Goal: Task Accomplishment & Management: Manage account settings

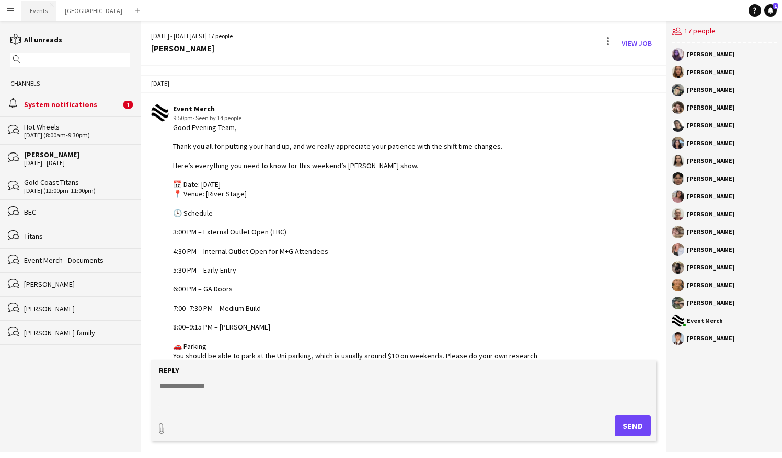
scroll to position [98, 0]
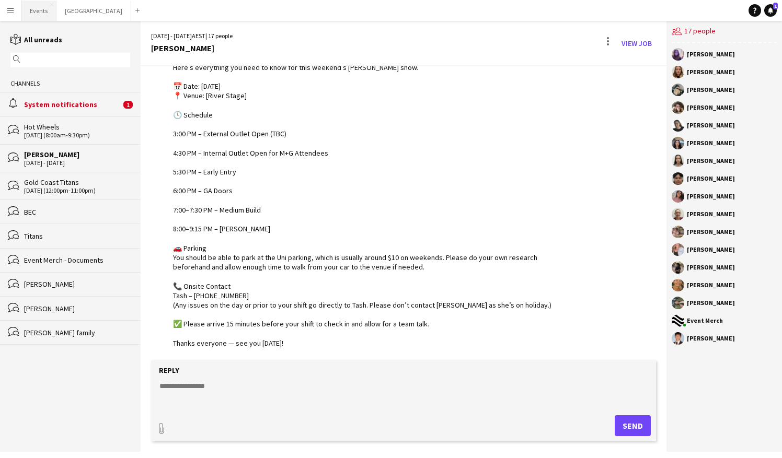
click at [40, 9] on button "Events Close" at bounding box center [38, 11] width 35 height 20
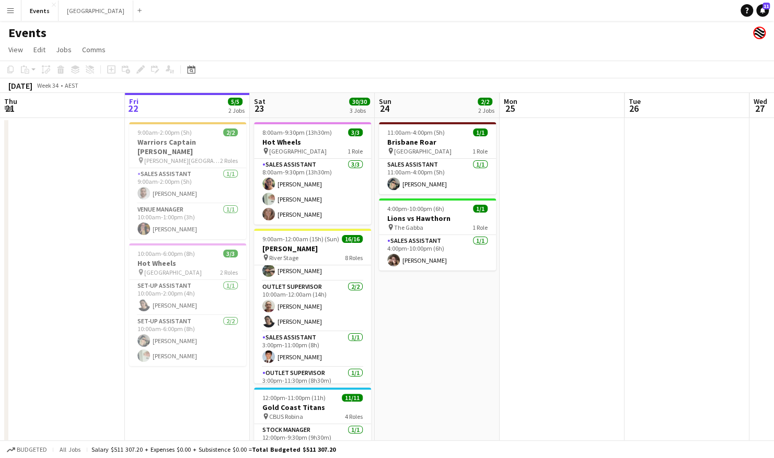
scroll to position [209, 0]
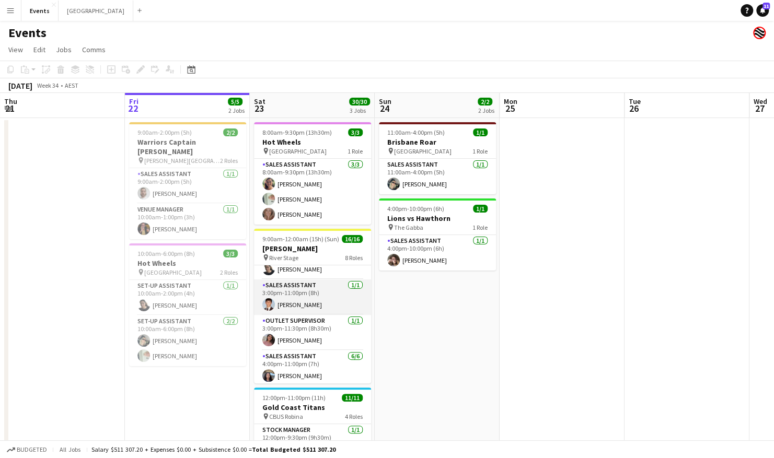
click at [300, 299] on app-card-role "Sales Assistant [DATE] 3:00pm-11:00pm (8h) [PERSON_NAME]" at bounding box center [312, 298] width 117 height 36
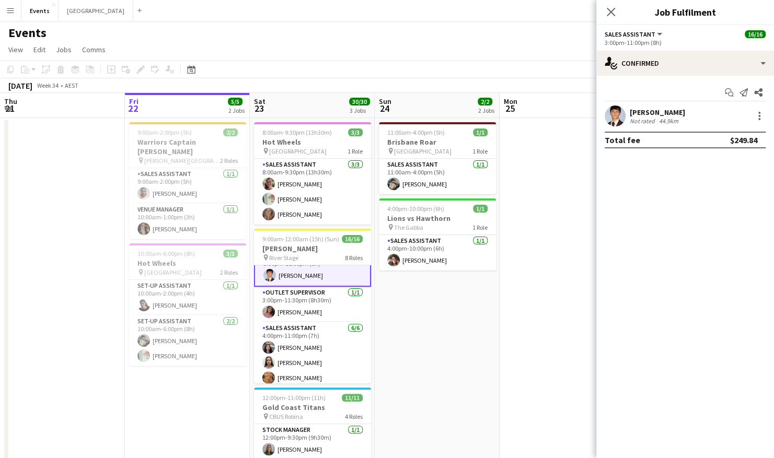
scroll to position [261, 0]
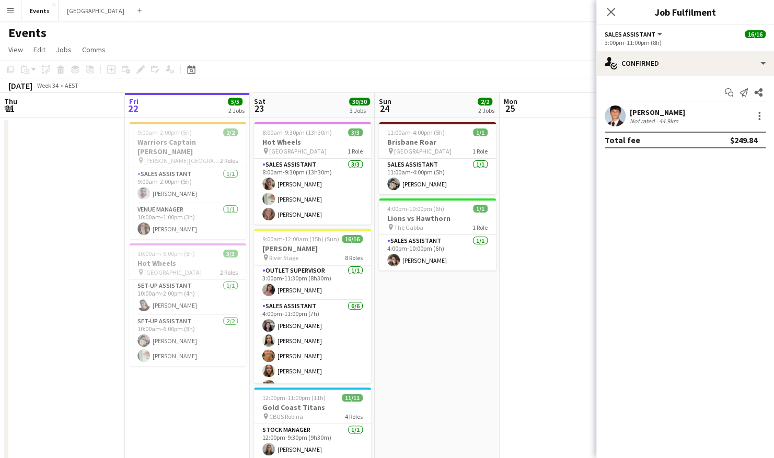
click at [12, 9] on app-icon "Menu" at bounding box center [10, 10] width 8 height 8
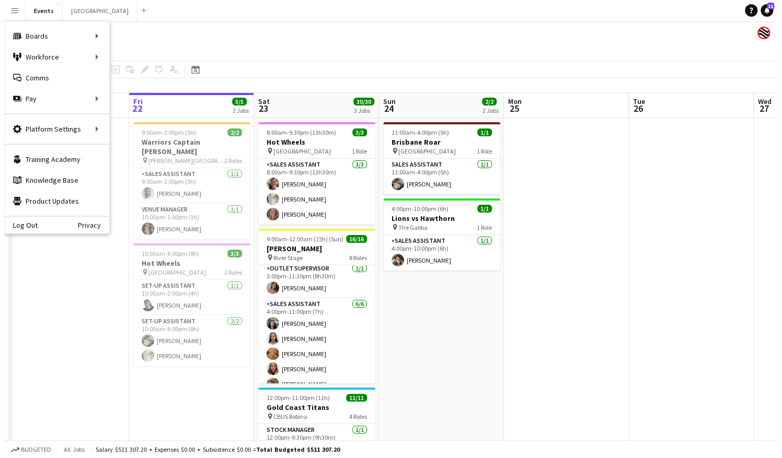
scroll to position [259, 0]
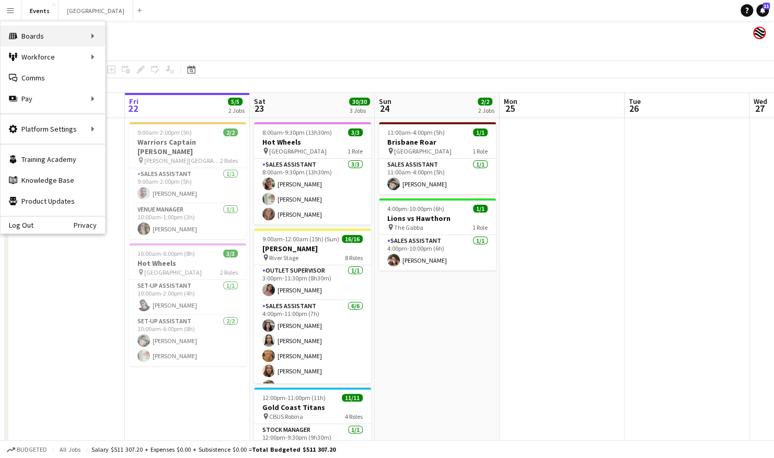
click at [83, 38] on div "Boards Boards" at bounding box center [53, 36] width 105 height 21
click at [86, 52] on div "Workforce Workforce" at bounding box center [53, 57] width 105 height 21
click at [87, 37] on div "Boards Boards" at bounding box center [53, 36] width 105 height 21
click at [125, 82] on link "Status" at bounding box center [158, 77] width 105 height 21
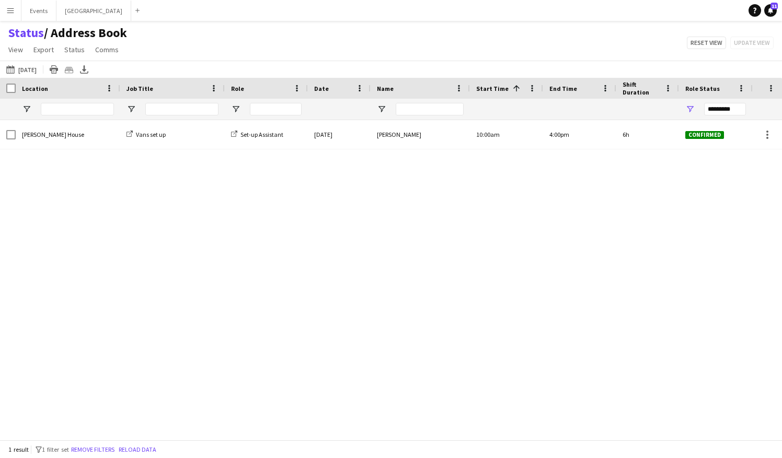
click at [31, 67] on button "[DATE] to [DATE] [DATE]" at bounding box center [21, 69] width 35 height 13
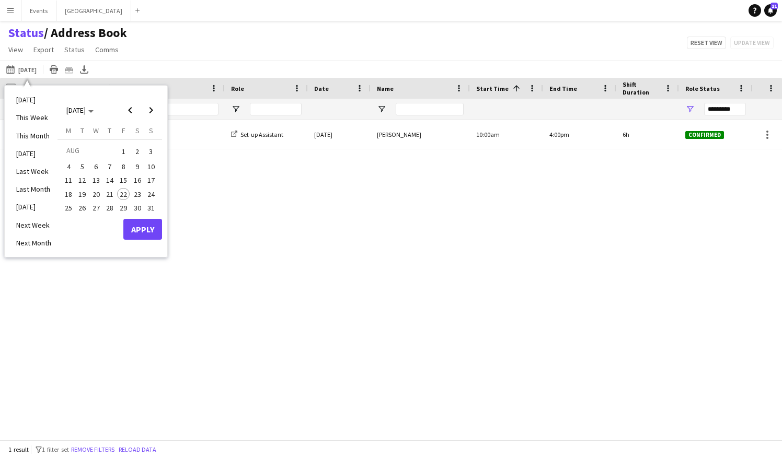
drag, startPoint x: 136, startPoint y: 196, endPoint x: 137, endPoint y: 203, distance: 6.8
click at [137, 197] on span "23" at bounding box center [137, 194] width 13 height 13
click at [145, 221] on button "Apply" at bounding box center [142, 229] width 39 height 21
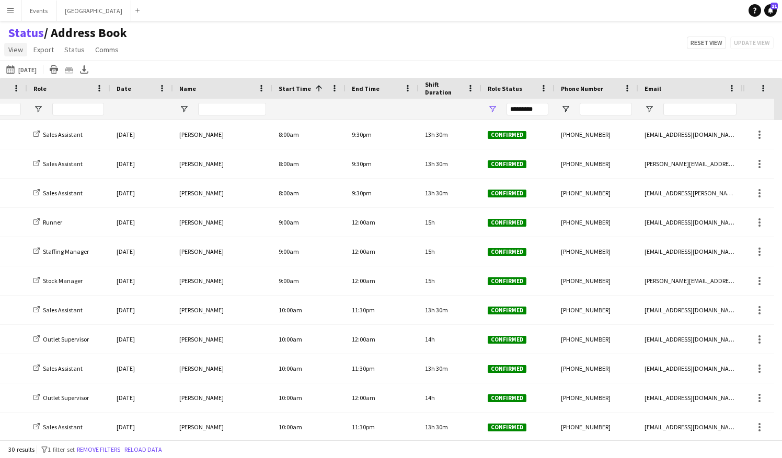
click at [17, 49] on span "View" at bounding box center [15, 49] width 15 height 9
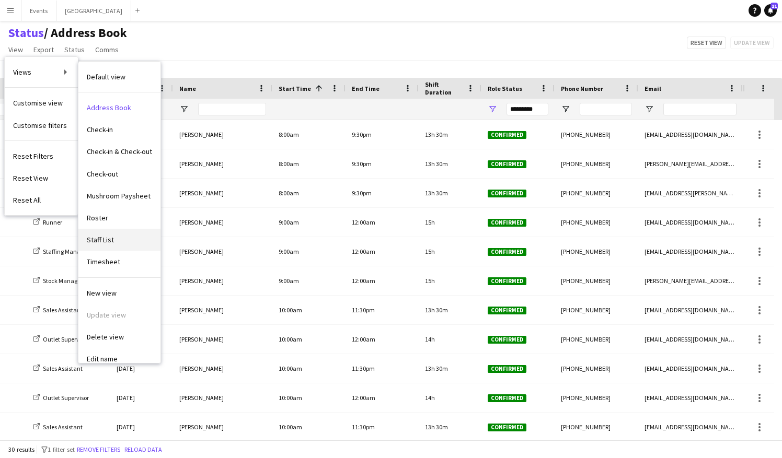
click at [125, 243] on link "Staff List" at bounding box center [119, 240] width 82 height 22
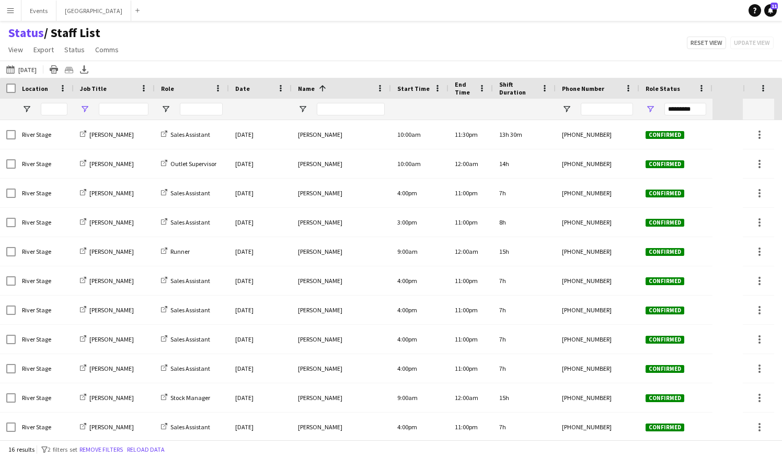
type input "****"
click at [9, 48] on span "View" at bounding box center [15, 49] width 15 height 9
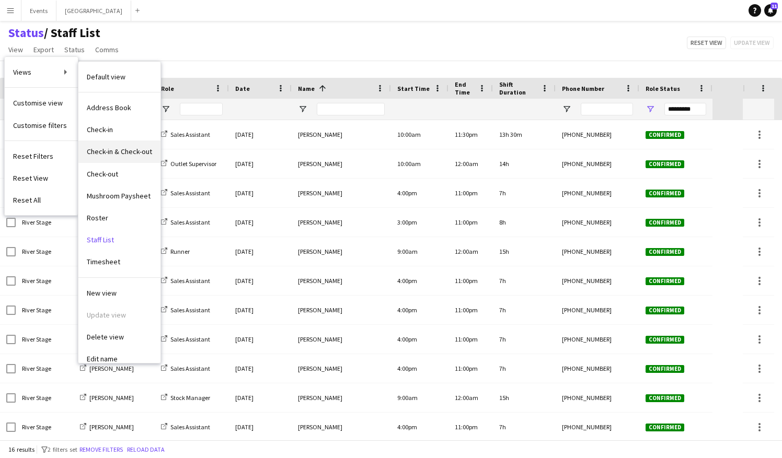
click at [131, 153] on span "Check-in & Check-out" at bounding box center [119, 151] width 65 height 9
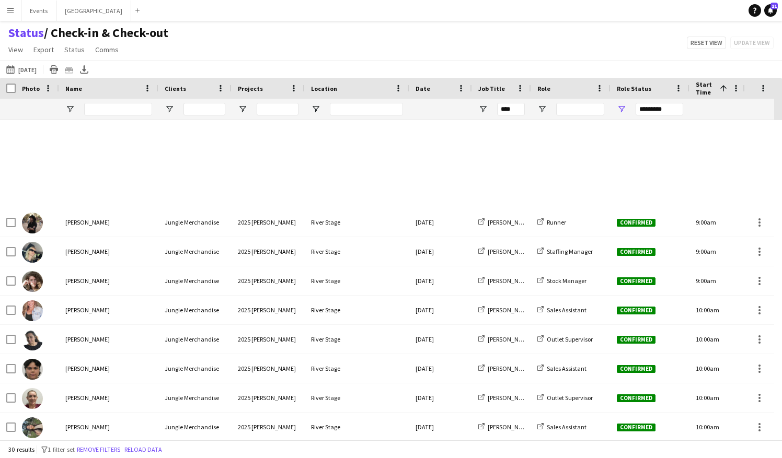
type input "*********"
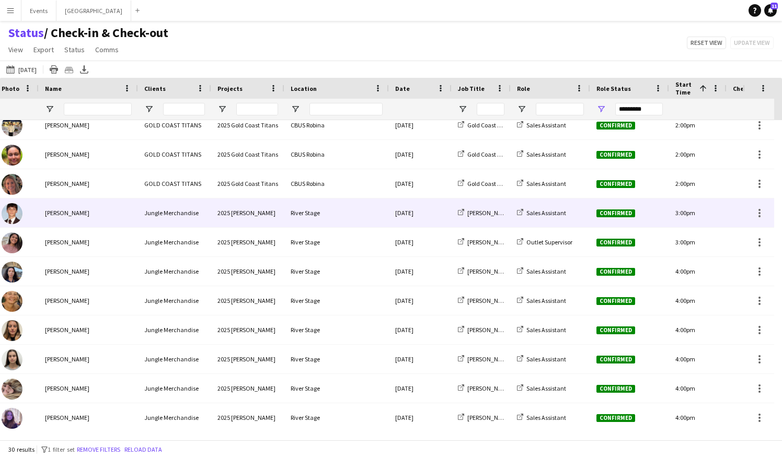
click at [14, 216] on img at bounding box center [12, 213] width 21 height 21
click at [12, 214] on img at bounding box center [12, 213] width 21 height 21
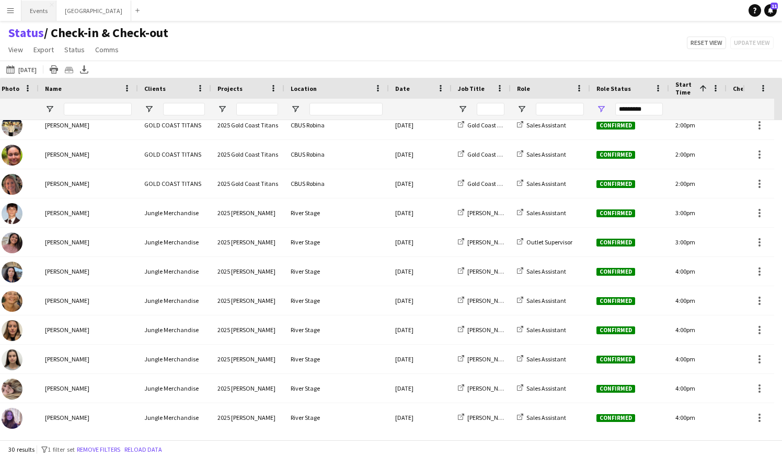
click at [30, 12] on button "Events Close" at bounding box center [38, 11] width 35 height 20
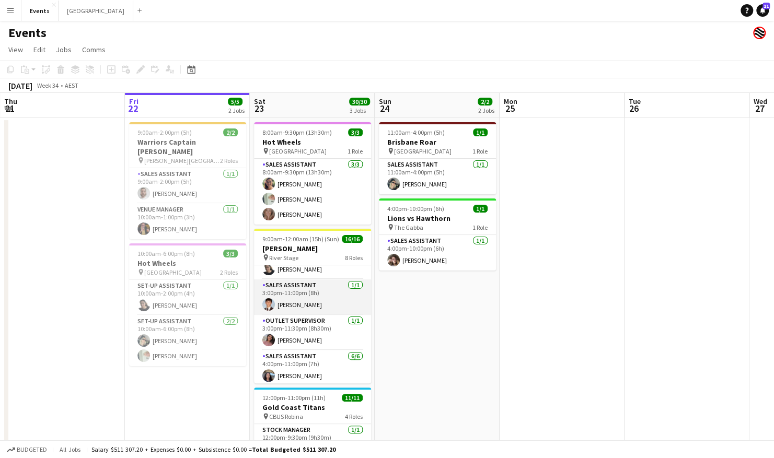
click at [322, 304] on app-card-role "Sales Assistant [DATE] 3:00pm-11:00pm (8h) [PERSON_NAME]" at bounding box center [312, 298] width 117 height 36
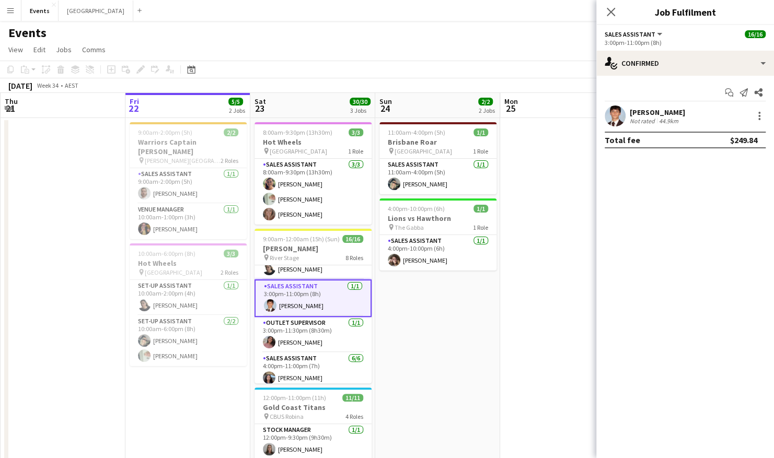
click at [622, 119] on app-user-avatar at bounding box center [615, 116] width 21 height 21
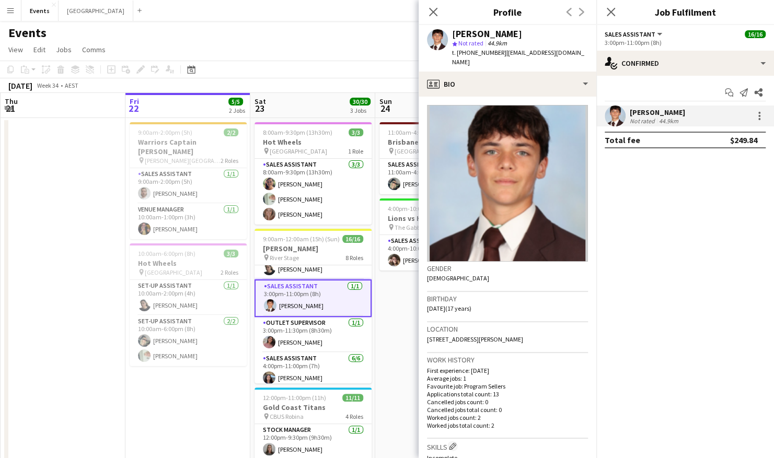
click at [50, 245] on app-date-cell at bounding box center [63, 341] width 125 height 446
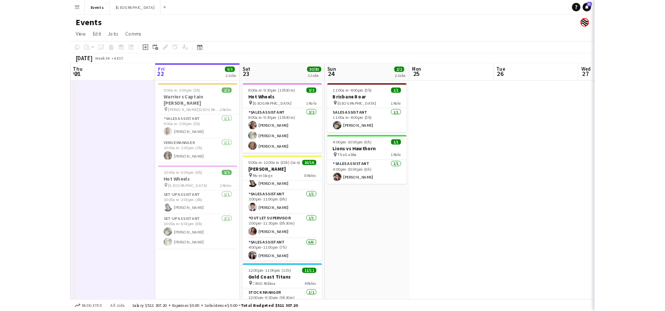
scroll to position [0, 249]
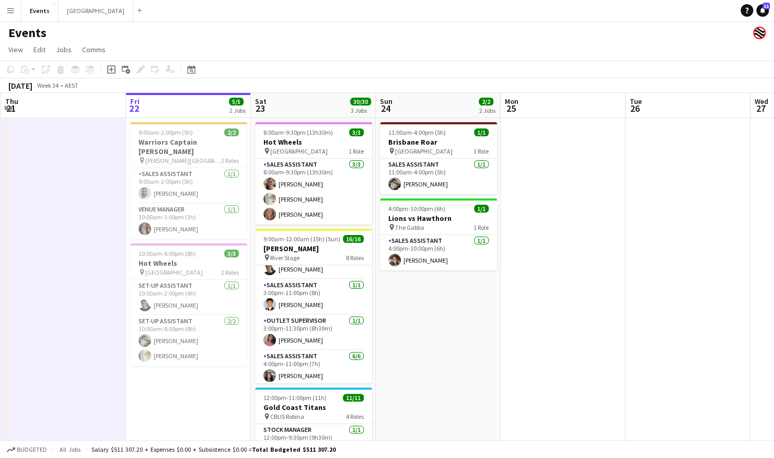
click at [13, 16] on button "Menu" at bounding box center [10, 10] width 21 height 21
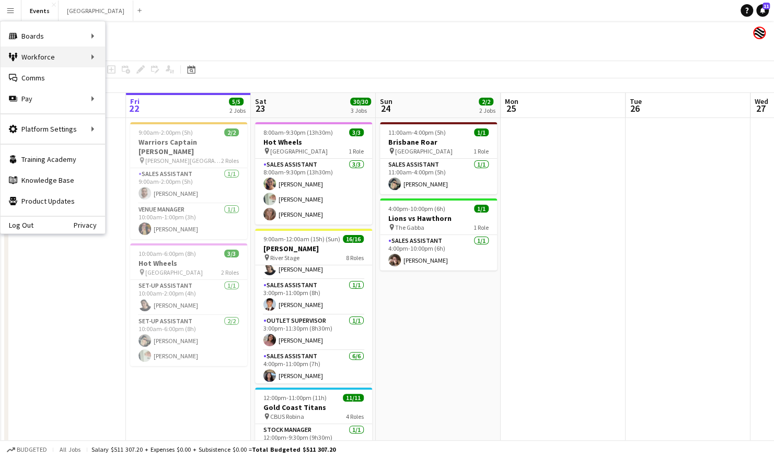
click at [72, 60] on div "Workforce Workforce" at bounding box center [53, 57] width 105 height 21
click at [155, 78] on link "Recruiting" at bounding box center [158, 77] width 105 height 21
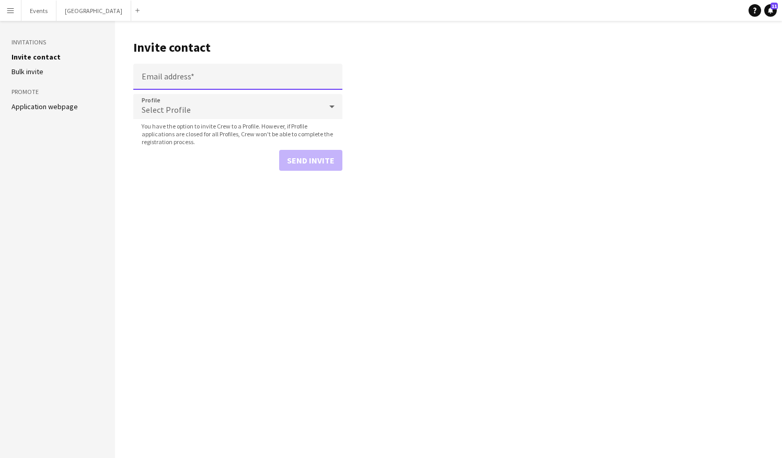
click at [186, 68] on input "Email address" at bounding box center [237, 77] width 209 height 26
type input "**********"
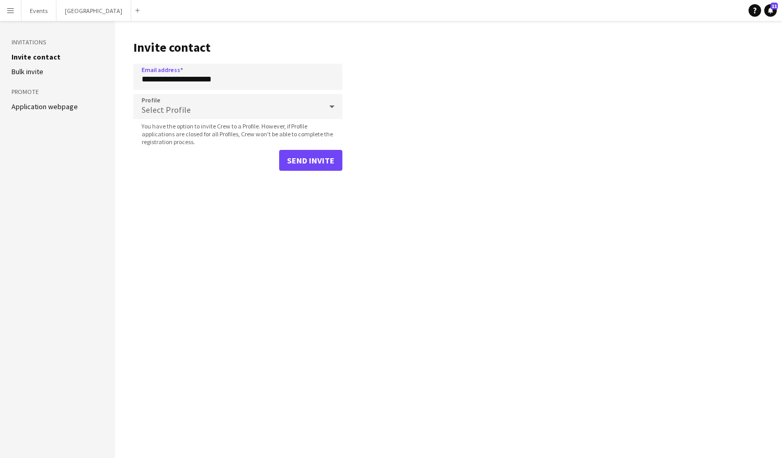
click at [333, 104] on icon at bounding box center [332, 106] width 13 height 21
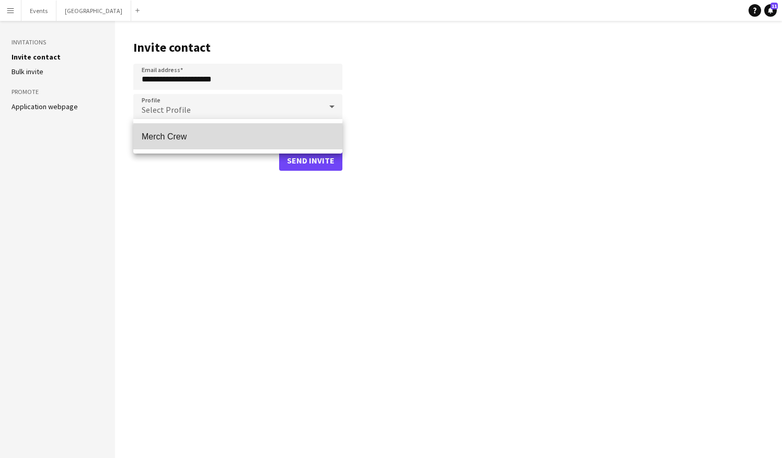
click at [250, 140] on span "Merch Crew" at bounding box center [238, 137] width 192 height 10
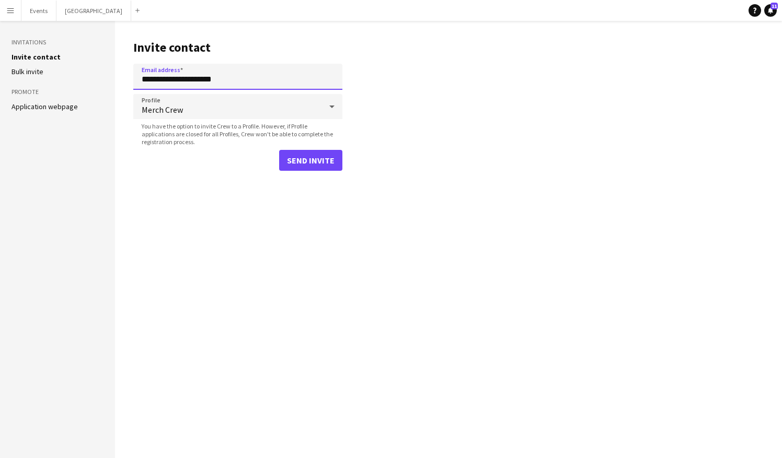
drag, startPoint x: 239, startPoint y: 79, endPoint x: 116, endPoint y: 81, distance: 123.4
click at [116, 81] on main "**********" at bounding box center [448, 240] width 667 height 438
click at [322, 156] on button "Send invite" at bounding box center [310, 160] width 63 height 21
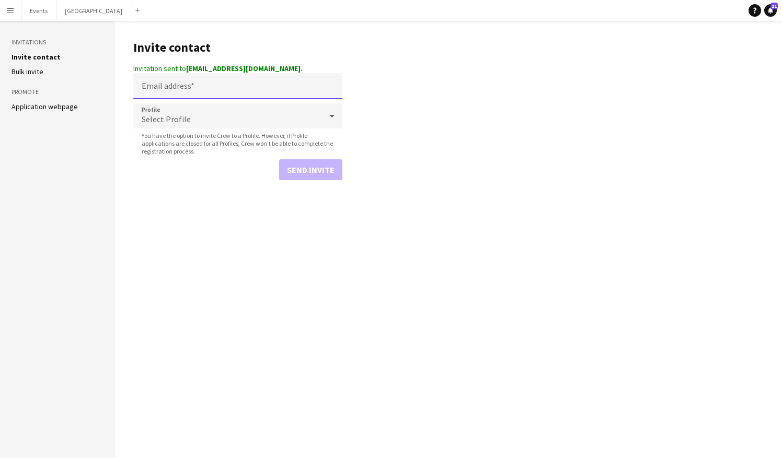
click at [226, 86] on input "Email address" at bounding box center [237, 86] width 209 height 26
click at [402, 109] on main "Invite contact Invitation sent to [EMAIL_ADDRESS][DOMAIN_NAME]. Email address P…" at bounding box center [448, 240] width 667 height 438
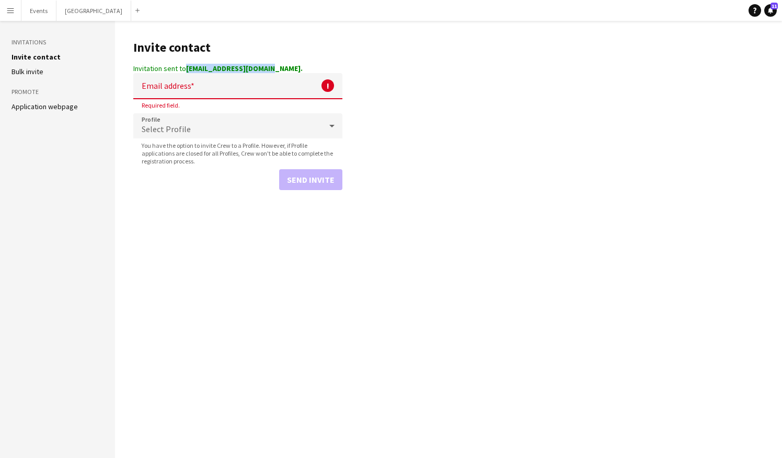
drag, startPoint x: 272, startPoint y: 70, endPoint x: 186, endPoint y: 70, distance: 86.3
click at [186, 70] on div "Invitation sent to [EMAIL_ADDRESS][DOMAIN_NAME]." at bounding box center [237, 68] width 209 height 9
copy div "[EMAIL_ADDRESS][DOMAIN_NAME]"
click at [223, 86] on input "Email address" at bounding box center [237, 86] width 209 height 26
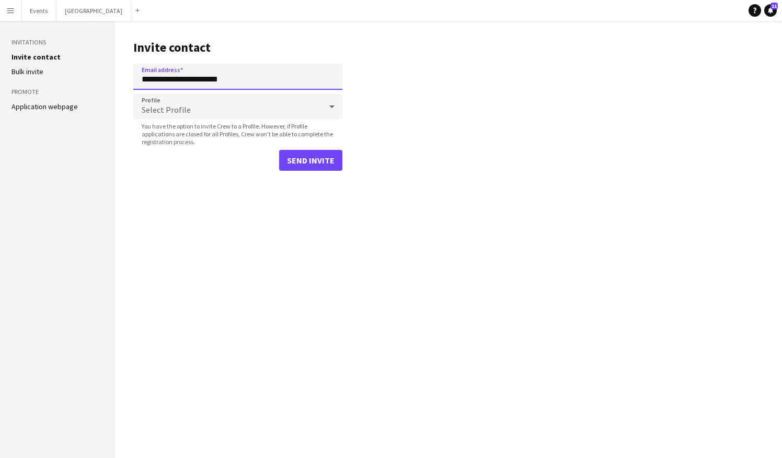
type input "**********"
click at [212, 100] on div "Select Profile" at bounding box center [227, 106] width 188 height 25
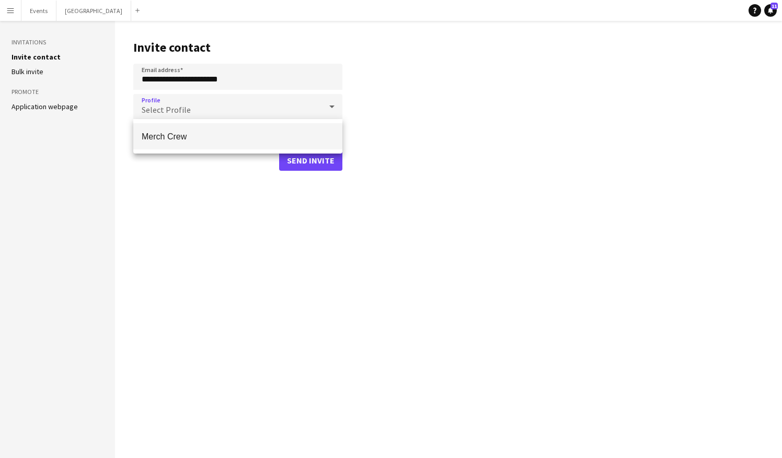
click at [194, 146] on mat-option "Merch Crew" at bounding box center [237, 136] width 209 height 26
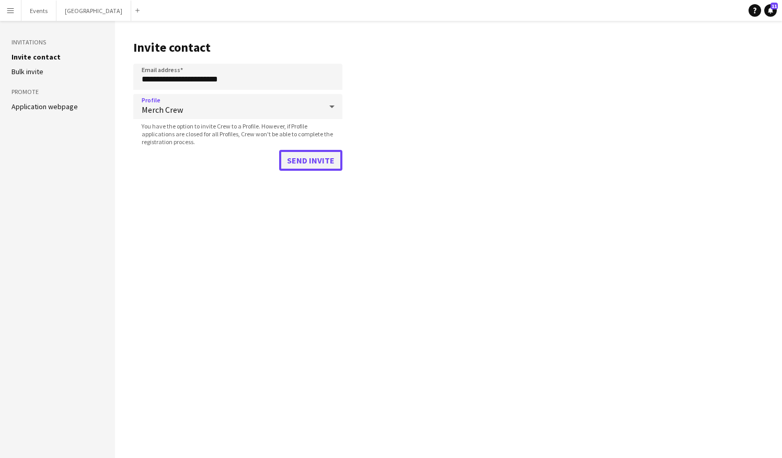
click at [297, 161] on button "Send invite" at bounding box center [310, 160] width 63 height 21
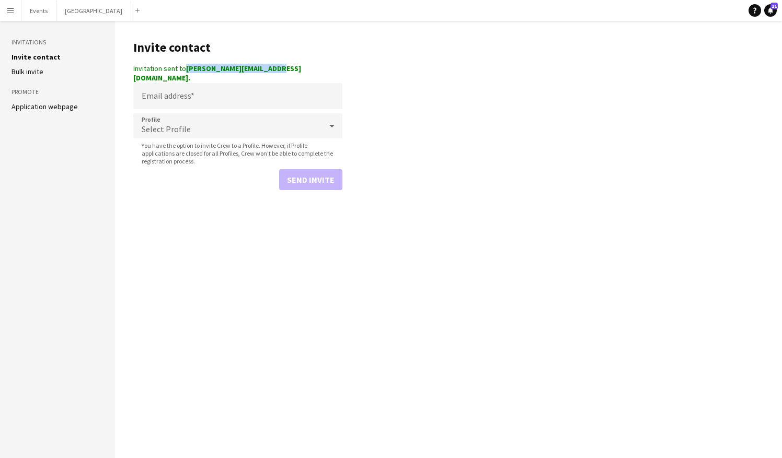
drag, startPoint x: 273, startPoint y: 67, endPoint x: 187, endPoint y: 70, distance: 85.8
click at [187, 70] on strong "[PERSON_NAME][EMAIL_ADDRESS][DOMAIN_NAME]." at bounding box center [217, 73] width 168 height 19
copy strong "[PERSON_NAME][EMAIL_ADDRESS][DOMAIN_NAME]"
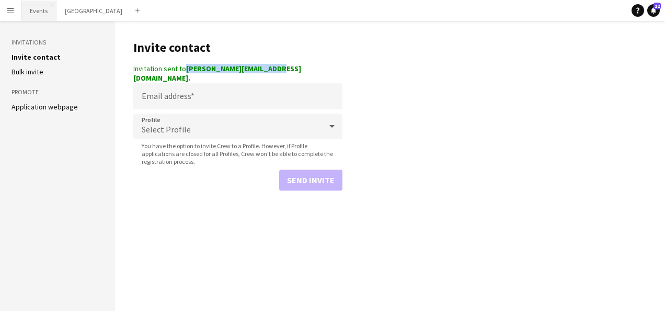
click at [29, 8] on button "Events Close" at bounding box center [38, 11] width 35 height 20
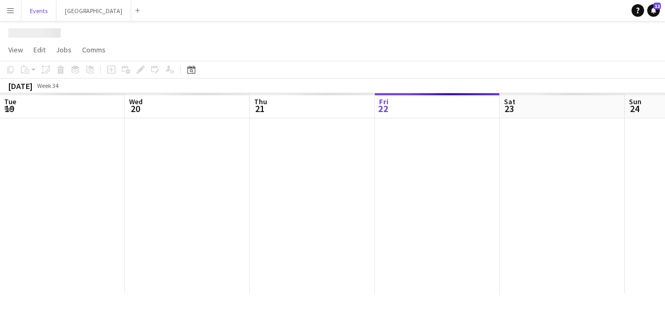
scroll to position [0, 250]
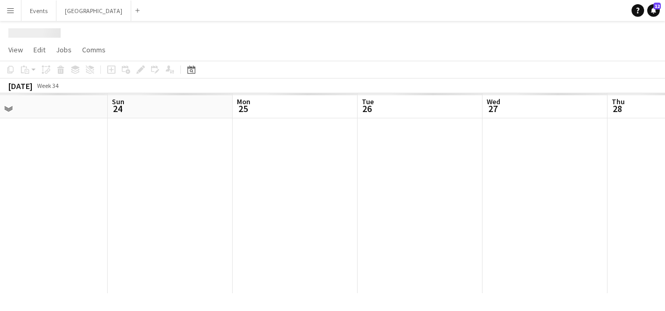
drag, startPoint x: 627, startPoint y: 208, endPoint x: 354, endPoint y: 212, distance: 272.4
click at [354, 212] on app-calendar-viewport "Thu 21 Fri 22 Sat 23 Sun 24 Mon 25 Tue 26 Wed 27 Thu 28 Fri 29 Sat 30 Sun 31" at bounding box center [332, 193] width 665 height 200
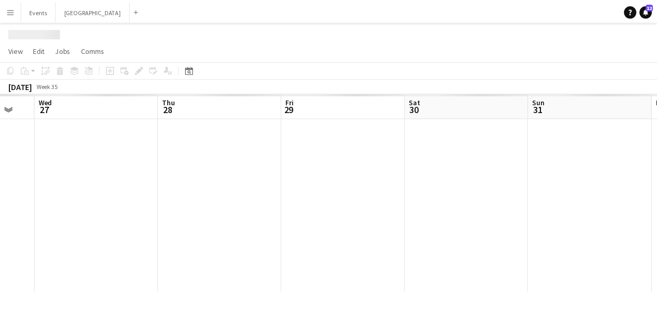
scroll to position [0, 467]
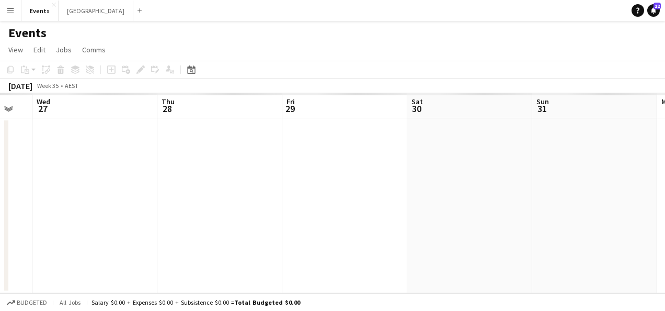
drag, startPoint x: 589, startPoint y: 212, endPoint x: 144, endPoint y: 217, distance: 444.9
click at [144, 217] on app-calendar-viewport "Sat 23 Sun 24 Mon 25 Tue 26 Wed 27 Thu 28 Fri 29 Sat 30 Sun 31 Mon 1 Tue 2" at bounding box center [332, 193] width 665 height 200
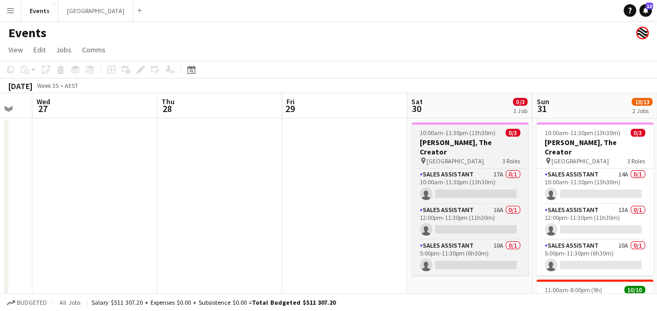
click at [489, 137] on h3 "[PERSON_NAME], The Creator" at bounding box center [469, 146] width 117 height 19
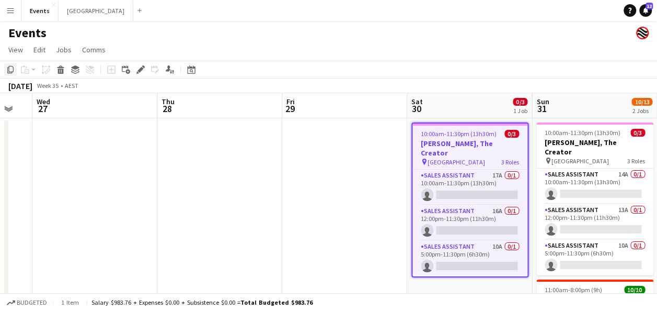
click at [10, 70] on icon "Copy" at bounding box center [10, 69] width 8 height 8
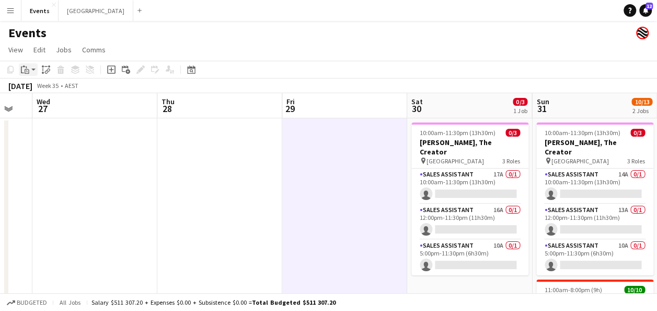
click at [29, 67] on div "Paste" at bounding box center [25, 69] width 13 height 13
click at [74, 92] on link "Paste Ctrl+V" at bounding box center [77, 89] width 98 height 9
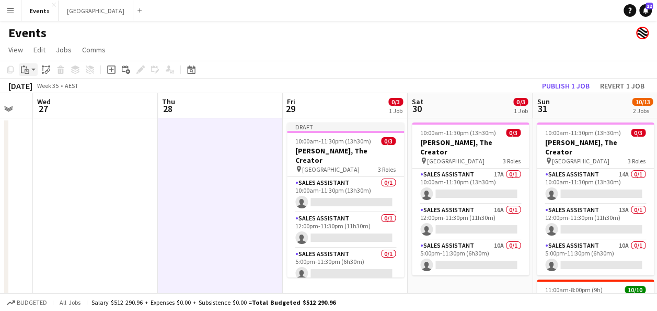
click at [29, 70] on icon at bounding box center [27, 71] width 5 height 5
click at [47, 95] on div "Paste Ctrl+V Paste with crew Ctrl+Shift+V" at bounding box center [76, 98] width 115 height 44
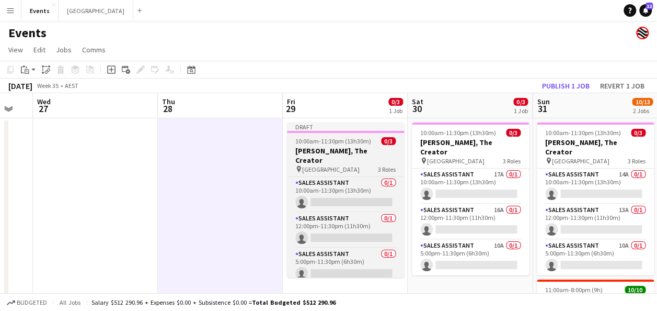
click at [318, 151] on h3 "[PERSON_NAME], The Creator" at bounding box center [345, 155] width 117 height 19
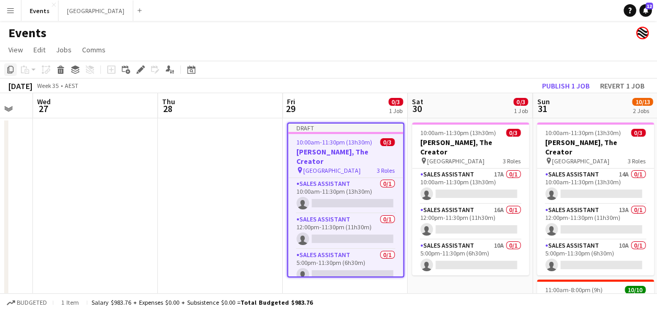
click at [9, 68] on icon "Copy" at bounding box center [10, 69] width 8 height 8
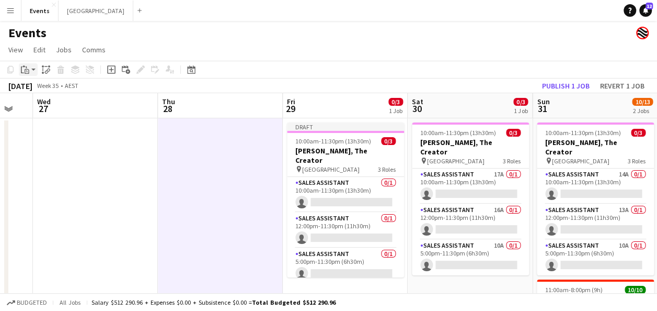
click at [24, 66] on icon at bounding box center [23, 66] width 3 height 2
click at [43, 90] on link "Paste Ctrl+V" at bounding box center [77, 89] width 98 height 9
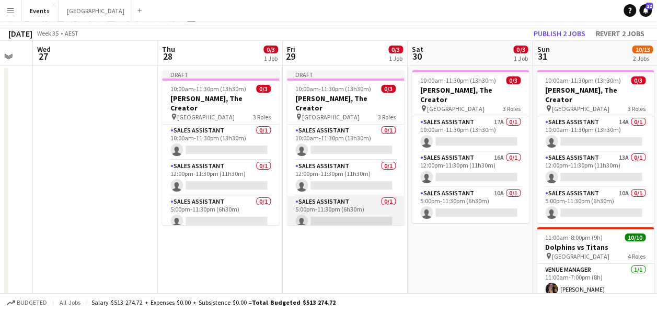
scroll to position [0, 0]
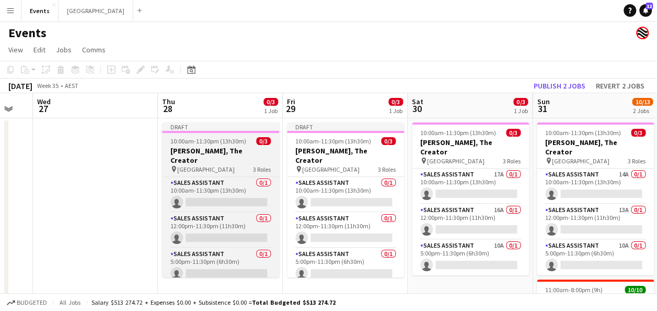
click at [219, 150] on h3 "[PERSON_NAME], The Creator" at bounding box center [220, 155] width 117 height 19
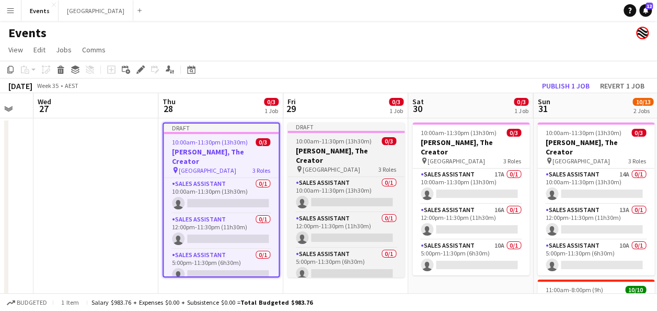
click at [333, 142] on span "10:00am-11:30pm (13h30m)" at bounding box center [334, 141] width 76 height 8
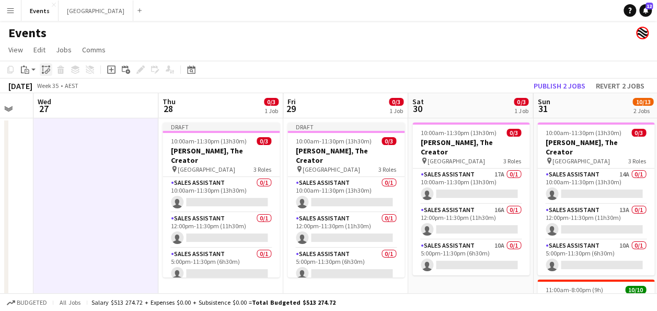
click at [45, 72] on icon "Paste linked Job" at bounding box center [46, 69] width 8 height 8
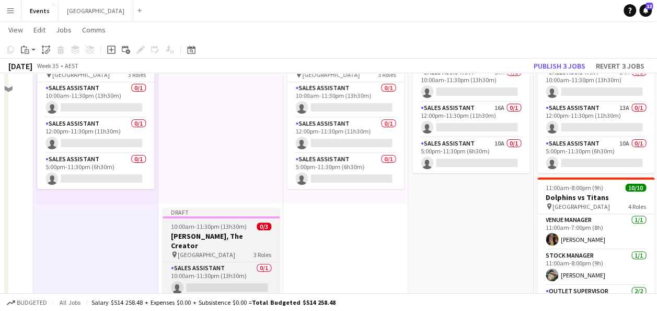
scroll to position [0, 0]
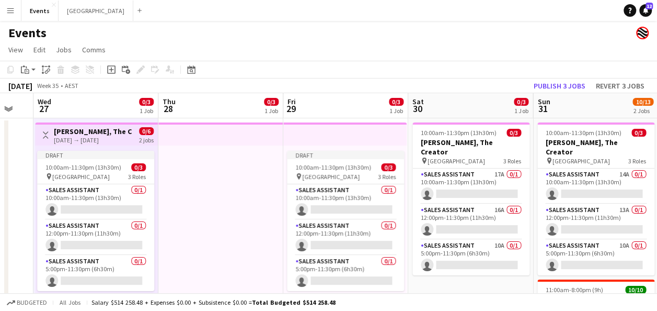
click at [67, 131] on h3 "[PERSON_NAME], The Creator" at bounding box center [93, 131] width 78 height 9
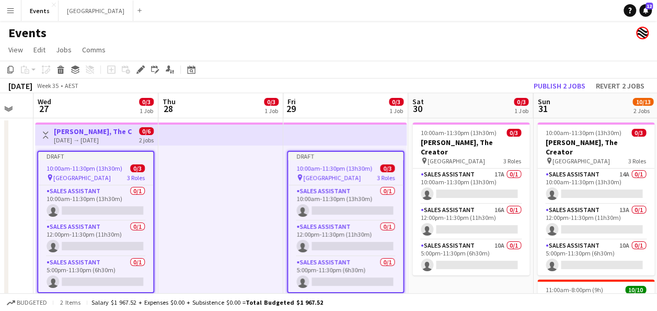
click at [67, 134] on h3 "[PERSON_NAME], The Creator" at bounding box center [93, 131] width 78 height 9
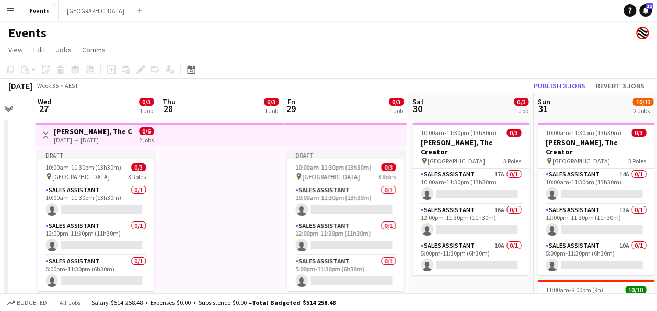
scroll to position [0, 466]
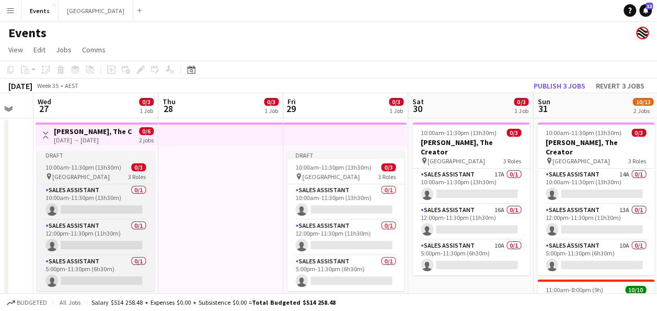
click at [66, 163] on span "10:00am-11:30pm (13h30m)" at bounding box center [83, 167] width 76 height 8
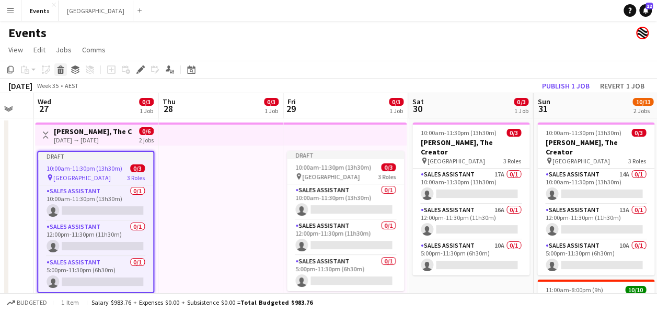
click at [58, 69] on icon at bounding box center [61, 70] width 6 height 5
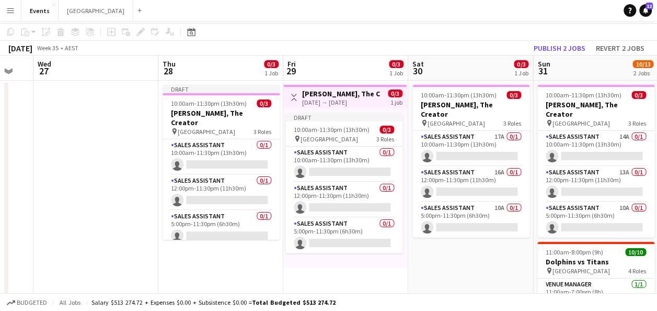
scroll to position [0, 0]
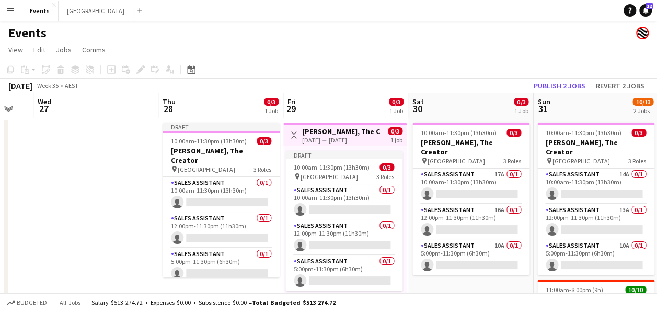
click at [303, 133] on h3 "[PERSON_NAME], The Creator" at bounding box center [341, 131] width 78 height 9
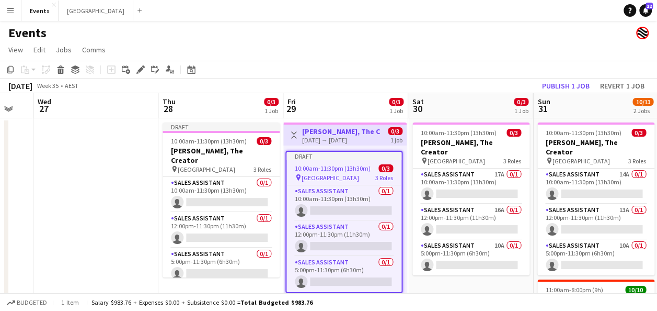
click at [290, 134] on app-icon "Toggle View" at bounding box center [293, 134] width 7 height 7
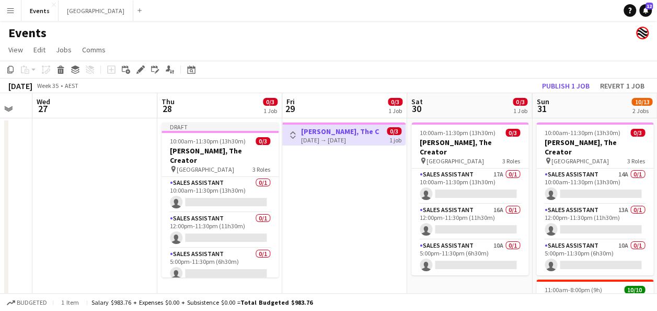
click at [290, 134] on app-icon "Toggle View" at bounding box center [292, 134] width 7 height 7
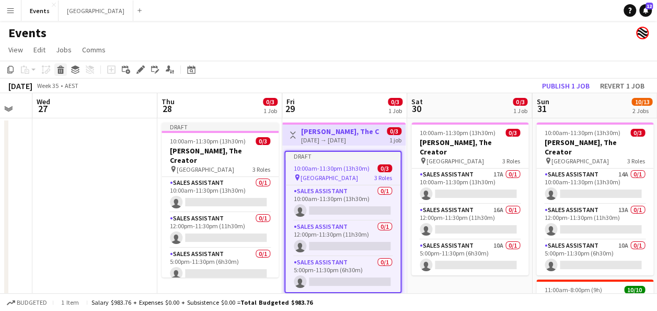
click at [60, 67] on icon at bounding box center [60, 66] width 7 height 3
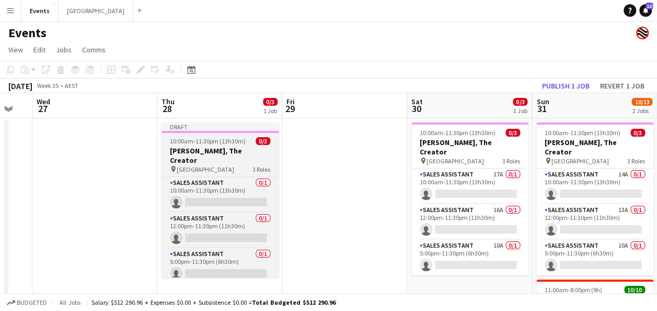
click at [237, 139] on span "10:00am-11:30pm (13h30m)" at bounding box center [208, 141] width 76 height 8
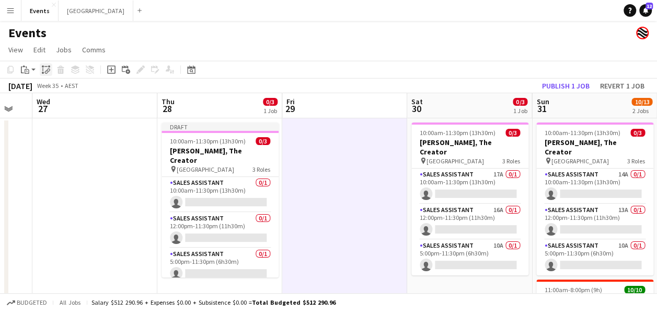
click at [44, 71] on icon "Paste linked Job" at bounding box center [46, 69] width 8 height 8
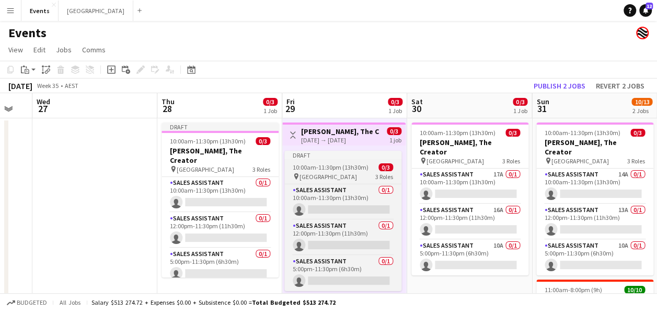
click at [327, 164] on span "10:00am-11:30pm (13h30m)" at bounding box center [331, 167] width 76 height 8
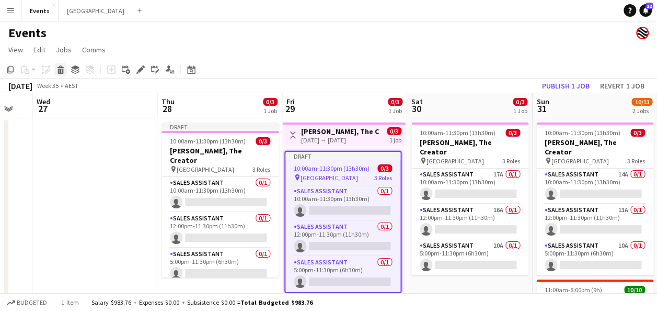
click at [59, 65] on icon "Delete" at bounding box center [60, 69] width 8 height 8
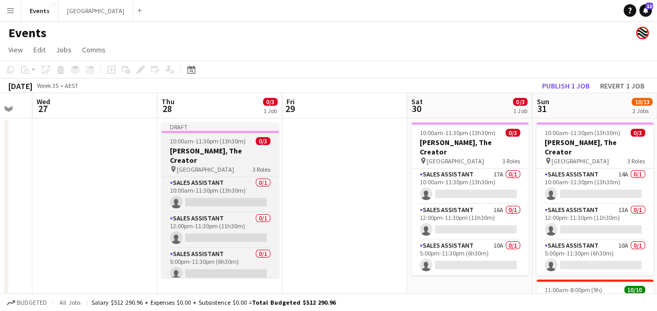
click at [251, 140] on div "10:00am-11:30pm (13h30m) 0/3" at bounding box center [220, 141] width 117 height 8
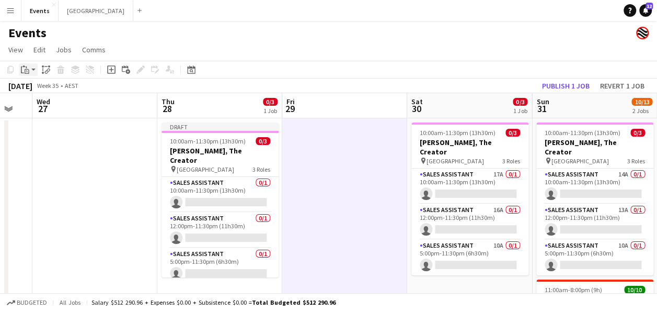
click at [24, 71] on icon "Paste" at bounding box center [25, 69] width 8 height 8
drag, startPoint x: 41, startPoint y: 90, endPoint x: 54, endPoint y: 91, distance: 13.6
click at [41, 90] on link "Paste Ctrl+V" at bounding box center [77, 89] width 98 height 9
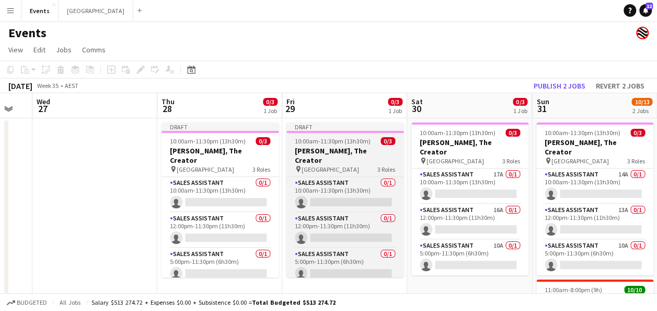
click at [326, 139] on span "10:00am-11:30pm (13h30m)" at bounding box center [333, 141] width 76 height 8
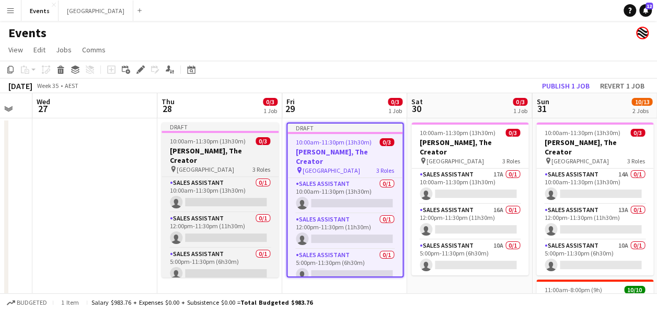
click at [248, 139] on div "10:00am-11:30pm (13h30m) 0/3" at bounding box center [220, 141] width 117 height 8
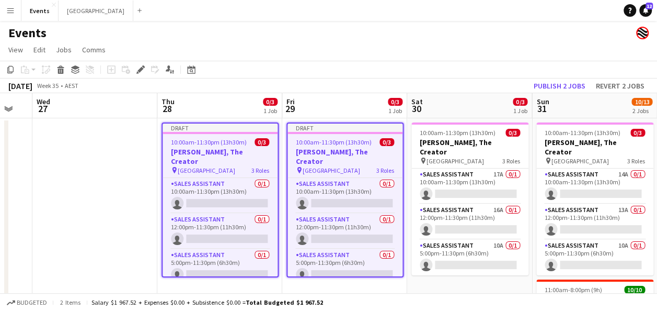
drag, startPoint x: 193, startPoint y: 155, endPoint x: 156, endPoint y: 155, distance: 37.6
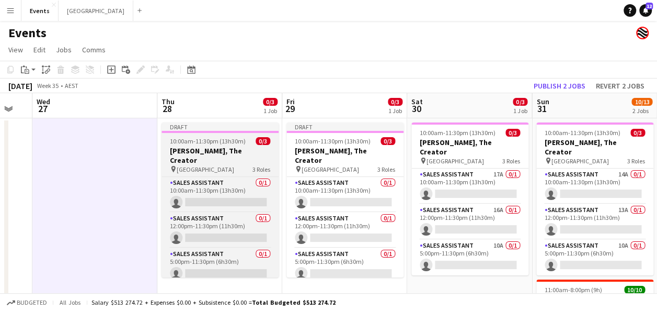
click at [179, 137] on span "10:00am-11:30pm (13h30m)" at bounding box center [208, 141] width 76 height 8
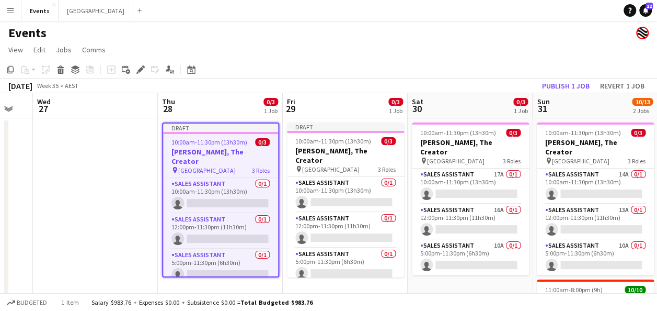
click at [193, 107] on app-board-header-date "Thu 28 0/3 1 Job" at bounding box center [220, 105] width 125 height 25
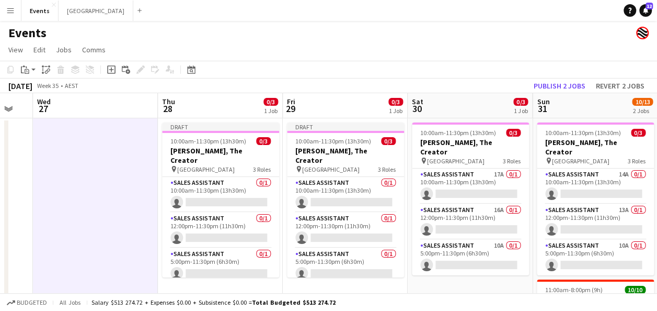
drag, startPoint x: 341, startPoint y: 140, endPoint x: 215, endPoint y: 121, distance: 128.0
click at [340, 140] on span "10:00am-11:30pm (13h30m)" at bounding box center [333, 141] width 76 height 8
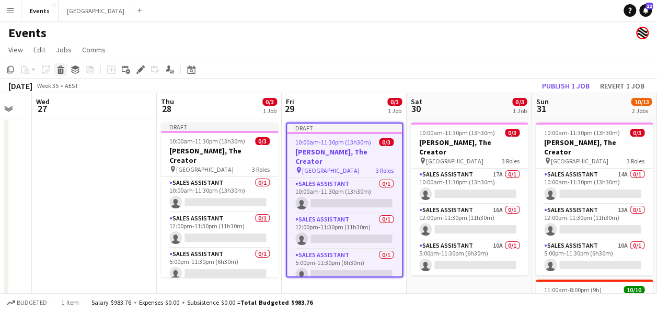
click at [58, 70] on icon "Delete" at bounding box center [60, 69] width 8 height 8
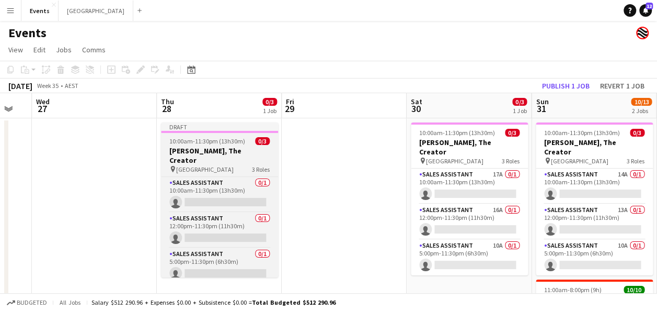
click at [234, 134] on app-job-card "Draft 10:00am-11:30pm (13h30m) 0/3 [PERSON_NAME], The Creator pin Brisbane Ente…" at bounding box center [219, 199] width 117 height 155
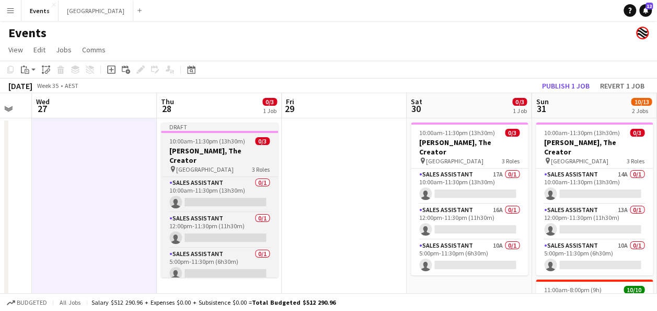
click at [223, 142] on span "10:00am-11:30pm (13h30m)" at bounding box center [207, 141] width 76 height 8
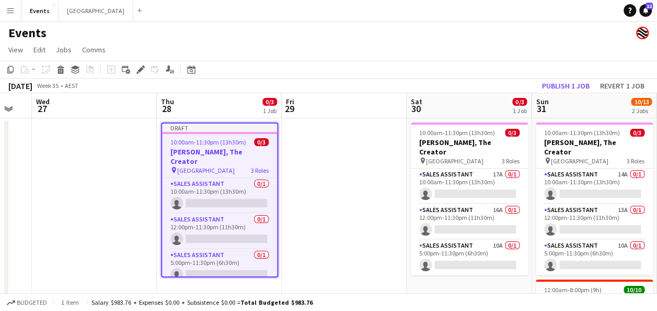
click at [208, 102] on app-board-header-date "Thu 28 0/3 1 Job" at bounding box center [219, 105] width 125 height 25
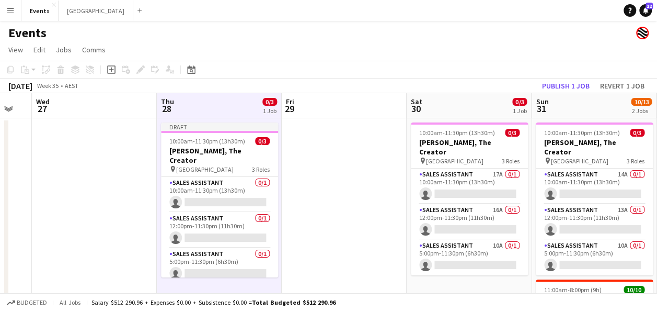
click at [329, 105] on app-board-header-date "Fri 29" at bounding box center [344, 105] width 125 height 25
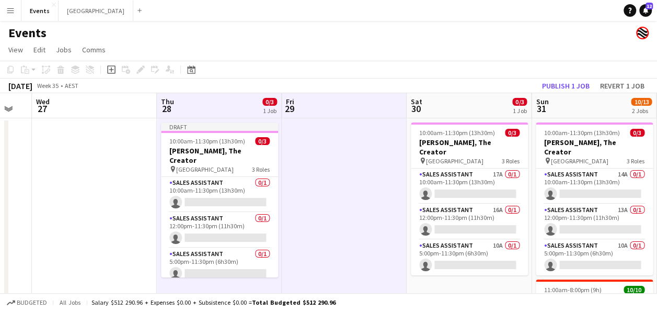
drag, startPoint x: 87, startPoint y: 119, endPoint x: 94, endPoint y: 120, distance: 7.5
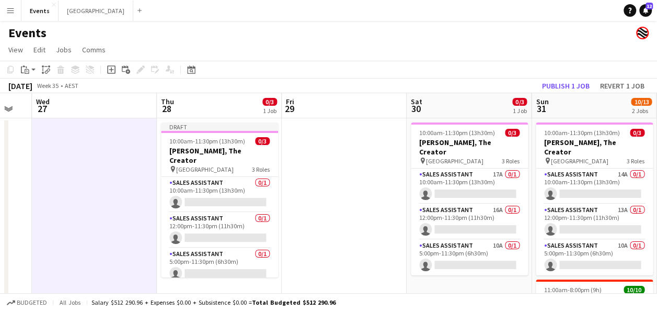
click at [226, 105] on app-board-header-date "Thu 28 0/3 1 Job" at bounding box center [219, 105] width 125 height 25
click at [341, 111] on app-board-header-date "Fri 29" at bounding box center [344, 105] width 125 height 25
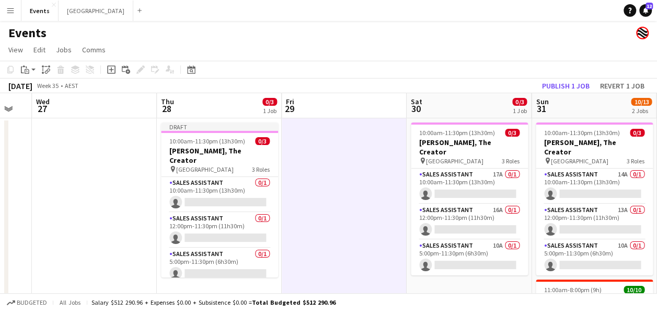
scroll to position [0, 468]
click at [44, 73] on icon "Paste linked Job" at bounding box center [46, 69] width 8 height 8
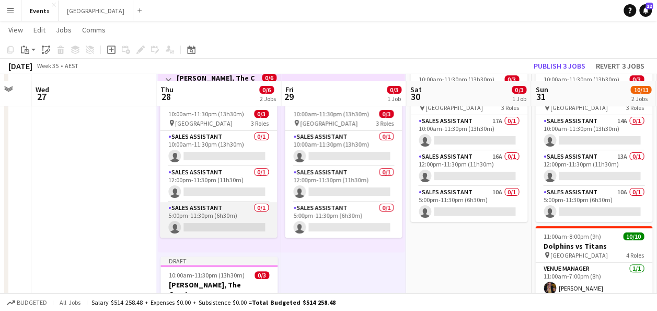
scroll to position [105, 0]
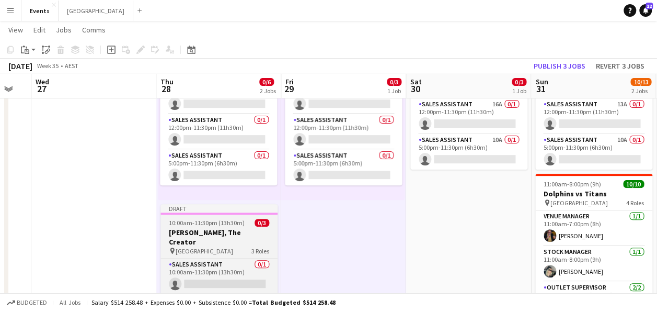
click at [233, 223] on span "10:00am-11:30pm (13h30m)" at bounding box center [207, 223] width 76 height 8
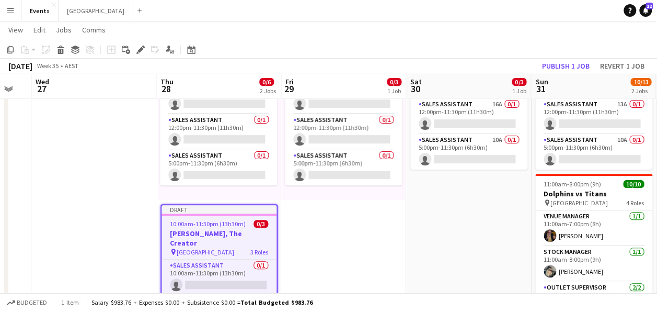
click at [62, 53] on icon at bounding box center [61, 51] width 6 height 5
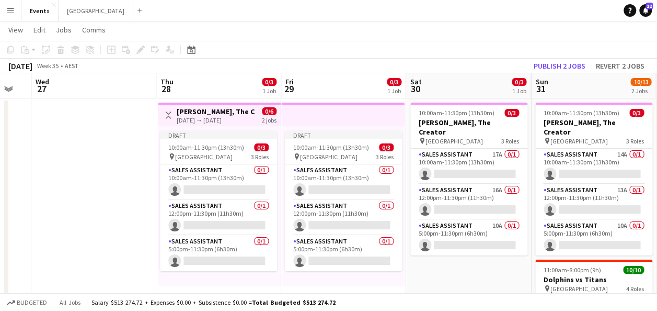
scroll to position [0, 0]
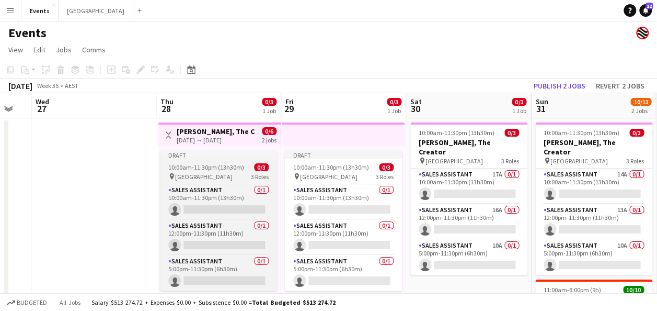
click at [216, 163] on span "10:00am-11:30pm (13h30m)" at bounding box center [206, 167] width 76 height 8
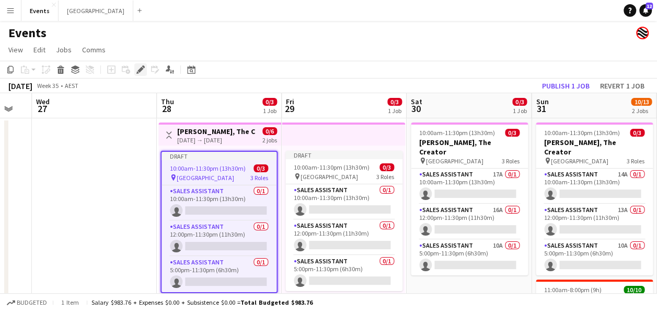
click at [143, 72] on icon "Edit" at bounding box center [140, 69] width 8 height 8
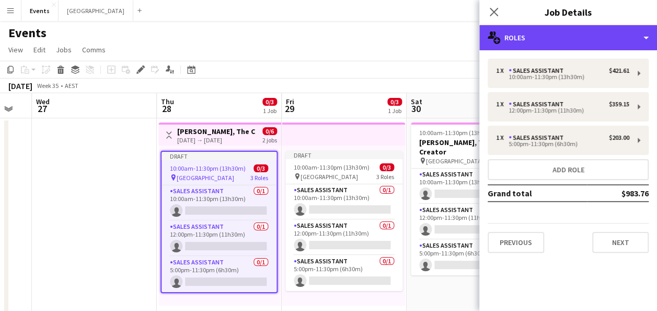
drag, startPoint x: 586, startPoint y: 40, endPoint x: 586, endPoint y: 48, distance: 8.4
click at [586, 39] on div "multiple-users-add Roles" at bounding box center [568, 37] width 178 height 25
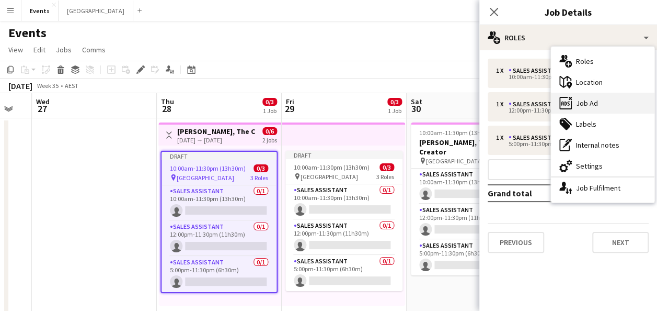
click at [601, 102] on div "ads-window Job Ad" at bounding box center [603, 103] width 104 height 21
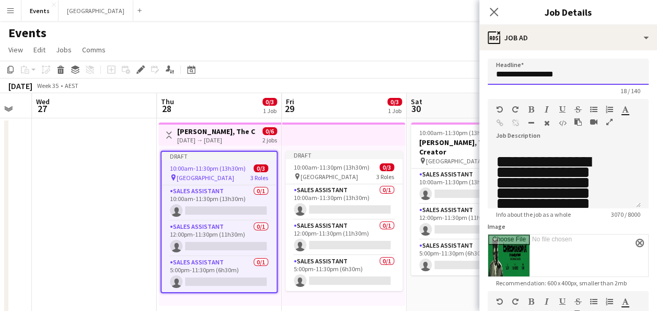
click at [579, 70] on input "**********" at bounding box center [568, 72] width 161 height 26
type input "**********"
click at [608, 122] on icon "button" at bounding box center [609, 121] width 6 height 7
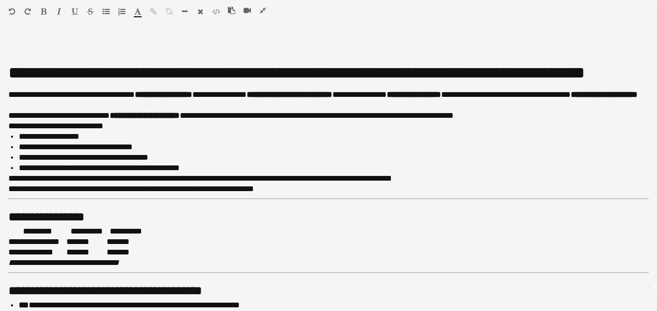
scroll to position [52, 0]
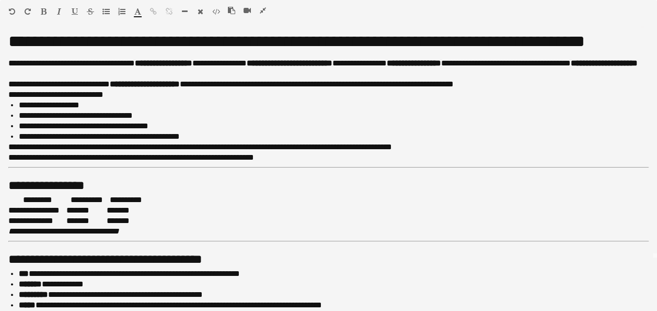
click at [262, 10] on icon "button" at bounding box center [263, 10] width 6 height 7
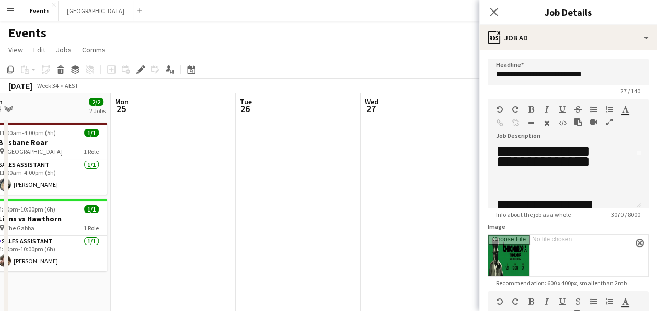
drag, startPoint x: 55, startPoint y: 165, endPoint x: 375, endPoint y: 180, distance: 320.3
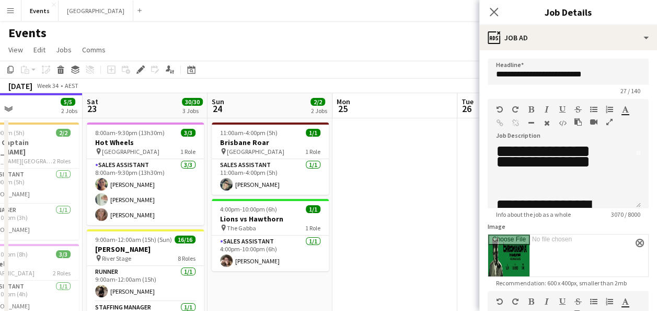
drag, startPoint x: 169, startPoint y: 184, endPoint x: 338, endPoint y: 192, distance: 168.5
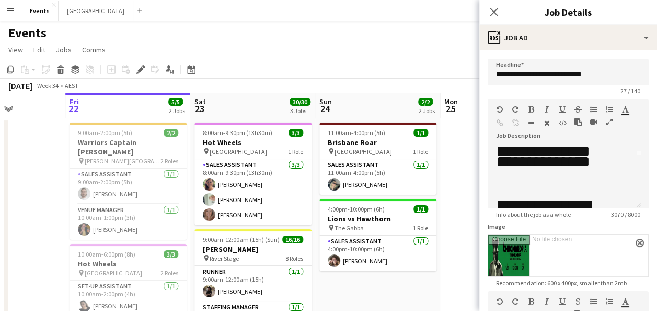
drag, startPoint x: 93, startPoint y: 195, endPoint x: 326, endPoint y: 196, distance: 232.6
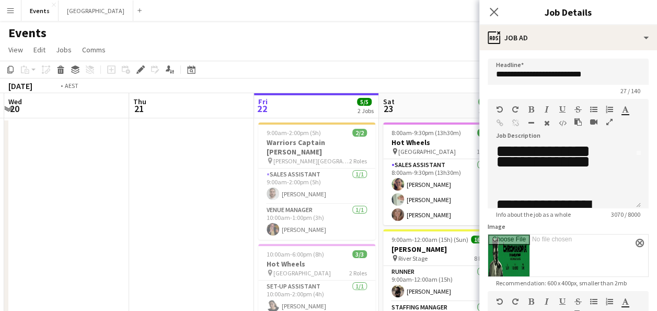
drag, startPoint x: 74, startPoint y: 198, endPoint x: 389, endPoint y: 197, distance: 314.7
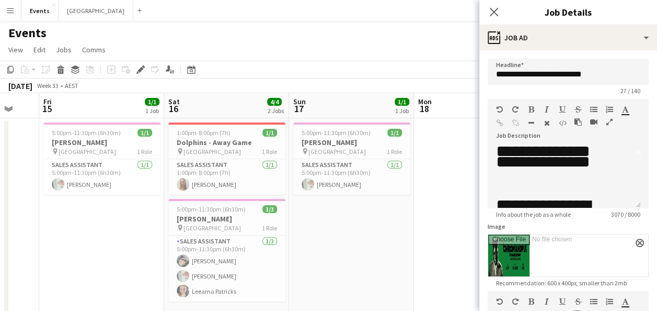
drag, startPoint x: 66, startPoint y: 204, endPoint x: 397, endPoint y: 214, distance: 331.1
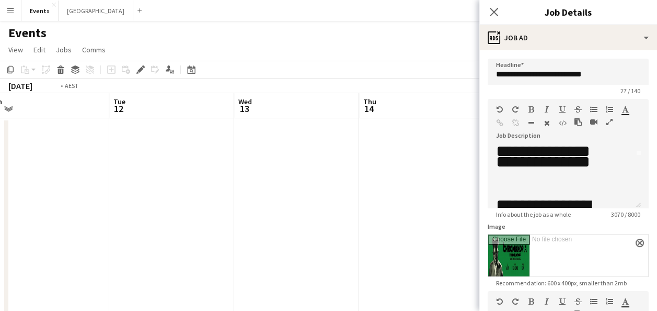
drag, startPoint x: 130, startPoint y: 219, endPoint x: 148, endPoint y: 216, distance: 18.5
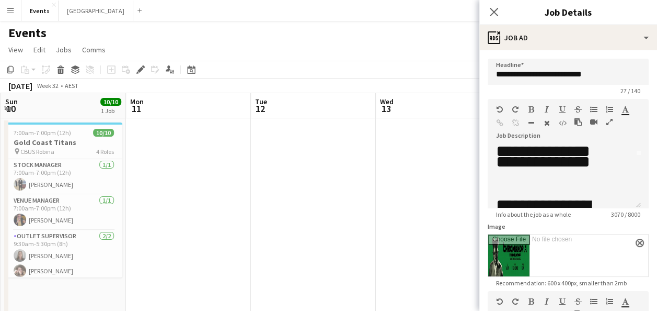
drag, startPoint x: 270, startPoint y: 207, endPoint x: 389, endPoint y: 211, distance: 119.3
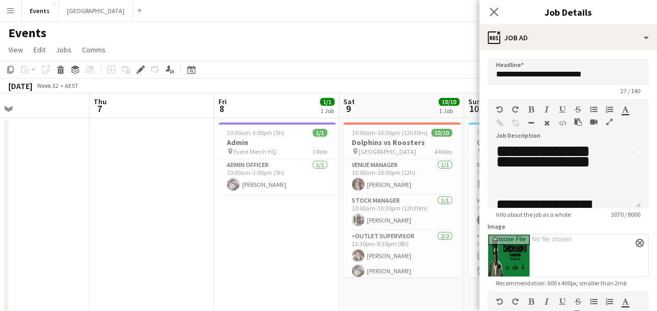
drag, startPoint x: 104, startPoint y: 207, endPoint x: 381, endPoint y: 209, distance: 276.6
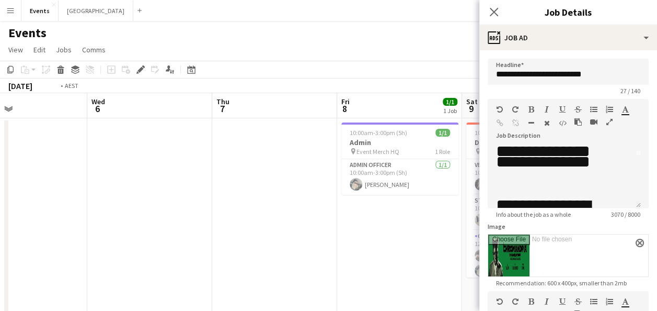
scroll to position [0, 260]
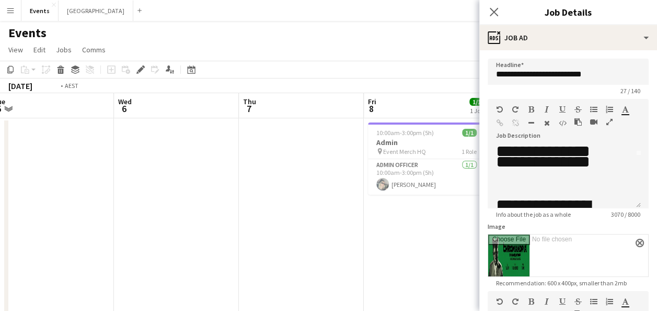
drag, startPoint x: 174, startPoint y: 212, endPoint x: 451, endPoint y: 226, distance: 277.4
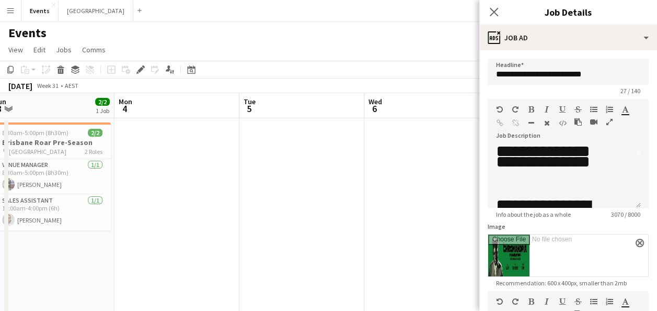
drag, startPoint x: 495, startPoint y: 12, endPoint x: 477, endPoint y: 26, distance: 22.4
click at [494, 13] on icon at bounding box center [494, 12] width 8 height 8
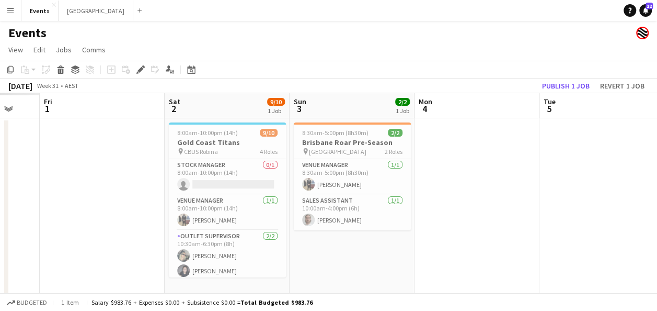
drag, startPoint x: 314, startPoint y: 263, endPoint x: 446, endPoint y: 262, distance: 132.3
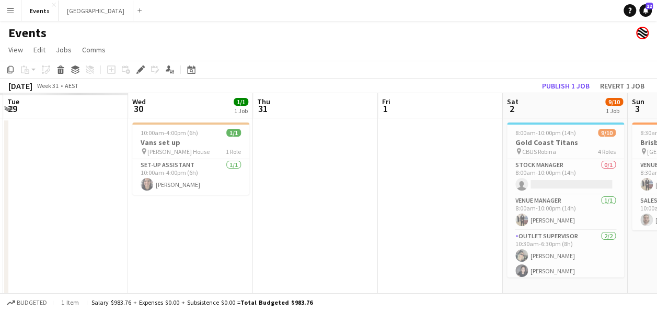
drag, startPoint x: 526, startPoint y: 210, endPoint x: 517, endPoint y: 205, distance: 10.8
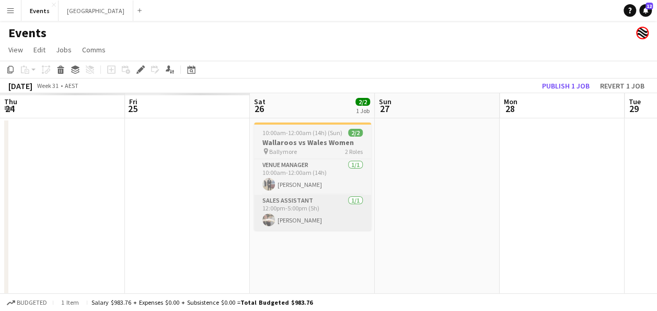
drag, startPoint x: 667, startPoint y: 220, endPoint x: 302, endPoint y: 217, distance: 364.4
click at [657, 221] on html "Menu Boards Boards Boards All jobs Status Workforce Workforce My Workforce Recr…" at bounding box center [328, 291] width 657 height 582
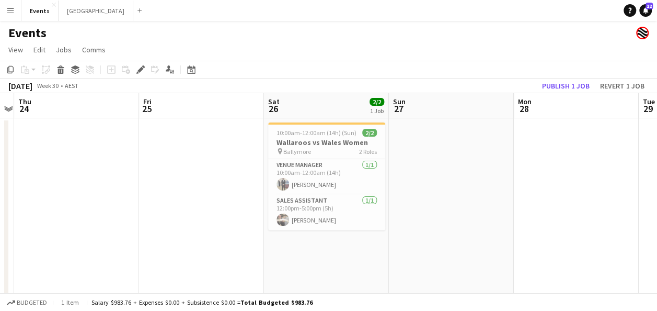
drag, startPoint x: 603, startPoint y: 219, endPoint x: 563, endPoint y: 205, distance: 42.0
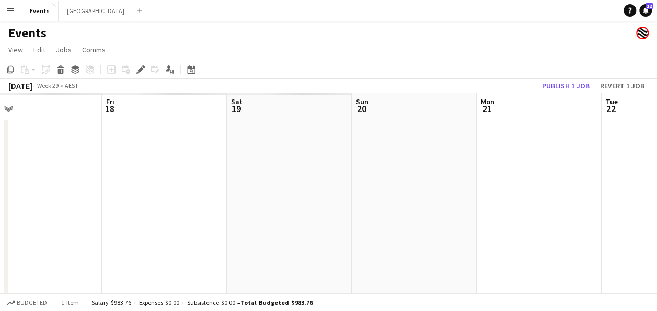
drag, startPoint x: 300, startPoint y: 149, endPoint x: 379, endPoint y: 150, distance: 78.4
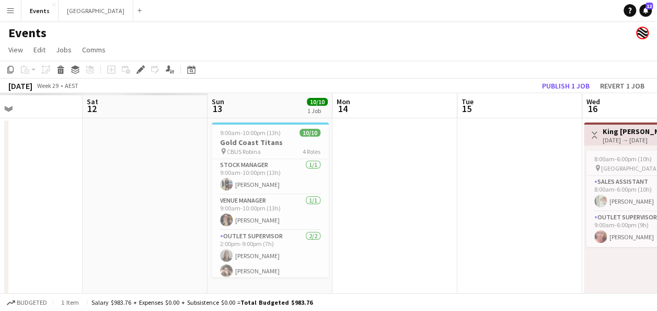
drag, startPoint x: 550, startPoint y: 199, endPoint x: 210, endPoint y: 194, distance: 340.4
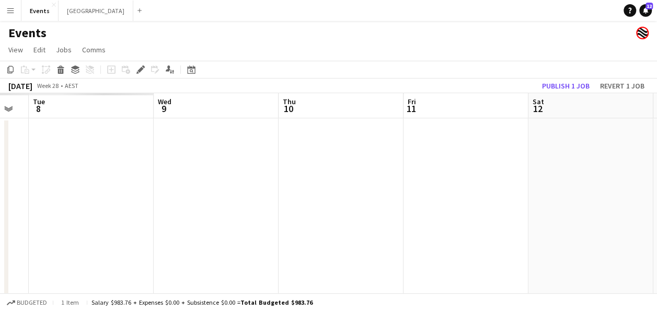
drag, startPoint x: 108, startPoint y: 197, endPoint x: 263, endPoint y: 135, distance: 167.6
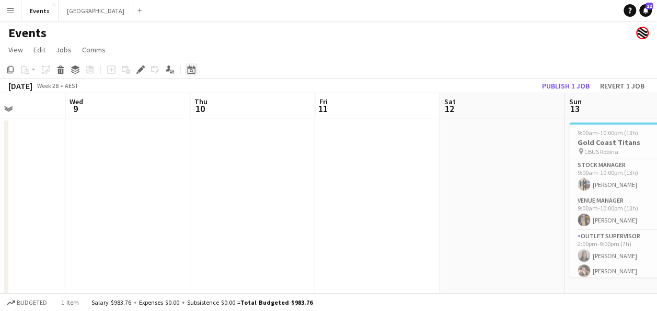
click at [191, 69] on icon "Date picker" at bounding box center [191, 69] width 8 height 8
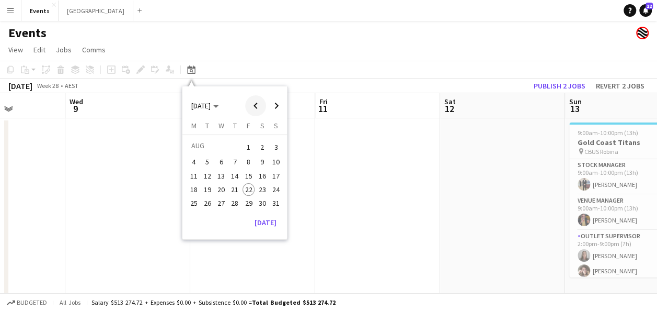
click at [253, 108] on span "Previous month" at bounding box center [255, 105] width 21 height 21
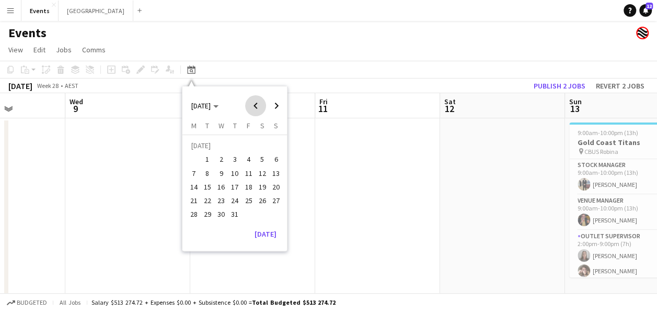
click at [253, 108] on span "Previous month" at bounding box center [255, 105] width 21 height 21
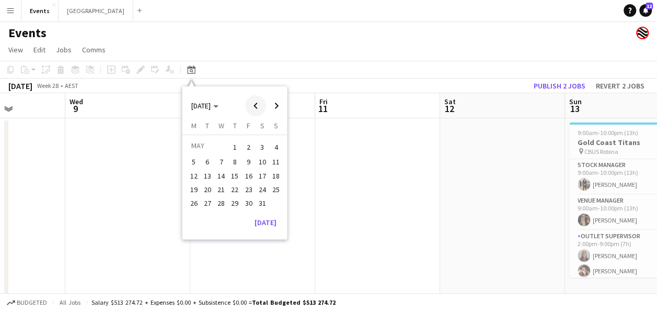
click at [252, 104] on span "Previous month" at bounding box center [255, 105] width 21 height 21
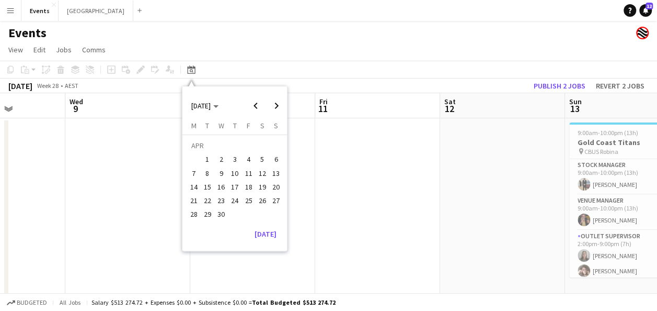
click at [202, 160] on span "1" at bounding box center [207, 159] width 13 height 13
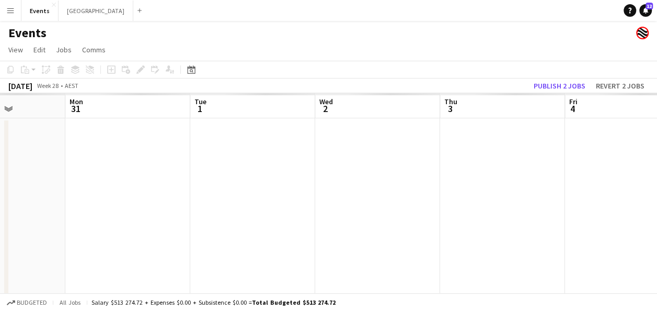
scroll to position [0, 360]
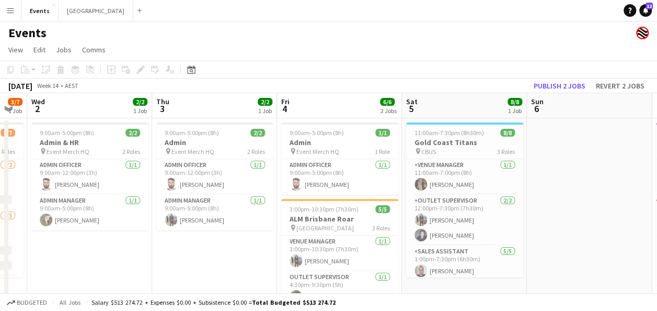
drag, startPoint x: 442, startPoint y: 260, endPoint x: 219, endPoint y: 260, distance: 223.2
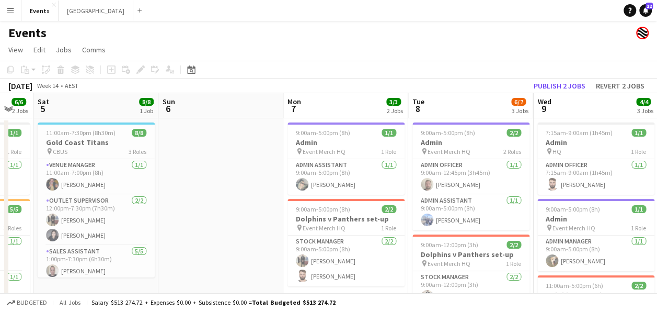
drag, startPoint x: 595, startPoint y: 212, endPoint x: 228, endPoint y: 220, distance: 366.6
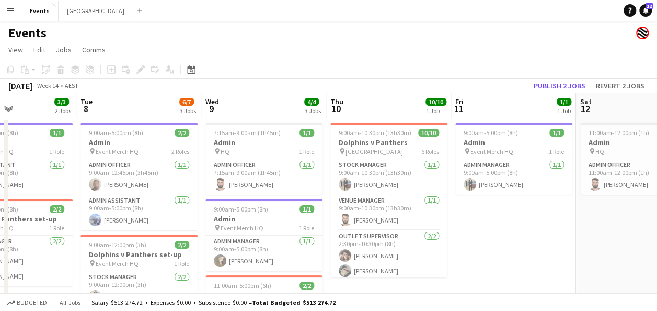
drag, startPoint x: 460, startPoint y: 217, endPoint x: 130, endPoint y: 216, distance: 330.4
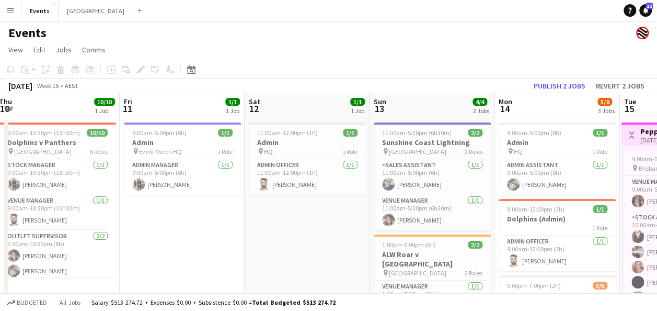
drag, startPoint x: 526, startPoint y: 227, endPoint x: 194, endPoint y: 226, distance: 332.0
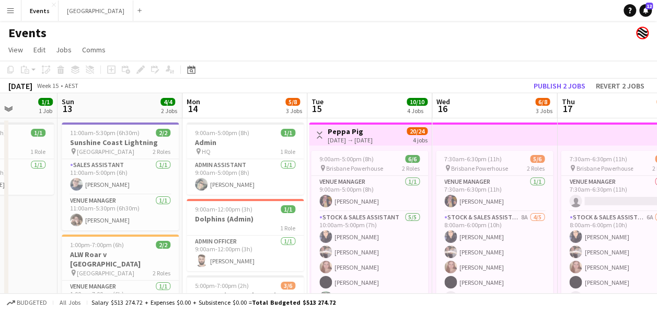
scroll to position [0, 442]
drag, startPoint x: 555, startPoint y: 225, endPoint x: 244, endPoint y: 226, distance: 311.6
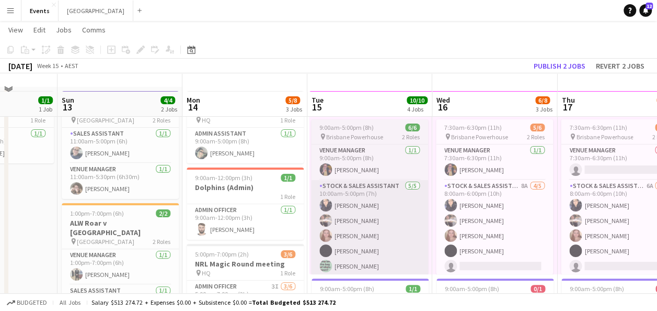
scroll to position [0, 0]
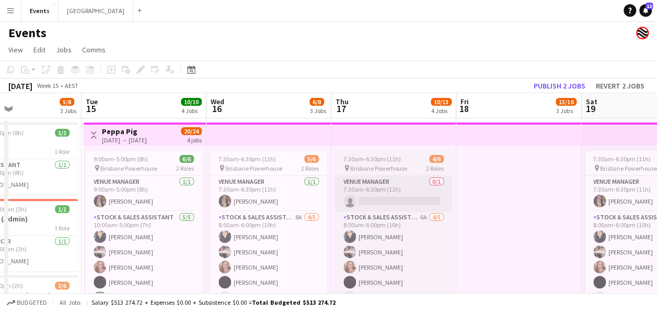
drag, startPoint x: 462, startPoint y: 211, endPoint x: 381, endPoint y: 210, distance: 81.0
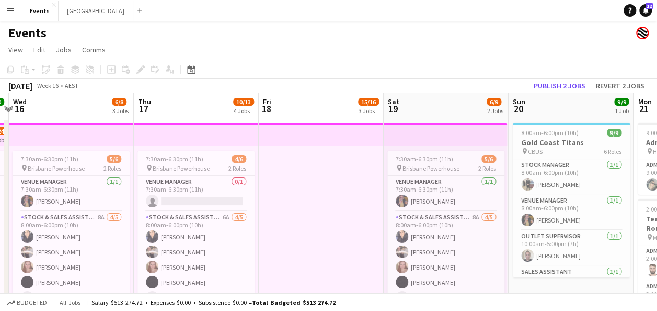
scroll to position [0, 382]
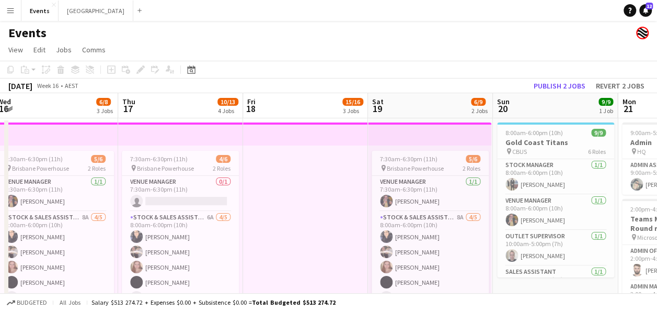
drag, startPoint x: 518, startPoint y: 208, endPoint x: 309, endPoint y: 208, distance: 208.6
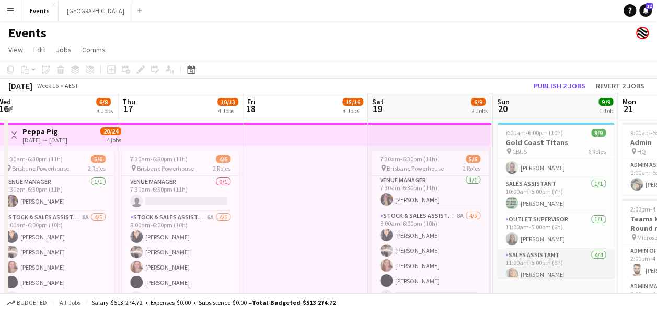
scroll to position [105, 0]
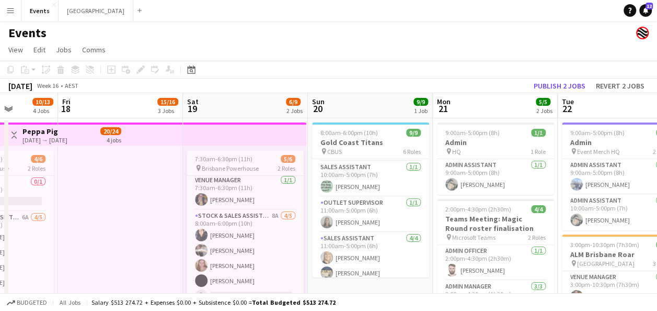
drag, startPoint x: 469, startPoint y: 278, endPoint x: 375, endPoint y: 276, distance: 94.6
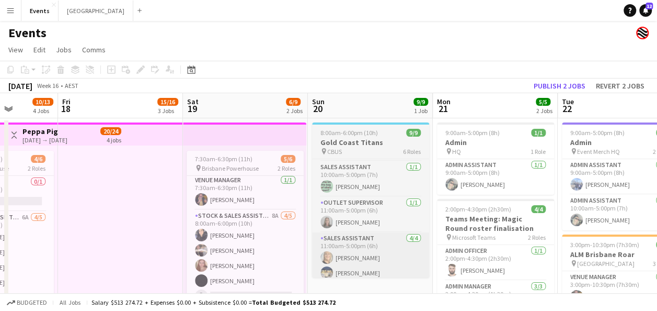
scroll to position [0, 317]
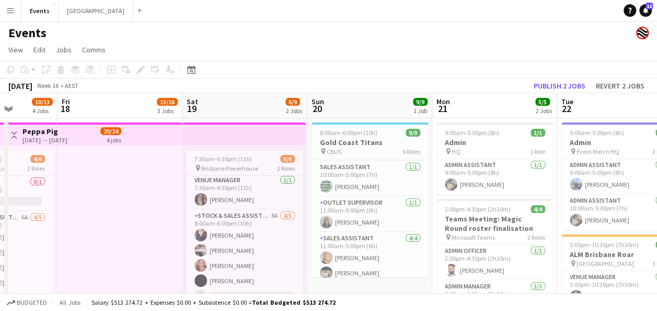
drag, startPoint x: 485, startPoint y: 50, endPoint x: 376, endPoint y: 62, distance: 109.4
click at [372, 56] on app-page-menu "View Day view expanded Day view collapsed Month view Date picker Jump to [DATE]…" at bounding box center [328, 51] width 657 height 20
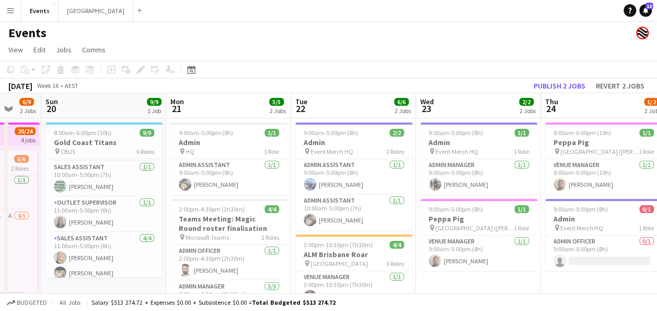
drag, startPoint x: 506, startPoint y: 122, endPoint x: 240, endPoint y: 122, distance: 266.1
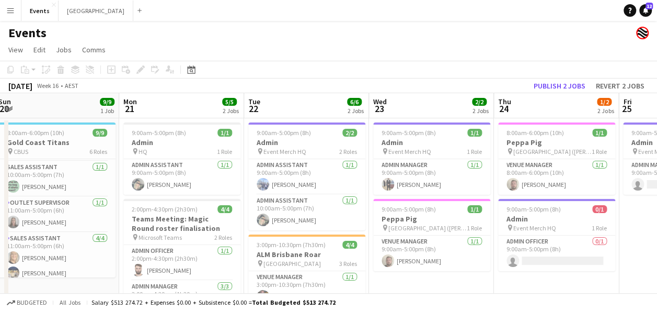
drag, startPoint x: 558, startPoint y: 152, endPoint x: 261, endPoint y: 152, distance: 297.0
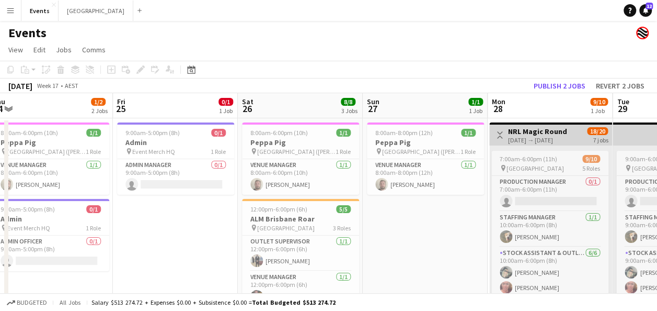
drag, startPoint x: 549, startPoint y: 154, endPoint x: 355, endPoint y: 145, distance: 194.1
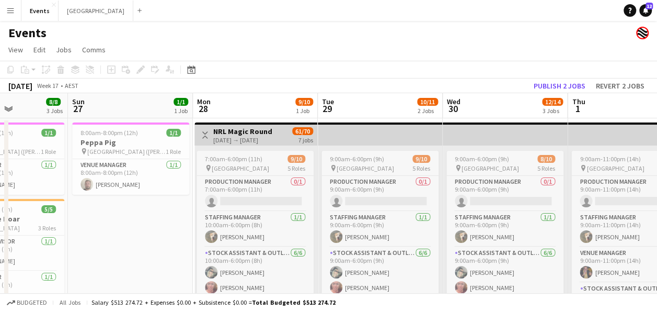
drag, startPoint x: 576, startPoint y: 146, endPoint x: 285, endPoint y: 147, distance: 290.7
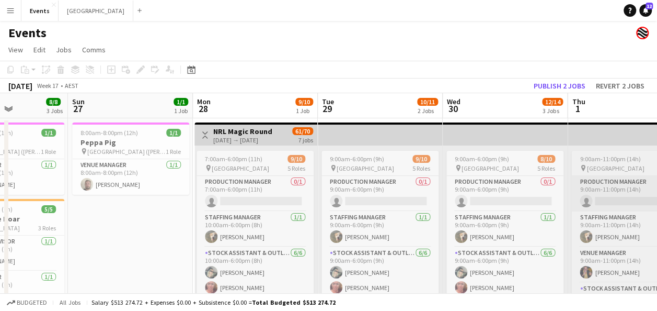
scroll to position [0, 500]
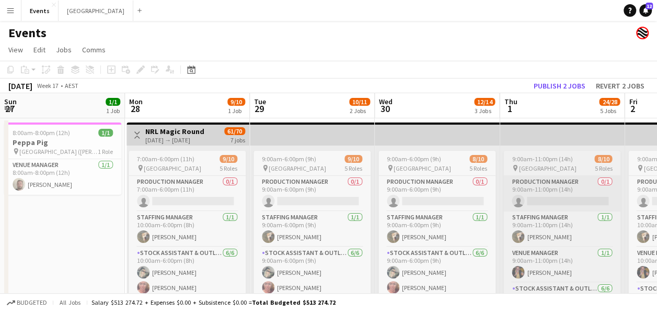
drag
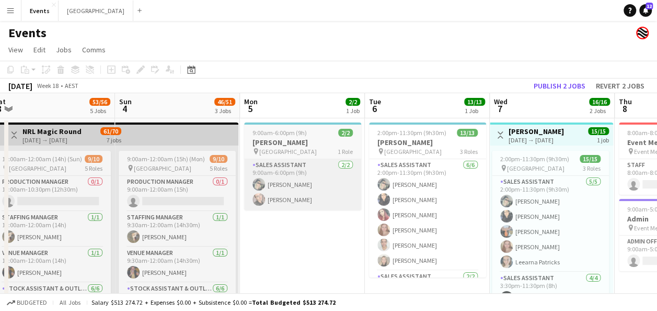
click at [315, 145] on h3 "[PERSON_NAME]" at bounding box center [302, 141] width 117 height 9
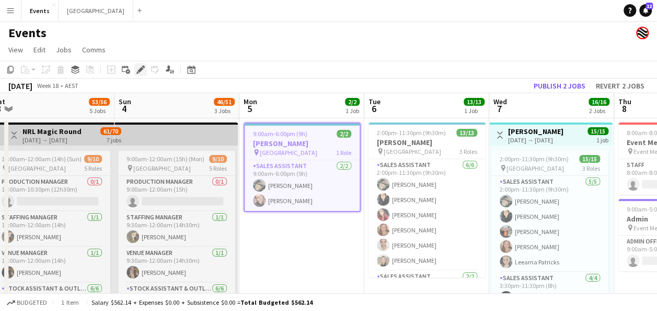
click at [138, 69] on icon "Edit" at bounding box center [140, 69] width 8 height 8
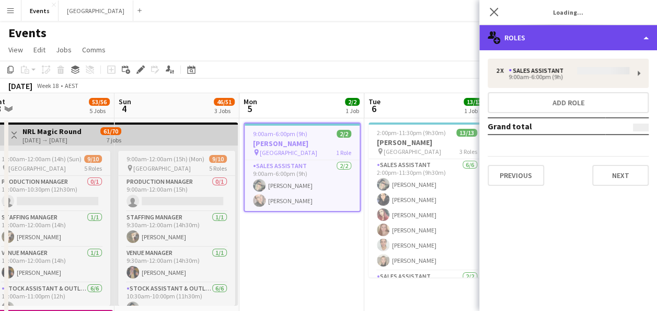
click at [630, 41] on div "multiple-users-add Roles" at bounding box center [568, 37] width 178 height 25
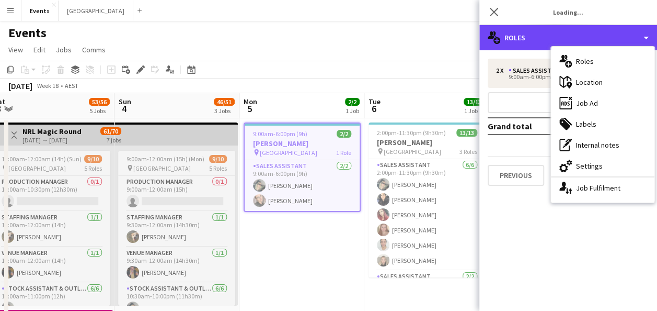
type input "**********"
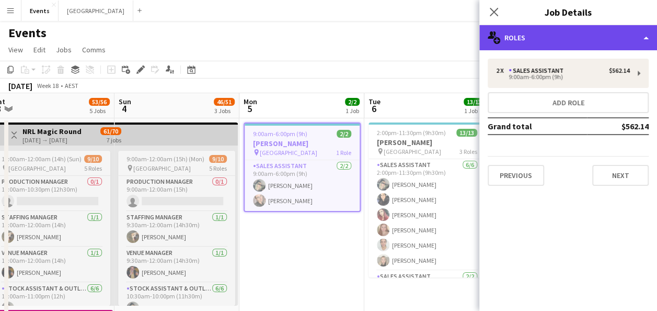
click at [604, 41] on div "multiple-users-add Roles" at bounding box center [568, 37] width 178 height 25
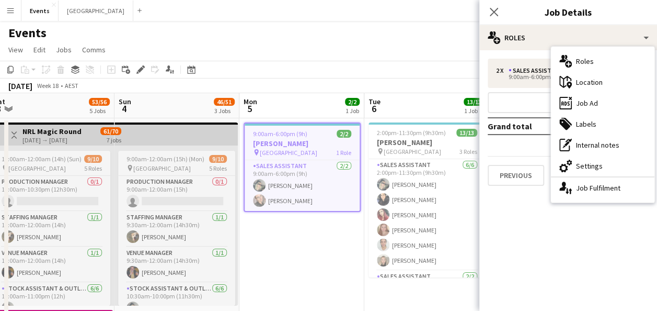
click at [609, 101] on div "ads-window Job Ad" at bounding box center [603, 103] width 104 height 21
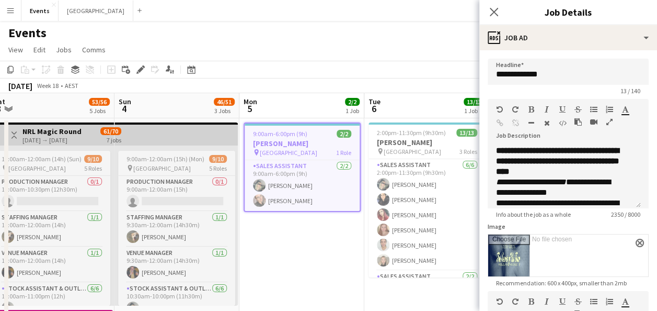
click at [609, 118] on icon "button" at bounding box center [609, 121] width 6 height 7
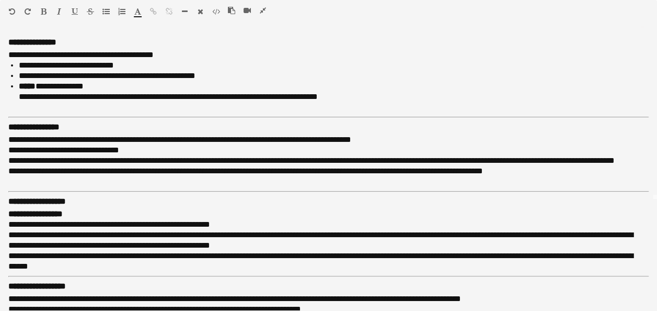
scroll to position [0, 0]
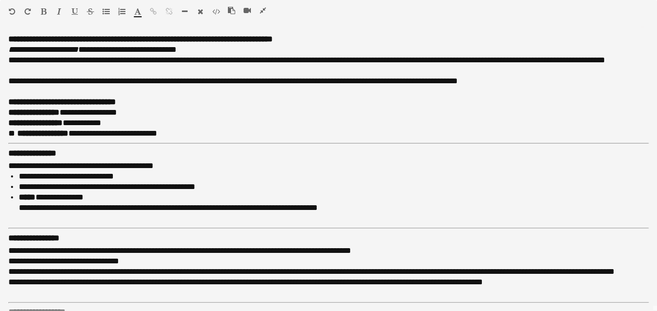
click at [263, 9] on icon "button" at bounding box center [263, 10] width 6 height 7
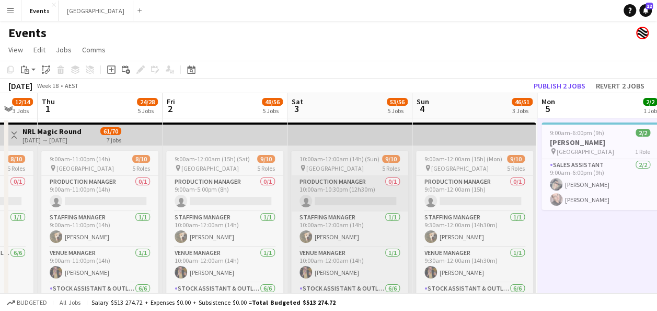
drag, startPoint x: 74, startPoint y: 199, endPoint x: 377, endPoint y: 206, distance: 303.3
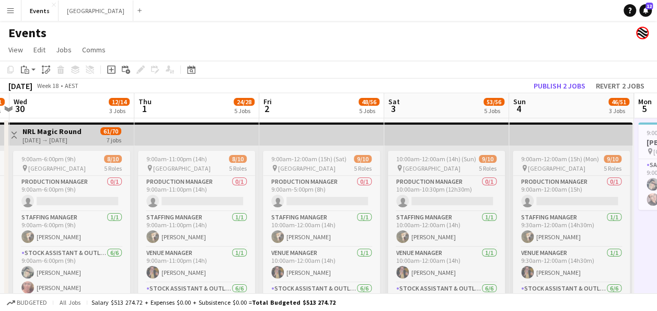
drag, startPoint x: 187, startPoint y: 212, endPoint x: 467, endPoint y: 213, distance: 280.2
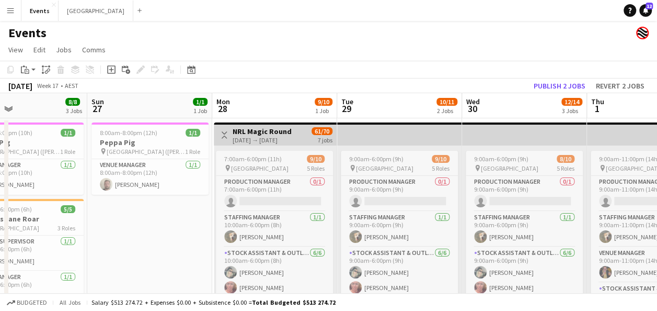
scroll to position [0, 287]
drag, startPoint x: 240, startPoint y: 216, endPoint x: 366, endPoint y: 214, distance: 126.5
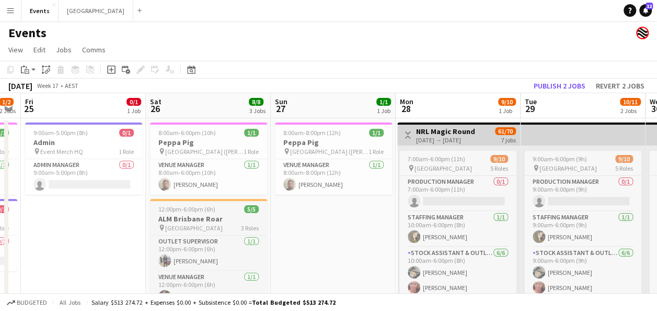
drag, startPoint x: 78, startPoint y: 200, endPoint x: 256, endPoint y: 200, distance: 177.2
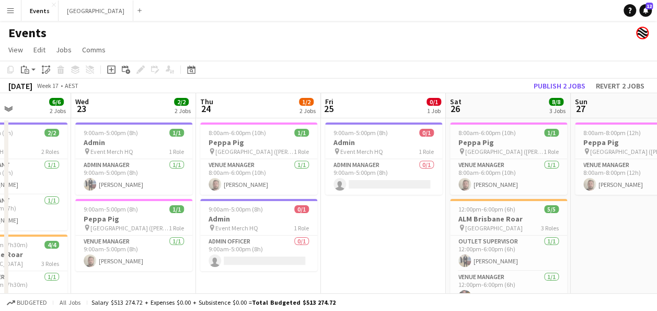
drag, startPoint x: 147, startPoint y: 208, endPoint x: 358, endPoint y: 210, distance: 210.2
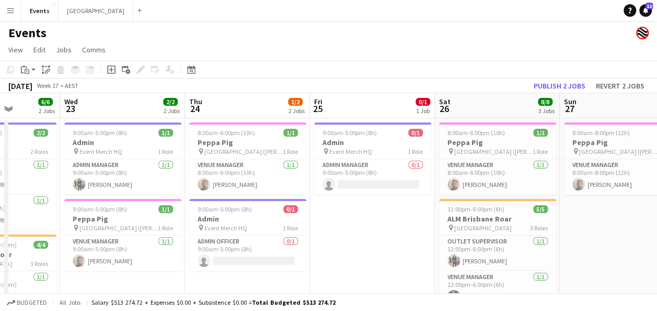
drag, startPoint x: 143, startPoint y: 213, endPoint x: 439, endPoint y: 206, distance: 296.5
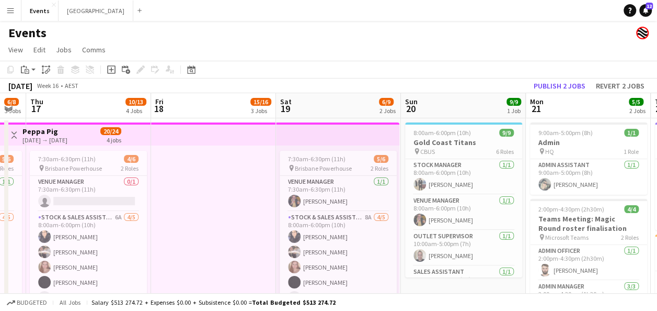
drag, startPoint x: 71, startPoint y: 217, endPoint x: 480, endPoint y: 212, distance: 408.9
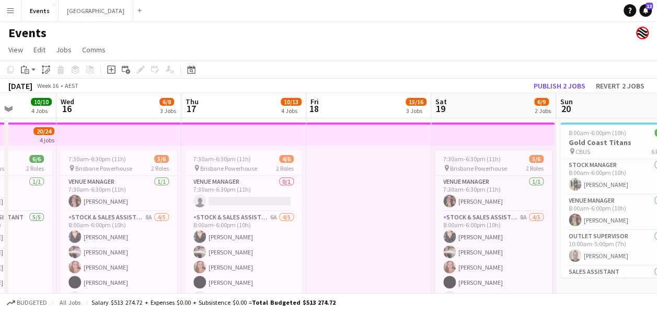
drag, startPoint x: 419, startPoint y: 210, endPoint x: 458, endPoint y: 210, distance: 38.7
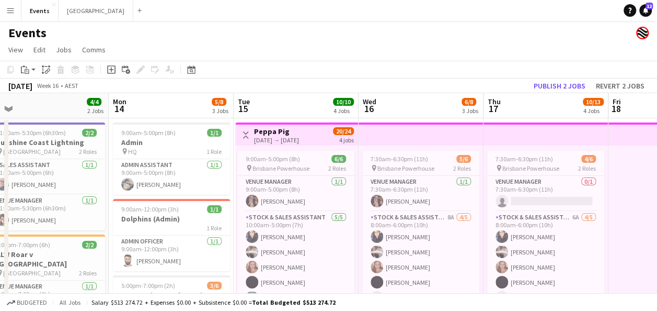
scroll to position [0, 323]
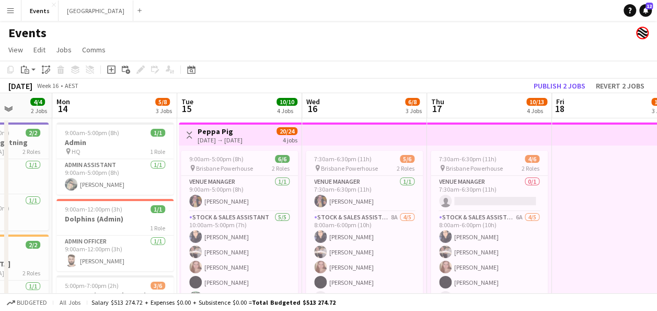
drag, startPoint x: 201, startPoint y: 222, endPoint x: 446, endPoint y: 210, distance: 246.0
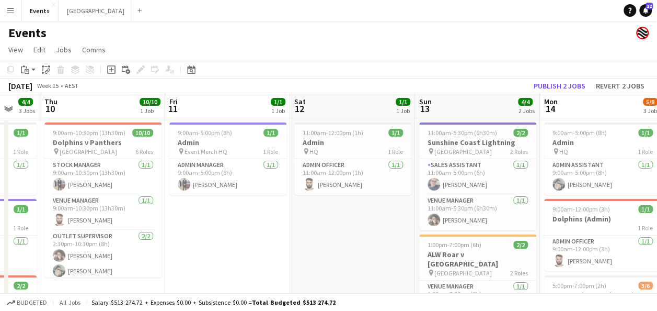
drag, startPoint x: 151, startPoint y: 228, endPoint x: 521, endPoint y: 199, distance: 371.8
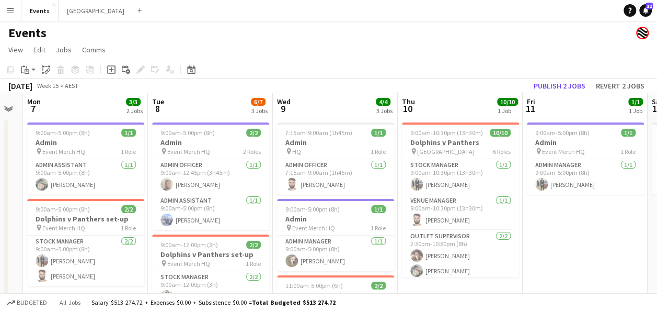
drag, startPoint x: 223, startPoint y: 245, endPoint x: 598, endPoint y: 189, distance: 379.4
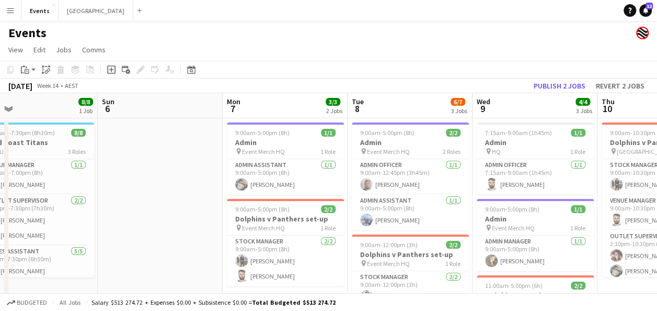
scroll to position [0, 263]
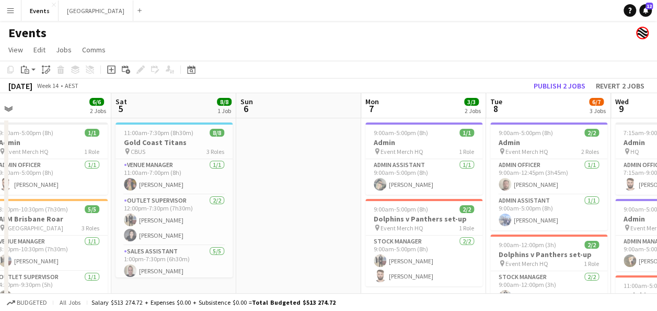
drag, startPoint x: 79, startPoint y: 225, endPoint x: 391, endPoint y: 216, distance: 311.7
click at [392, 216] on h3 "Dolphins v Panthers set-up" at bounding box center [423, 218] width 117 height 9
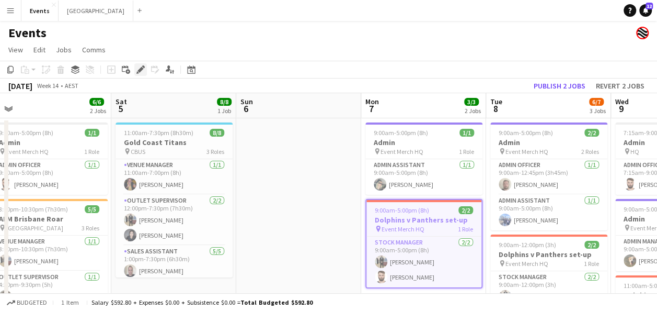
click at [140, 69] on icon at bounding box center [140, 70] width 6 height 6
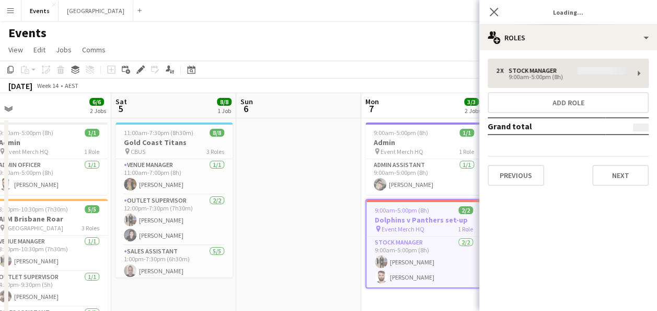
type input "**********"
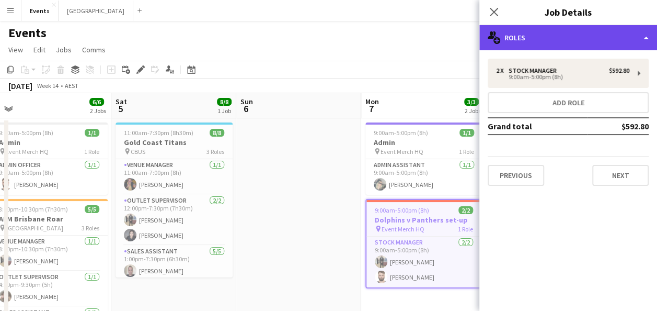
click at [576, 42] on div "multiple-users-add Roles" at bounding box center [568, 37] width 178 height 25
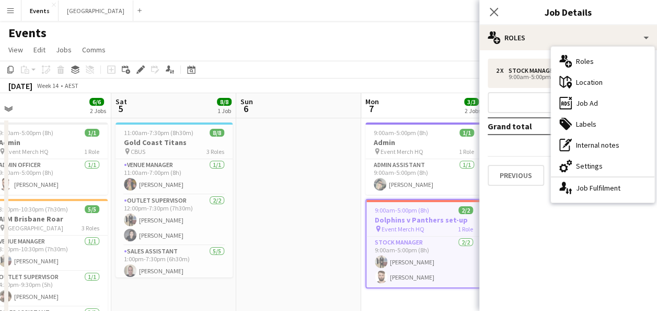
click at [606, 98] on div "ads-window Job Ad" at bounding box center [603, 103] width 104 height 21
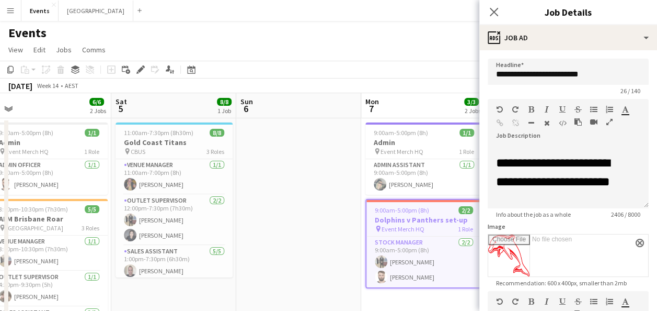
click at [607, 125] on button "button" at bounding box center [609, 122] width 7 height 8
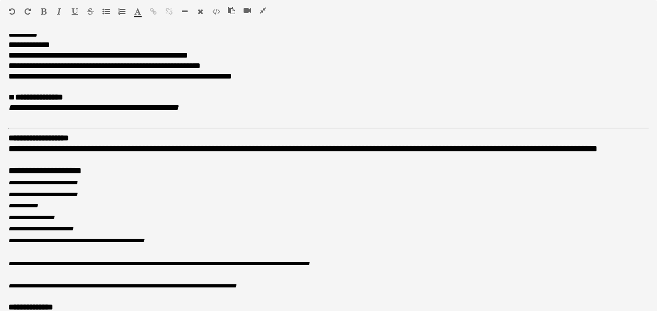
scroll to position [341, 0]
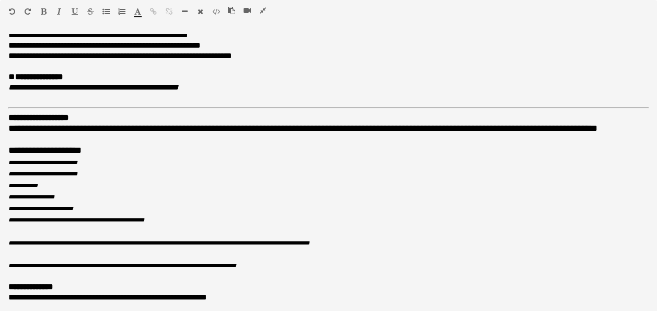
click at [266, 10] on icon "button" at bounding box center [263, 10] width 6 height 7
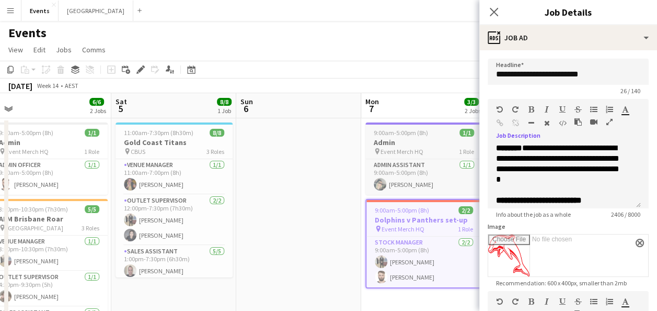
click at [374, 155] on div "pin Event Merch HQ" at bounding box center [399, 151] width 50 height 8
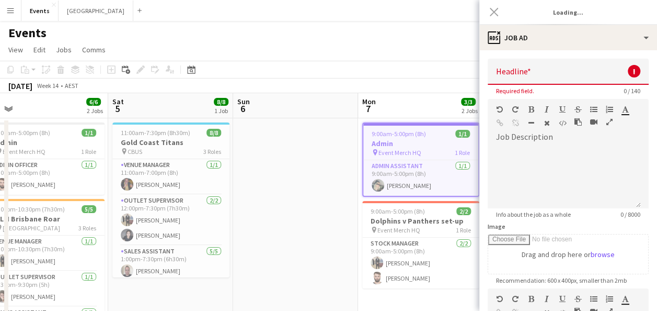
scroll to position [0, 0]
type input "*****"
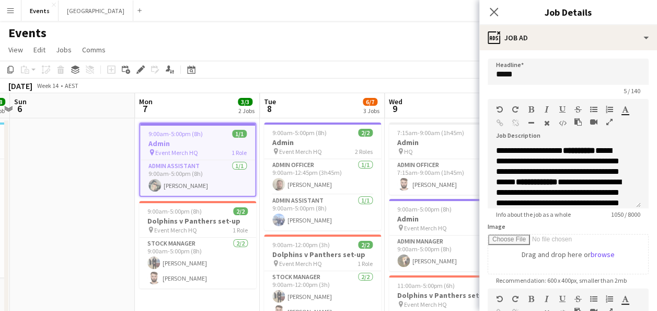
drag, startPoint x: 320, startPoint y: 157, endPoint x: 97, endPoint y: 158, distance: 223.8
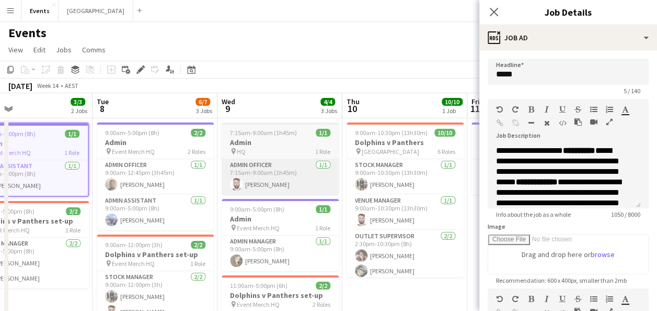
drag, startPoint x: 334, startPoint y: 161, endPoint x: 252, endPoint y: 170, distance: 82.6
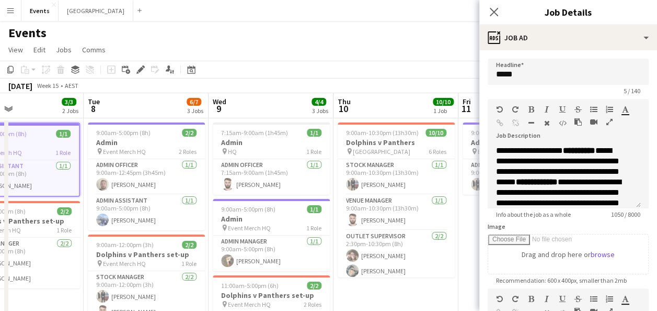
scroll to position [0, 390]
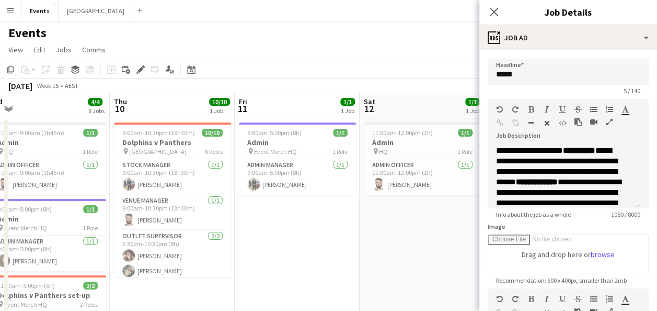
drag, startPoint x: 382, startPoint y: 169, endPoint x: 158, endPoint y: 169, distance: 223.2
click at [354, 38] on div "Events" at bounding box center [328, 31] width 657 height 20
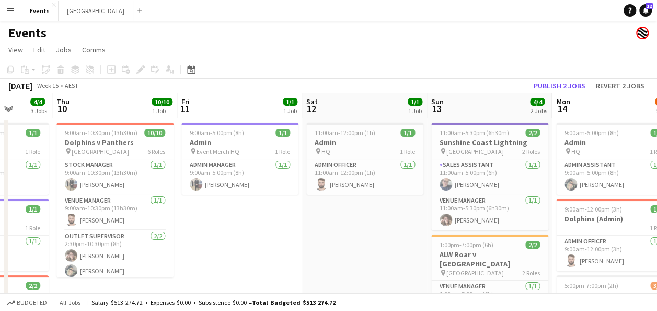
scroll to position [0, 483]
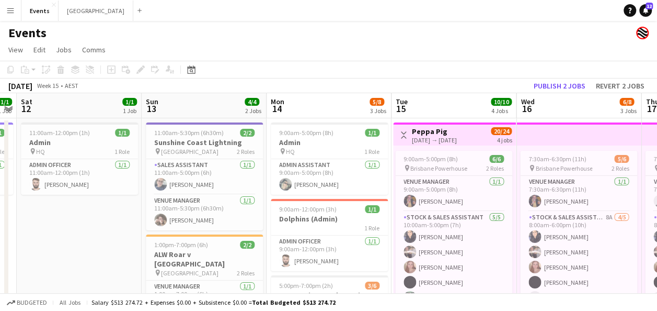
drag, startPoint x: 460, startPoint y: 228, endPoint x: 117, endPoint y: 206, distance: 343.7
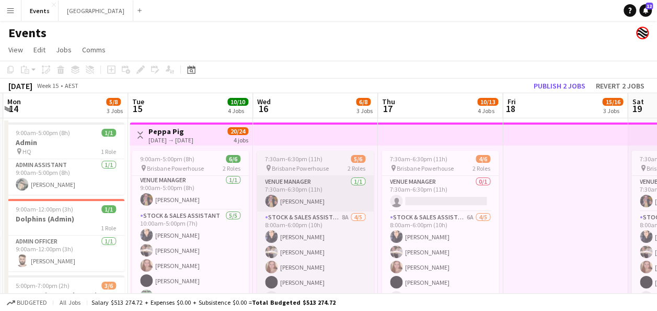
drag, startPoint x: 457, startPoint y: 212, endPoint x: 338, endPoint y: 205, distance: 119.4
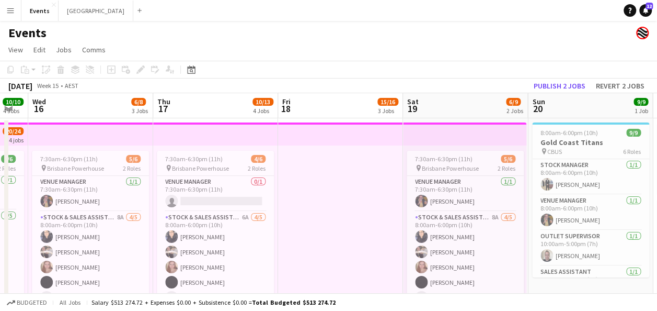
drag, startPoint x: 531, startPoint y: 202, endPoint x: 280, endPoint y: 210, distance: 251.6
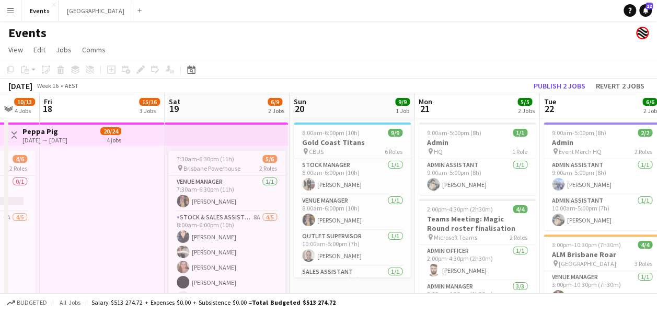
drag, startPoint x: 451, startPoint y: 205, endPoint x: 306, endPoint y: 211, distance: 145.0
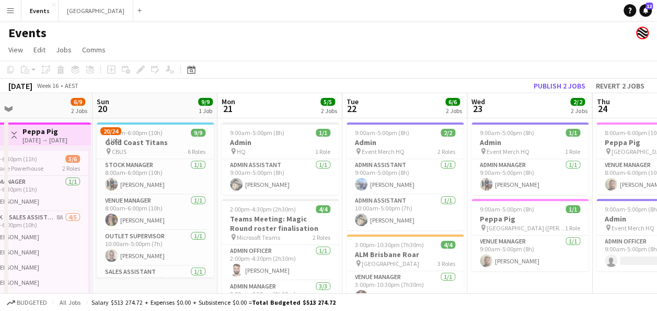
drag, startPoint x: 414, startPoint y: 194, endPoint x: 341, endPoint y: 194, distance: 73.2
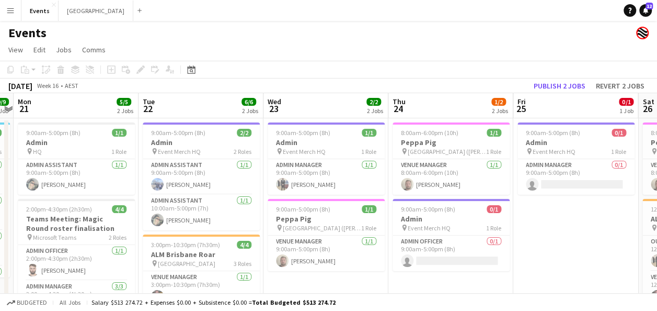
drag, startPoint x: 554, startPoint y: 190, endPoint x: 333, endPoint y: 196, distance: 221.7
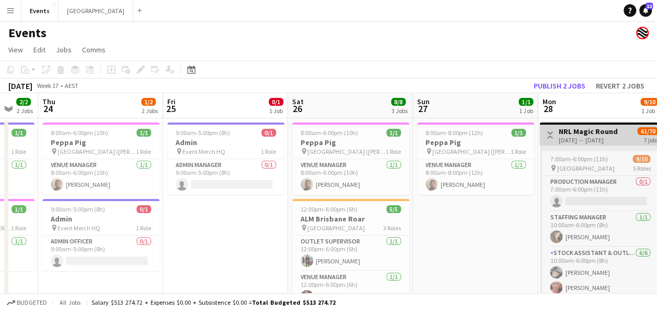
drag, startPoint x: 557, startPoint y: 193, endPoint x: 225, endPoint y: 199, distance: 332.5
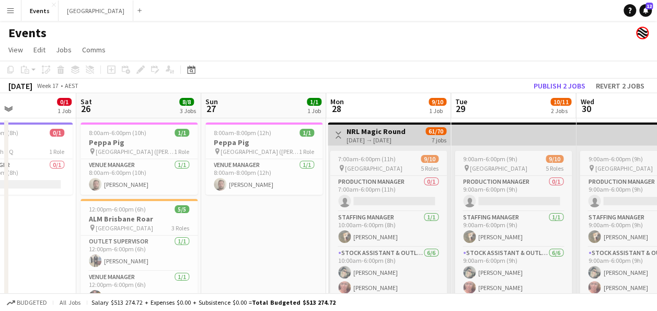
drag, startPoint x: 471, startPoint y: 191, endPoint x: 261, endPoint y: 201, distance: 209.4
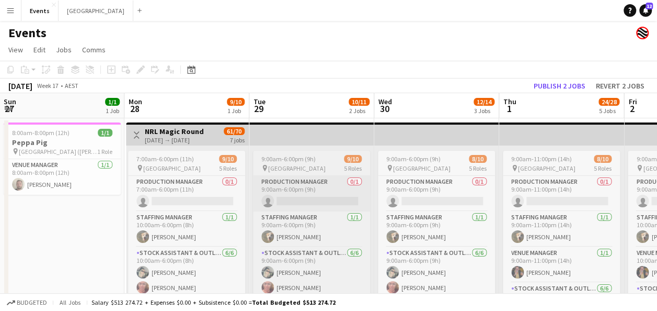
drag, startPoint x: 473, startPoint y: 199, endPoint x: 338, endPoint y: 199, distance: 134.9
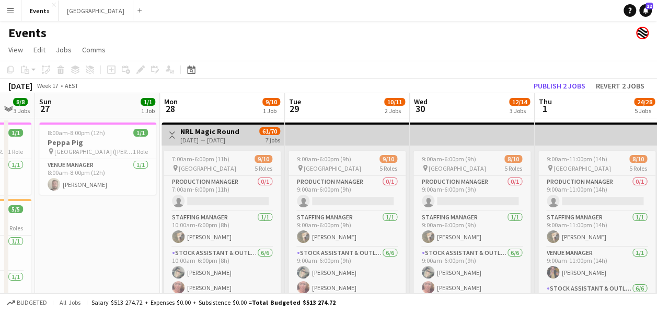
drag, startPoint x: 479, startPoint y: 198, endPoint x: 282, endPoint y: 202, distance: 197.1
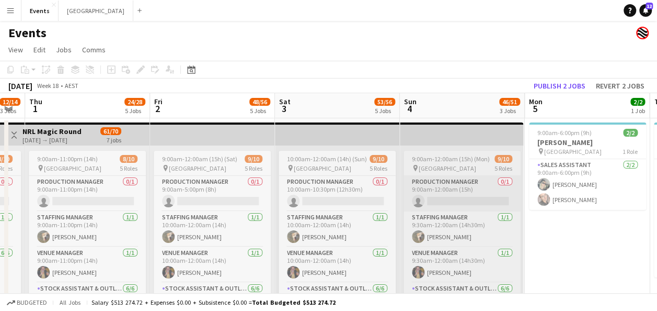
drag, startPoint x: 400, startPoint y: 196, endPoint x: 512, endPoint y: 197, distance: 111.9
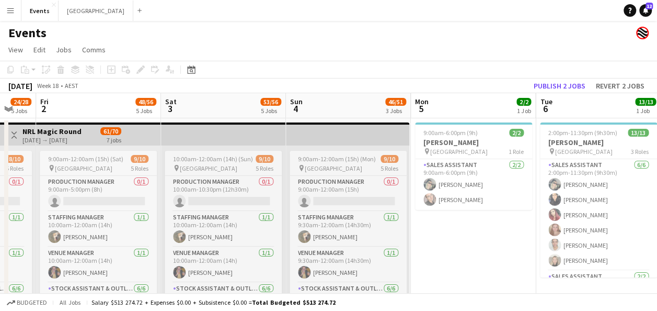
drag, startPoint x: 559, startPoint y: 206, endPoint x: 444, endPoint y: 215, distance: 115.4
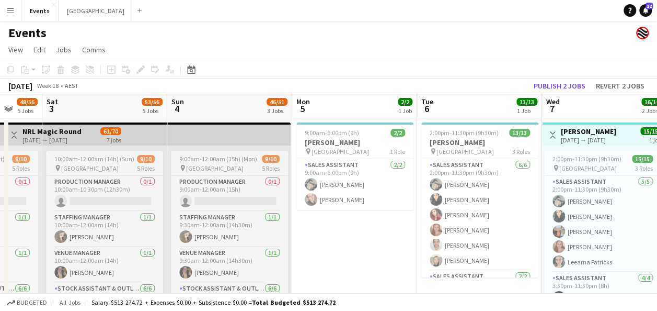
drag, startPoint x: 529, startPoint y: 234, endPoint x: 407, endPoint y: 238, distance: 122.4
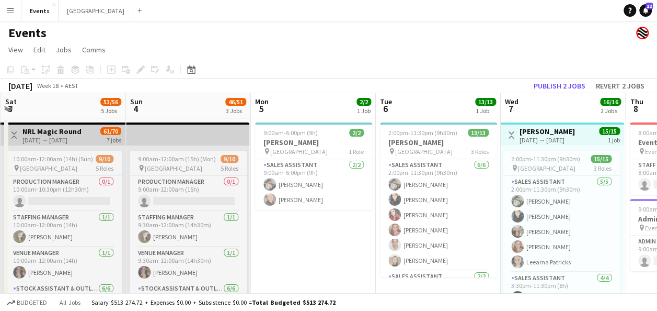
drag, startPoint x: 548, startPoint y: 244, endPoint x: 317, endPoint y: 248, distance: 230.6
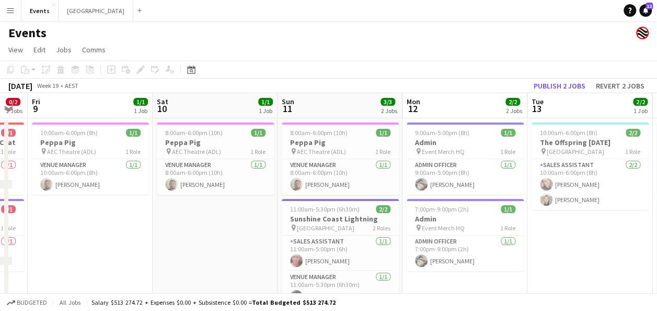
drag, startPoint x: 601, startPoint y: 235, endPoint x: 129, endPoint y: 224, distance: 472.7
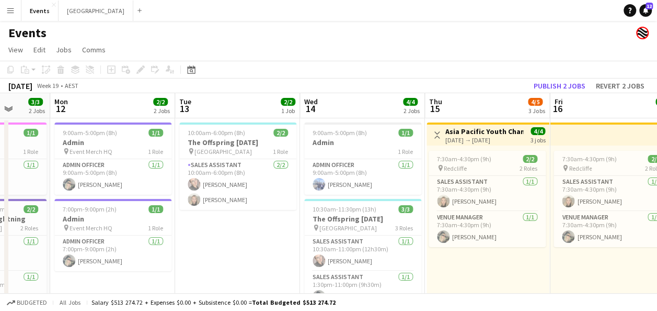
drag, startPoint x: 605, startPoint y: 257, endPoint x: 249, endPoint y: 257, distance: 356.0
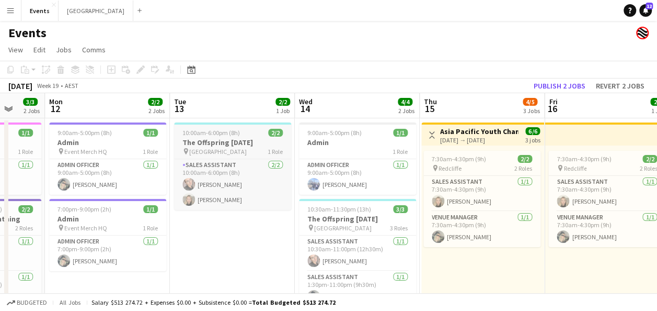
click at [251, 141] on h3 "The Offspring [DATE]" at bounding box center [232, 141] width 117 height 9
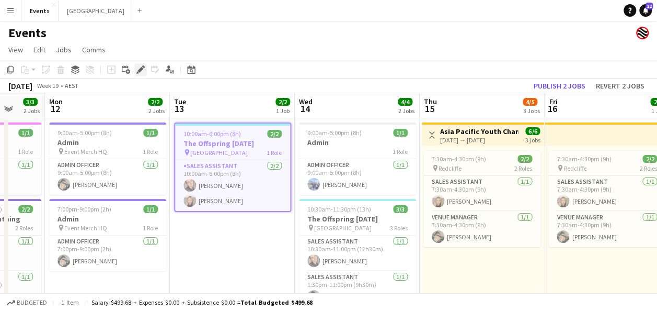
click at [140, 73] on icon "Edit" at bounding box center [140, 69] width 8 height 8
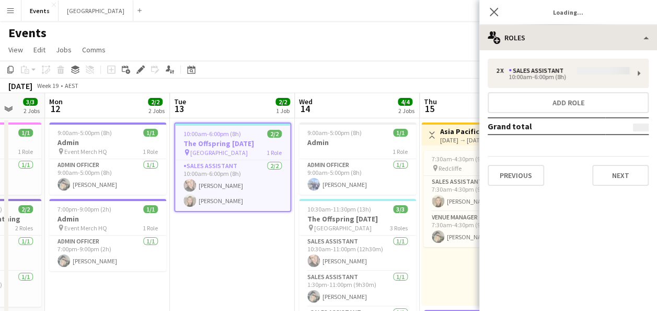
type input "**********"
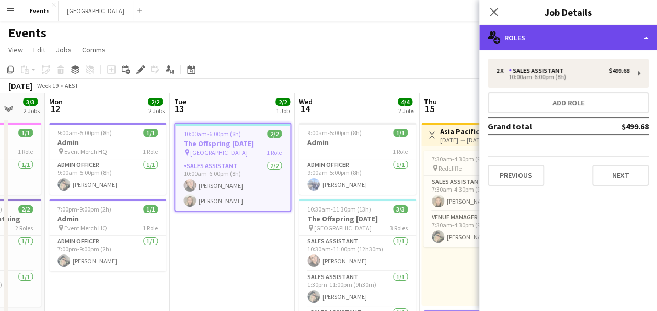
click at [569, 35] on div "multiple-users-add Roles" at bounding box center [568, 37] width 178 height 25
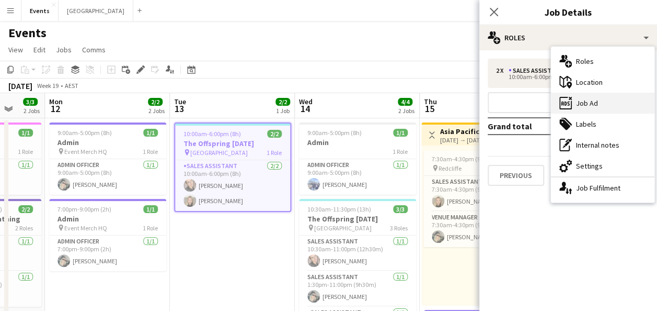
click at [590, 109] on div "ads-window Job Ad" at bounding box center [603, 103] width 104 height 21
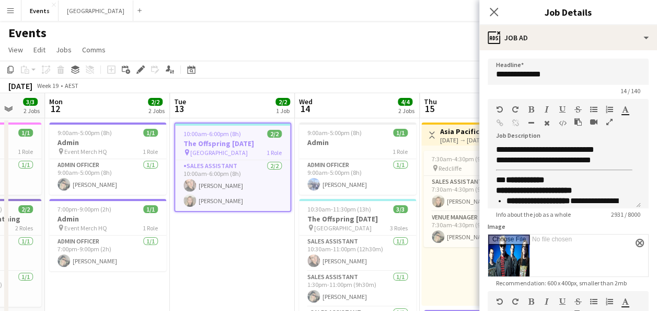
scroll to position [261, 0]
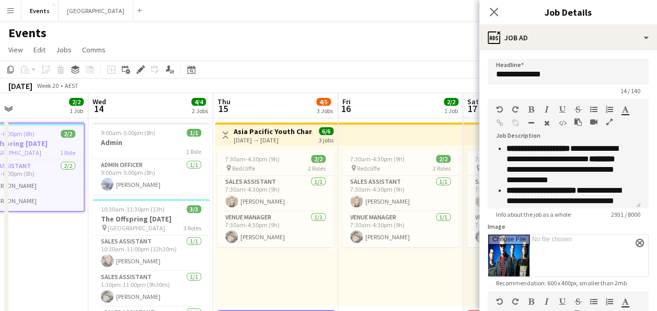
drag, startPoint x: 254, startPoint y: 250, endPoint x: 47, endPoint y: 257, distance: 207.1
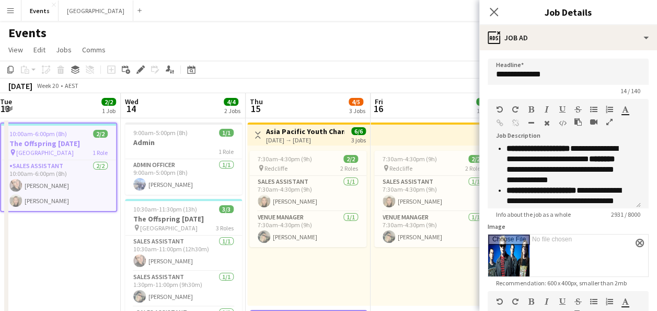
drag, startPoint x: 311, startPoint y: 299, endPoint x: 166, endPoint y: 301, distance: 144.8
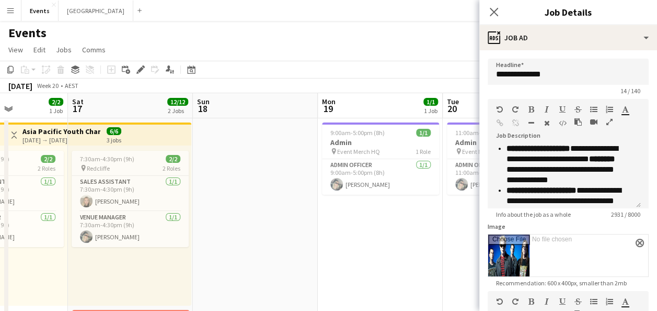
drag, startPoint x: 362, startPoint y: 291, endPoint x: 245, endPoint y: 286, distance: 117.2
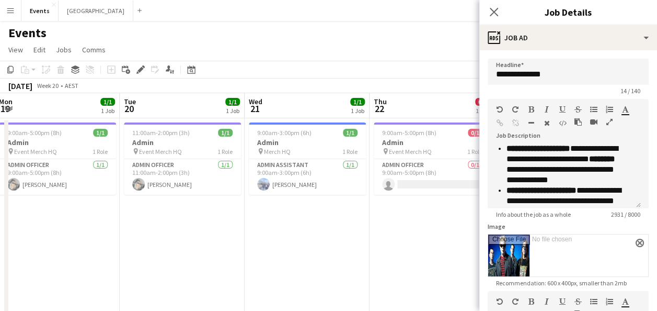
drag, startPoint x: 355, startPoint y: 255, endPoint x: 133, endPoint y: 257, distance: 222.2
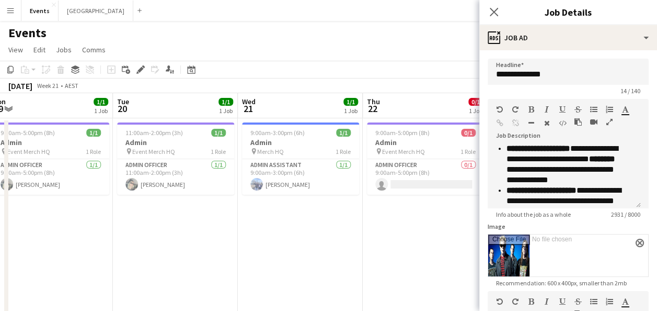
drag, startPoint x: 430, startPoint y: 246, endPoint x: 171, endPoint y: 253, distance: 258.4
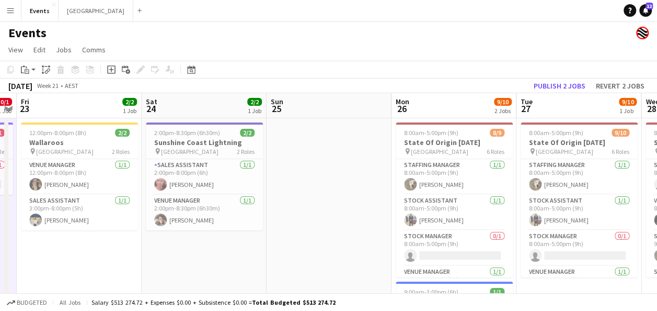
scroll to position [0, 438]
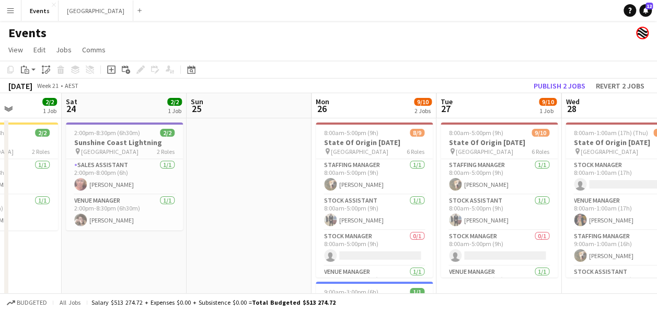
drag, startPoint x: 442, startPoint y: 258, endPoint x: 177, endPoint y: 252, distance: 264.6
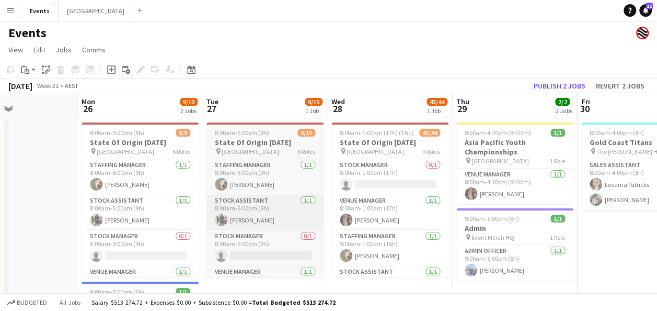
drag, startPoint x: 472, startPoint y: 219, endPoint x: 243, endPoint y: 202, distance: 229.6
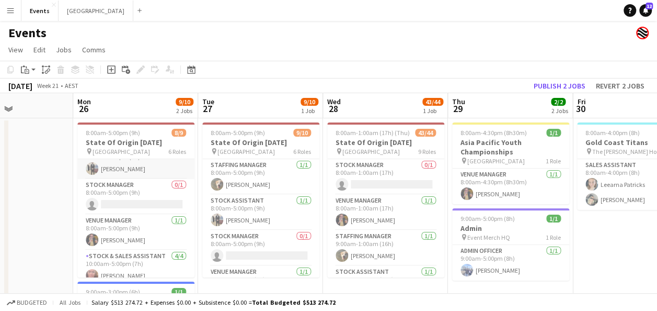
scroll to position [36, 0]
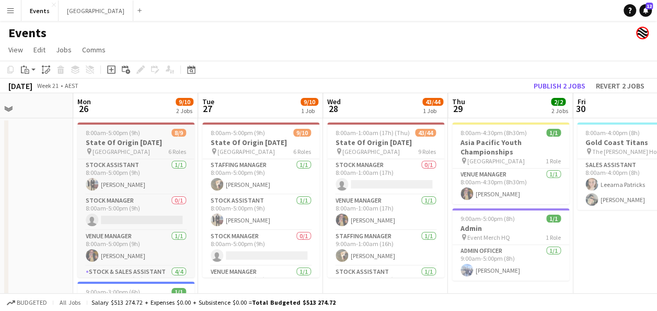
click at [127, 148] on span "[GEOGRAPHIC_DATA]" at bounding box center [122, 151] width 58 height 8
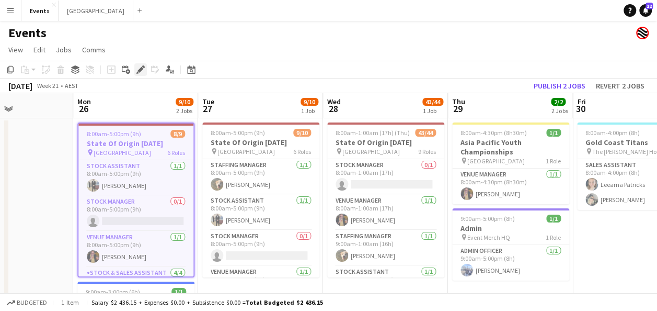
click at [143, 75] on div "Edit" at bounding box center [140, 69] width 13 height 13
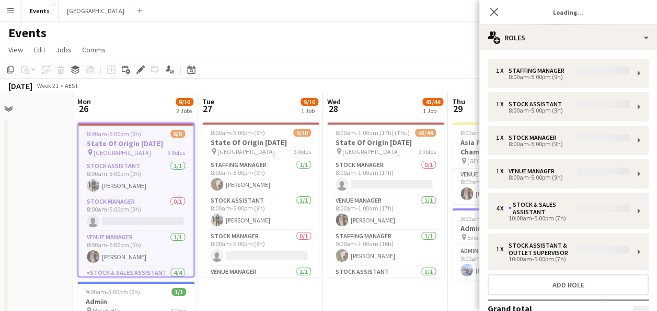
type input "**********"
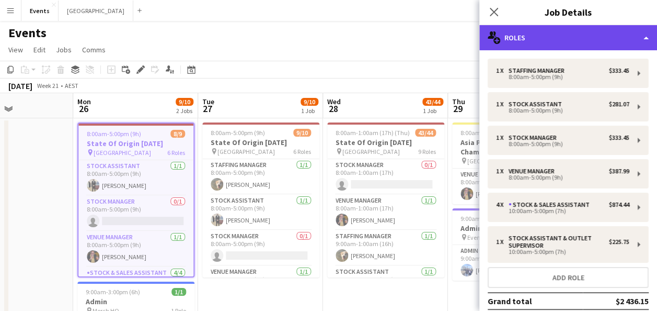
click at [525, 41] on div "multiple-users-add Roles" at bounding box center [568, 37] width 178 height 25
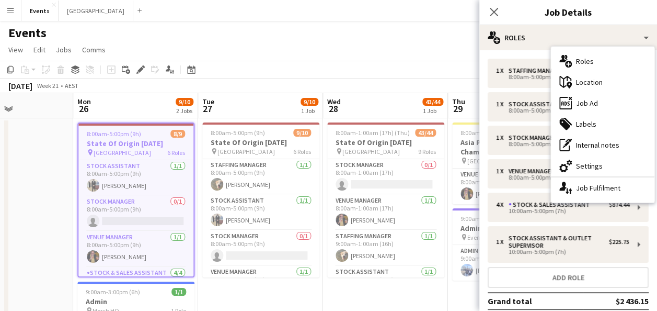
drag, startPoint x: 525, startPoint y: 41, endPoint x: 605, endPoint y: 104, distance: 101.7
click at [606, 103] on div "ads-window Job Ad" at bounding box center [603, 103] width 104 height 21
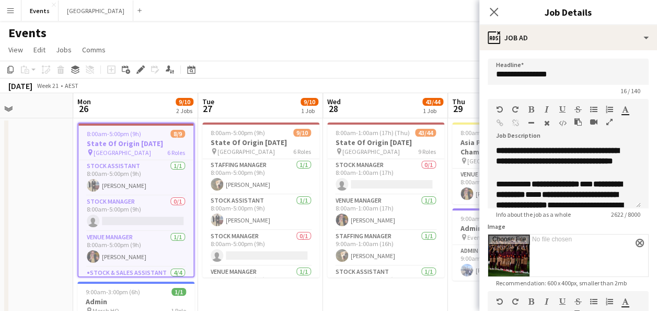
scroll to position [52, 0]
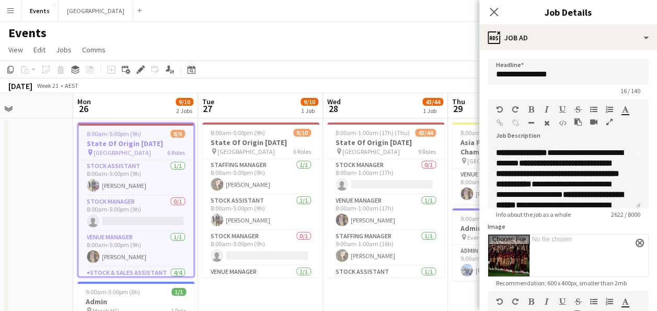
click at [610, 122] on icon "button" at bounding box center [609, 121] width 6 height 7
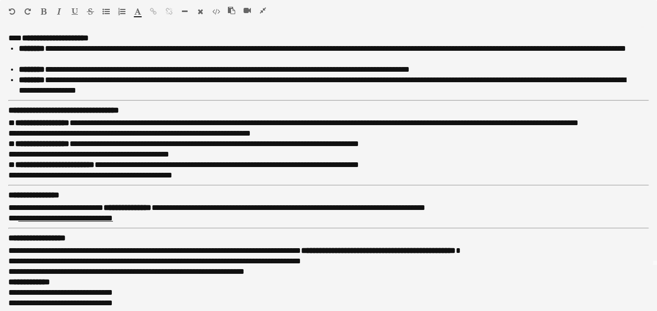
scroll to position [0, 0]
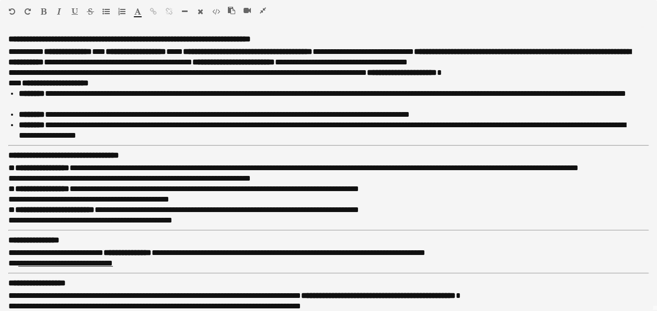
click at [261, 14] on icon "button" at bounding box center [263, 10] width 6 height 7
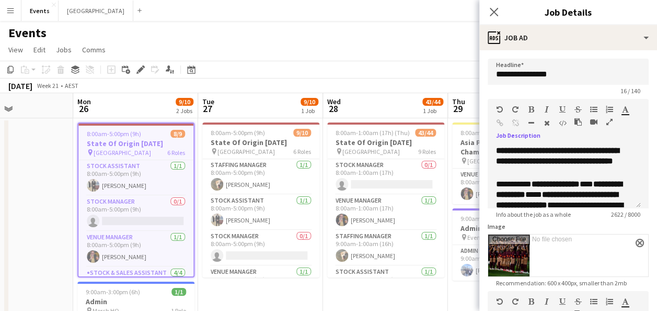
click at [191, 70] on icon "Date picker" at bounding box center [191, 69] width 8 height 8
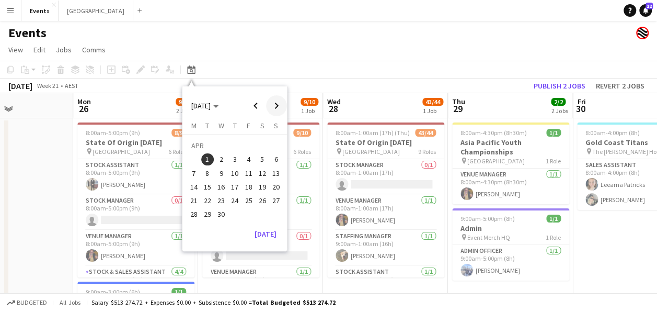
click at [277, 104] on span "Next month" at bounding box center [276, 105] width 21 height 21
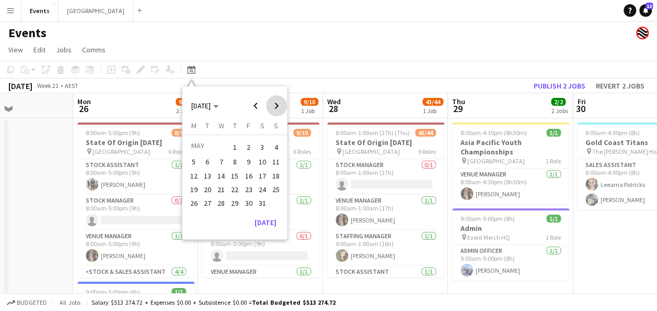
click at [277, 104] on span "Next month" at bounding box center [276, 105] width 21 height 21
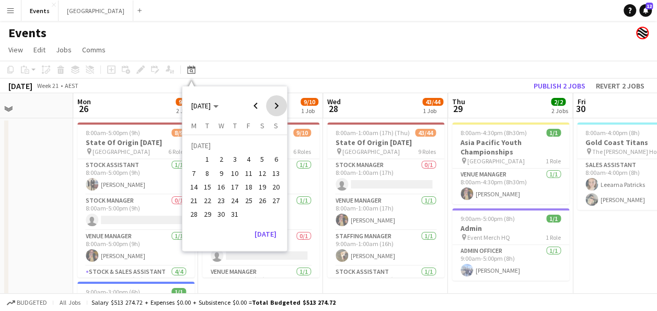
click at [277, 104] on span "Next month" at bounding box center [276, 105] width 21 height 21
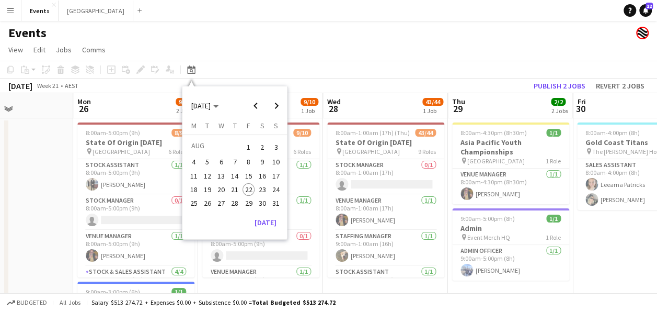
click at [277, 190] on span "24" at bounding box center [276, 189] width 13 height 13
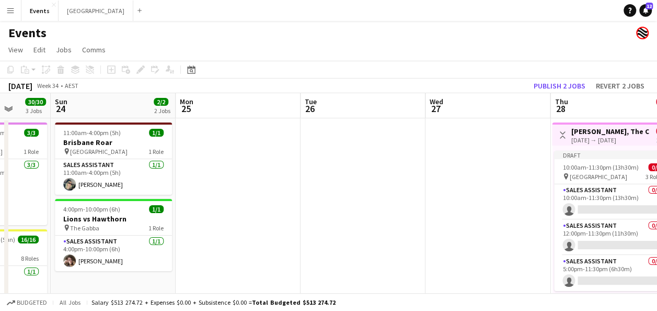
drag, startPoint x: 367, startPoint y: 194, endPoint x: 306, endPoint y: 206, distance: 61.8
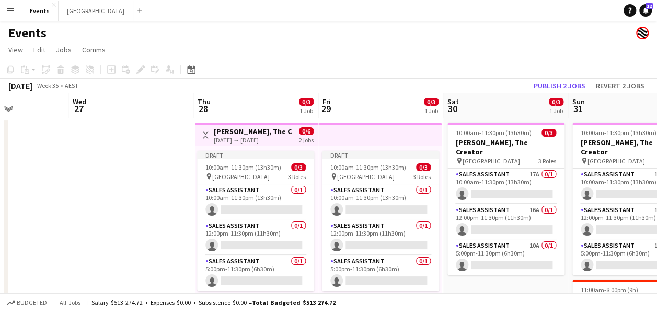
drag, startPoint x: 454, startPoint y: 202, endPoint x: 158, endPoint y: 206, distance: 295.9
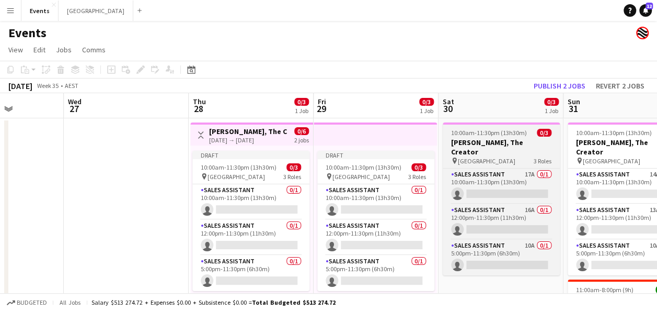
click at [517, 137] on app-job-card "10:00am-11:30pm (13h30m) 0/3 [PERSON_NAME], The Creator pin Brisbane Entertainm…" at bounding box center [501, 198] width 117 height 153
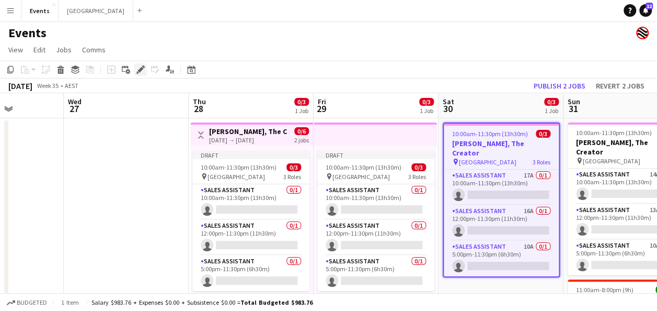
click at [141, 73] on icon "Edit" at bounding box center [140, 69] width 8 height 8
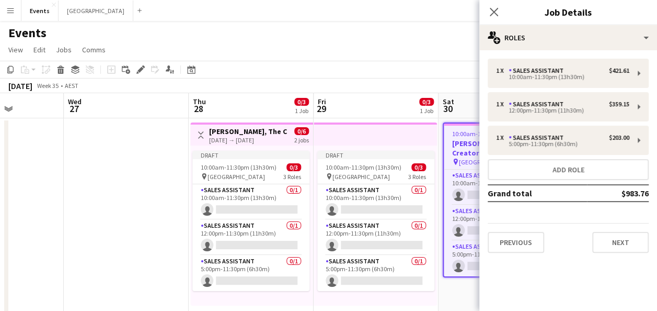
click at [611, 25] on div "Close pop-in Job Details" at bounding box center [568, 12] width 178 height 25
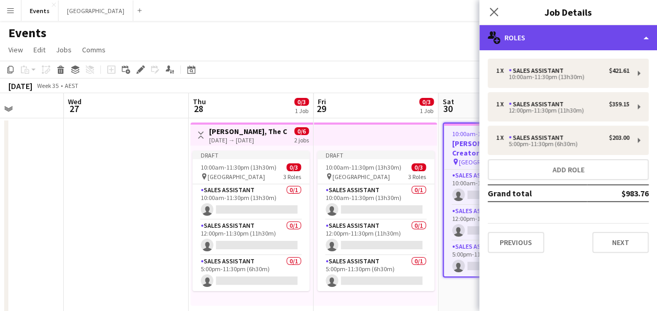
click at [611, 37] on div "multiple-users-add Roles" at bounding box center [568, 37] width 178 height 25
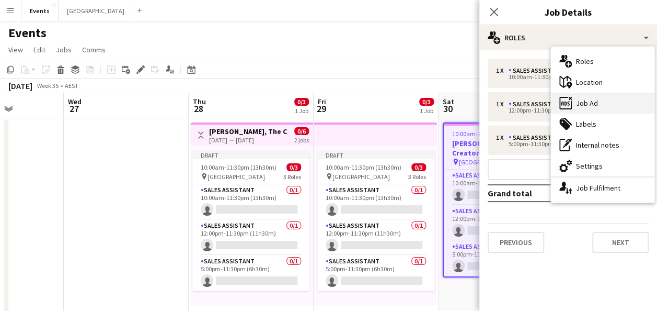
click at [599, 103] on div "ads-window Job Ad" at bounding box center [603, 103] width 104 height 21
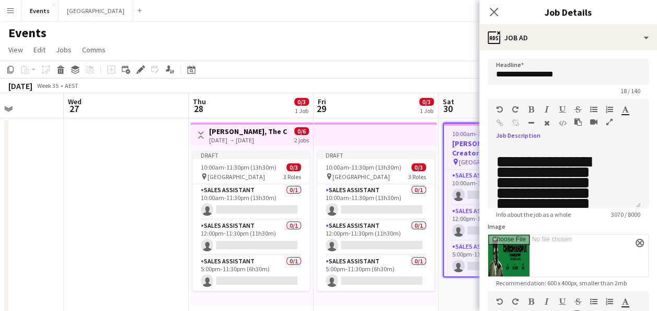
click at [607, 120] on icon "button" at bounding box center [609, 121] width 6 height 7
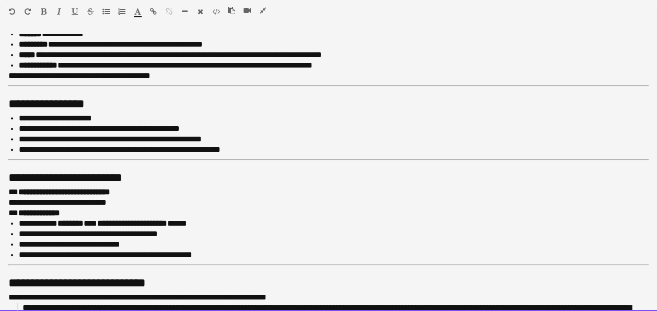
scroll to position [583, 0]
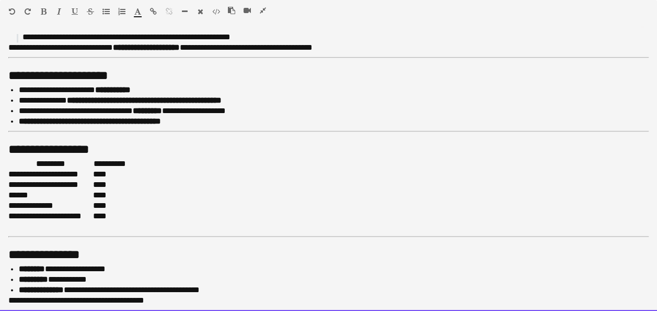
drag, startPoint x: 12, startPoint y: 90, endPoint x: 205, endPoint y: 300, distance: 286.0
click at [205, 300] on div "**********" at bounding box center [328, 172] width 657 height 277
copy div "**********"
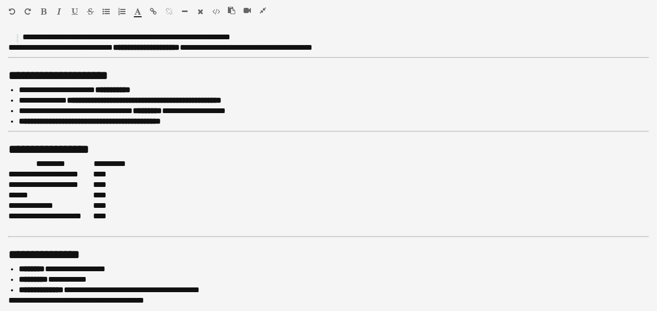
click at [264, 10] on icon "button" at bounding box center [263, 10] width 6 height 7
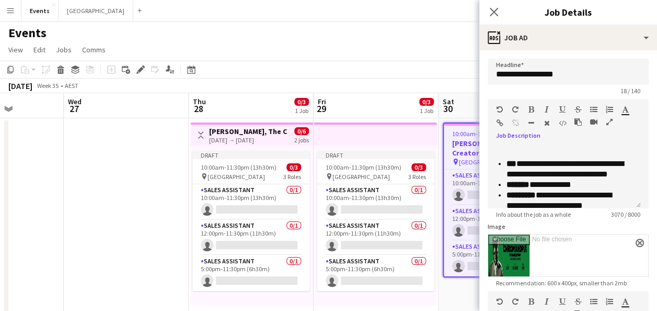
scroll to position [593, 0]
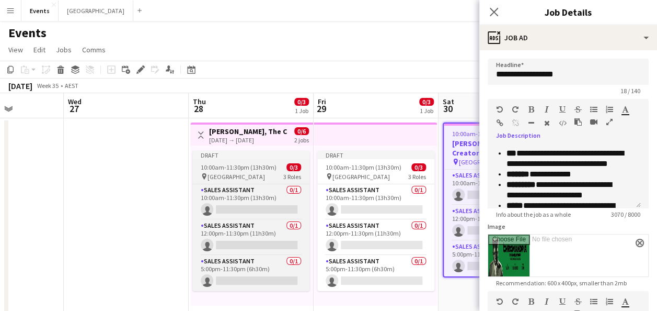
click at [268, 166] on span "10:00am-11:30pm (13h30m)" at bounding box center [239, 167] width 76 height 8
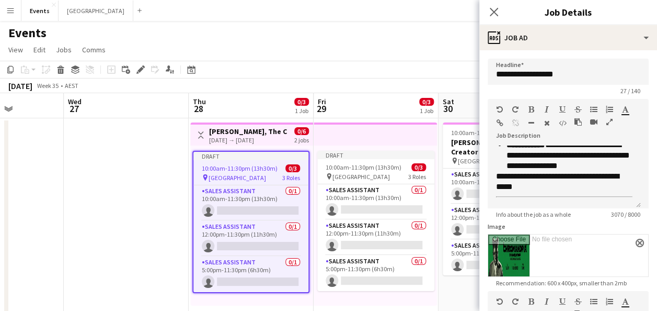
type input "**********"
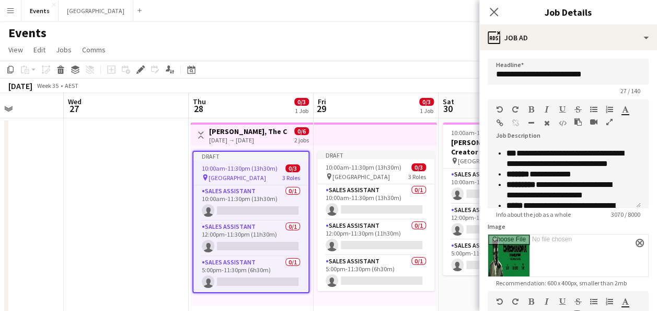
click at [259, 163] on app-job-card "Draft 10:00am-11:30pm (13h30m) 0/3 pin Brisbane Entertainment Centre 3 Roles Sa…" at bounding box center [250, 222] width 117 height 142
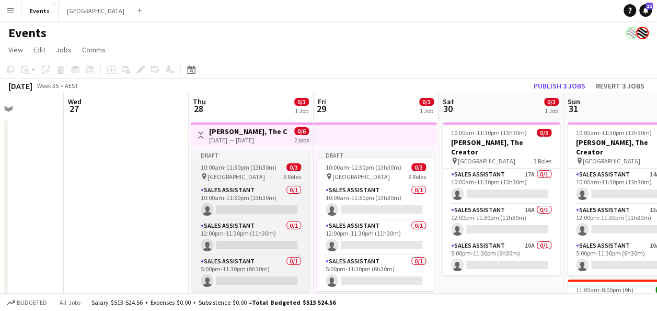
click at [245, 175] on span "[GEOGRAPHIC_DATA]" at bounding box center [237, 177] width 58 height 8
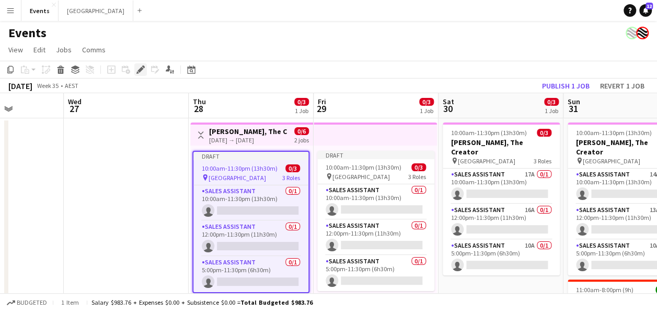
click at [139, 71] on icon at bounding box center [140, 70] width 6 height 6
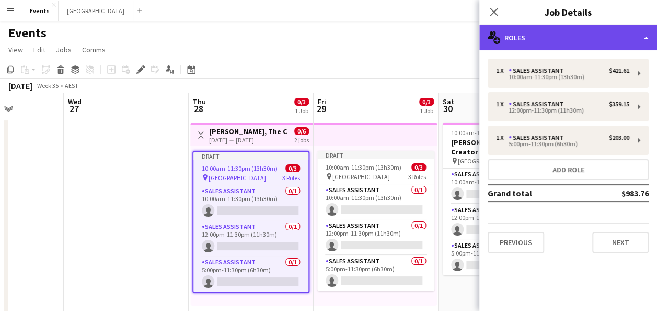
click at [613, 39] on div "multiple-users-add Roles" at bounding box center [568, 37] width 178 height 25
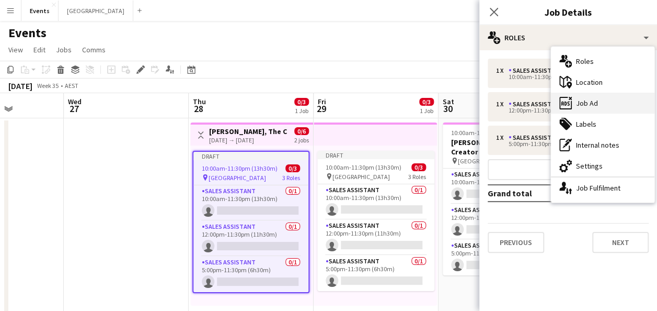
click at [618, 100] on div "ads-window Job Ad" at bounding box center [603, 103] width 104 height 21
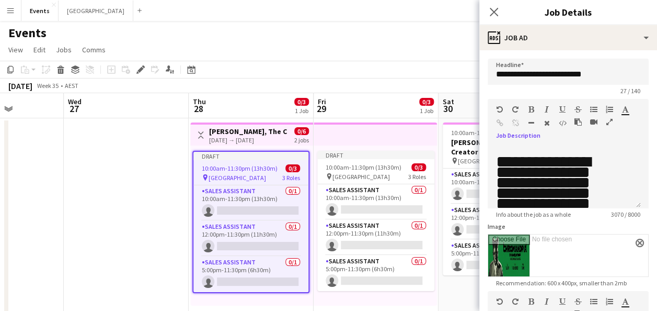
click at [607, 120] on icon "button" at bounding box center [609, 121] width 6 height 7
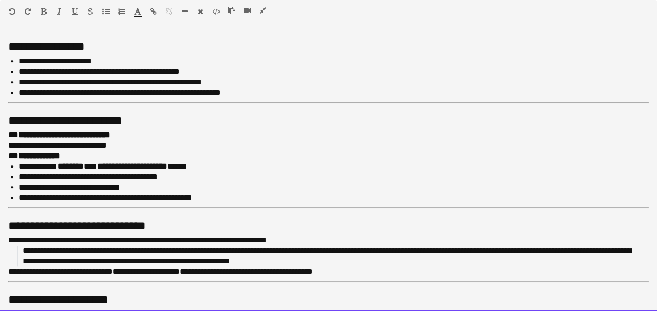
scroll to position [583, 0]
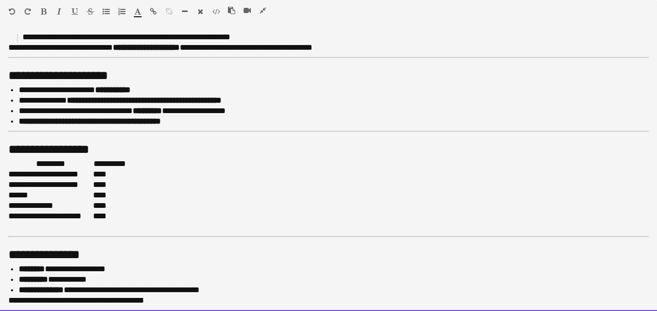
drag, startPoint x: 8, startPoint y: 50, endPoint x: 268, endPoint y: 334, distance: 384.5
paste div
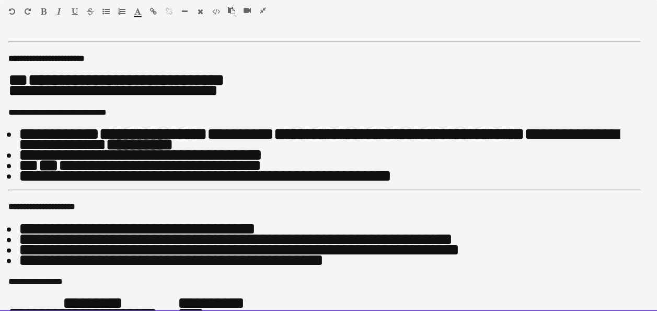
scroll to position [723, 0]
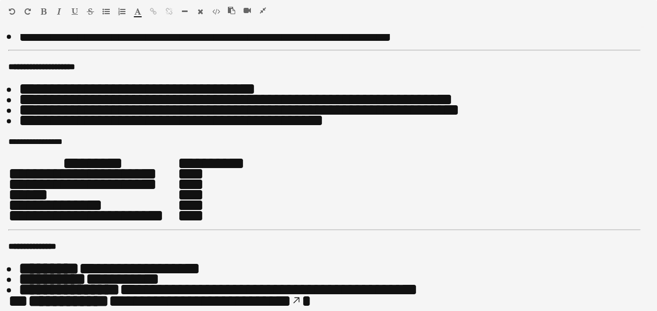
click at [13, 13] on icon "button" at bounding box center [12, 11] width 6 height 7
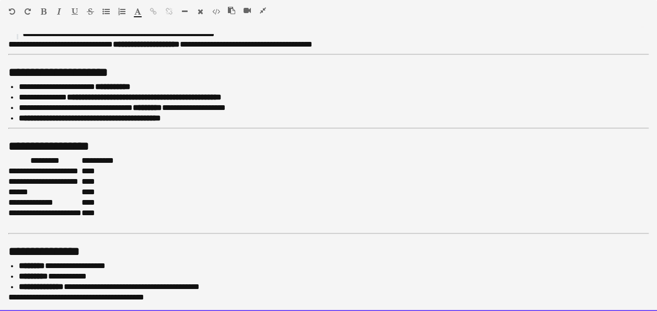
scroll to position [0, 0]
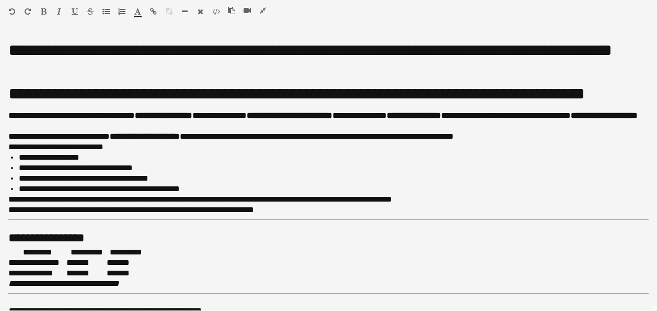
click at [12, 13] on icon "button" at bounding box center [12, 11] width 6 height 7
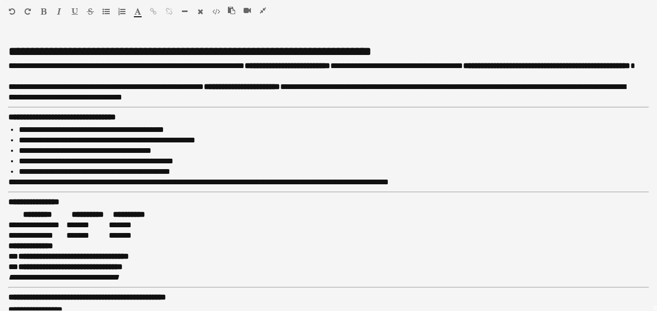
click at [261, 14] on button "button" at bounding box center [262, 10] width 7 height 8
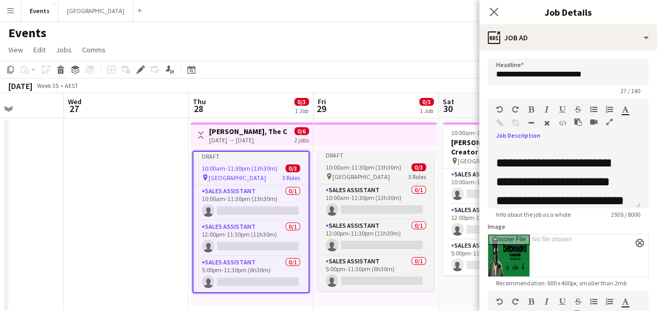
click at [370, 165] on span "10:00am-11:30pm (13h30m)" at bounding box center [364, 167] width 76 height 8
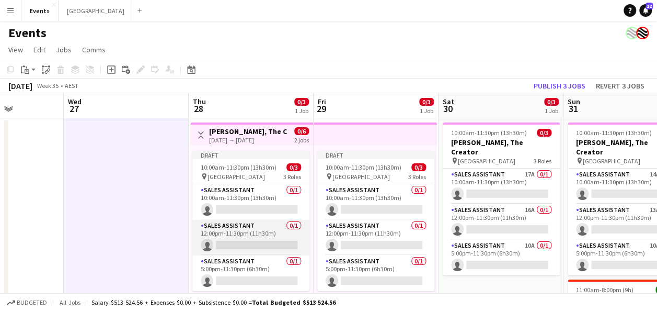
click at [215, 227] on app-card-role "Sales Assistant 0/1 12:00pm-11:30pm (11h30m) single-neutral-actions" at bounding box center [250, 238] width 117 height 36
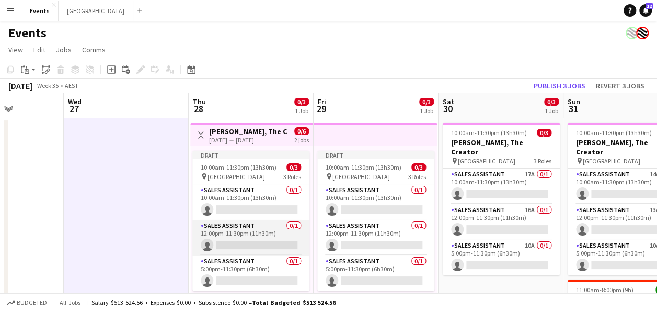
click at [246, 234] on app-card-role "Sales Assistant 0/1 12:00pm-11:30pm (11h30m) single-neutral-actions" at bounding box center [250, 238] width 117 height 36
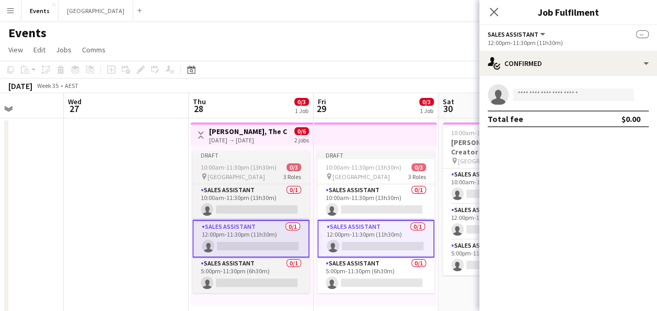
click at [281, 164] on div "10:00am-11:30pm (13h30m) 0/3" at bounding box center [250, 167] width 117 height 8
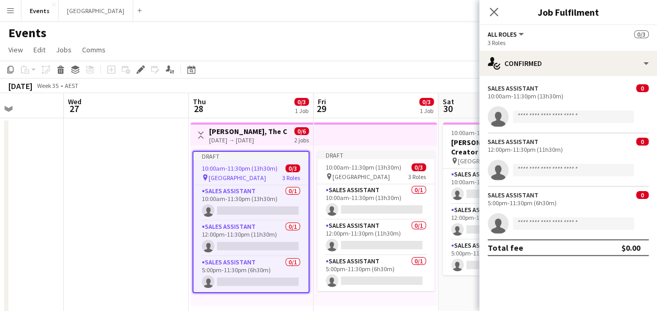
scroll to position [0, 311]
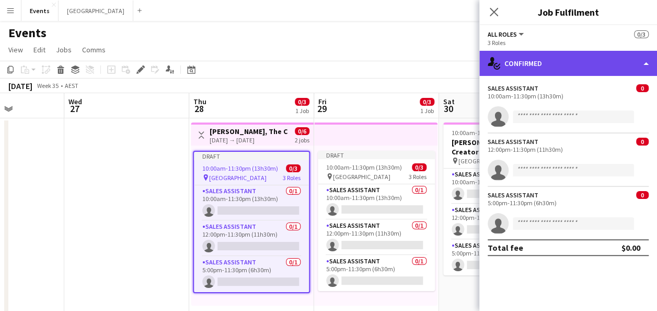
click at [599, 66] on div "single-neutral-actions-check-2 Confirmed" at bounding box center [568, 63] width 178 height 25
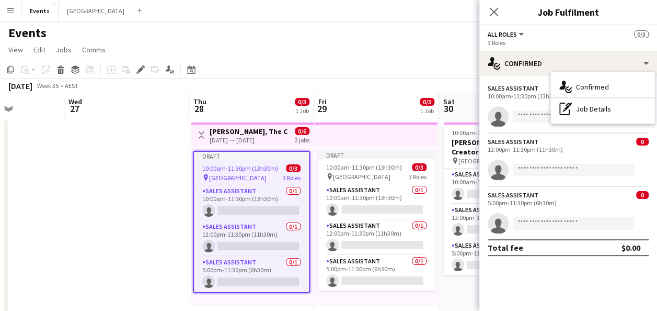
click at [606, 105] on div "pen-write Job Details" at bounding box center [603, 108] width 104 height 21
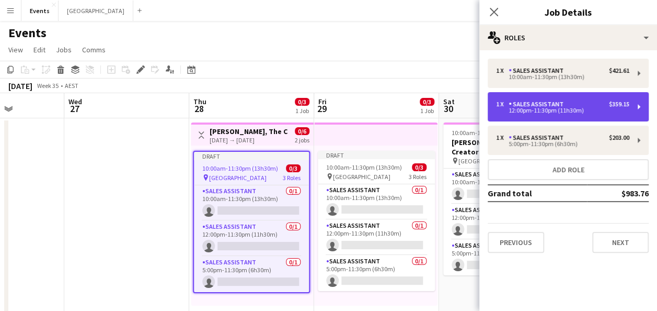
click at [564, 103] on div "Sales Assistant" at bounding box center [538, 103] width 59 height 7
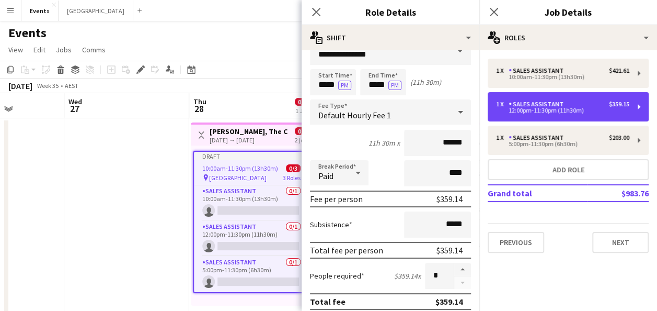
scroll to position [0, 0]
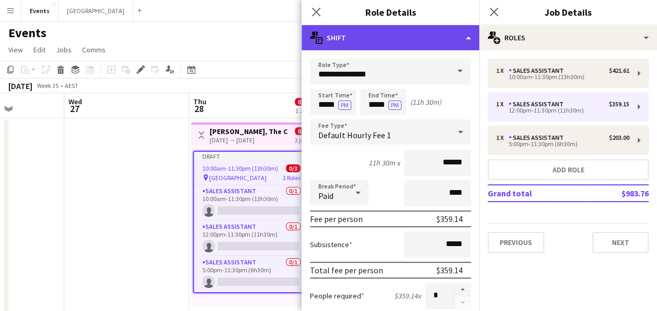
drag, startPoint x: 439, startPoint y: 29, endPoint x: 430, endPoint y: 43, distance: 16.5
click at [439, 30] on div "multiple-actions-text Shift" at bounding box center [391, 37] width 178 height 25
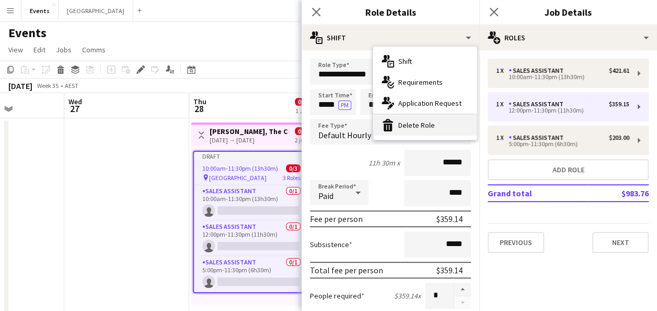
click at [432, 129] on div "bin-2 Delete Role" at bounding box center [425, 124] width 104 height 21
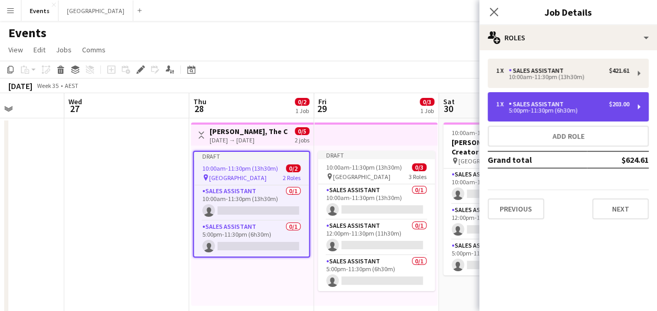
click at [552, 107] on div "Sales Assistant" at bounding box center [538, 103] width 59 height 7
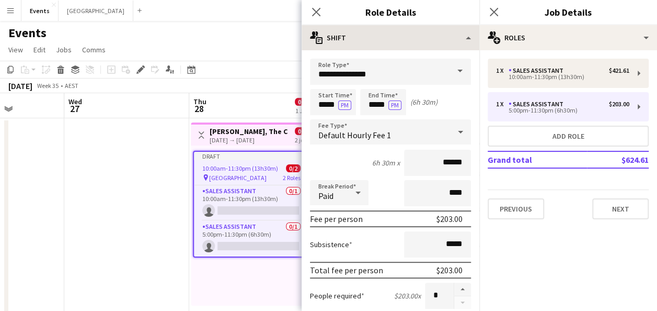
drag, startPoint x: 398, startPoint y: 24, endPoint x: 399, endPoint y: 30, distance: 5.8
click at [398, 26] on app-edit-job-roles-popin "**********" at bounding box center [391, 155] width 178 height 311
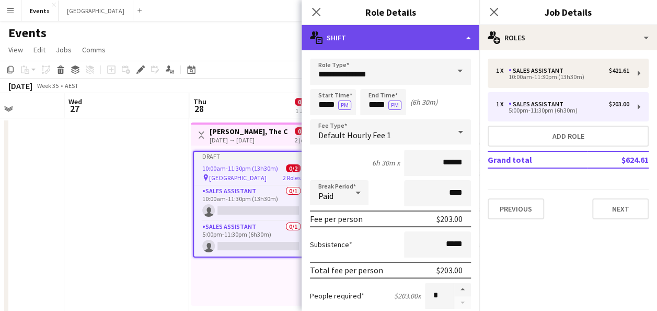
drag, startPoint x: 399, startPoint y: 30, endPoint x: 368, endPoint y: 35, distance: 31.8
click at [368, 35] on div "multiple-actions-text Shift" at bounding box center [391, 37] width 178 height 25
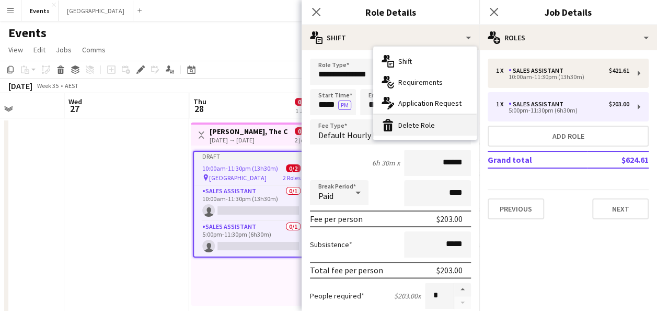
click at [421, 121] on div "bin-2 Delete Role" at bounding box center [425, 124] width 104 height 21
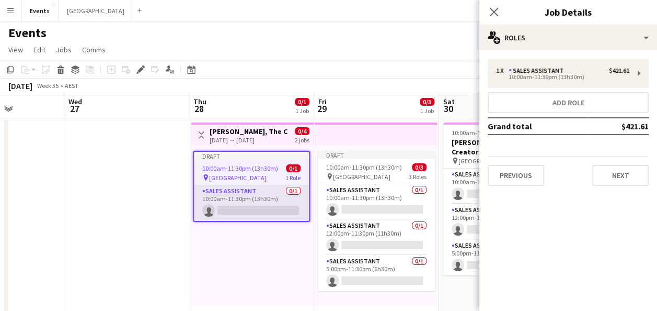
click at [249, 197] on app-card-role "Sales Assistant 0/1 10:00am-11:30pm (13h30m) single-neutral-actions" at bounding box center [251, 203] width 115 height 36
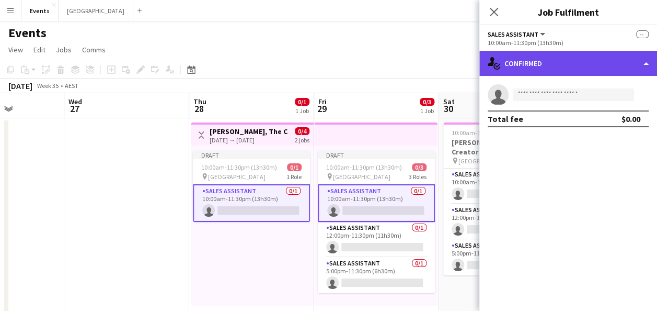
click at [533, 65] on div "single-neutral-actions-check-2 Confirmed" at bounding box center [568, 63] width 178 height 25
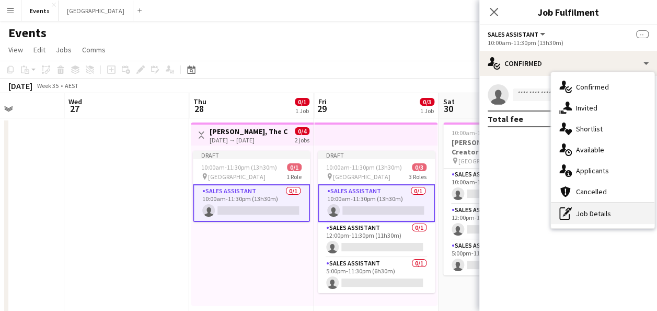
click at [589, 213] on div "pen-write Job Details" at bounding box center [603, 213] width 104 height 21
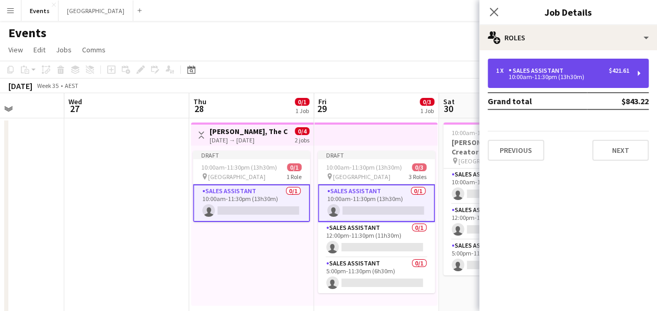
click at [525, 66] on div "1 x Sales Assistant $421.61 10:00am-11:30pm (13h30m)" at bounding box center [568, 73] width 161 height 29
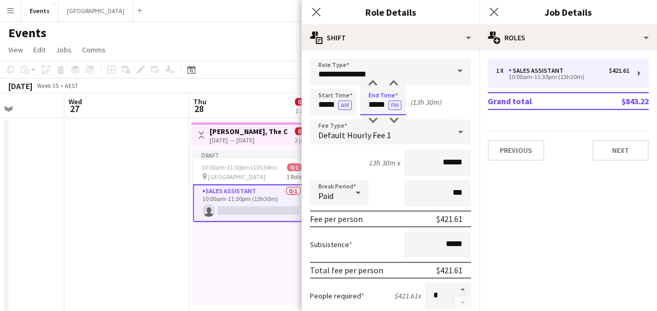
click at [380, 104] on input "*****" at bounding box center [383, 102] width 46 height 26
click at [376, 105] on input "*****" at bounding box center [383, 102] width 46 height 26
click at [383, 103] on input "****" at bounding box center [383, 102] width 46 height 26
type input "****"
click at [444, 189] on input "***" at bounding box center [437, 193] width 67 height 26
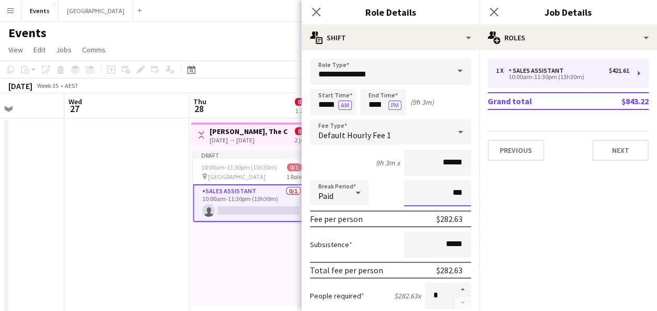
click at [442, 196] on input "***" at bounding box center [437, 193] width 67 height 26
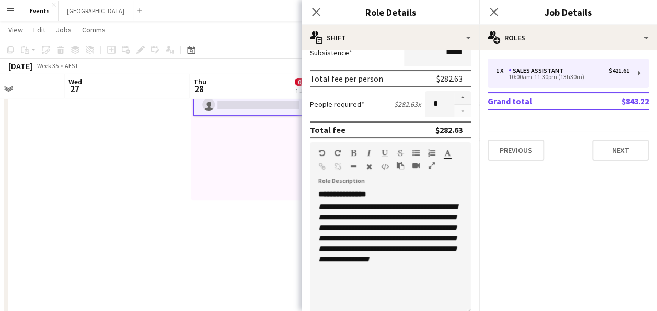
scroll to position [209, 0]
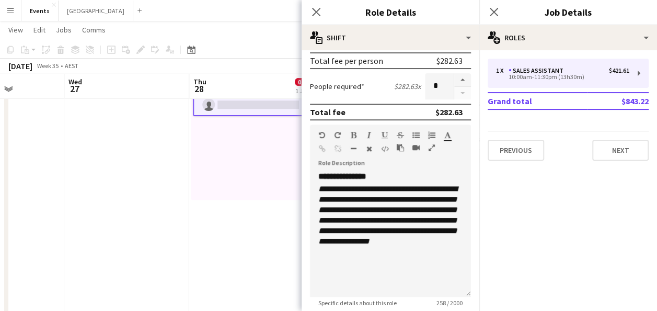
type input "****"
drag, startPoint x: 373, startPoint y: 255, endPoint x: 312, endPoint y: 179, distance: 97.7
click at [312, 179] on div "**********" at bounding box center [390, 233] width 161 height 125
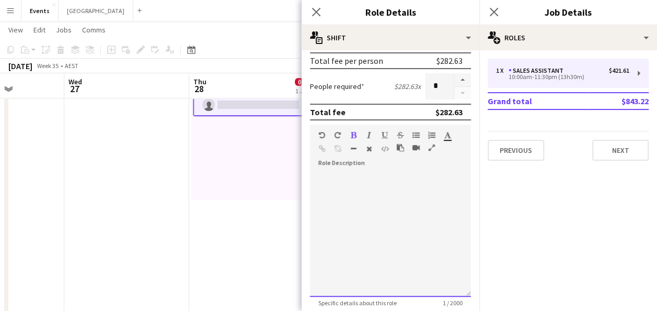
click at [336, 173] on h3 at bounding box center [390, 176] width 144 height 10
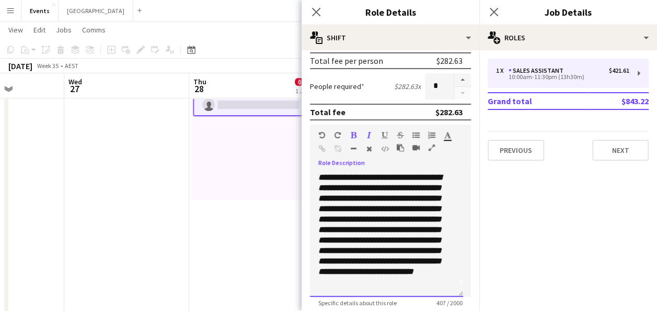
scroll to position [0, 0]
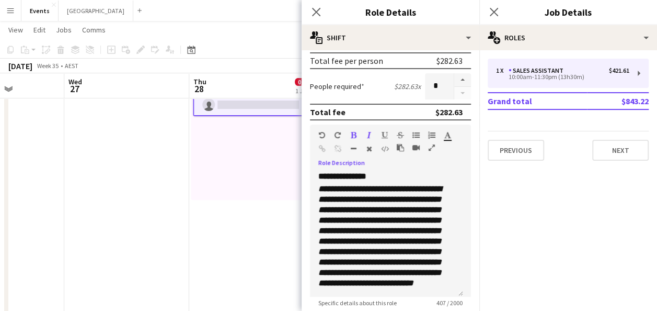
click at [433, 146] on icon "button" at bounding box center [432, 147] width 6 height 7
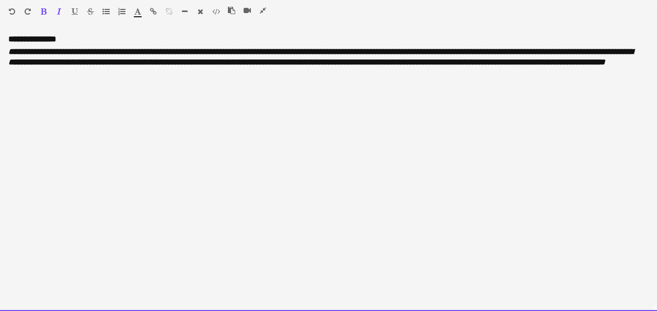
drag, startPoint x: 455, startPoint y: 86, endPoint x: -58, endPoint y: 29, distance: 516.0
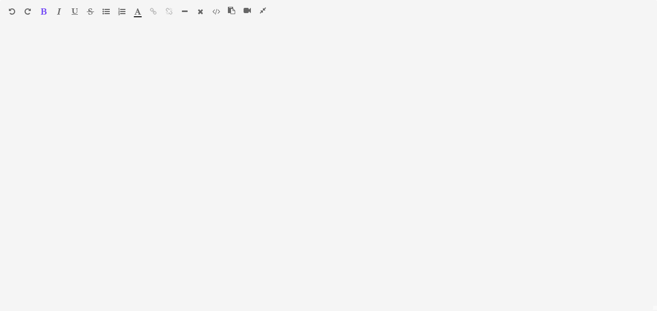
click at [45, 10] on icon "button" at bounding box center [44, 11] width 6 height 7
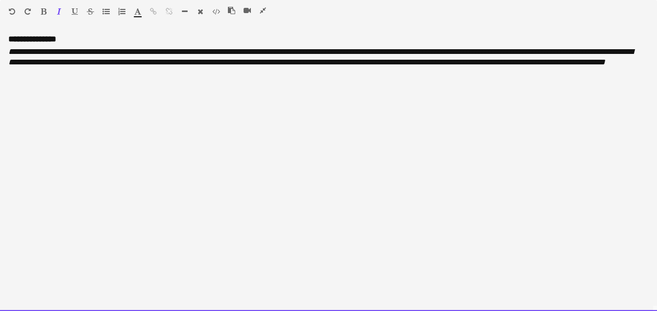
click at [259, 10] on div at bounding box center [251, 12] width 47 height 13
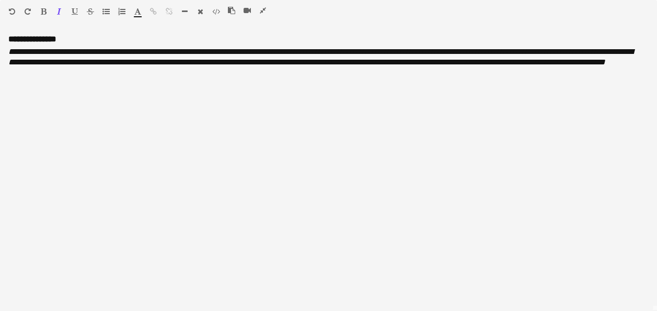
click at [262, 9] on icon "button" at bounding box center [263, 10] width 6 height 7
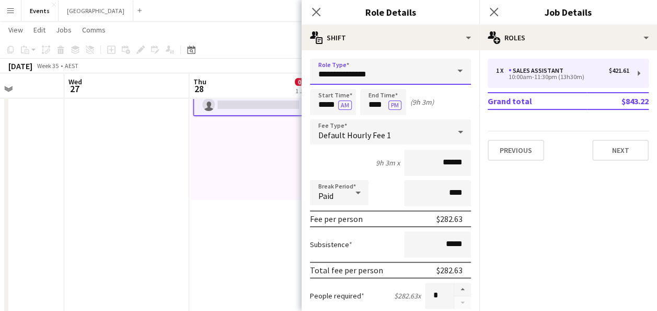
click at [441, 74] on div "**********" at bounding box center [390, 72] width 161 height 26
click at [454, 71] on span at bounding box center [460, 71] width 22 height 25
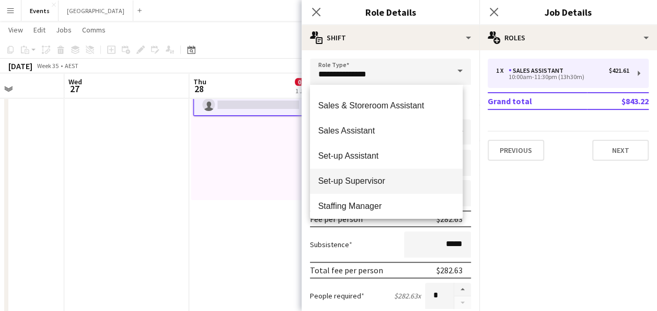
scroll to position [418, 0]
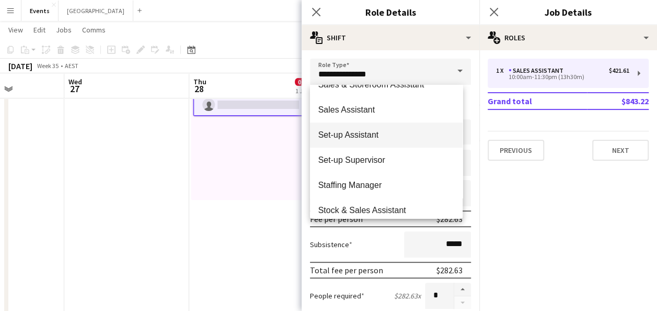
click at [382, 137] on span "Set-up Assistant" at bounding box center [386, 135] width 136 height 10
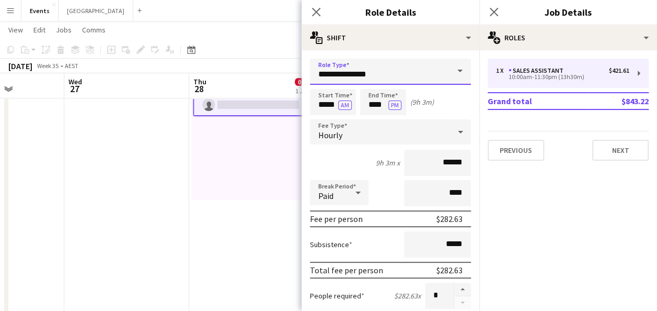
type input "**********"
click at [382, 104] on input "****" at bounding box center [383, 102] width 46 height 26
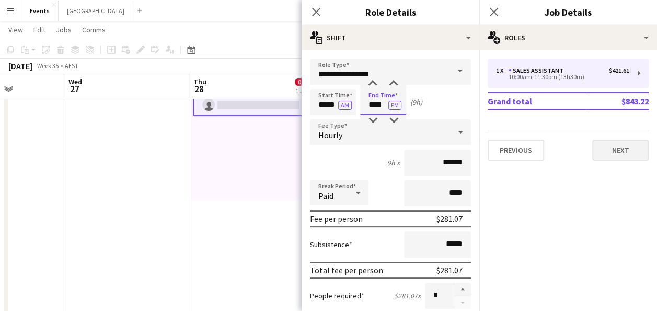
type input "****"
click at [614, 150] on button "Next" at bounding box center [620, 150] width 56 height 21
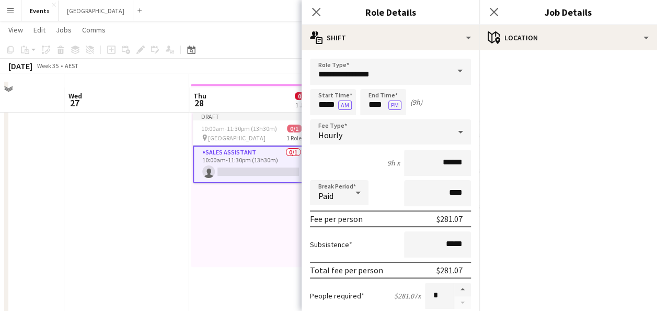
scroll to position [0, 0]
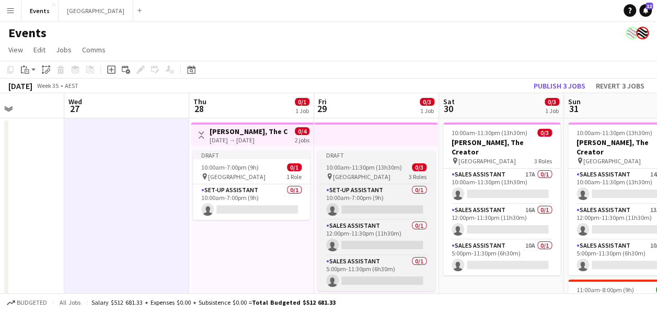
click at [417, 164] on span "0/3" at bounding box center [419, 167] width 15 height 8
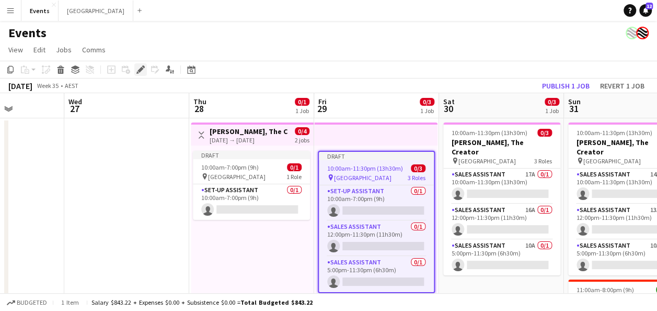
click at [141, 70] on icon at bounding box center [140, 70] width 6 height 6
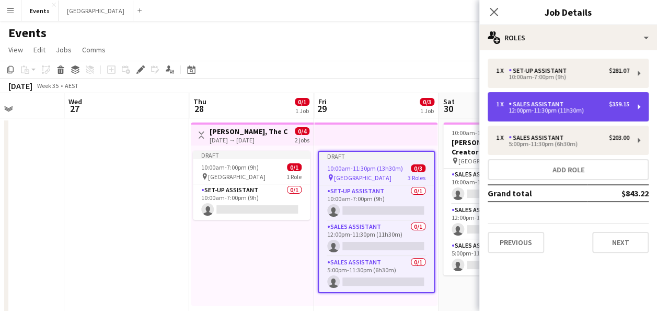
click at [550, 98] on div "1 x Sales Assistant $359.15 12:00pm-11:30pm (11h30m)" at bounding box center [568, 106] width 161 height 29
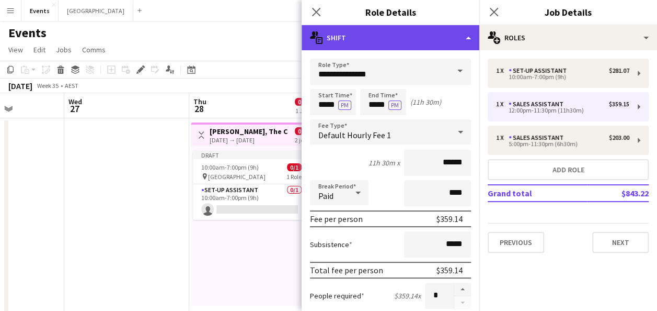
click at [422, 45] on div "multiple-actions-text Shift" at bounding box center [391, 37] width 178 height 25
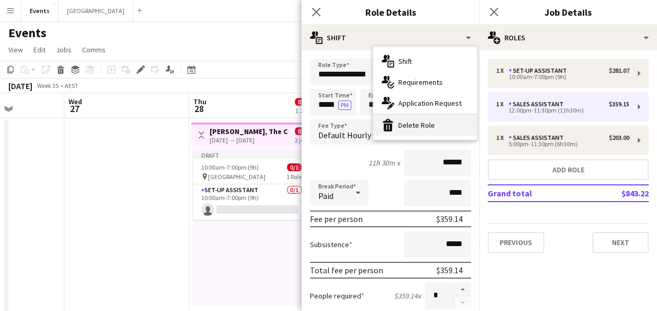
click at [433, 128] on div "bin-2 Delete Role" at bounding box center [425, 124] width 104 height 21
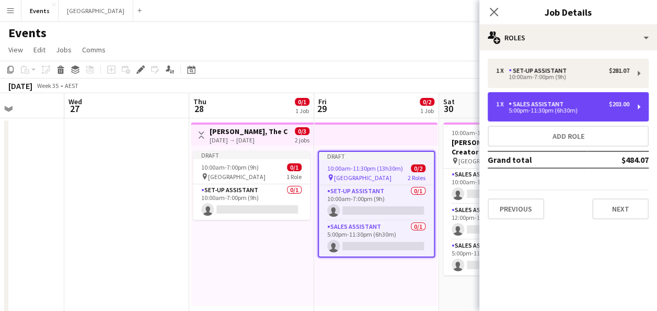
drag, startPoint x: 601, startPoint y: 113, endPoint x: 475, endPoint y: 121, distance: 126.8
click at [601, 113] on div "1 x Sales Assistant $203.00 5:00pm-11:30pm (6h30m)" at bounding box center [568, 106] width 161 height 29
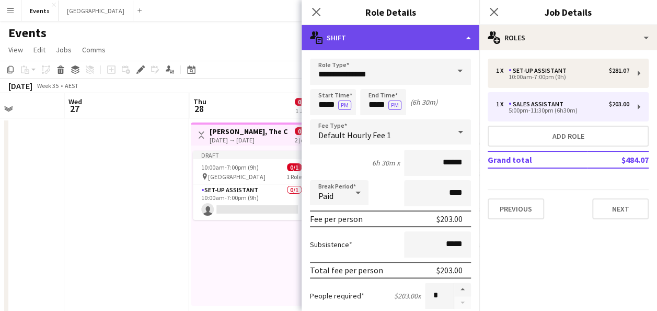
click at [394, 39] on div "multiple-actions-text Shift" at bounding box center [391, 37] width 178 height 25
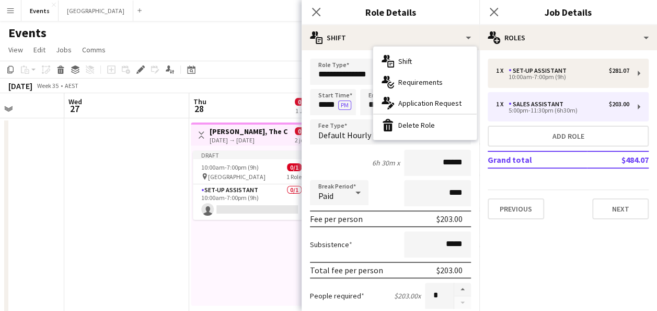
click at [434, 128] on div "bin-2 Delete Role" at bounding box center [425, 124] width 104 height 21
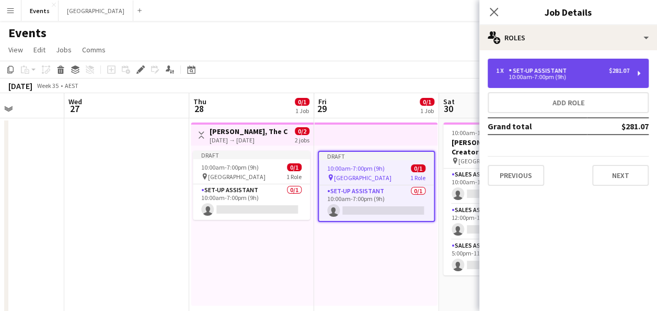
click at [575, 65] on div "1 x Set-up Assistant $281.07 10:00am-7:00pm (9h)" at bounding box center [568, 73] width 161 height 29
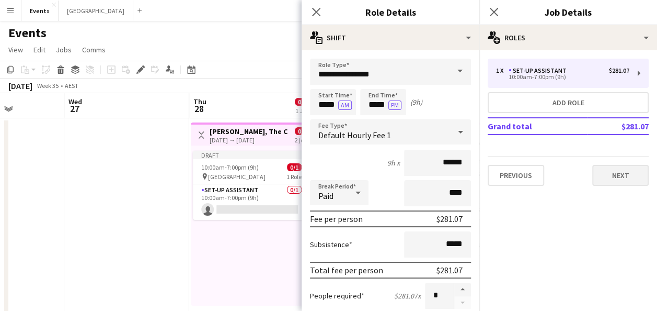
drag, startPoint x: 642, startPoint y: 164, endPoint x: 638, endPoint y: 174, distance: 10.8
click at [642, 169] on div "Previous Next" at bounding box center [568, 171] width 161 height 30
click at [634, 181] on button "Next" at bounding box center [620, 175] width 56 height 21
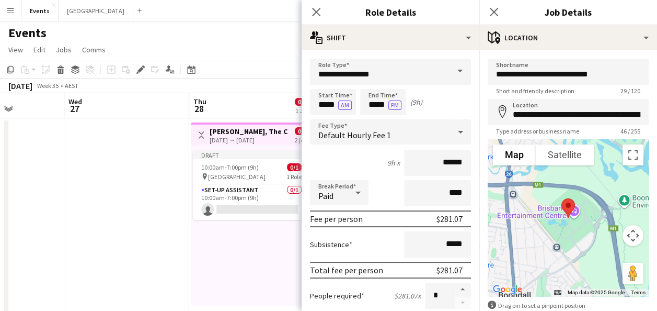
click at [623, 227] on button "Map camera controls" at bounding box center [633, 235] width 21 height 21
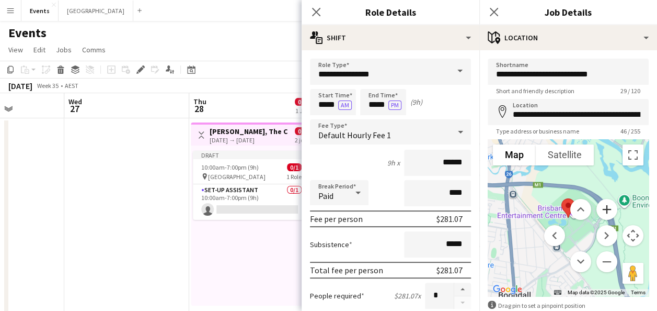
click at [599, 208] on button "Zoom in" at bounding box center [607, 209] width 21 height 21
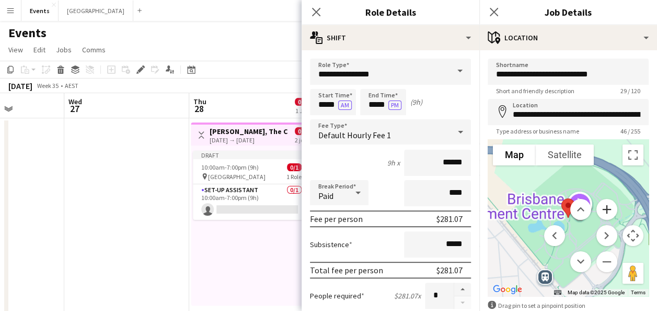
click at [599, 208] on button "Zoom in" at bounding box center [607, 209] width 21 height 21
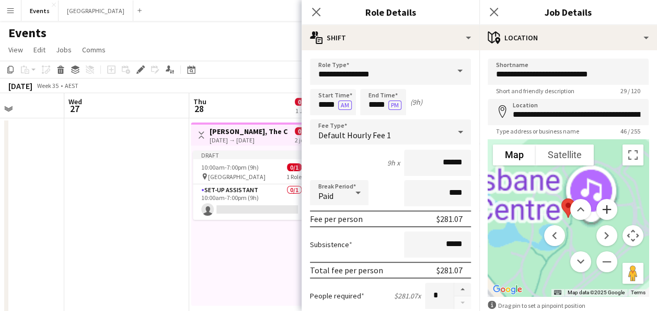
click at [599, 208] on button "Zoom in" at bounding box center [607, 209] width 21 height 21
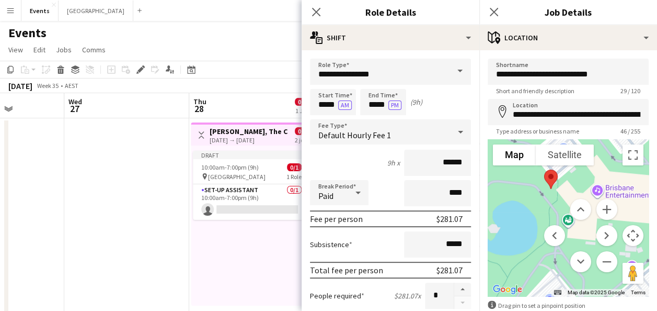
drag, startPoint x: 525, startPoint y: 212, endPoint x: 508, endPoint y: 185, distance: 32.6
click at [508, 185] on div at bounding box center [568, 217] width 161 height 157
click at [250, 244] on div "Draft 10:00am-7:00pm (9h) 0/1 pin [GEOGRAPHIC_DATA] 1 Role Set-up Assistant 0/1…" at bounding box center [252, 225] width 123 height 160
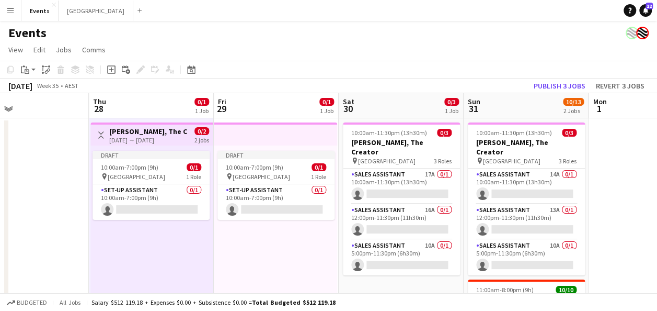
scroll to position [0, 412]
drag, startPoint x: 400, startPoint y: 246, endPoint x: 299, endPoint y: 233, distance: 102.2
click at [261, 136] on app-top-bar at bounding box center [274, 133] width 123 height 23
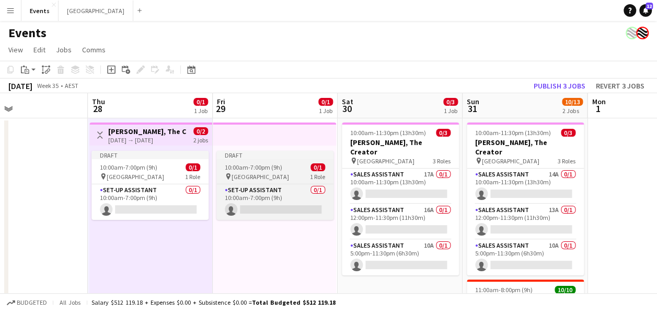
click at [259, 161] on app-job-card "Draft 10:00am-7:00pm (9h) 0/1 pin [GEOGRAPHIC_DATA] 1 Role Set-up Assistant 0/1…" at bounding box center [274, 185] width 117 height 69
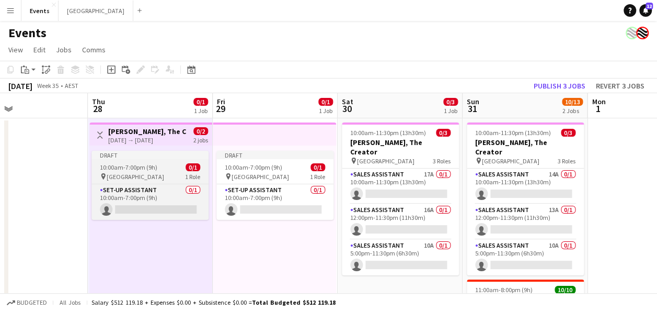
click at [162, 161] on app-job-card "Draft 10:00am-7:00pm (9h) 0/1 pin [GEOGRAPHIC_DATA] 1 Role Set-up Assistant 0/1…" at bounding box center [149, 185] width 117 height 69
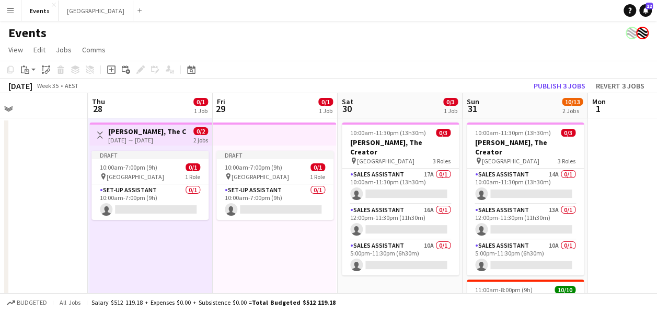
click at [235, 235] on div "Draft 10:00am-7:00pm (9h) 0/1 pin [GEOGRAPHIC_DATA] 1 Role Set-up Assistant 0/1…" at bounding box center [274, 225] width 123 height 160
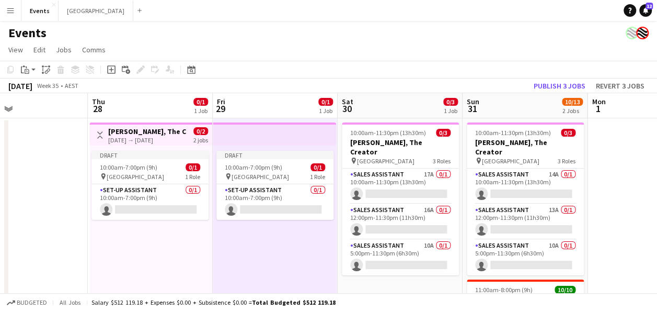
click at [160, 245] on div "Draft 10:00am-7:00pm (9h) 0/1 pin [GEOGRAPHIC_DATA] 1 Role Set-up Assistant 0/1…" at bounding box center [150, 225] width 123 height 160
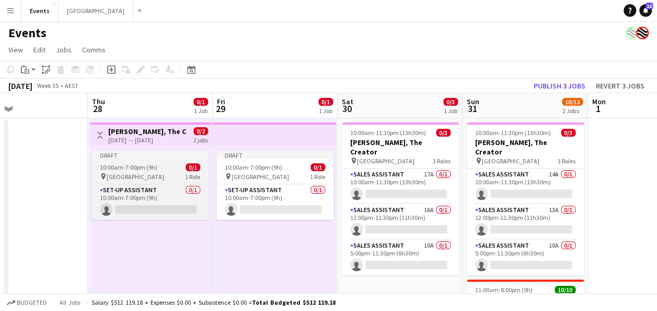
click at [157, 163] on div "10:00am-7:00pm (9h) 0/1" at bounding box center [149, 167] width 117 height 8
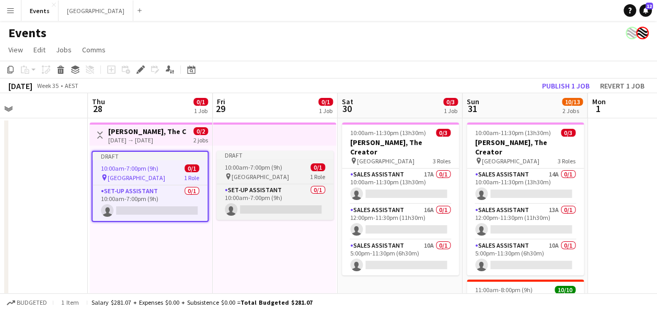
click at [262, 161] on app-job-card "Draft 10:00am-7:00pm (9h) 0/1 pin [GEOGRAPHIC_DATA] 1 Role Set-up Assistant 0/1…" at bounding box center [274, 185] width 117 height 69
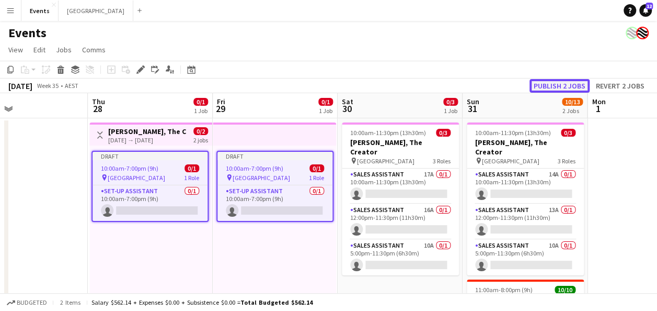
click at [545, 84] on button "Publish 2 jobs" at bounding box center [560, 86] width 60 height 14
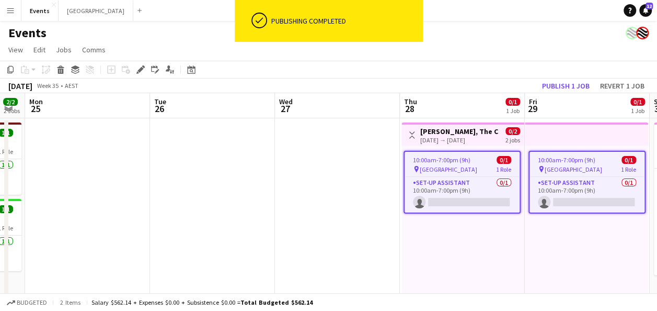
drag, startPoint x: 69, startPoint y: 261, endPoint x: 368, endPoint y: 245, distance: 299.0
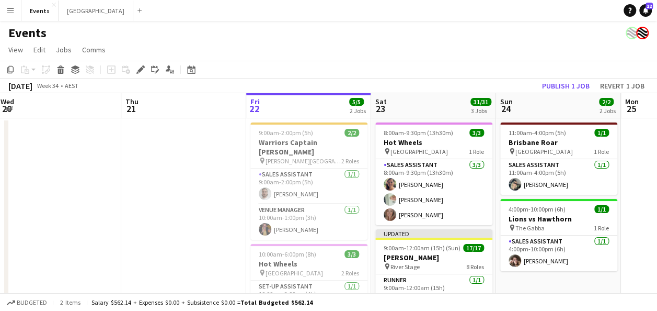
scroll to position [0, 315]
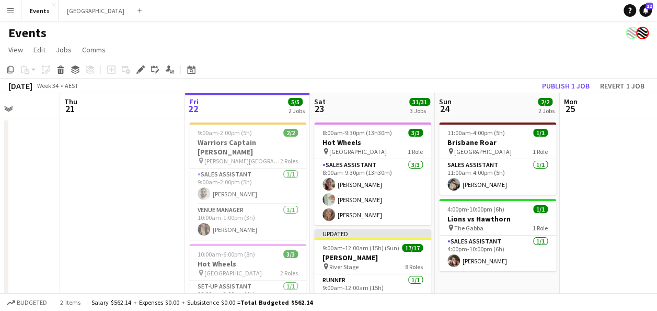
drag, startPoint x: 120, startPoint y: 231, endPoint x: 661, endPoint y: 213, distance: 540.9
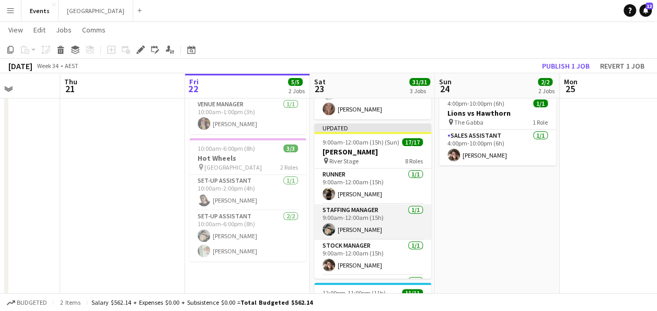
scroll to position [52, 0]
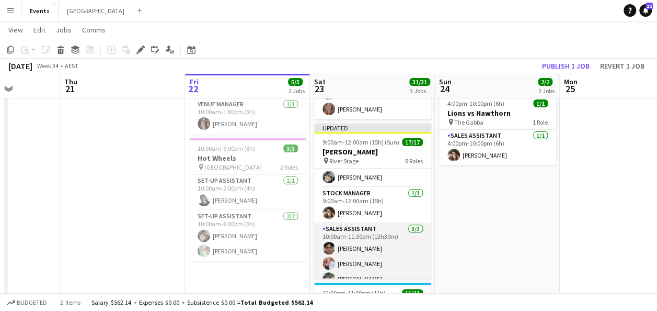
click at [363, 228] on app-card-role "Sales Assistant [DATE] 10:00am-11:30pm (13h30m) [PERSON_NAME] [PERSON_NAME] [PE…" at bounding box center [372, 256] width 117 height 66
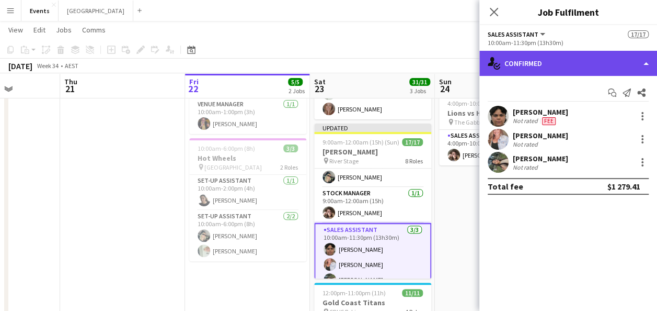
click at [550, 67] on div "single-neutral-actions-check-2 Confirmed" at bounding box center [568, 63] width 178 height 25
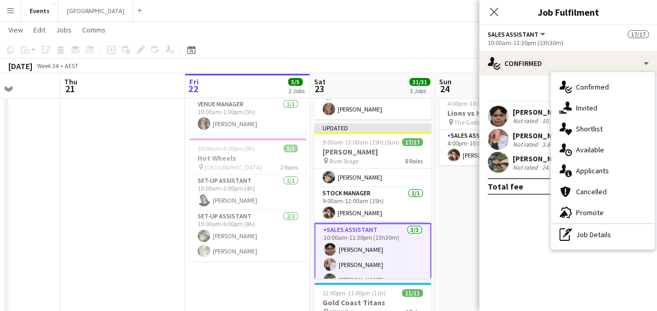
click at [605, 170] on div "single-neutral-actions-information Applicants" at bounding box center [603, 170] width 104 height 21
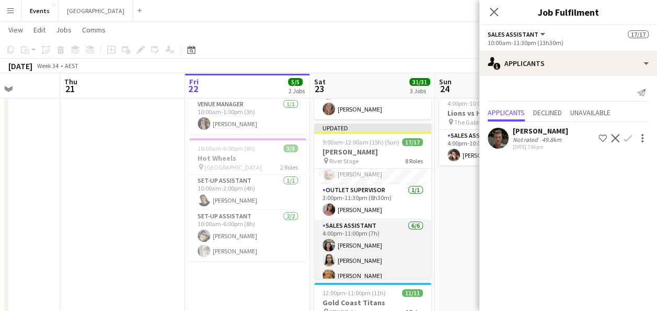
scroll to position [208, 0]
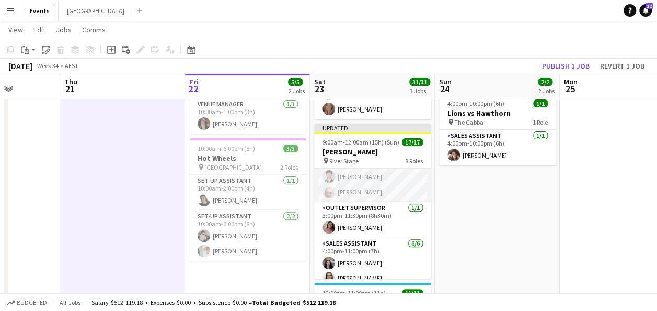
scroll to position [258, 0]
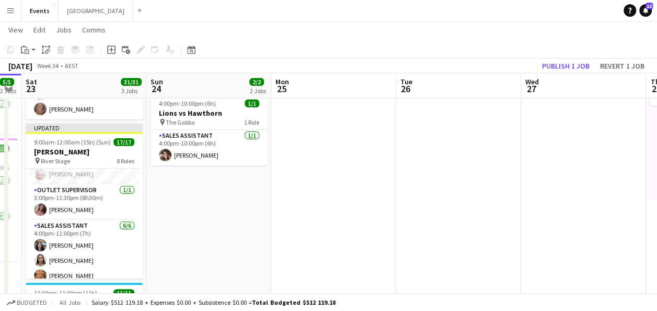
drag, startPoint x: 403, startPoint y: 243, endPoint x: 235, endPoint y: 245, distance: 167.8
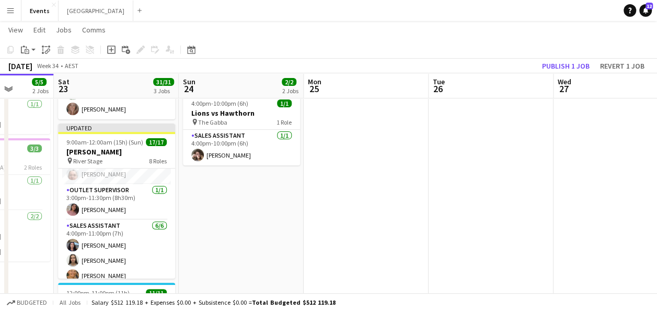
drag, startPoint x: 454, startPoint y: 237, endPoint x: 389, endPoint y: 249, distance: 65.8
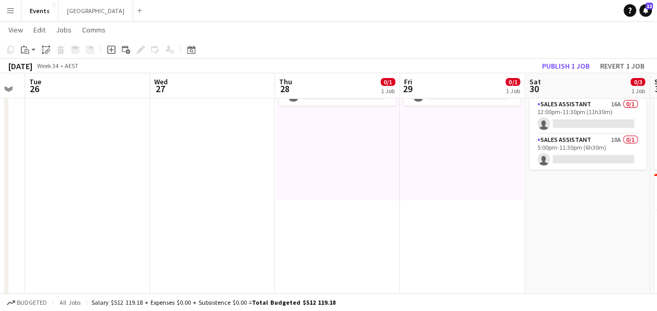
drag, startPoint x: 610, startPoint y: 223, endPoint x: 448, endPoint y: 229, distance: 162.2
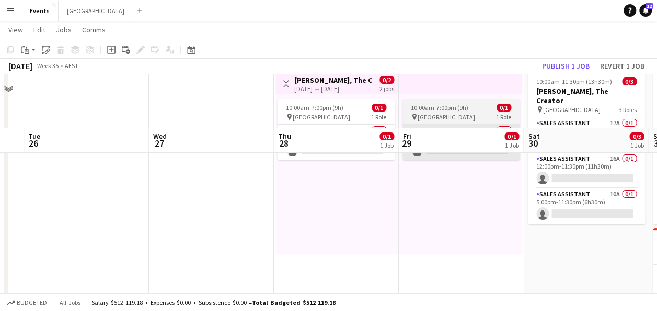
scroll to position [0, 0]
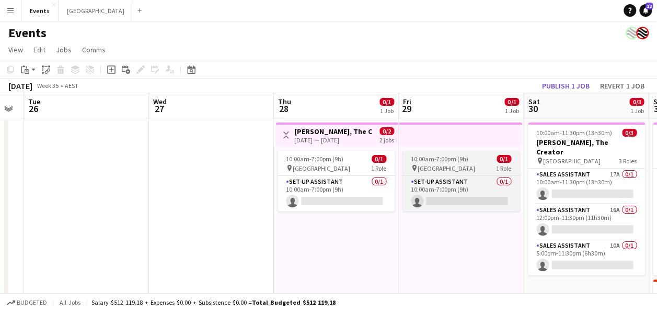
click at [435, 167] on span "[GEOGRAPHIC_DATA]" at bounding box center [447, 168] width 58 height 8
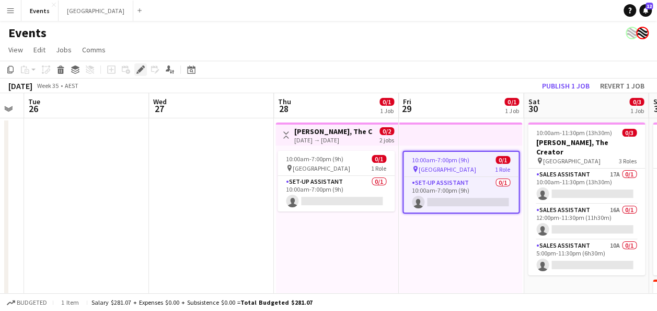
click at [145, 70] on div "Edit" at bounding box center [140, 69] width 13 height 13
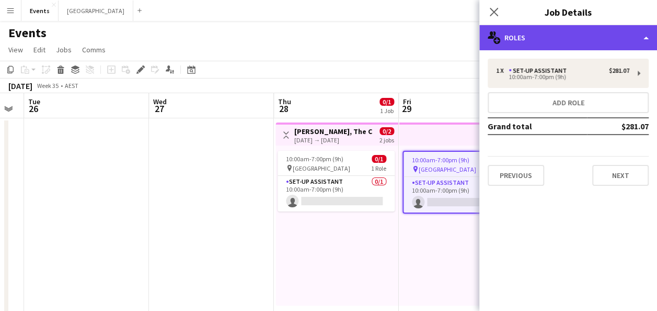
click at [610, 42] on div "multiple-users-add Roles" at bounding box center [568, 37] width 178 height 25
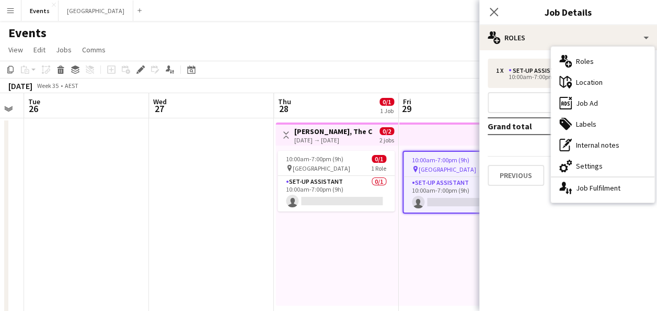
click at [610, 101] on div "ads-window Job Ad" at bounding box center [603, 103] width 104 height 21
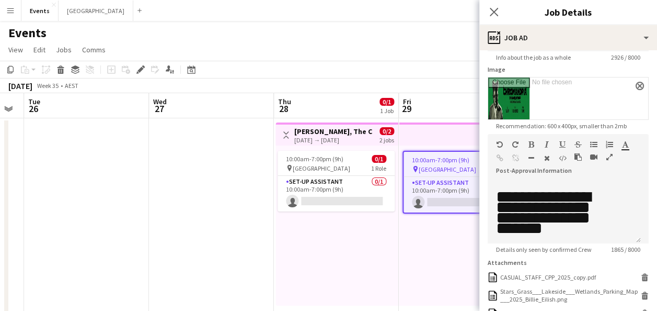
scroll to position [267, 0]
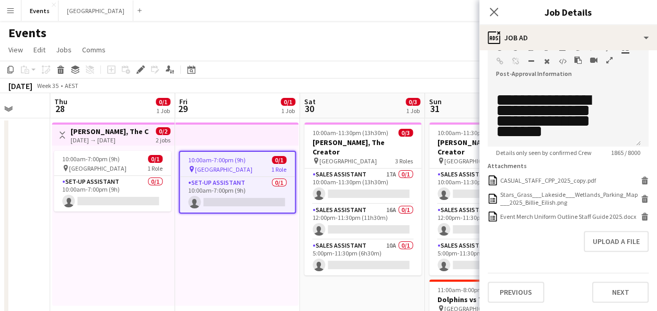
drag, startPoint x: 406, startPoint y: 236, endPoint x: 175, endPoint y: 246, distance: 231.3
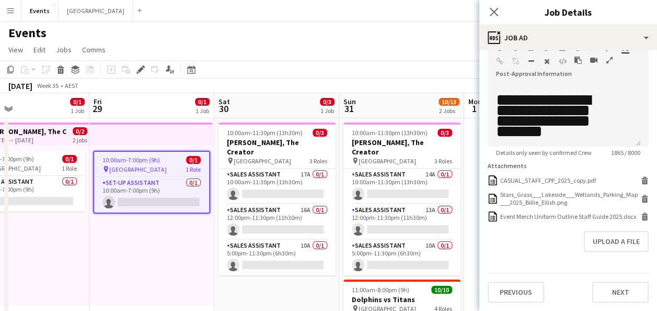
scroll to position [0, 296]
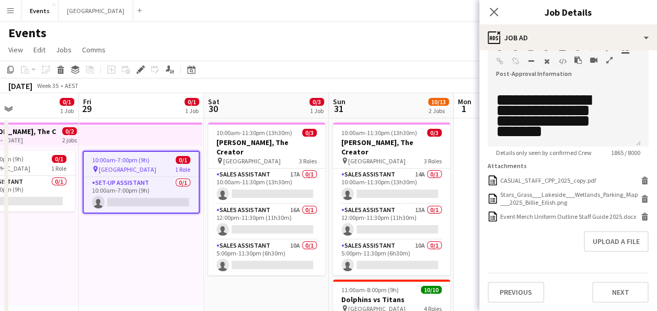
drag, startPoint x: 271, startPoint y: 274, endPoint x: 182, endPoint y: 280, distance: 89.1
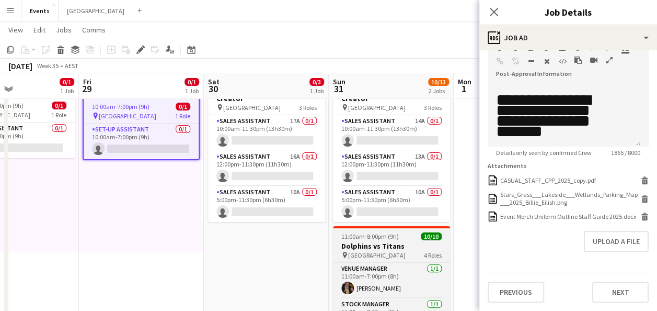
click at [373, 241] on h3 "Dolphins vs Titans" at bounding box center [391, 245] width 117 height 9
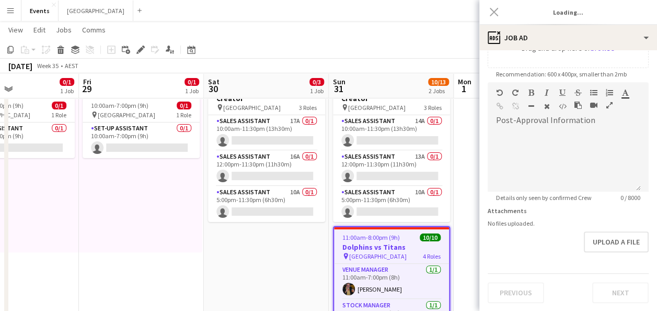
type input "********"
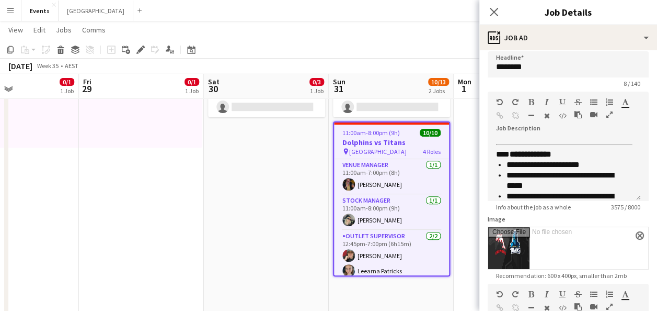
scroll to position [523, 0]
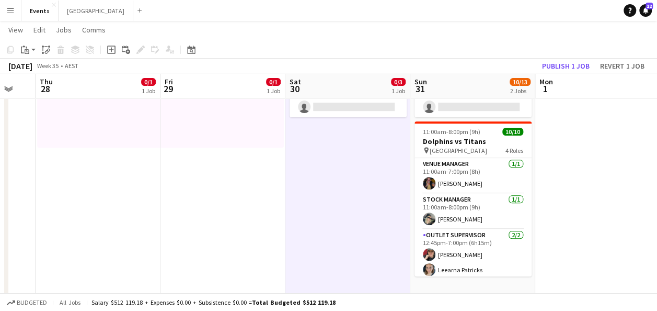
drag, startPoint x: 541, startPoint y: 180, endPoint x: 667, endPoint y: 176, distance: 126.1
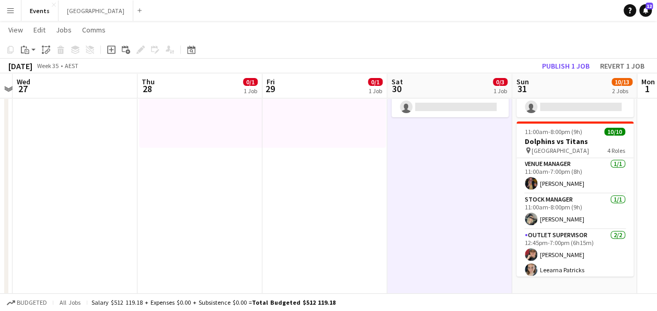
scroll to position [0, 225]
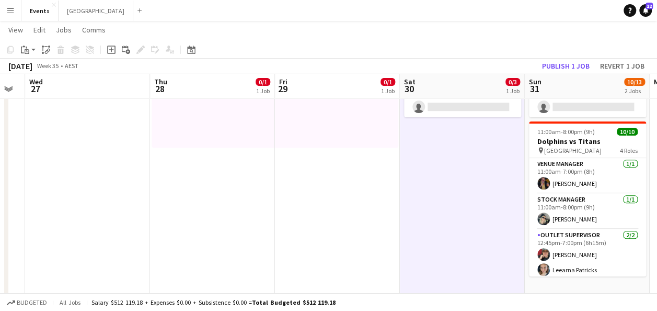
drag, startPoint x: 237, startPoint y: 177, endPoint x: 352, endPoint y: 170, distance: 114.7
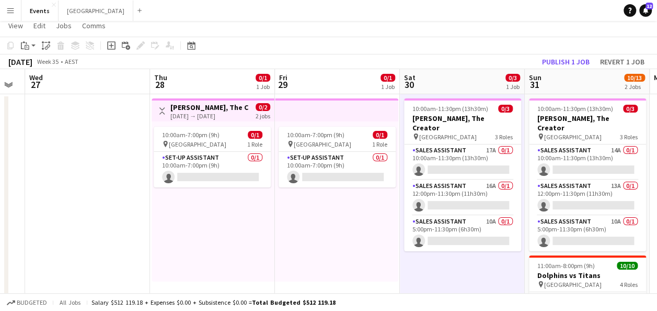
scroll to position [0, 0]
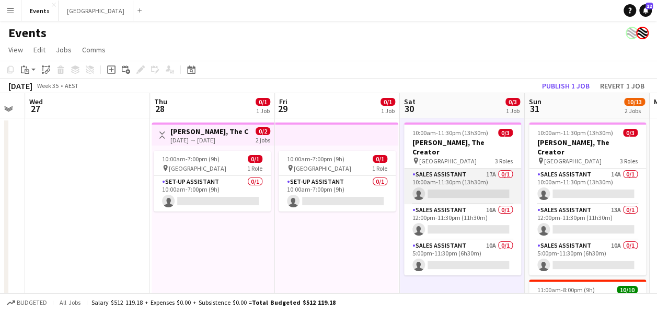
click at [476, 170] on app-card-role "Sales Assistant 17A 0/1 10:00am-11:30pm (13h30m) single-neutral-actions" at bounding box center [462, 186] width 117 height 36
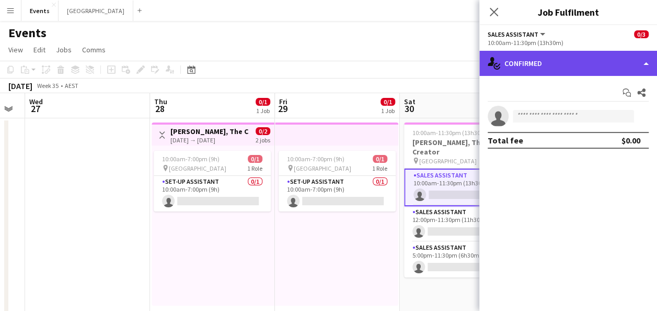
click at [579, 71] on div "single-neutral-actions-check-2 Confirmed" at bounding box center [568, 63] width 178 height 25
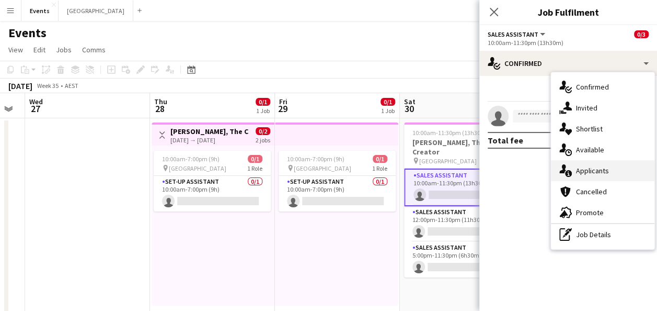
click at [604, 166] on div "single-neutral-actions-information Applicants" at bounding box center [603, 170] width 104 height 21
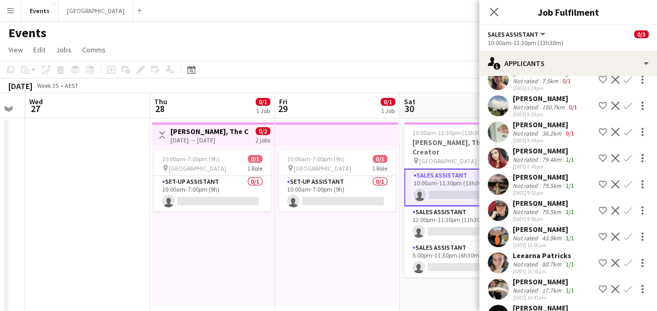
scroll to position [59, 0]
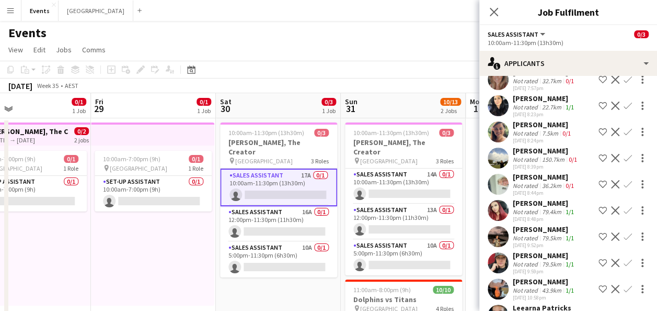
drag, startPoint x: 352, startPoint y: 239, endPoint x: 204, endPoint y: 244, distance: 148.0
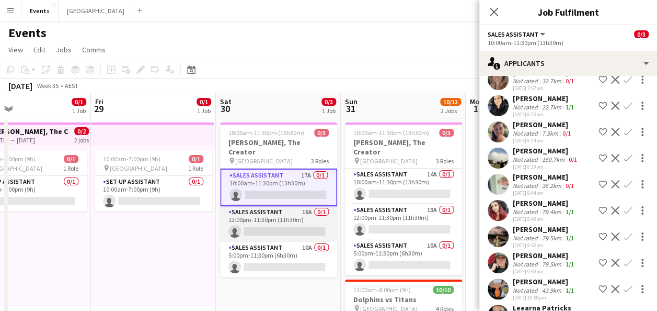
click at [274, 213] on app-card-role "Sales Assistant 16A 0/1 12:00pm-11:30pm (11h30m) single-neutral-actions" at bounding box center [278, 224] width 117 height 36
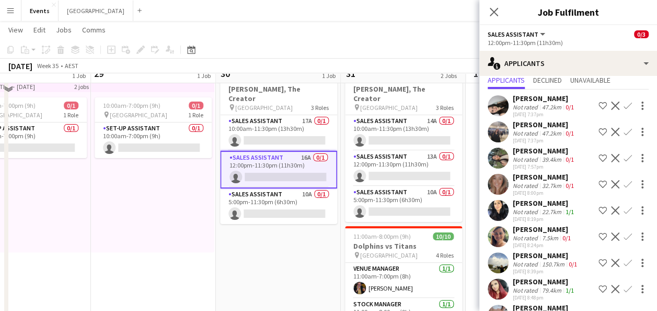
scroll to position [0, 0]
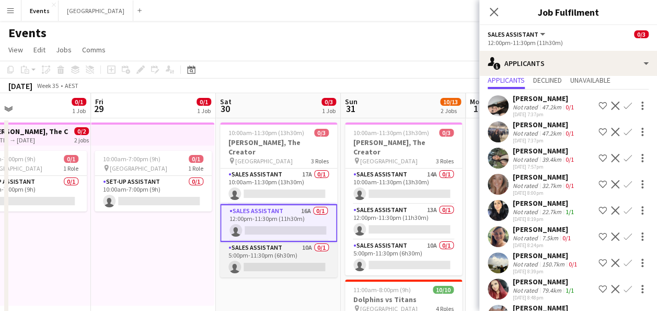
click at [283, 242] on app-card-role "Sales Assistant 10A 0/1 5:00pm-11:30pm (6h30m) single-neutral-actions" at bounding box center [278, 260] width 117 height 36
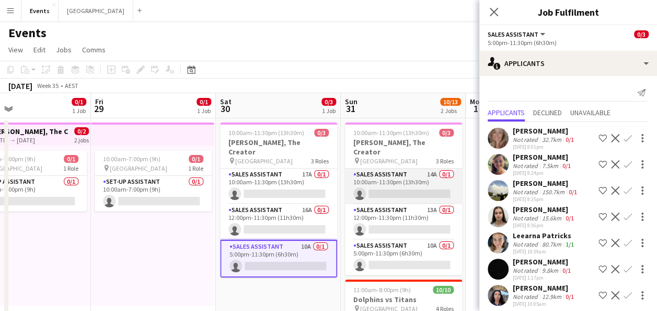
click at [416, 172] on app-card-role "Sales Assistant 14A 0/1 10:00am-11:30pm (13h30m) single-neutral-actions" at bounding box center [403, 186] width 117 height 36
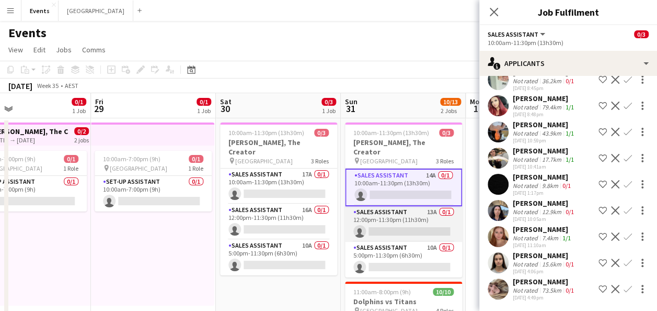
click at [417, 210] on app-card-role "Sales Assistant 13A 0/1 12:00pm-11:30pm (11h30m) single-neutral-actions" at bounding box center [403, 224] width 117 height 36
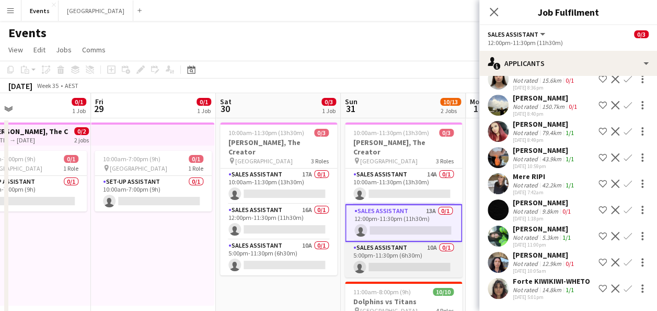
scroll to position [0, 408]
click at [412, 251] on app-card-role "Sales Assistant 10A 0/1 5:00pm-11:30pm (6h30m) single-neutral-actions" at bounding box center [404, 260] width 117 height 36
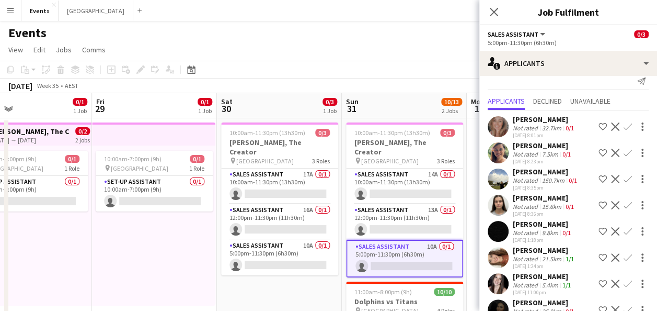
scroll to position [0, 0]
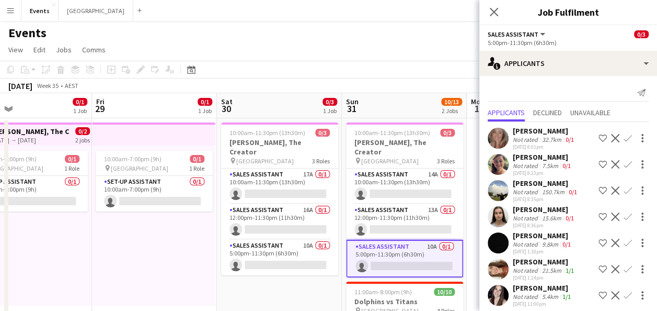
click at [151, 253] on div "10:00am-7:00pm (9h) 0/1 pin [GEOGRAPHIC_DATA] 1 Role Set-up Assistant 0/1 10:00…" at bounding box center [153, 225] width 123 height 160
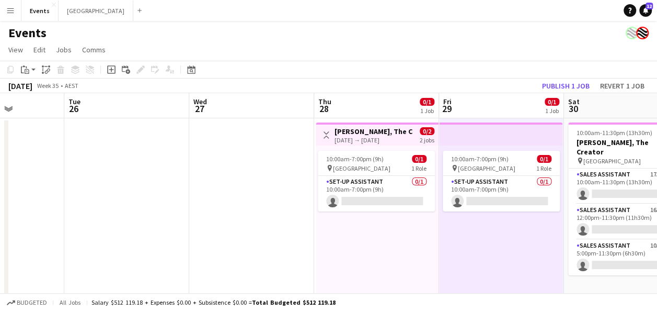
drag, startPoint x: 131, startPoint y: 253, endPoint x: 478, endPoint y: 250, distance: 347.7
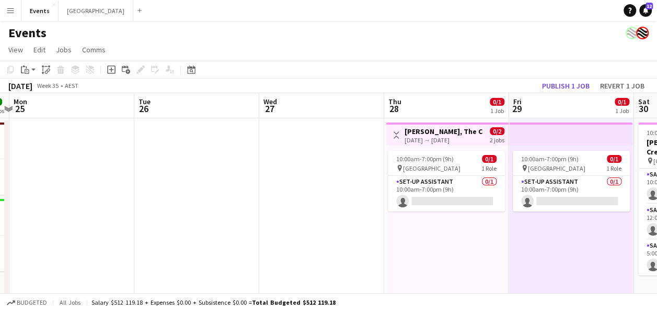
drag, startPoint x: 181, startPoint y: 251, endPoint x: 376, endPoint y: 235, distance: 196.2
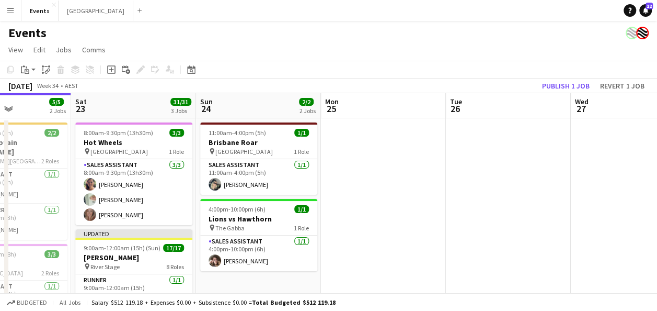
scroll to position [0, 278]
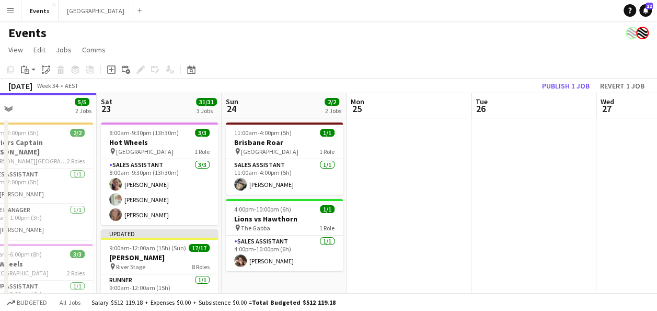
drag, startPoint x: 219, startPoint y: 235, endPoint x: 430, endPoint y: 221, distance: 211.7
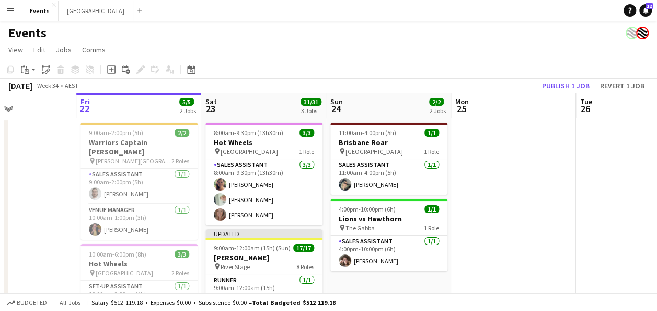
scroll to position [0, 297]
drag, startPoint x: 395, startPoint y: 215, endPoint x: 501, endPoint y: 205, distance: 106.1
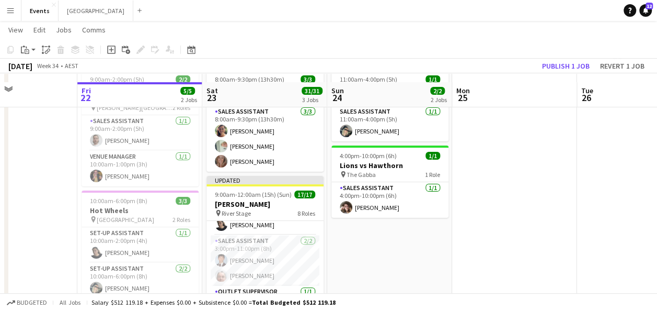
scroll to position [105, 0]
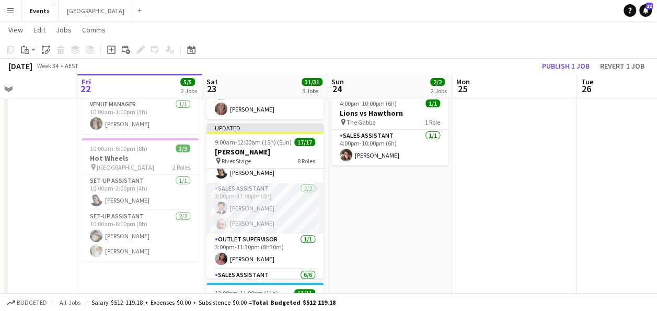
click at [249, 204] on app-card-role "Sales Assistant [DATE] 3:00pm-11:00pm (8h) [PERSON_NAME] [PERSON_NAME]" at bounding box center [265, 207] width 117 height 51
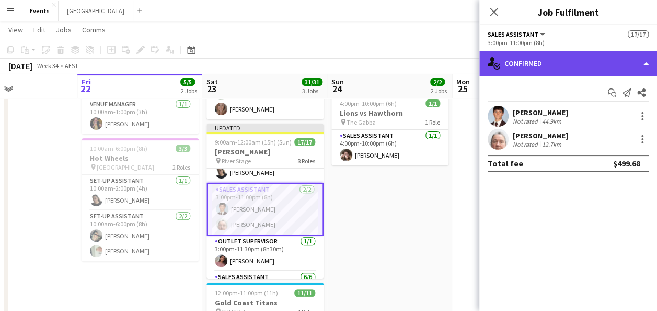
click at [594, 66] on div "single-neutral-actions-check-2 Confirmed" at bounding box center [568, 63] width 178 height 25
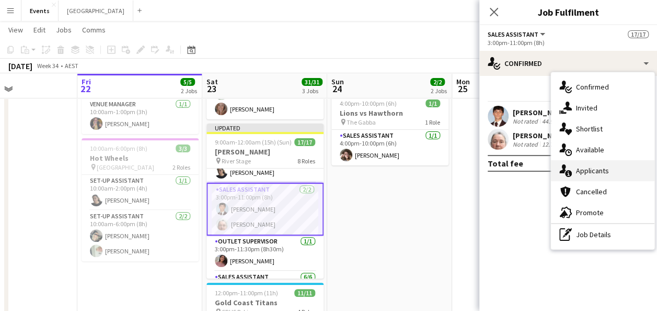
click at [594, 167] on div "single-neutral-actions-information Applicants" at bounding box center [603, 170] width 104 height 21
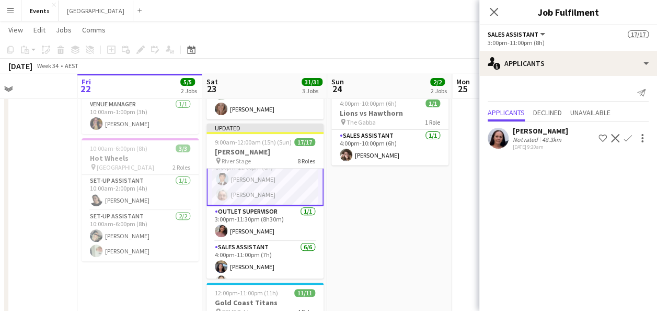
scroll to position [261, 0]
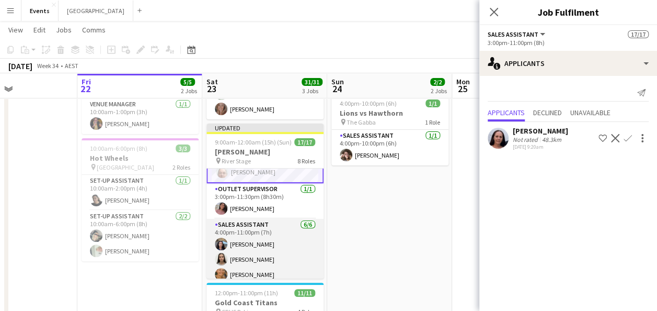
click at [253, 229] on app-card-role "Sales Assistant [DATE] 4:00pm-11:00pm (7h) [PERSON_NAME] [PERSON_NAME] [PERSON_…" at bounding box center [265, 274] width 117 height 111
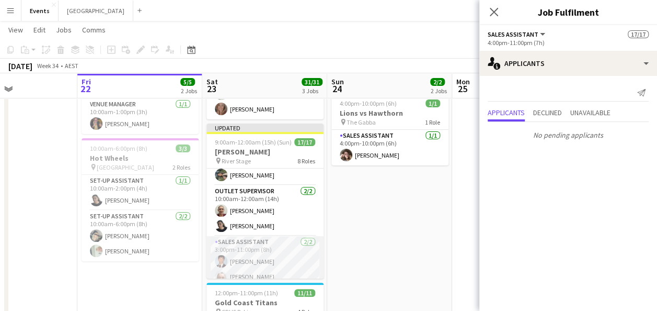
scroll to position [104, 0]
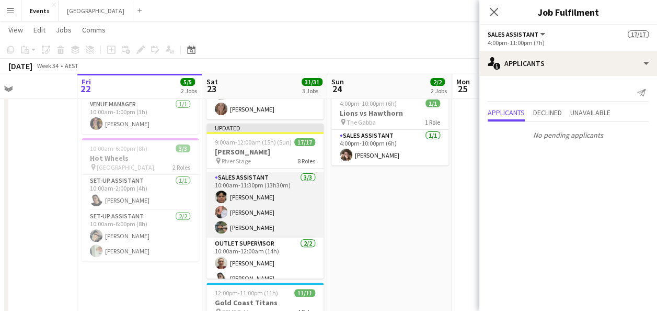
click at [262, 204] on app-card-role "Sales Assistant [DATE] 10:00am-11:30pm (13h30m) [PERSON_NAME] [PERSON_NAME] [PE…" at bounding box center [265, 204] width 117 height 66
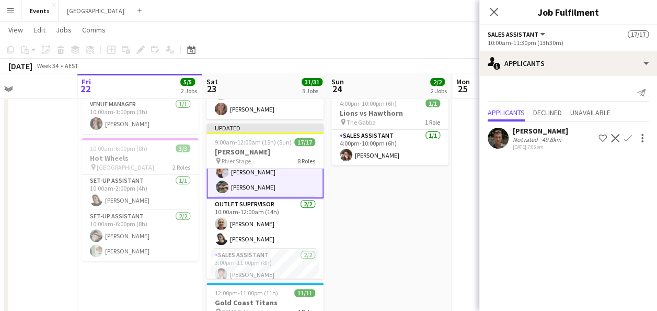
scroll to position [157, 0]
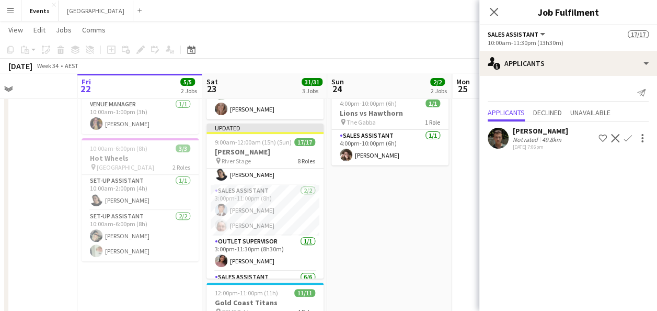
click at [273, 201] on app-card-role "Sales Assistant [DATE] 3:00pm-11:00pm (8h) [PERSON_NAME] [PERSON_NAME]" at bounding box center [265, 210] width 117 height 51
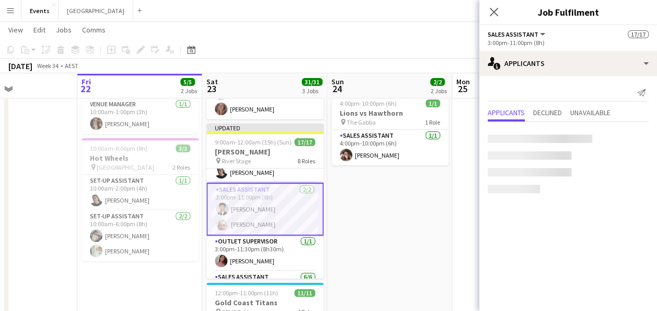
scroll to position [207, 0]
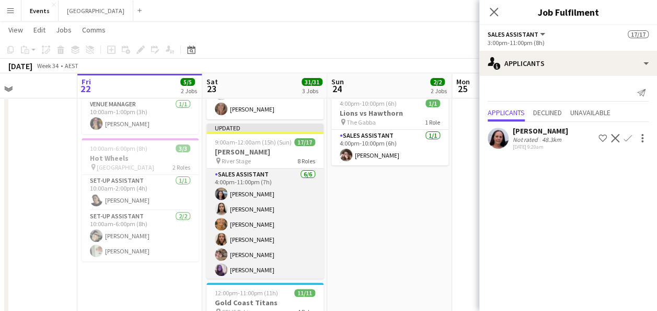
click at [273, 207] on app-card-role "Sales Assistant [DATE] 4:00pm-11:00pm (7h) [PERSON_NAME] [PERSON_NAME] [PERSON_…" at bounding box center [265, 223] width 117 height 111
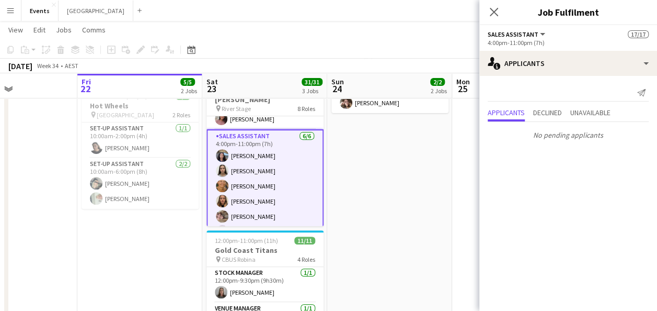
scroll to position [313, 0]
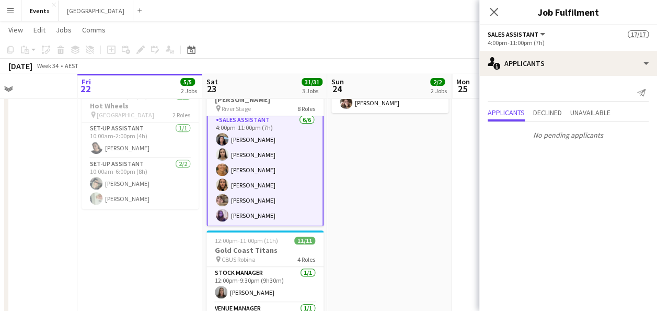
click at [263, 141] on app-card-role "Sales Assistant [DATE] 4:00pm-11:00pm (7h) [PERSON_NAME] [PERSON_NAME] [PERSON_…" at bounding box center [265, 169] width 117 height 113
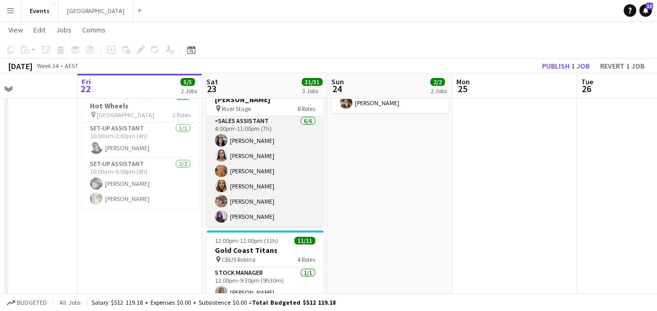
click at [273, 138] on app-card-role "Sales Assistant [DATE] 4:00pm-11:00pm (7h) [PERSON_NAME] [PERSON_NAME] [PERSON_…" at bounding box center [265, 170] width 117 height 111
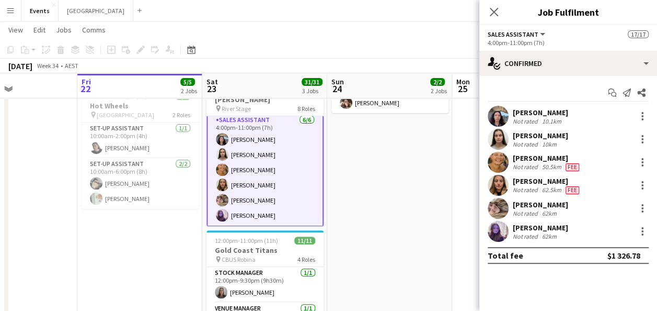
click at [505, 112] on app-user-avatar at bounding box center [498, 116] width 21 height 21
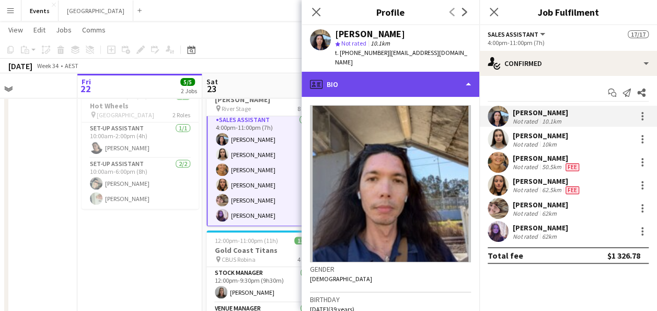
click at [393, 73] on div "profile Bio" at bounding box center [391, 84] width 178 height 25
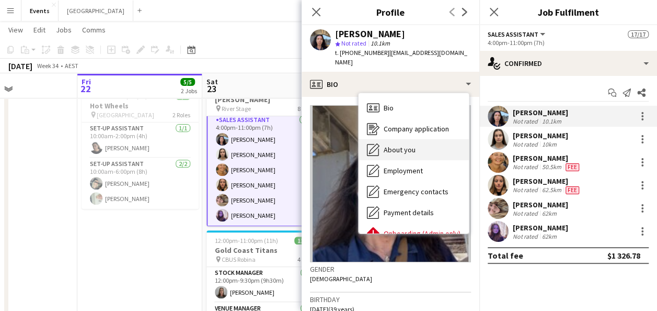
click at [390, 145] on span "About you" at bounding box center [400, 149] width 32 height 9
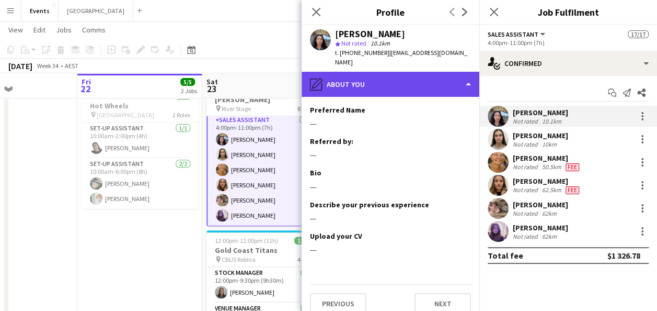
click at [404, 72] on div "pencil4 About you" at bounding box center [391, 84] width 178 height 25
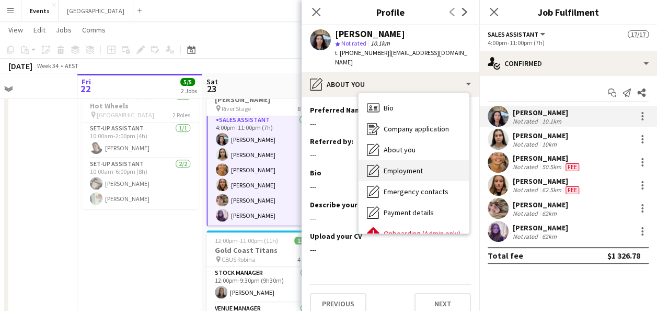
click at [418, 166] on span "Employment" at bounding box center [403, 170] width 39 height 9
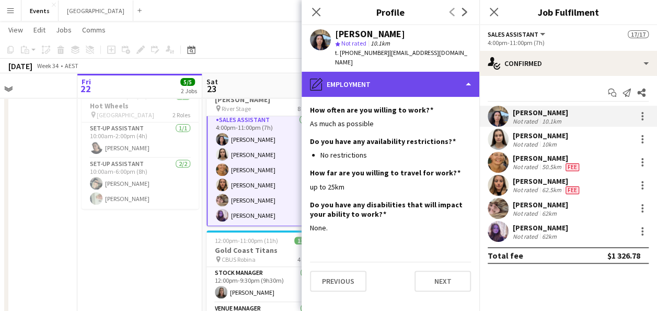
click at [417, 76] on div "pencil4 Employment" at bounding box center [391, 84] width 178 height 25
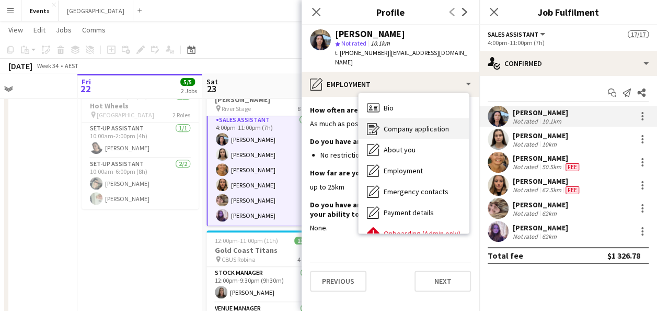
click at [414, 124] on div "Company application Company application" at bounding box center [414, 128] width 110 height 21
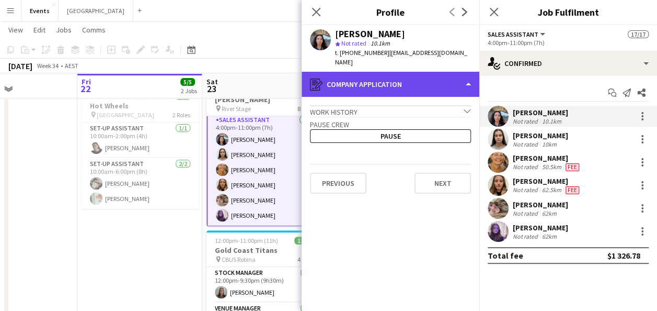
click at [416, 74] on div "register Company application" at bounding box center [391, 84] width 178 height 25
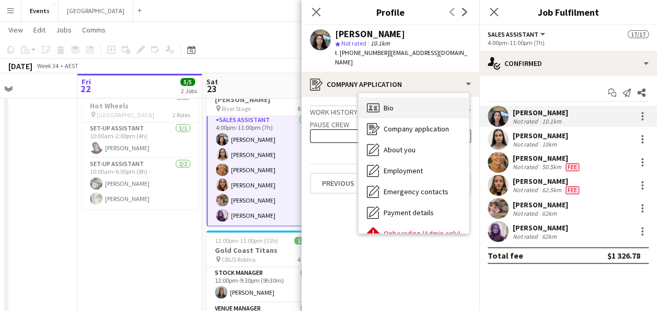
click at [417, 100] on div "Bio Bio" at bounding box center [414, 107] width 110 height 21
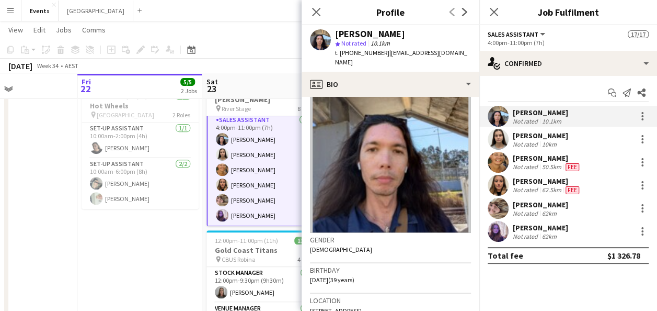
scroll to position [52, 0]
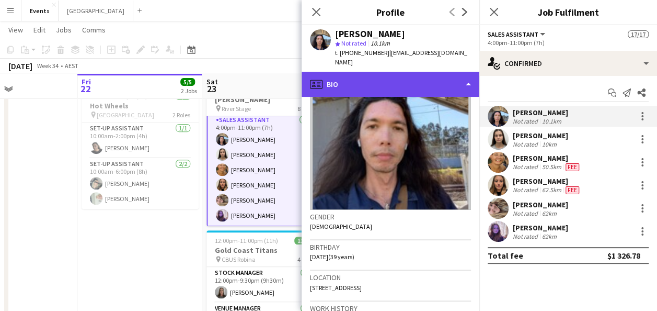
click at [406, 72] on div "profile Bio" at bounding box center [391, 84] width 178 height 25
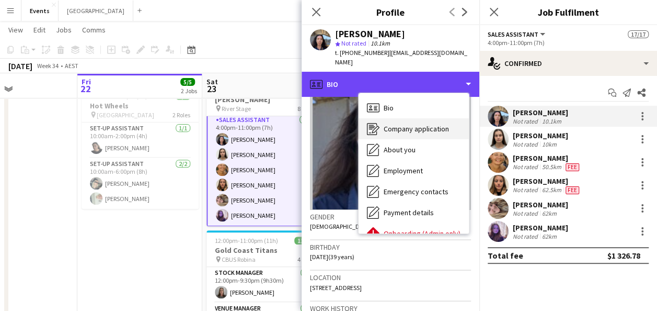
scroll to position [56, 0]
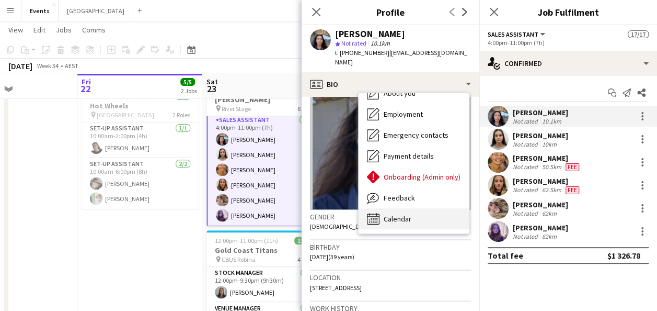
click at [394, 214] on div "Calendar Calendar" at bounding box center [414, 218] width 110 height 21
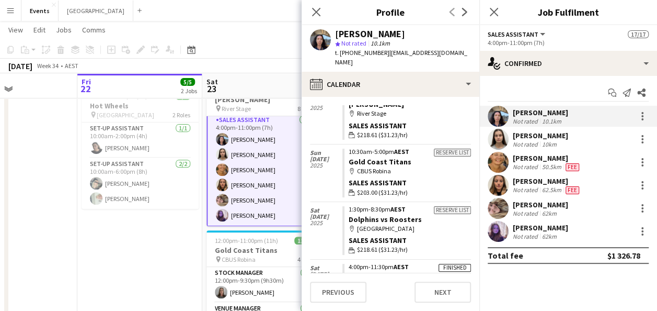
scroll to position [858, 0]
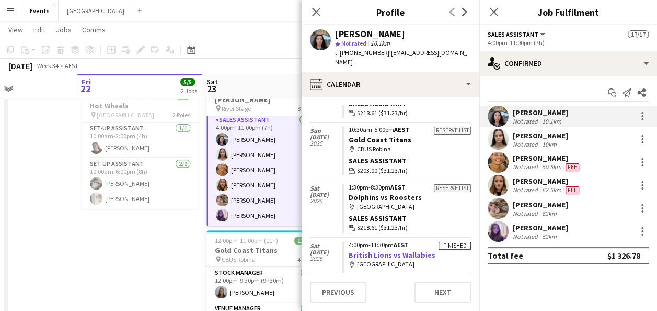
click at [356, 250] on link "British Lions vs Wallabies" at bounding box center [392, 254] width 87 height 9
click at [501, 184] on app-user-avatar at bounding box center [498, 185] width 21 height 21
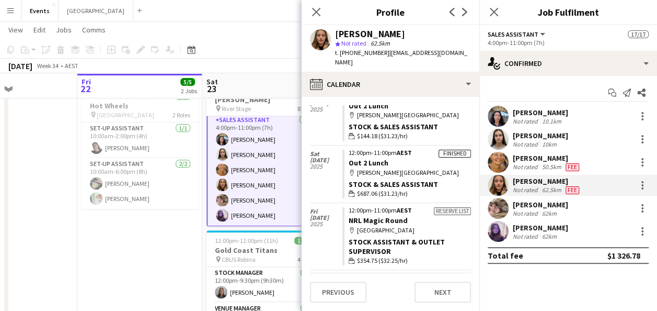
scroll to position [280, 0]
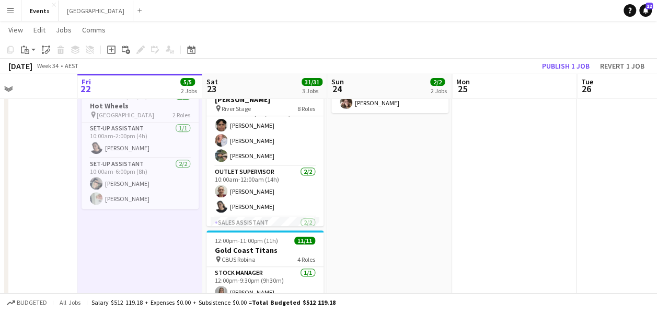
scroll to position [101, 0]
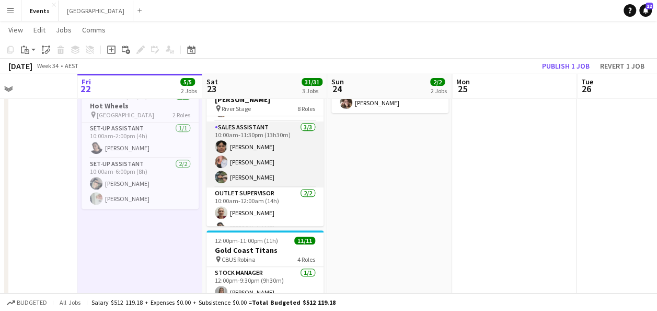
click at [248, 175] on app-card-role "Sales Assistant [DATE] 10:00am-11:30pm (13h30m) [PERSON_NAME] [PERSON_NAME] [PE…" at bounding box center [265, 154] width 117 height 66
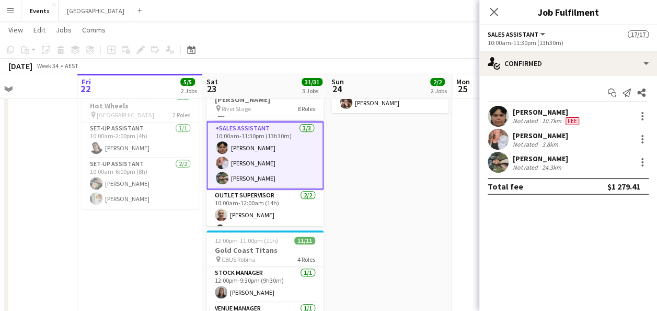
click at [548, 161] on div "[PERSON_NAME]" at bounding box center [540, 158] width 55 height 9
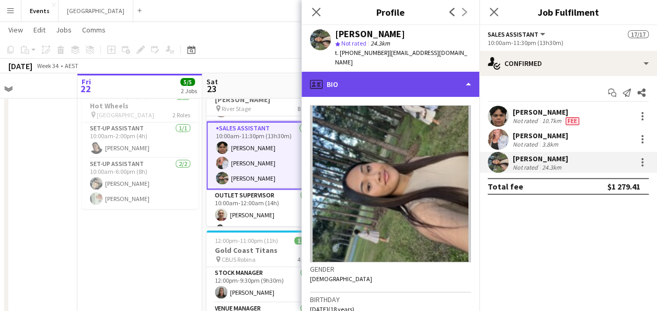
click at [384, 72] on div "profile Bio" at bounding box center [391, 84] width 178 height 25
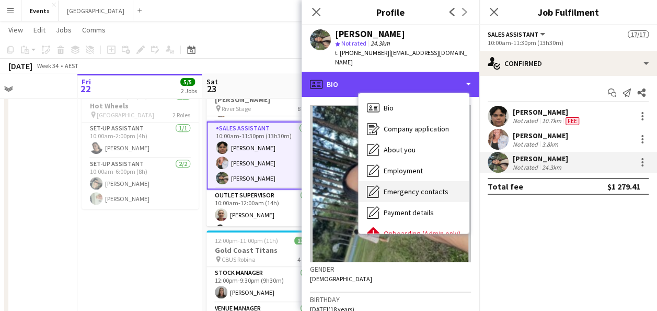
scroll to position [52, 0]
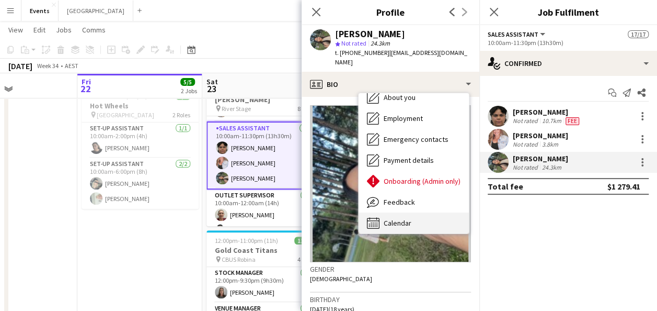
click at [392, 218] on span "Calendar" at bounding box center [398, 222] width 28 height 9
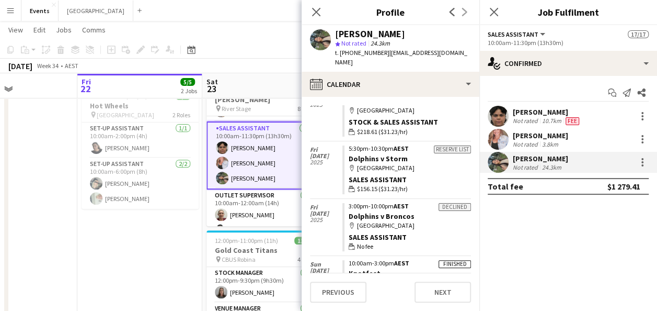
scroll to position [1464, 0]
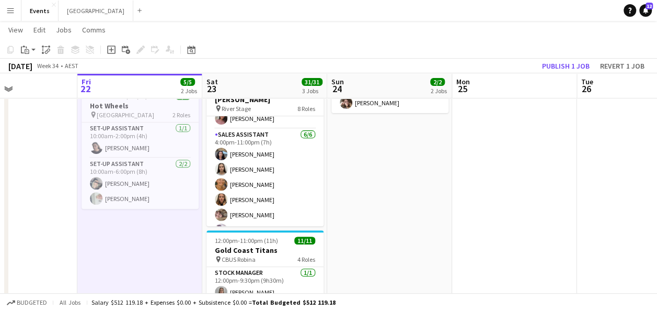
scroll to position [311, 0]
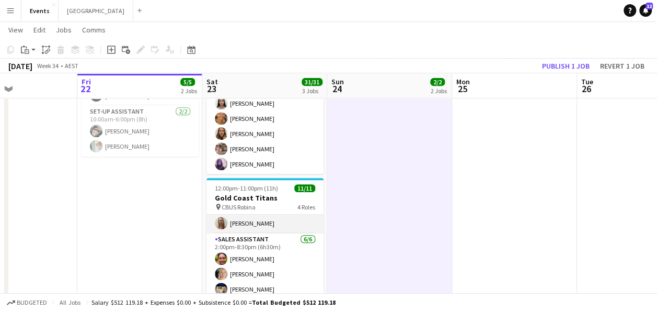
scroll to position [130, 0]
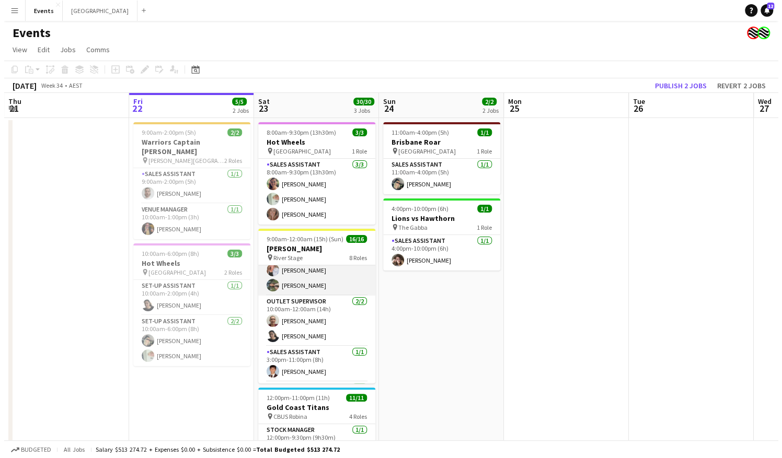
scroll to position [157, 0]
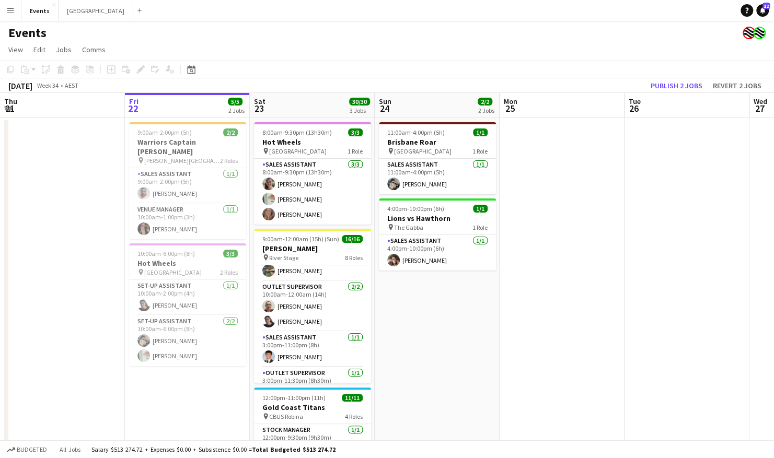
click at [5, 13] on button "Menu" at bounding box center [10, 10] width 21 height 21
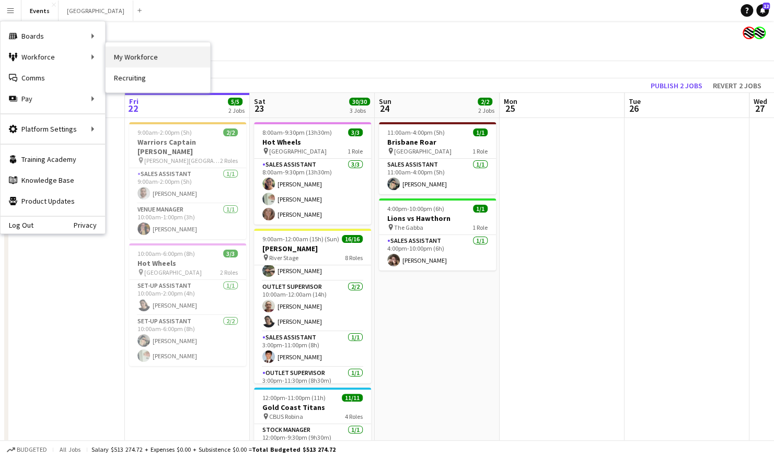
click at [144, 58] on link "My Workforce" at bounding box center [158, 57] width 105 height 21
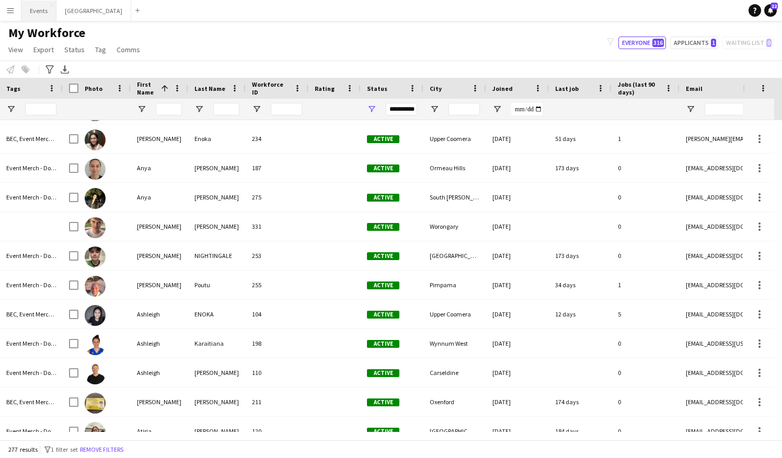
click at [36, 9] on button "Events Close" at bounding box center [38, 11] width 35 height 20
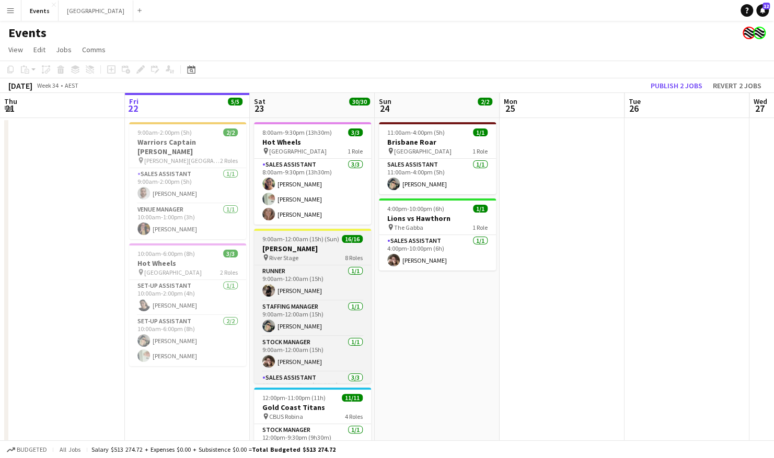
click at [312, 249] on h3 "[PERSON_NAME]" at bounding box center [312, 248] width 117 height 9
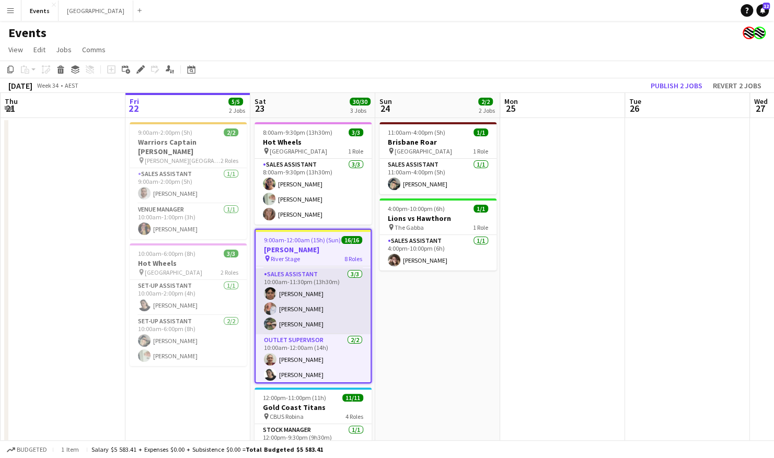
click at [300, 293] on app-card-role "Sales Assistant [DATE] 10:00am-11:30pm (13h30m) [PERSON_NAME] [PERSON_NAME] [PE…" at bounding box center [313, 302] width 115 height 66
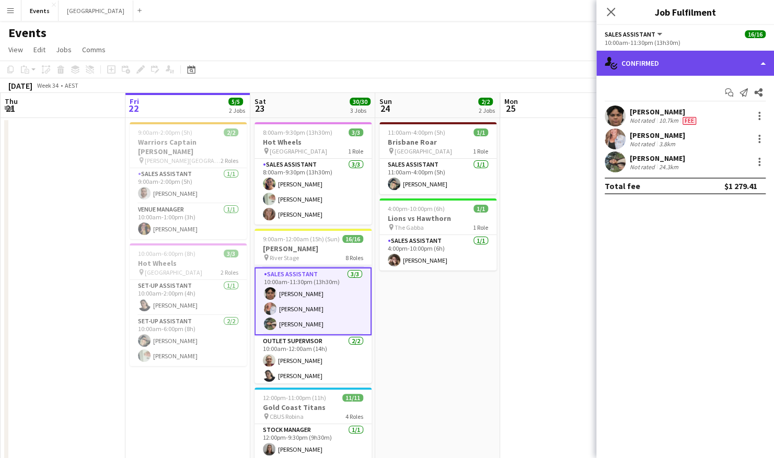
click at [701, 68] on div "single-neutral-actions-check-2 Confirmed" at bounding box center [686, 63] width 178 height 25
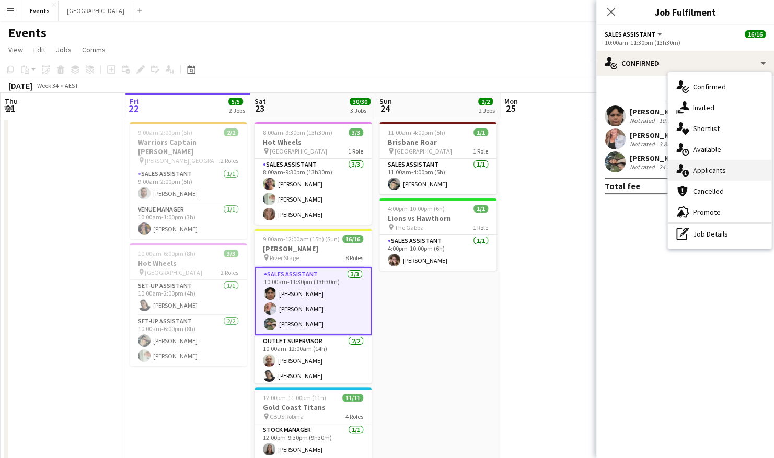
click at [704, 168] on div "single-neutral-actions-information Applicants" at bounding box center [720, 170] width 104 height 21
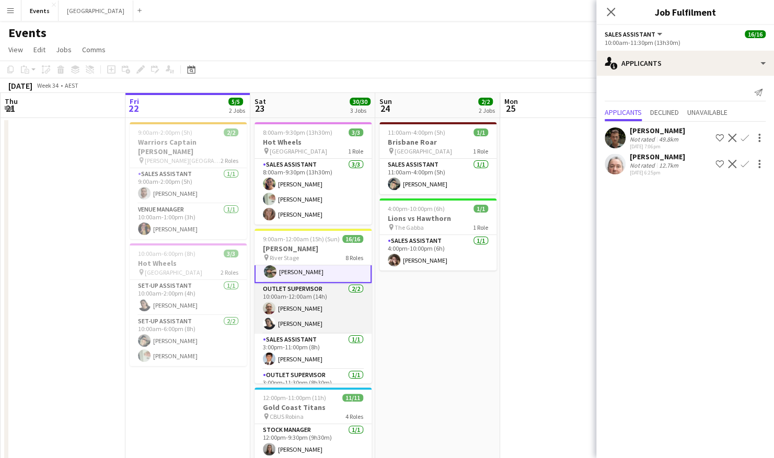
click at [326, 296] on app-card-role "Outlet Supervisor 2/2 10:00am-12:00am (14h) Amanda WHITEHEAD Shandon-Monique OS…" at bounding box center [313, 308] width 117 height 51
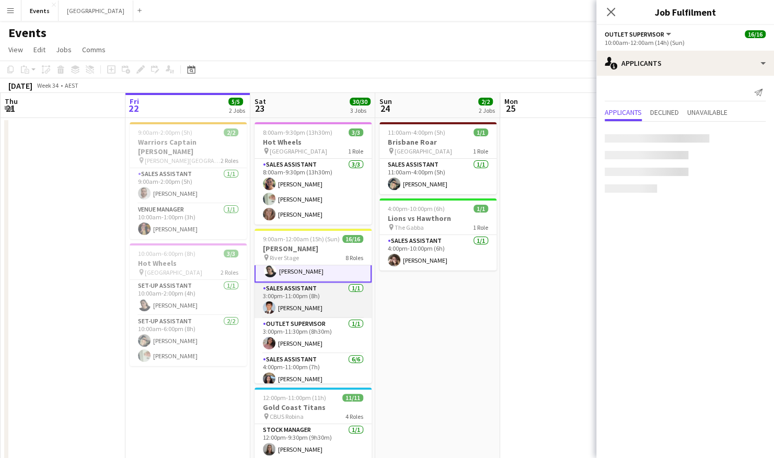
click at [315, 299] on app-card-role "Sales Assistant [DATE] 3:00pm-11:00pm (8h) [PERSON_NAME]" at bounding box center [313, 301] width 117 height 36
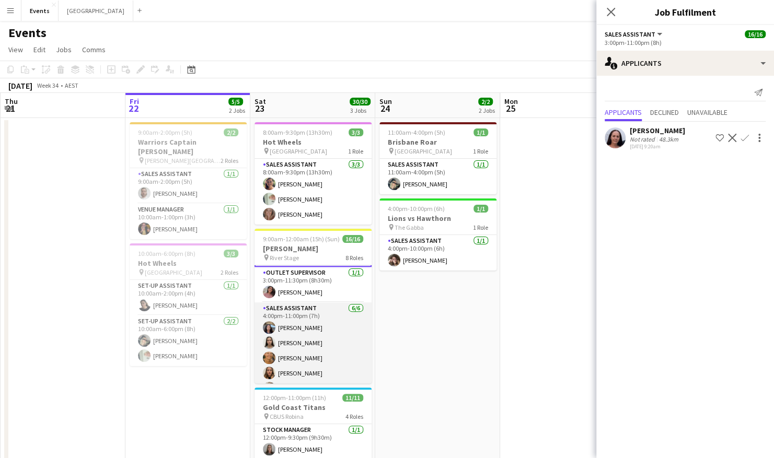
click at [307, 330] on app-card-role "Sales Assistant [DATE] 4:00pm-11:00pm (7h) [PERSON_NAME] [PERSON_NAME] [PERSON_…" at bounding box center [313, 358] width 117 height 111
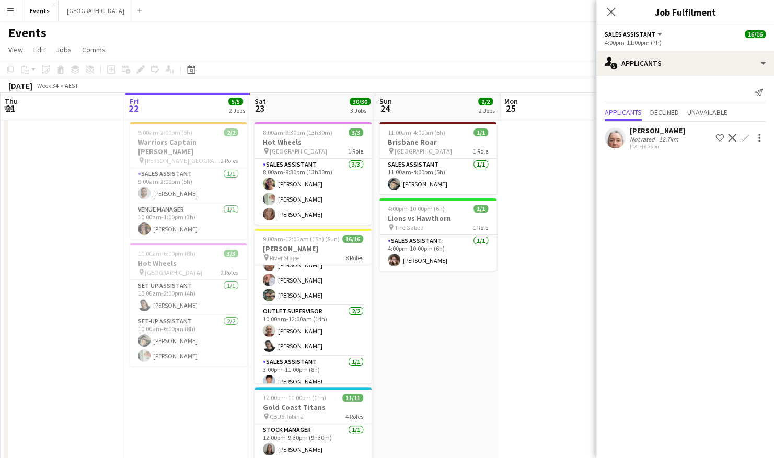
click at [618, 136] on app-user-avatar at bounding box center [615, 138] width 21 height 21
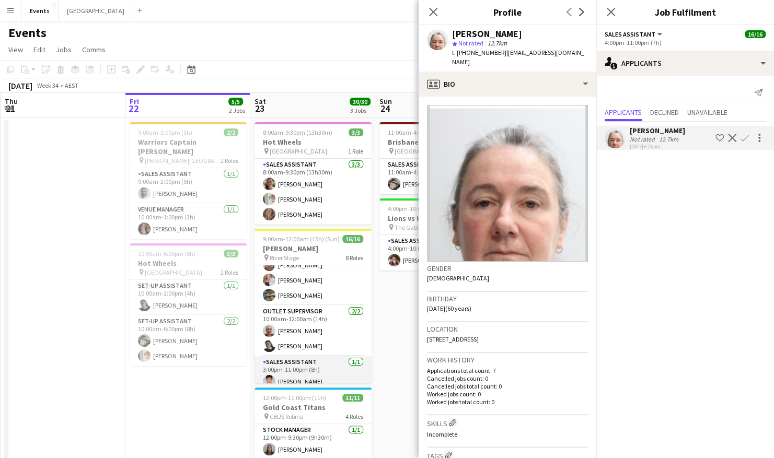
scroll to position [185, 0]
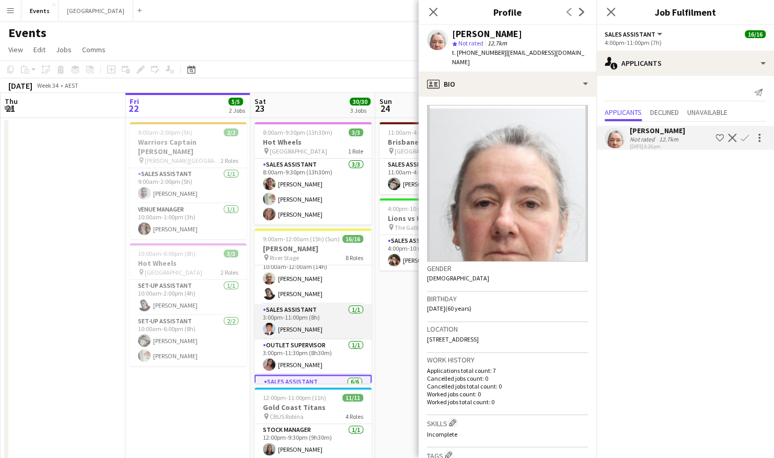
click at [313, 315] on app-card-role "Sales Assistant [DATE] 3:00pm-11:00pm (8h) [PERSON_NAME]" at bounding box center [313, 322] width 117 height 36
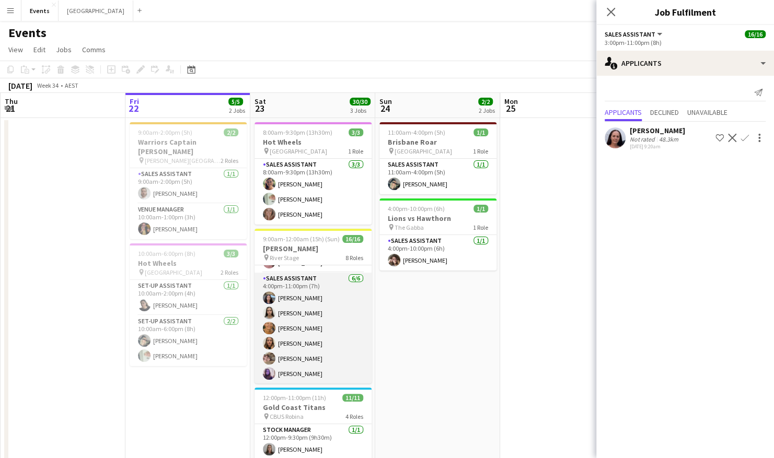
click at [309, 291] on app-card-role "Sales Assistant [DATE] 4:00pm-11:00pm (7h) [PERSON_NAME] [PERSON_NAME] [PERSON_…" at bounding box center [313, 328] width 117 height 111
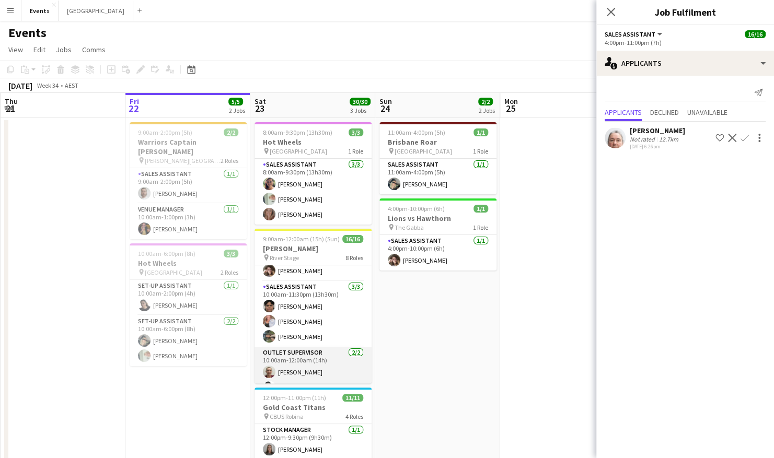
scroll to position [78, 0]
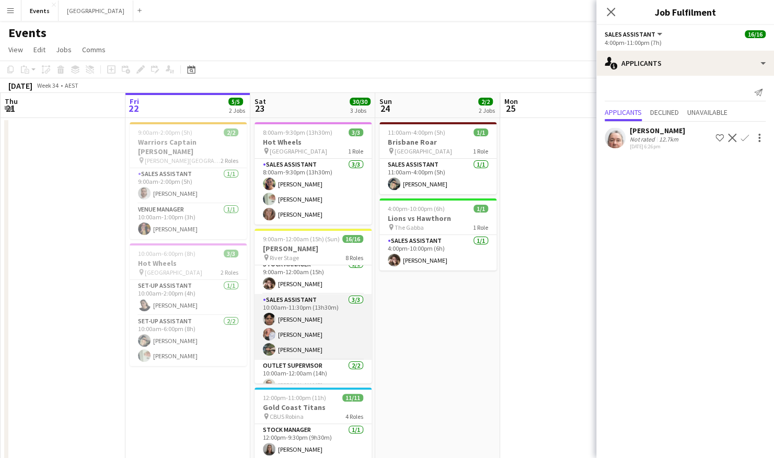
click at [303, 306] on app-card-role "Sales Assistant [DATE] 10:00am-11:30pm (13h30m) [PERSON_NAME] [PERSON_NAME] [PE…" at bounding box center [313, 327] width 117 height 66
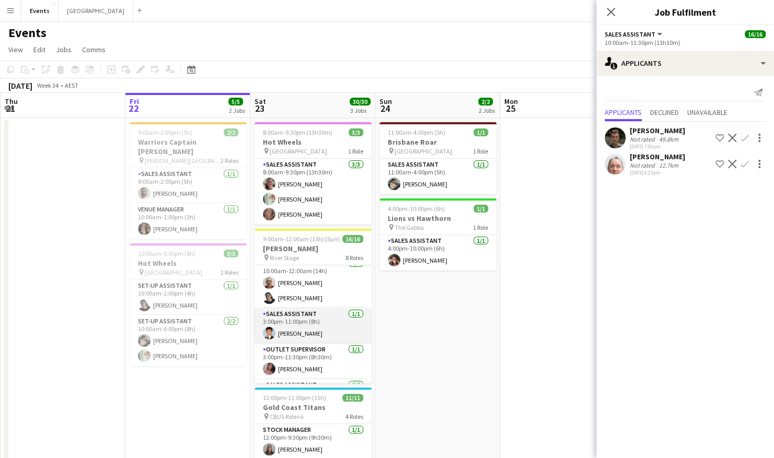
click at [297, 321] on app-card-role "Sales Assistant [DATE] 3:00pm-11:00pm (8h) [PERSON_NAME]" at bounding box center [313, 326] width 117 height 36
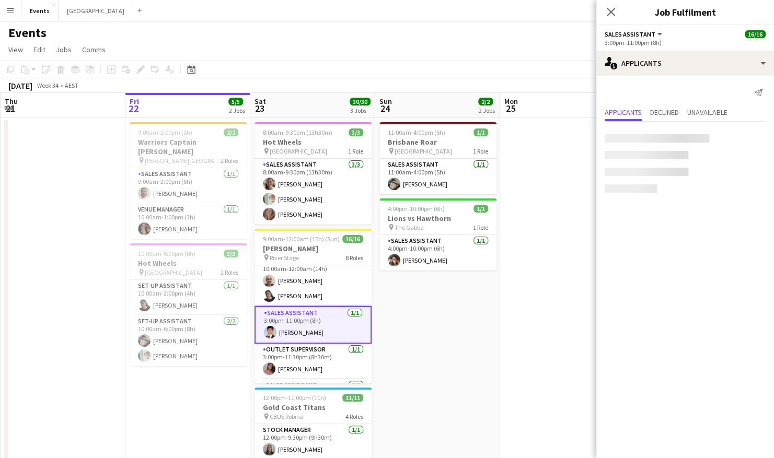
scroll to position [180, 0]
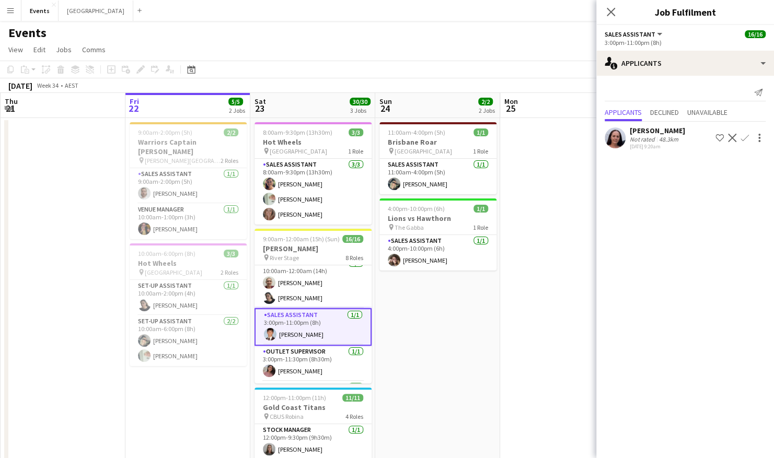
click at [415, 341] on app-date-cell "11:00am-4:00pm (5h) 1/1 Brisbane Roar pin [GEOGRAPHIC_DATA] 1 Role Sales Assist…" at bounding box center [437, 341] width 125 height 446
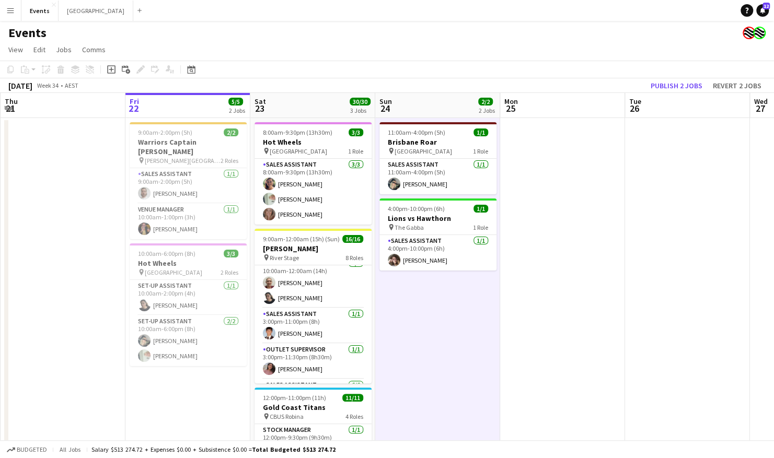
scroll to position [0, 250]
click at [305, 328] on app-card-role "Sales Assistant [DATE] 3:00pm-11:00pm (8h) [PERSON_NAME]" at bounding box center [312, 326] width 117 height 36
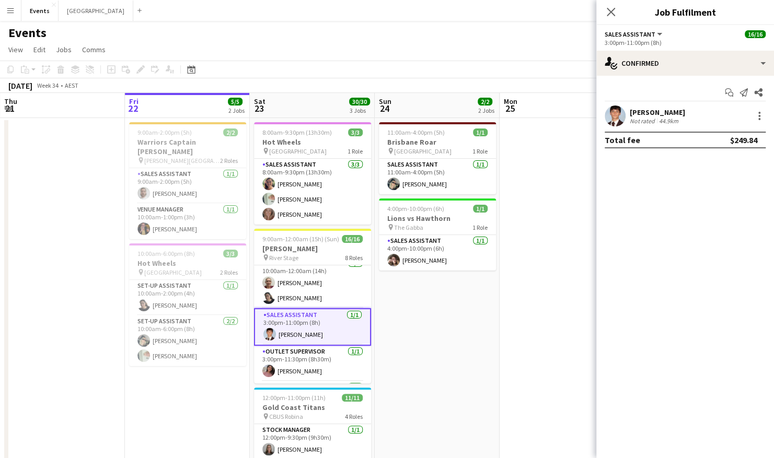
click at [457, 303] on app-date-cell "11:00am-4:00pm (5h) 1/1 Brisbane Roar pin [GEOGRAPHIC_DATA] 1 Role Sales Assist…" at bounding box center [437, 341] width 125 height 446
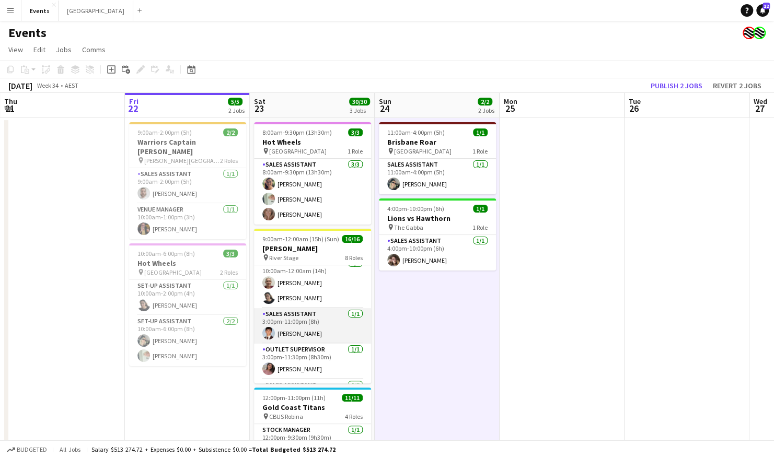
click at [331, 324] on app-card-role "Sales Assistant [DATE] 3:00pm-11:00pm (8h) [PERSON_NAME]" at bounding box center [312, 326] width 117 height 36
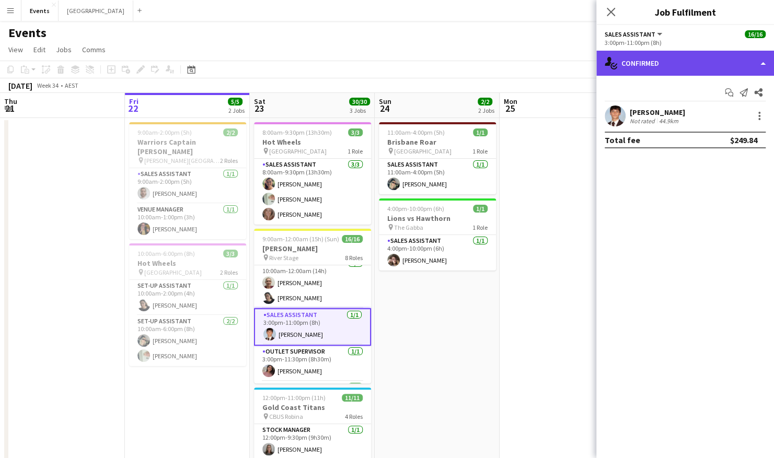
drag, startPoint x: 718, startPoint y: 61, endPoint x: 712, endPoint y: 98, distance: 37.7
click at [718, 61] on div "single-neutral-actions-check-2 Confirmed" at bounding box center [686, 63] width 178 height 25
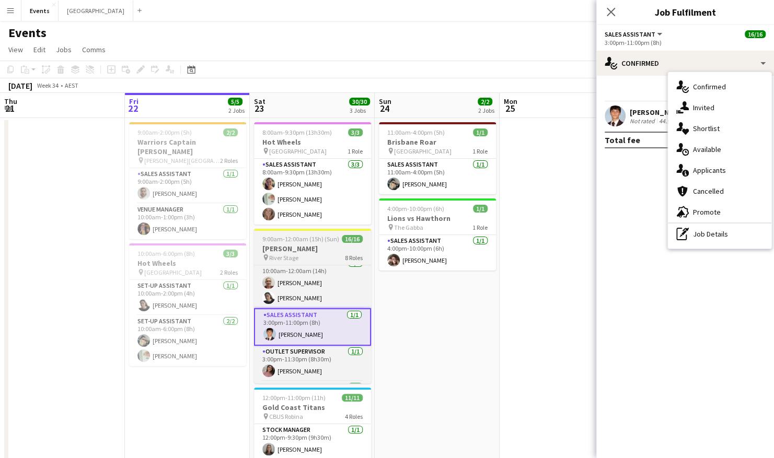
drag, startPoint x: 331, startPoint y: 257, endPoint x: 308, endPoint y: 249, distance: 24.8
click at [333, 257] on div "pin River Stage 8 Roles" at bounding box center [312, 258] width 117 height 8
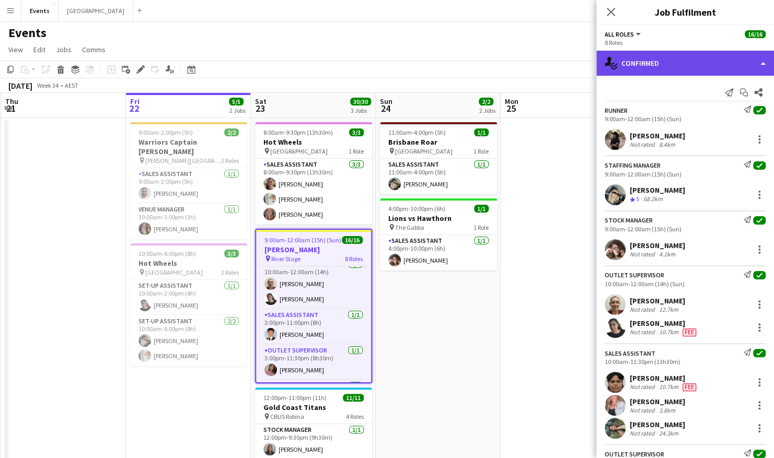
click at [670, 69] on div "single-neutral-actions-check-2 Confirmed" at bounding box center [686, 63] width 178 height 25
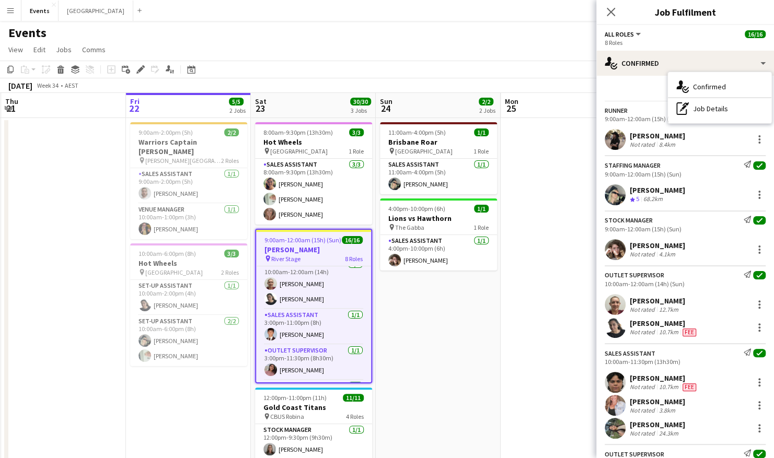
drag, startPoint x: 721, startPoint y: 107, endPoint x: 717, endPoint y: 118, distance: 12.1
click at [721, 107] on div "pen-write Job Details" at bounding box center [720, 108] width 104 height 21
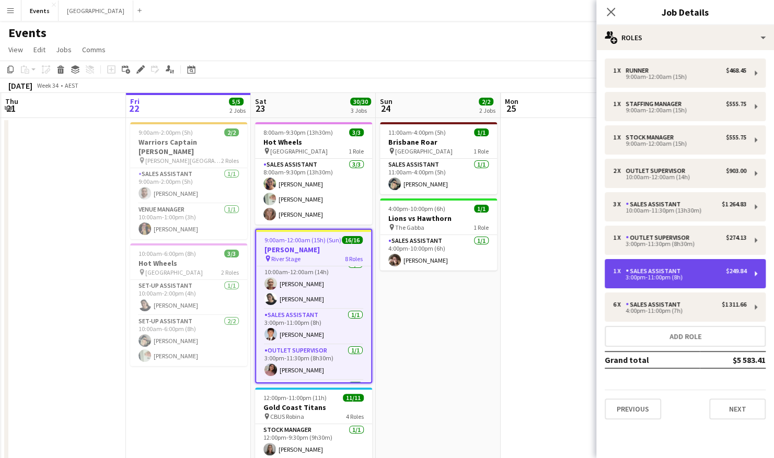
click at [703, 275] on div "3:00pm-11:00pm (8h)" at bounding box center [679, 277] width 133 height 5
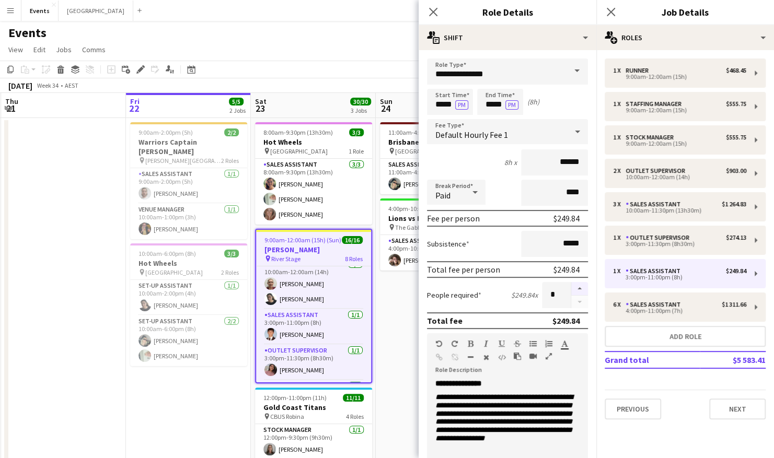
click at [572, 290] on button "button" at bounding box center [579, 289] width 17 height 14
type input "*"
click at [410, 302] on app-date-cell "11:00am-4:00pm (5h) 1/1 Brisbane Roar pin [GEOGRAPHIC_DATA] 1 Role Sales Assist…" at bounding box center [438, 341] width 125 height 446
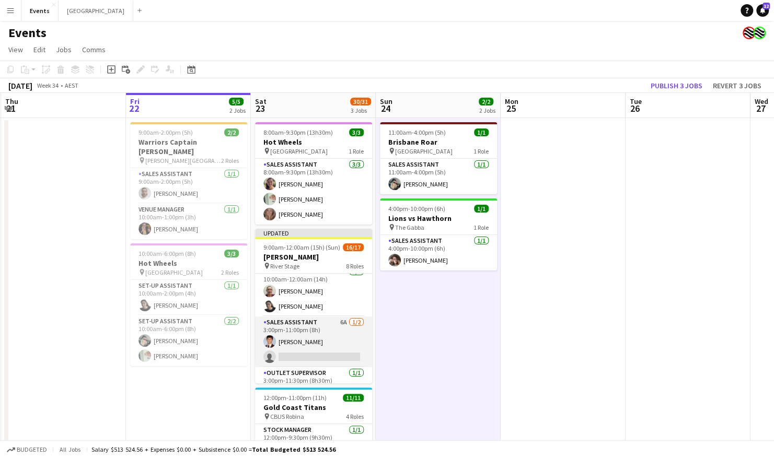
click at [311, 343] on app-card-role "Sales Assistant 6A 1/2 3:00pm-11:00pm (8h) Angus Goves single-neutral-actions" at bounding box center [313, 342] width 117 height 51
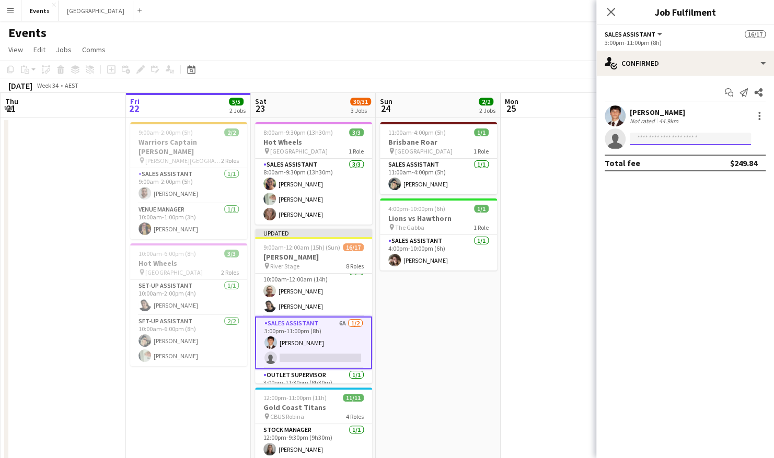
click at [659, 137] on input at bounding box center [690, 139] width 121 height 13
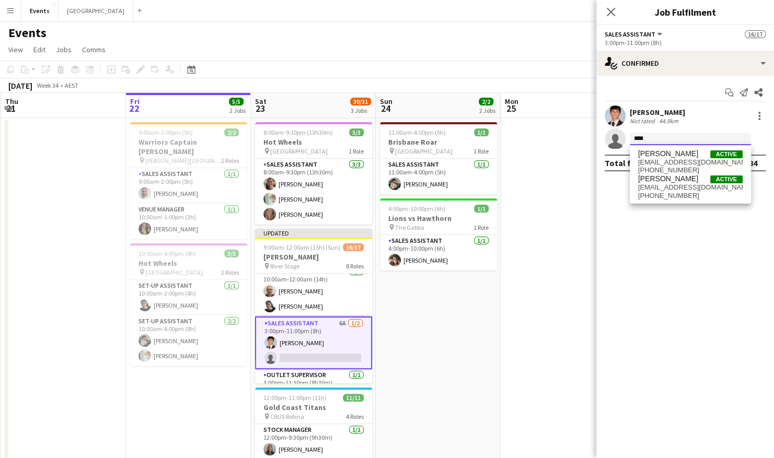
type input "****"
click at [673, 189] on span "sandrawhitehead1964@gmail.com" at bounding box center [690, 188] width 105 height 8
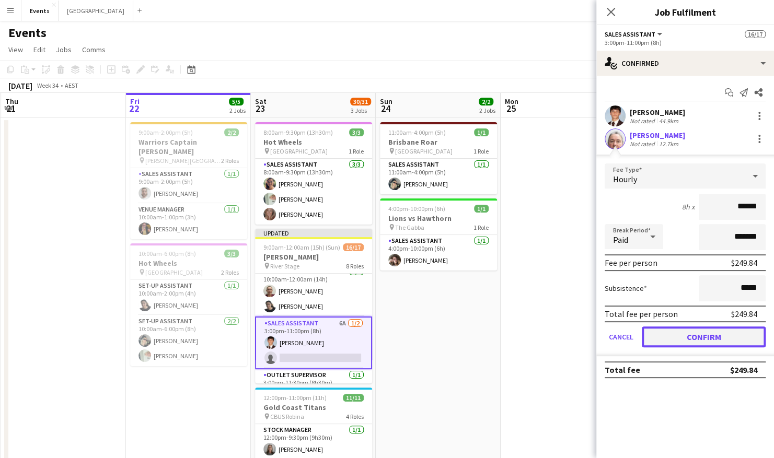
click at [706, 339] on button "Confirm" at bounding box center [704, 337] width 124 height 21
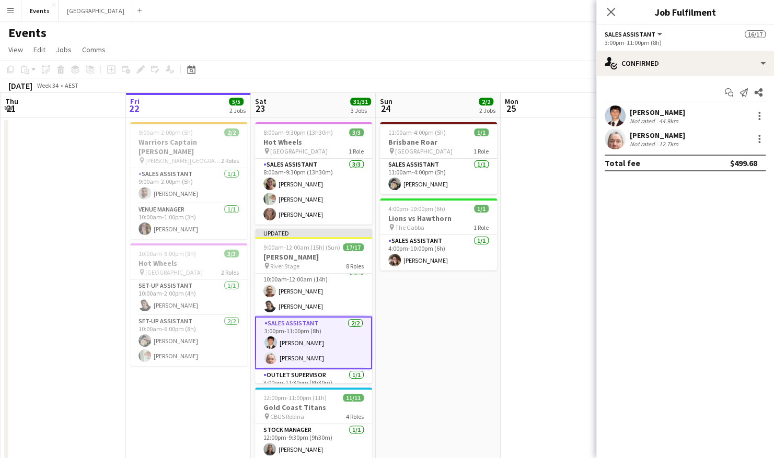
click at [419, 330] on app-date-cell "11:00am-4:00pm (5h) 1/1 Brisbane Roar pin [GEOGRAPHIC_DATA] 1 Role Sales Assist…" at bounding box center [438, 341] width 125 height 446
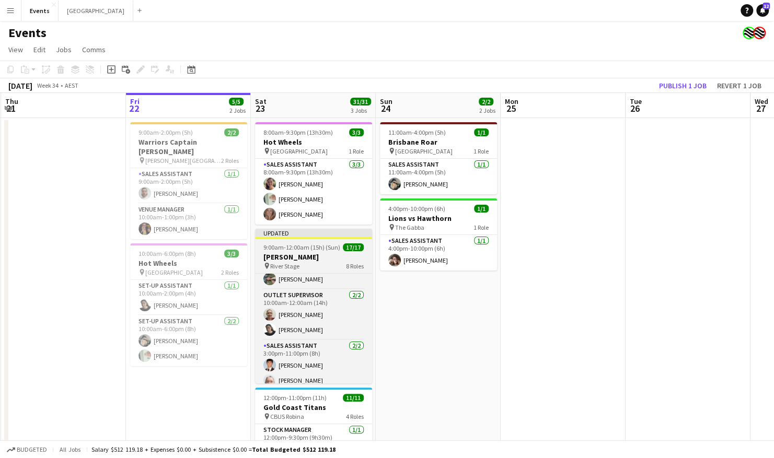
scroll to position [209, 0]
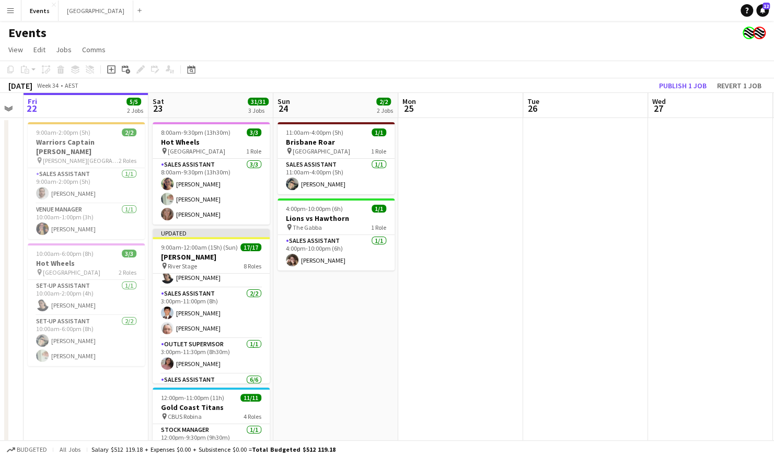
drag, startPoint x: 624, startPoint y: 254, endPoint x: 272, endPoint y: 270, distance: 352.7
click at [272, 270] on app-calendar-viewport "Tue 19 Wed 20 Thu 21 Fri 22 5/5 2 Jobs Sat 23 31/31 3 Jobs Sun 24 2/2 2 Jobs Mo…" at bounding box center [387, 329] width 774 height 472
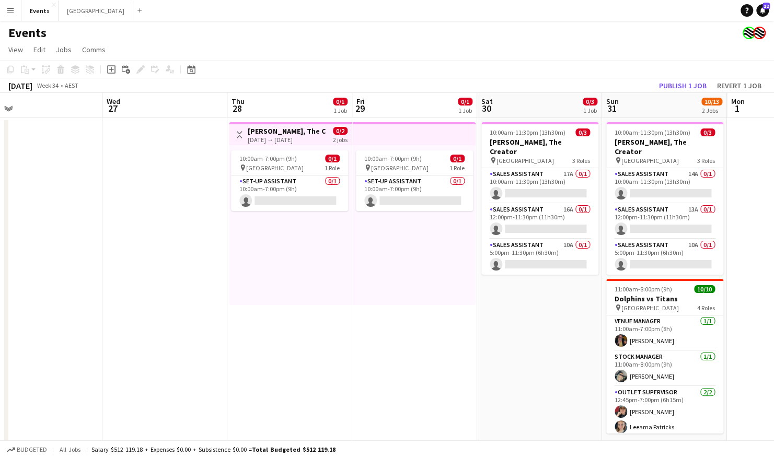
scroll to position [0, 439]
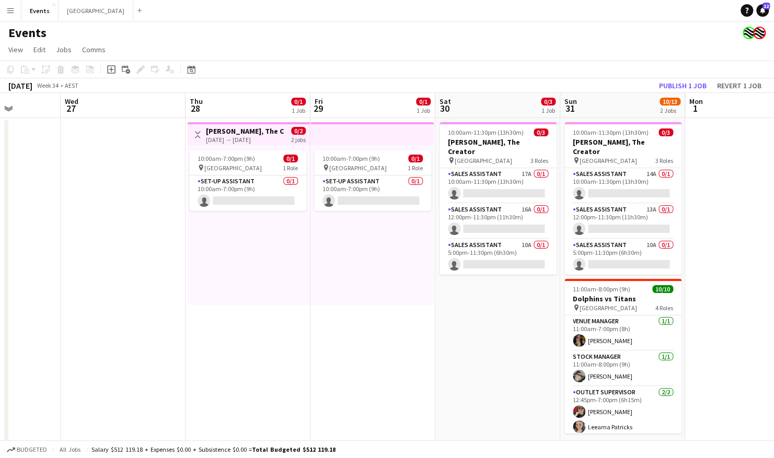
drag, startPoint x: 548, startPoint y: 284, endPoint x: 211, endPoint y: 312, distance: 338.3
click at [211, 312] on app-calendar-viewport "Sat 23 31/31 3 Jobs Sun 24 2/2 2 Jobs Mon 25 Tue 26 Wed 27 Thu 28 0/1 1 Job Fri…" at bounding box center [387, 329] width 774 height 472
click at [499, 173] on app-card-role "Sales Assistant 17A 0/1 10:00am-11:30pm (13h30m) single-neutral-actions" at bounding box center [498, 186] width 117 height 36
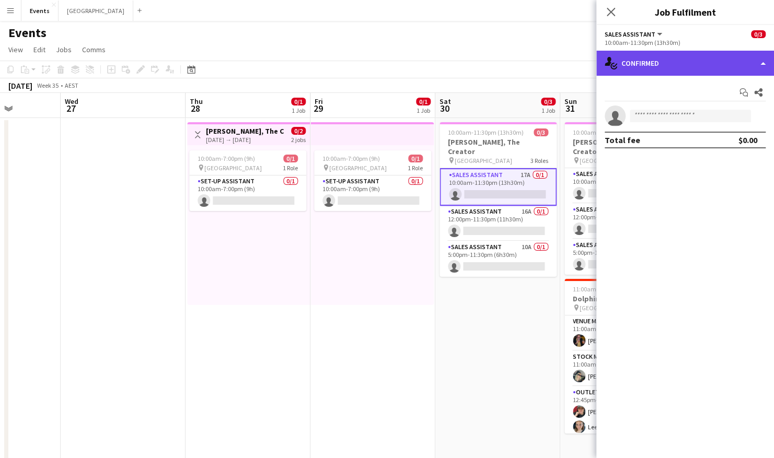
click at [689, 65] on div "single-neutral-actions-check-2 Confirmed" at bounding box center [686, 63] width 178 height 25
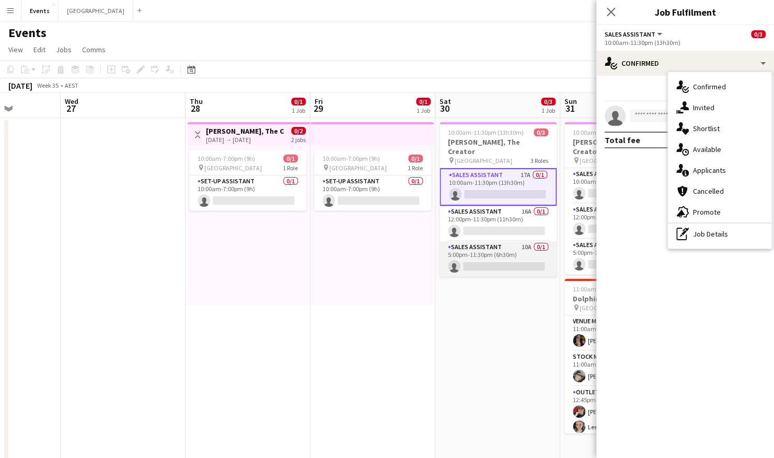
click at [496, 244] on app-card-role "Sales Assistant 10A 0/1 5:00pm-11:30pm (6h30m) single-neutral-actions" at bounding box center [498, 260] width 117 height 36
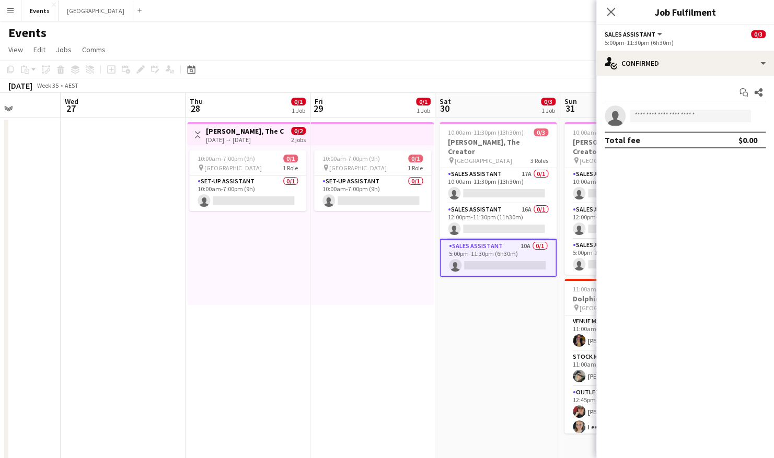
click at [334, 257] on div "10:00am-7:00pm (9h) 0/1 pin [GEOGRAPHIC_DATA] 1 Role Set-up Assistant 0/1 10:00…" at bounding box center [372, 225] width 123 height 160
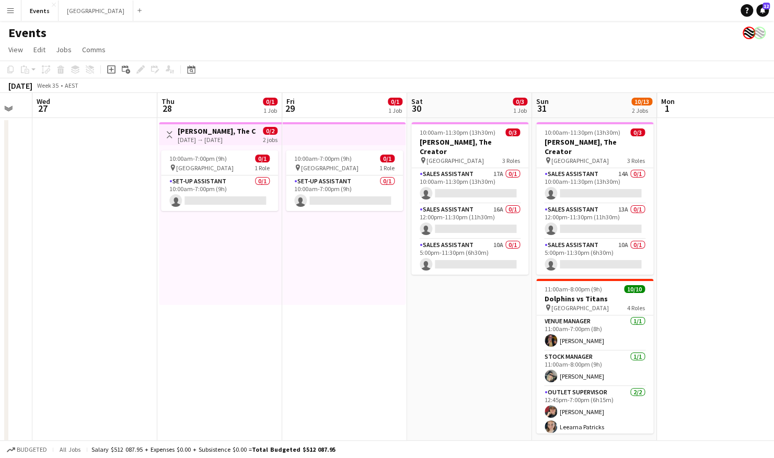
scroll to position [0, 467]
click at [210, 192] on app-card-role "Set-up Assistant 0/1 10:00am-7:00pm (9h) single-neutral-actions" at bounding box center [219, 194] width 117 height 36
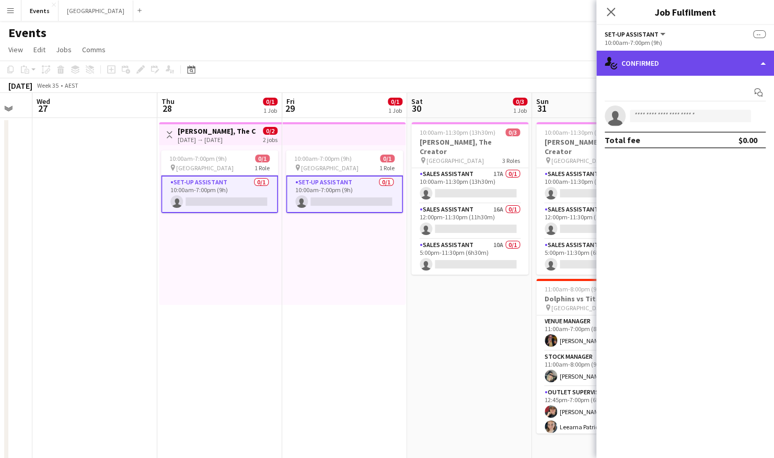
click at [658, 52] on div "single-neutral-actions-check-2 Confirmed" at bounding box center [686, 63] width 178 height 25
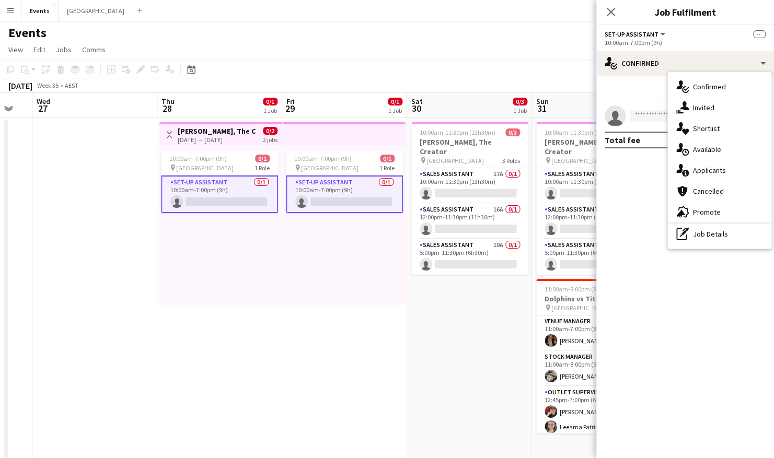
click at [276, 333] on app-date-cell "Toggle View Tyler, The Creator 28-08-2025 → 29-08-2025 0/2 2 jobs 10:00am-7:00p…" at bounding box center [219, 341] width 125 height 446
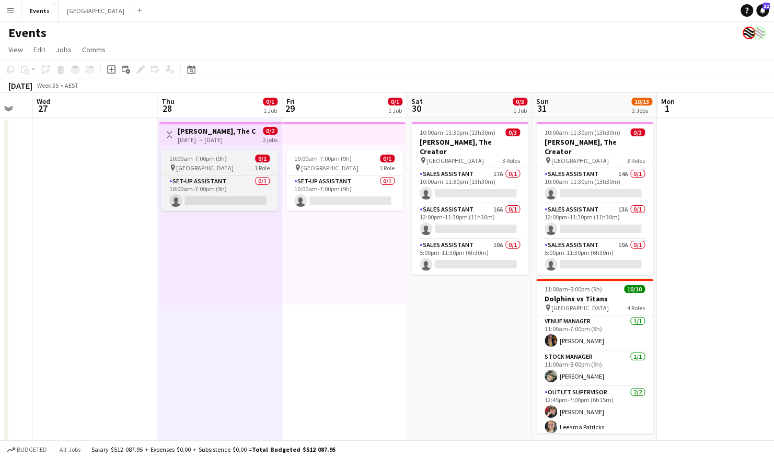
click at [208, 169] on span "[GEOGRAPHIC_DATA]" at bounding box center [205, 168] width 58 height 8
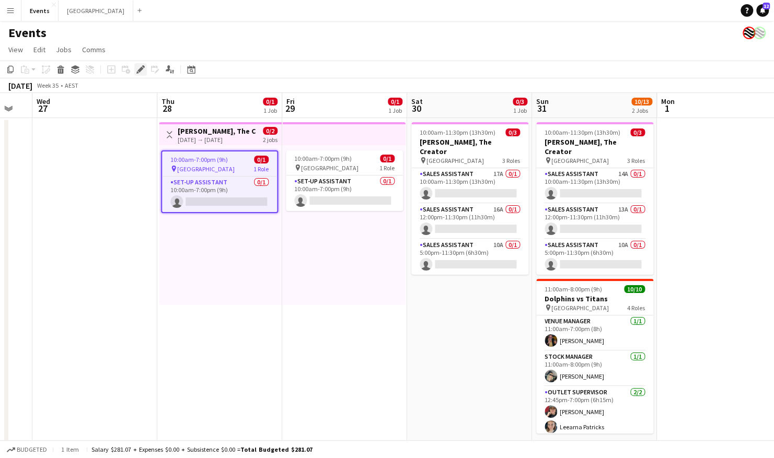
click at [140, 69] on icon at bounding box center [140, 70] width 6 height 6
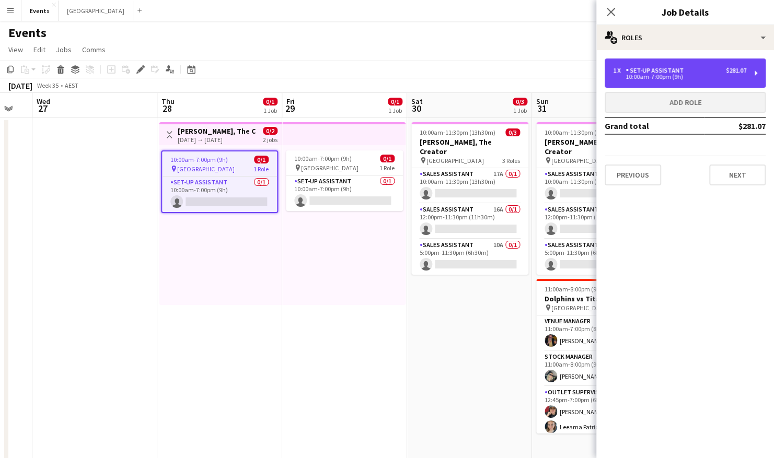
click at [667, 86] on div "1 x Set-up Assistant $281.07 10:00am-7:00pm (9h)" at bounding box center [685, 73] width 161 height 29
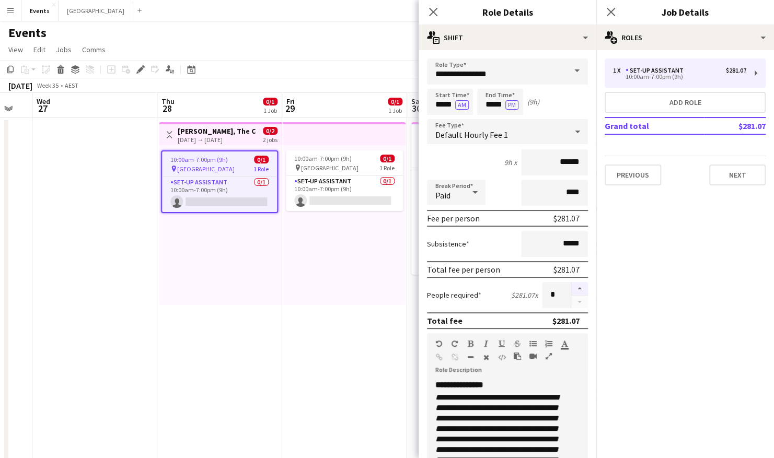
click at [574, 288] on button "button" at bounding box center [579, 289] width 17 height 14
type input "*"
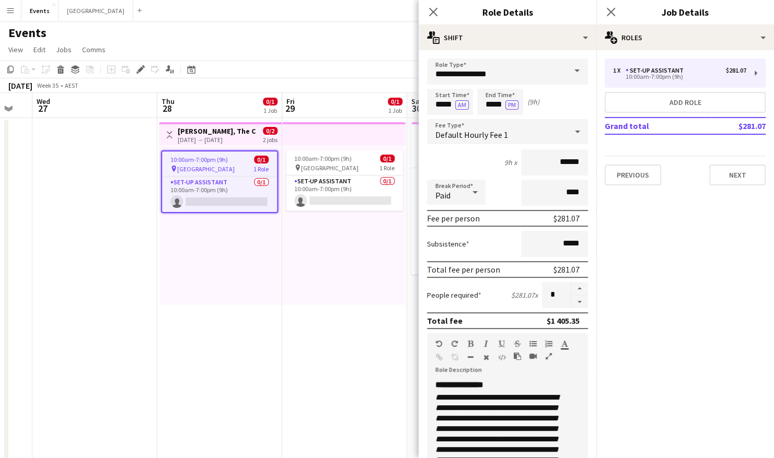
click at [316, 341] on app-date-cell "10:00am-7:00pm (9h) 0/1 pin [GEOGRAPHIC_DATA] 1 Role Set-up Assistant 0/1 10:00…" at bounding box center [344, 341] width 125 height 446
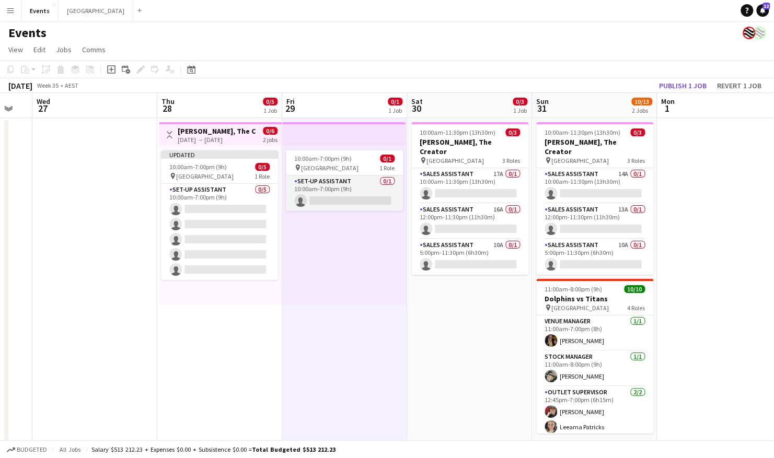
click at [331, 198] on app-card-role "Set-up Assistant 0/1 10:00am-7:00pm (9h) single-neutral-actions" at bounding box center [344, 194] width 117 height 36
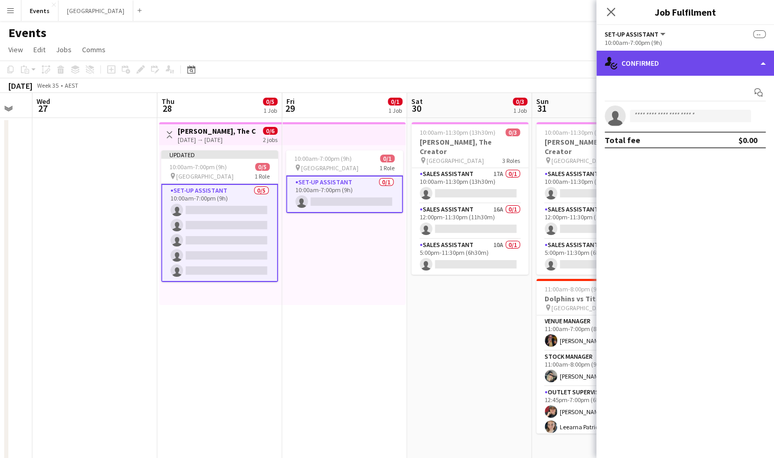
click at [627, 68] on div "single-neutral-actions-check-2 Confirmed" at bounding box center [686, 63] width 178 height 25
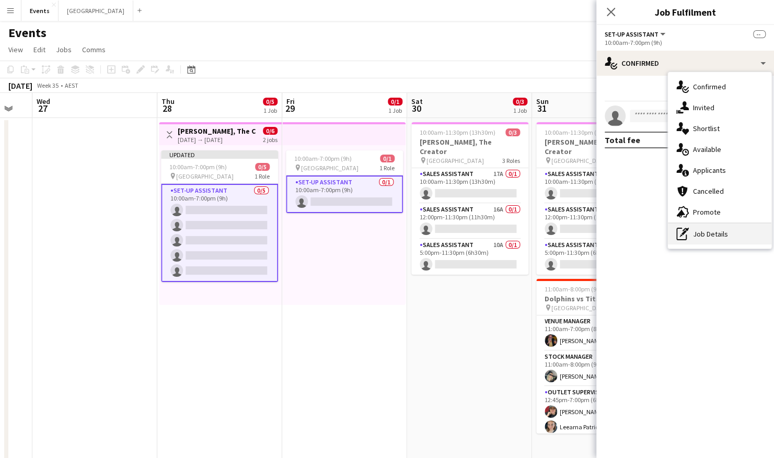
click at [715, 235] on div "pen-write Job Details" at bounding box center [720, 234] width 104 height 21
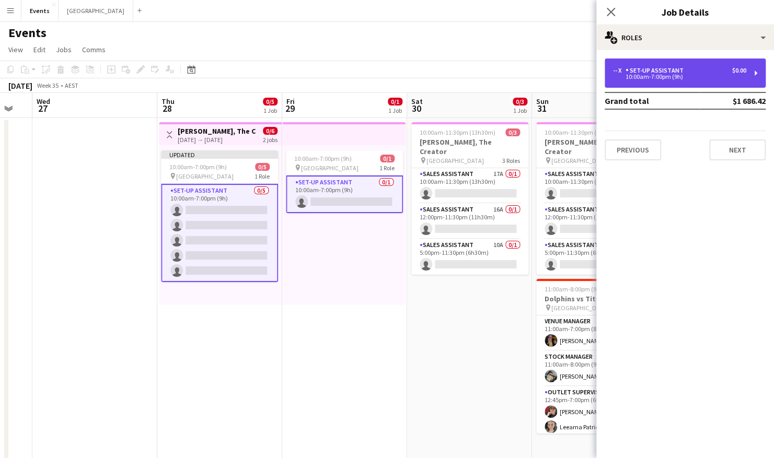
click at [672, 83] on div "-- x Set-up Assistant $0.00 10:00am-7:00pm (9h)" at bounding box center [685, 73] width 161 height 29
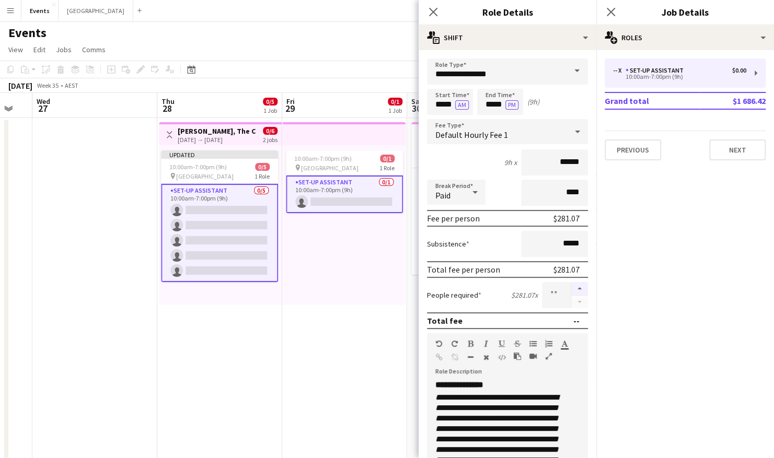
click at [572, 288] on button "button" at bounding box center [579, 289] width 17 height 14
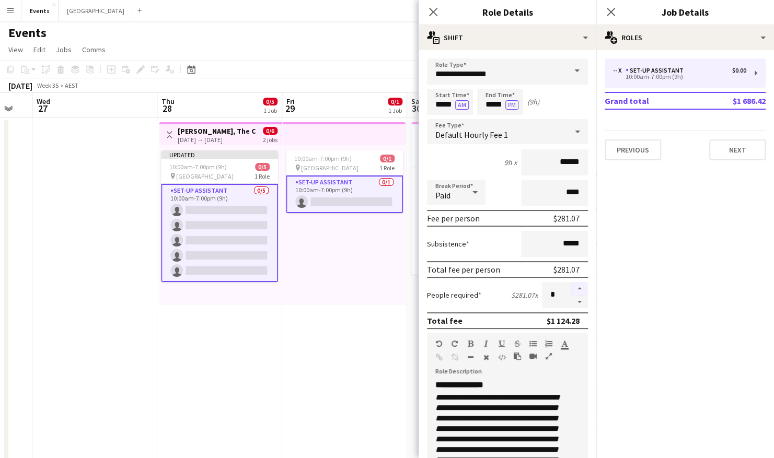
type input "*"
click at [308, 352] on app-date-cell "10:00am-7:00pm (9h) 0/1 pin [GEOGRAPHIC_DATA] 1 Role Set-up Assistant 0/1 10:00…" at bounding box center [344, 341] width 125 height 446
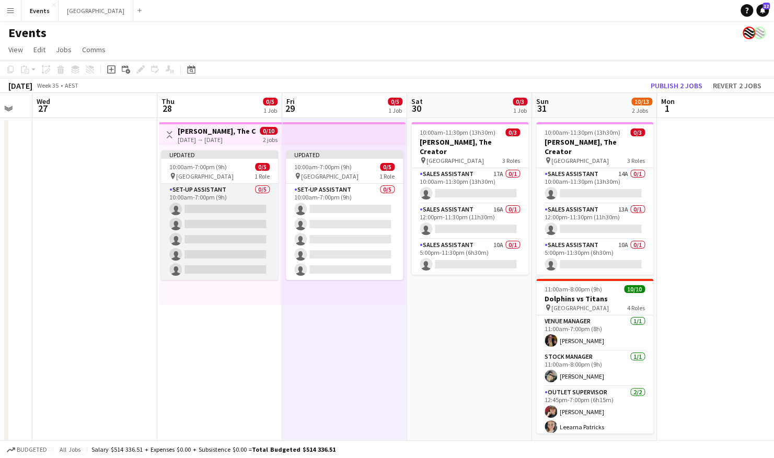
click at [222, 212] on app-card-role "Set-up Assistant 0/5 10:00am-7:00pm (9h) single-neutral-actions single-neutral-…" at bounding box center [219, 232] width 117 height 96
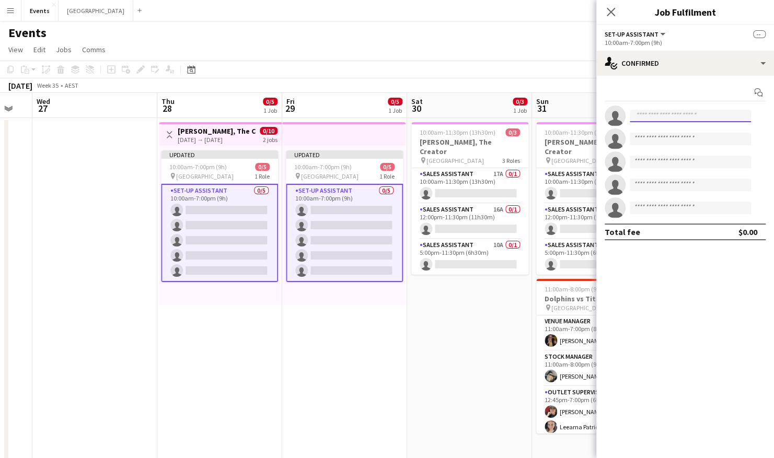
click at [639, 114] on input at bounding box center [690, 116] width 121 height 13
type input "*"
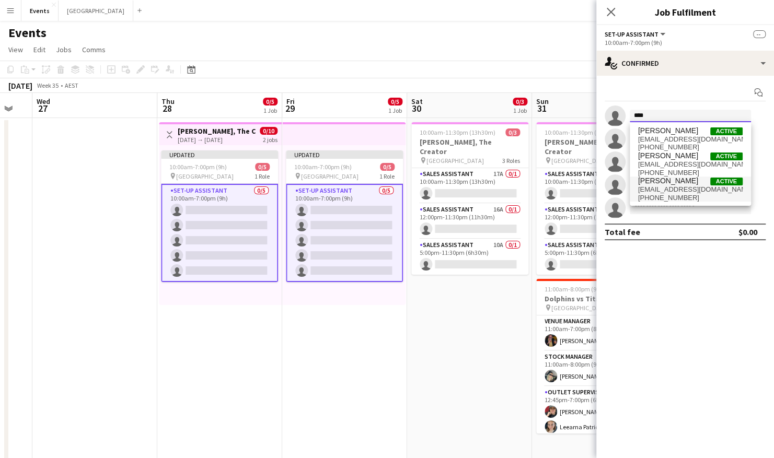
type input "****"
click at [682, 186] on span "[EMAIL_ADDRESS][DOMAIN_NAME]" at bounding box center [690, 190] width 105 height 8
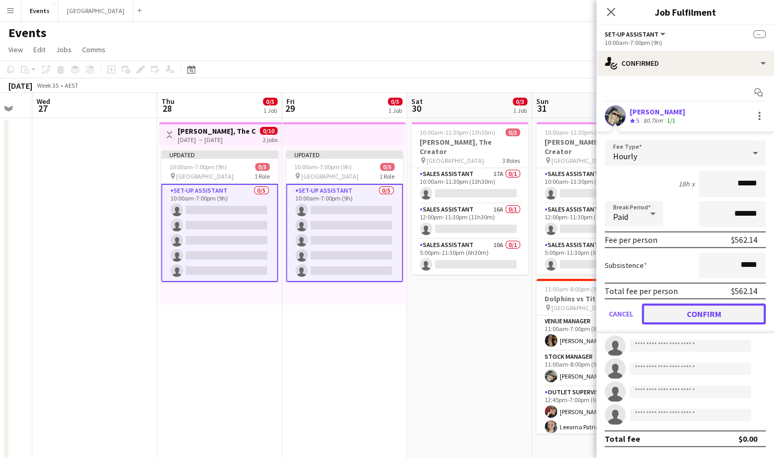
click at [686, 314] on button "Confirm" at bounding box center [704, 314] width 124 height 21
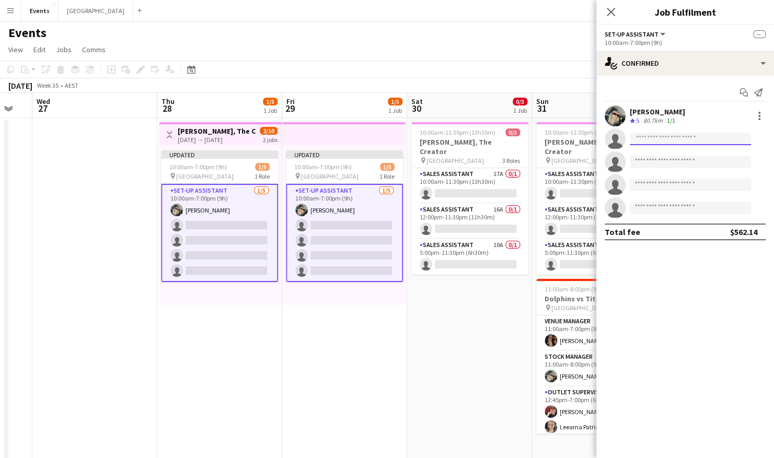
click at [647, 137] on input at bounding box center [690, 139] width 121 height 13
type input "***"
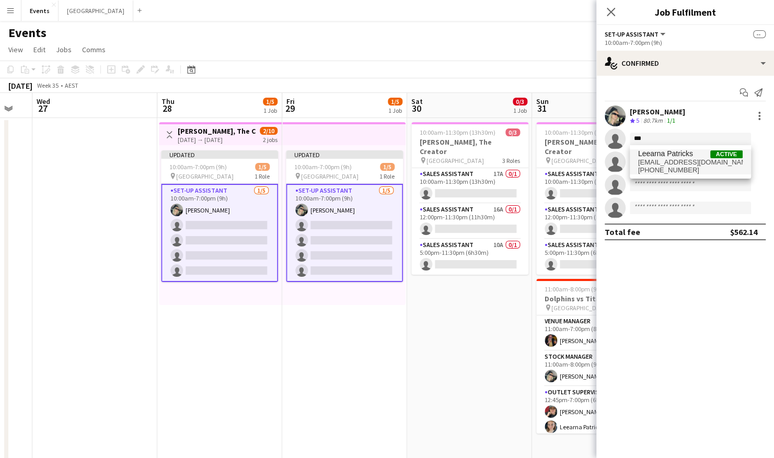
click at [659, 162] on span "leearnapatrick12@gmail.com" at bounding box center [690, 162] width 105 height 8
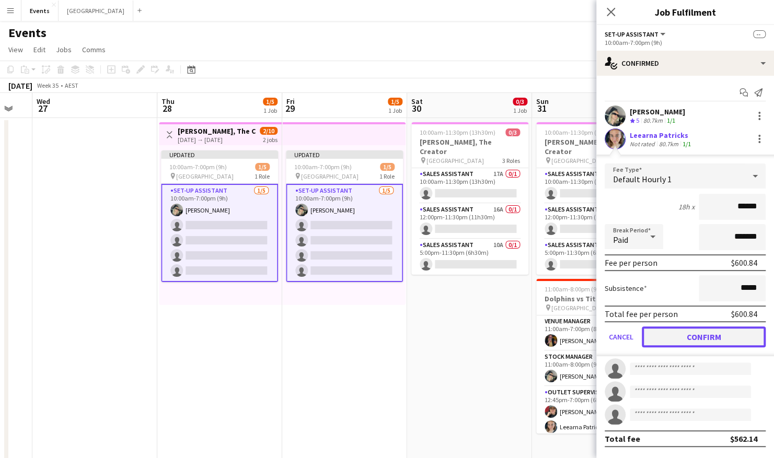
click at [688, 338] on button "Confirm" at bounding box center [704, 337] width 124 height 21
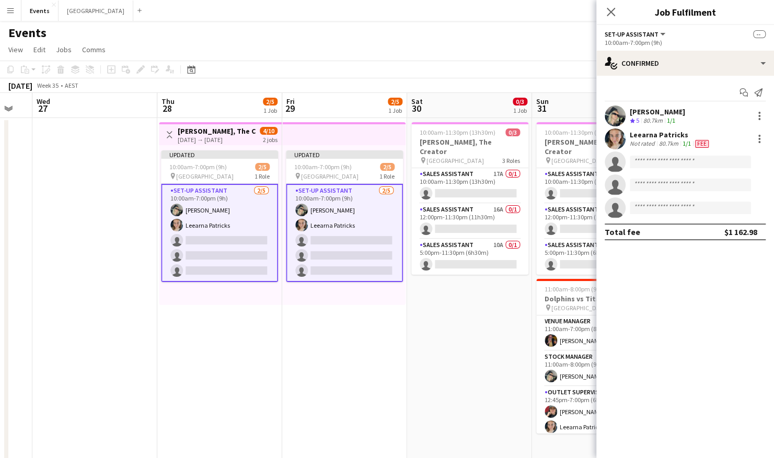
click at [283, 335] on app-date-cell "Updated 10:00am-7:00pm (9h) 2/5 pin Brisbane Entertainment Centre 1 Role Set-up…" at bounding box center [344, 341] width 125 height 446
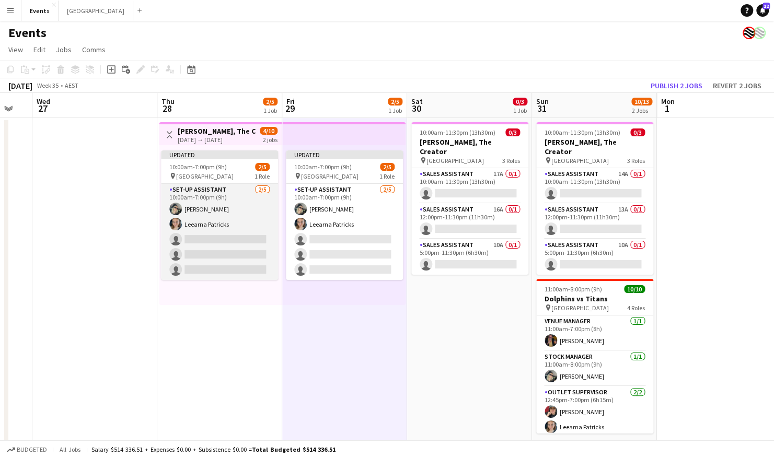
click at [185, 224] on app-card-role "Set-up Assistant 2/5 10:00am-7:00pm (9h) Natasha Patricks Leearna Patricks sing…" at bounding box center [219, 232] width 117 height 96
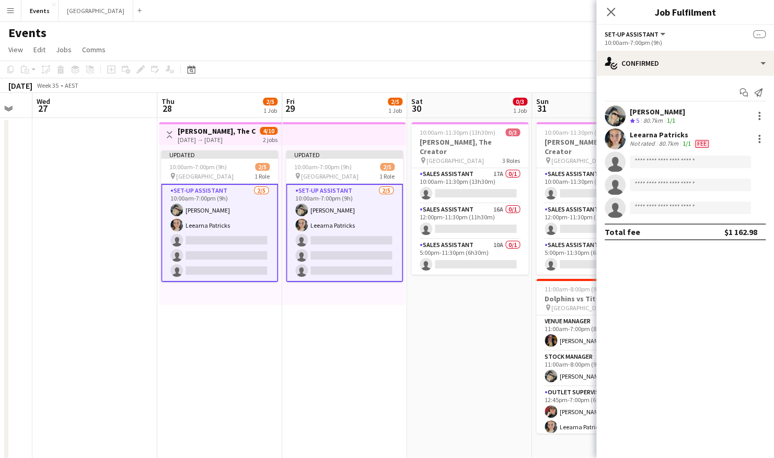
click at [433, 338] on app-date-cell "10:00am-11:30pm (13h30m) 0/3 [PERSON_NAME], The Creator pin Brisbane Entertainm…" at bounding box center [469, 341] width 125 height 446
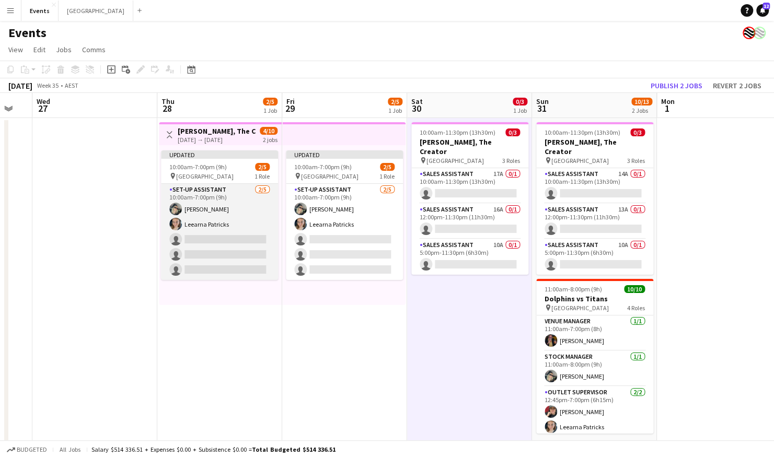
click at [237, 210] on app-card-role "Set-up Assistant 2/5 10:00am-7:00pm (9h) Natasha Patricks Leearna Patricks sing…" at bounding box center [219, 232] width 117 height 96
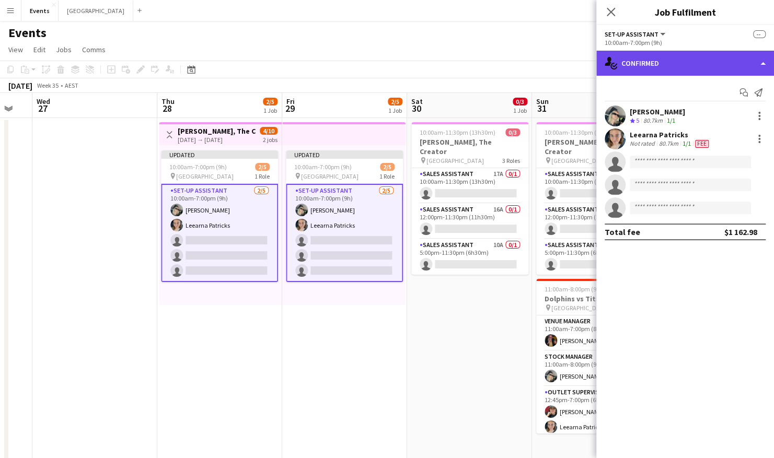
click at [651, 62] on div "single-neutral-actions-check-2 Confirmed" at bounding box center [686, 63] width 178 height 25
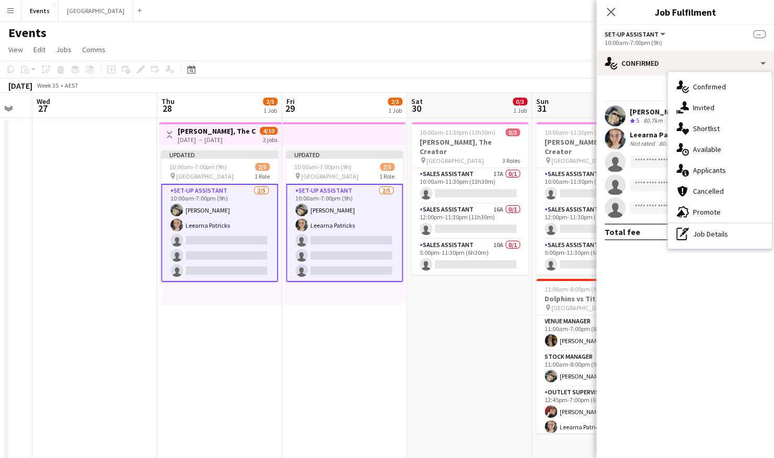
click at [392, 315] on app-date-cell "Updated 10:00am-7:00pm (9h) 2/5 pin Brisbane Entertainment Centre 1 Role Set-up…" at bounding box center [344, 341] width 125 height 446
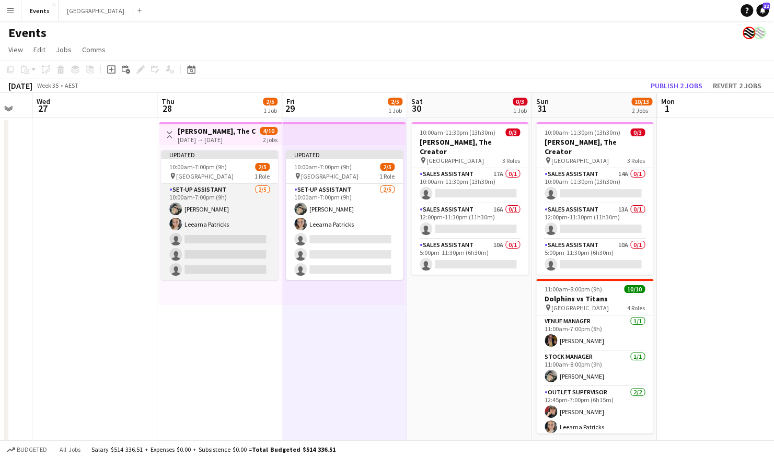
click at [201, 228] on app-card-role "Set-up Assistant 2/5 10:00am-7:00pm (9h) Natasha Patricks Leearna Patricks sing…" at bounding box center [219, 232] width 117 height 96
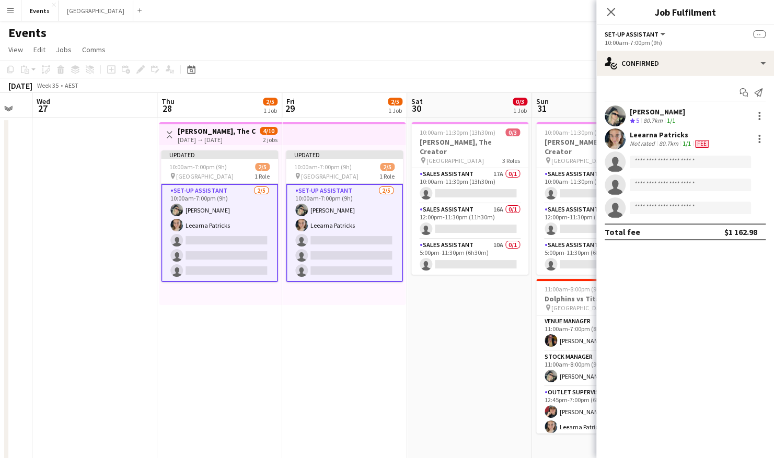
click at [484, 353] on app-date-cell "10:00am-11:30pm (13h30m) 0/3 [PERSON_NAME], The Creator pin Brisbane Entertainm…" at bounding box center [469, 341] width 125 height 446
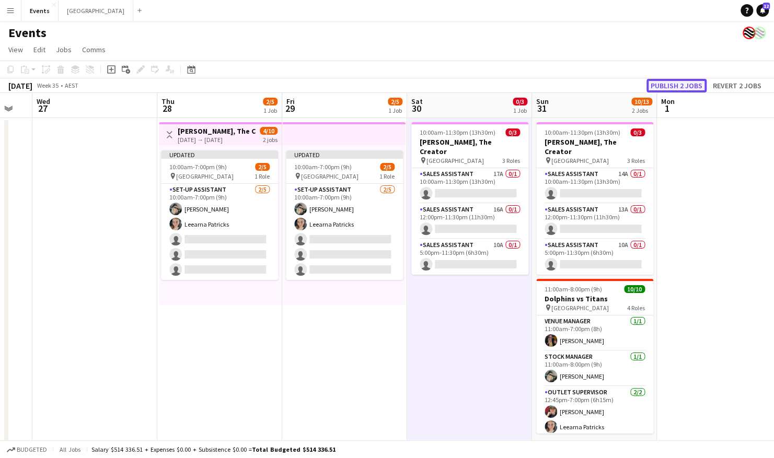
click at [681, 85] on button "Publish 2 jobs" at bounding box center [677, 86] width 60 height 14
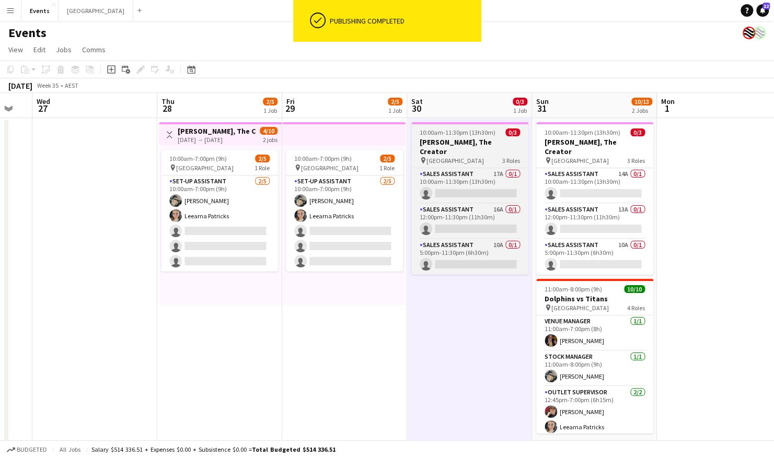
click at [445, 133] on span "10:00am-11:30pm (13h30m)" at bounding box center [458, 133] width 76 height 8
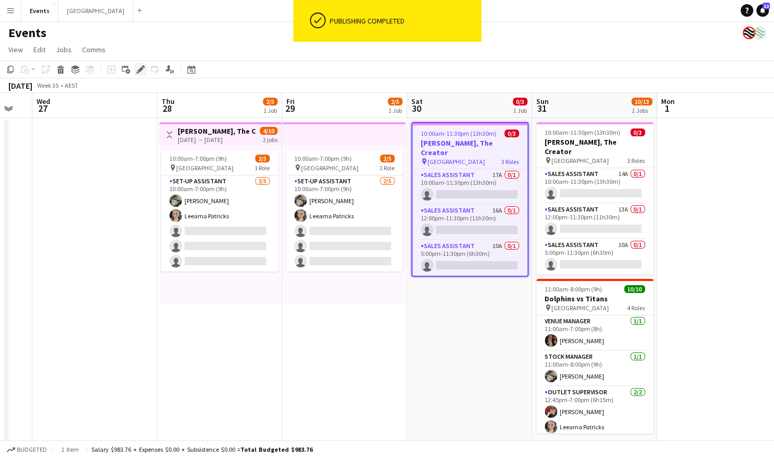
click at [141, 74] on div "Edit" at bounding box center [140, 69] width 13 height 13
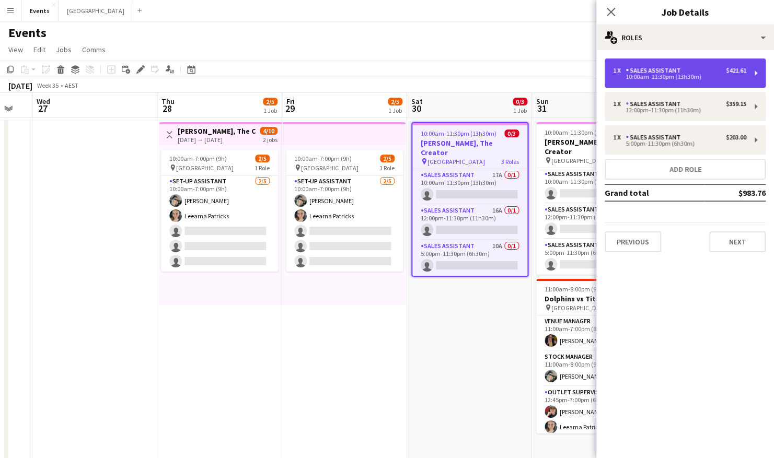
click at [684, 74] on div "10:00am-11:30pm (13h30m)" at bounding box center [679, 76] width 133 height 5
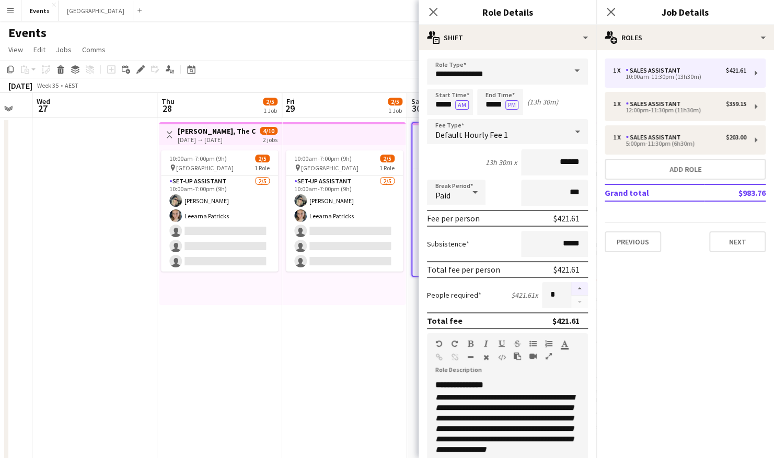
click at [571, 290] on button "button" at bounding box center [579, 289] width 17 height 14
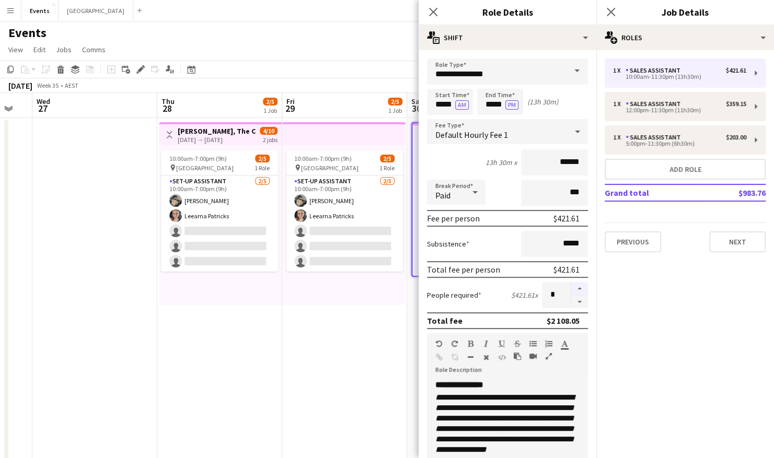
type input "*"
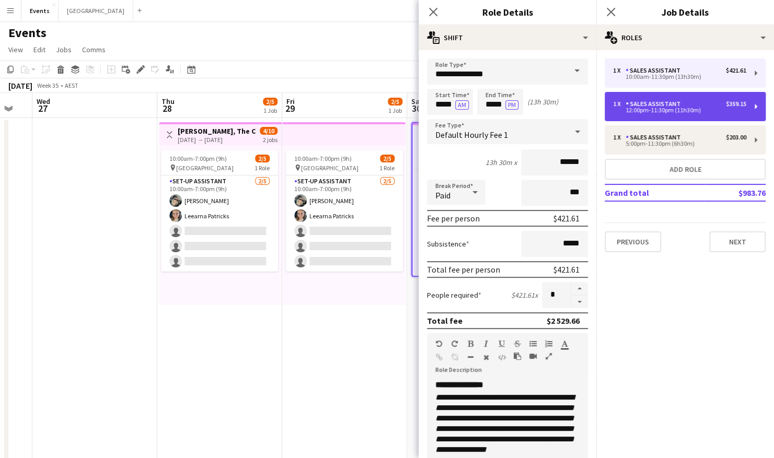
click at [644, 116] on div "1 x Sales Assistant $359.15 12:00pm-11:30pm (11h30m)" at bounding box center [685, 106] width 161 height 29
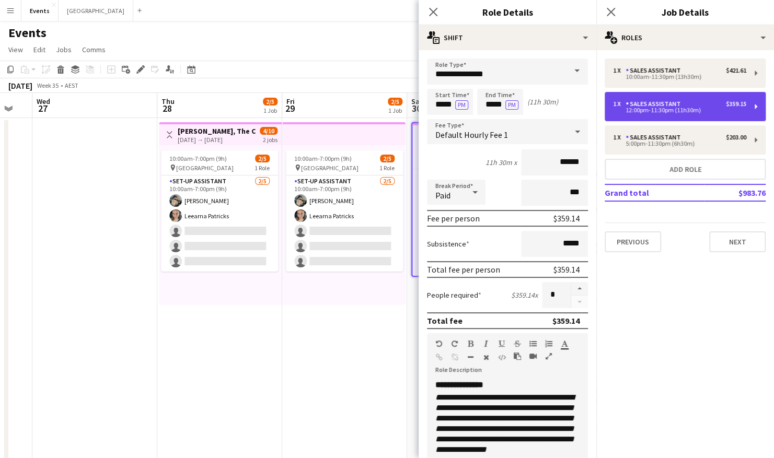
type input "*****"
type input "****"
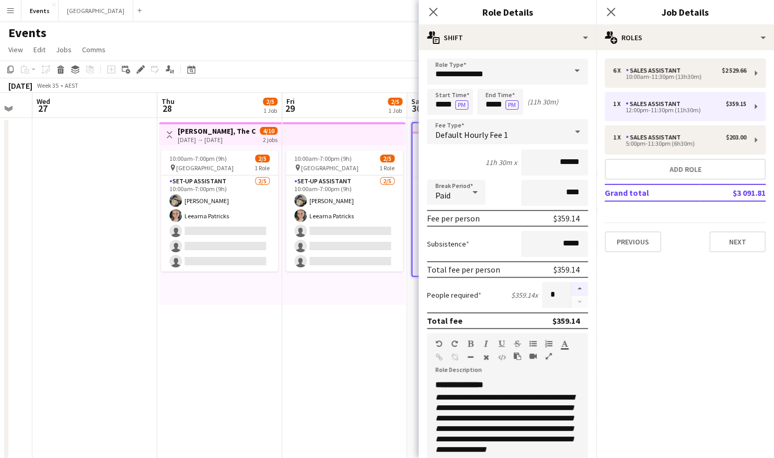
click at [574, 288] on button "button" at bounding box center [579, 289] width 17 height 14
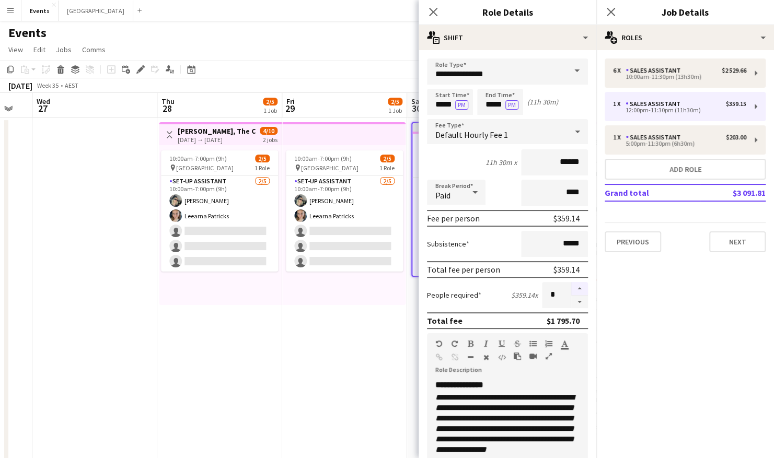
type input "*"
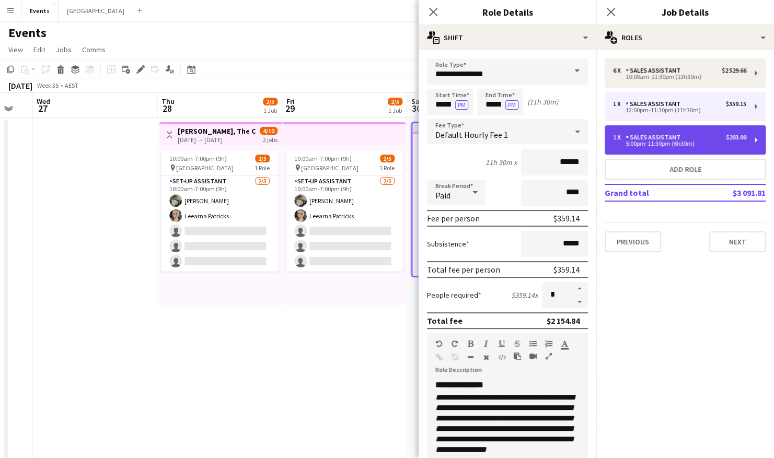
click at [655, 141] on div "Sales Assistant" at bounding box center [655, 137] width 59 height 7
type input "*****"
type input "****"
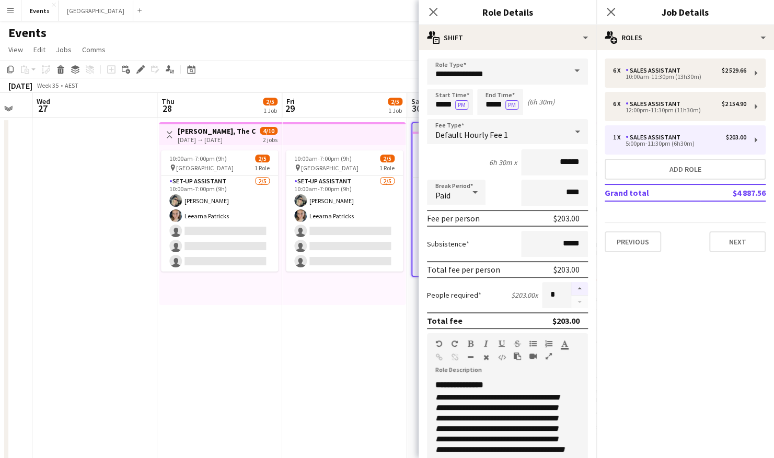
click at [572, 289] on button "button" at bounding box center [579, 289] width 17 height 14
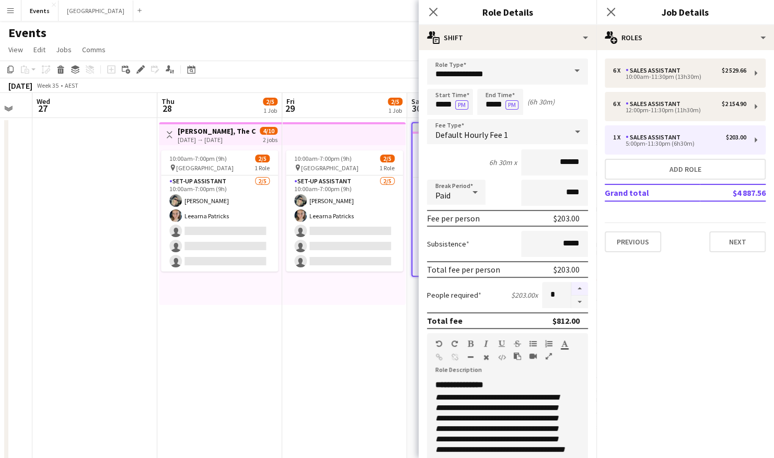
type input "*"
click at [358, 329] on app-date-cell "10:00am-7:00pm (9h) 2/5 pin Brisbane Entertainment Centre 1 Role Set-up Assista…" at bounding box center [344, 341] width 125 height 446
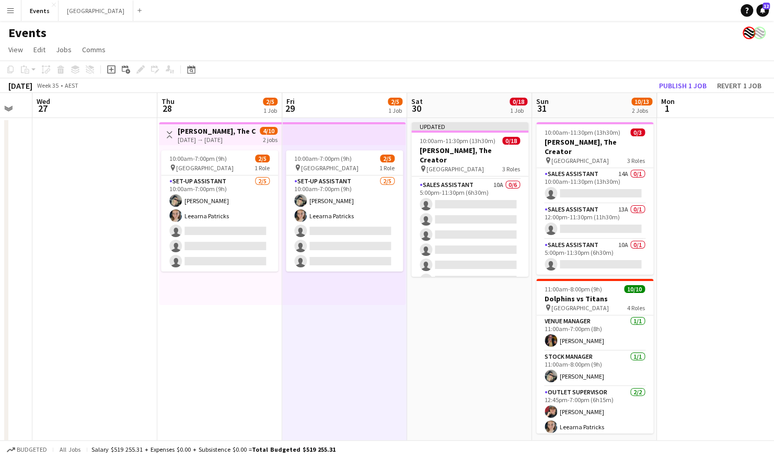
scroll to position [224, 0]
click at [588, 156] on div "pin Brisbane Entertainment Centre 3 Roles" at bounding box center [594, 160] width 117 height 8
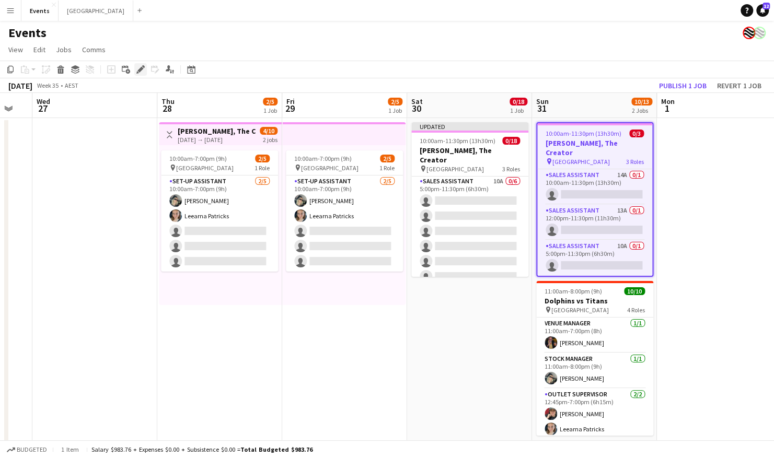
click at [142, 71] on icon "Edit" at bounding box center [140, 69] width 8 height 8
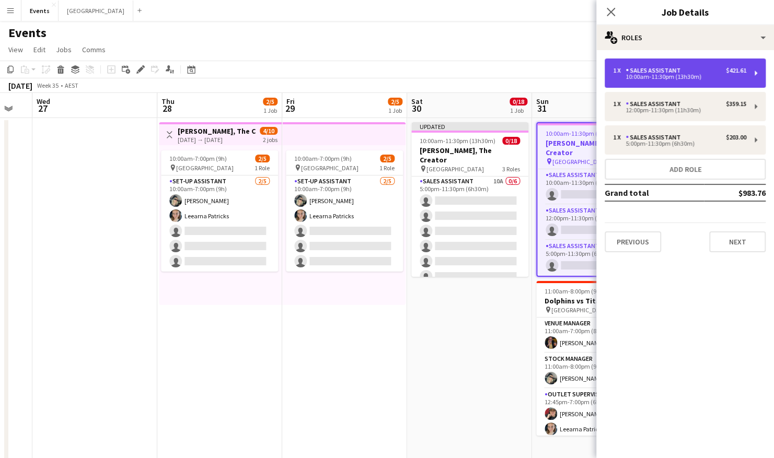
click at [701, 82] on div "1 x Sales Assistant $421.61 10:00am-11:30pm (13h30m)" at bounding box center [685, 73] width 161 height 29
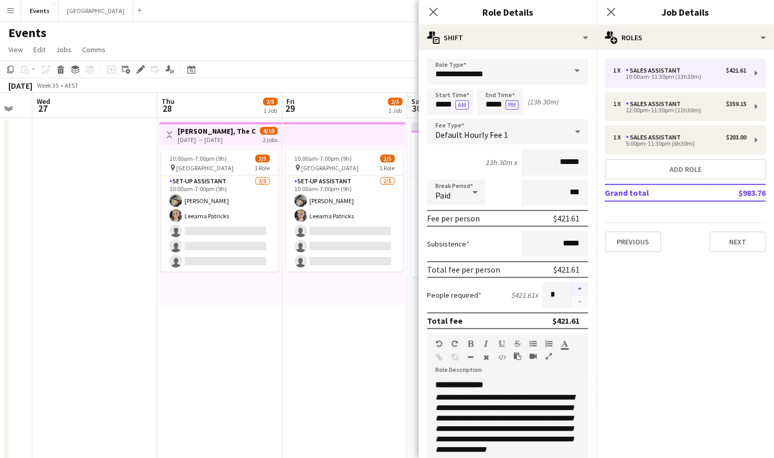
click at [574, 289] on button "button" at bounding box center [579, 289] width 17 height 14
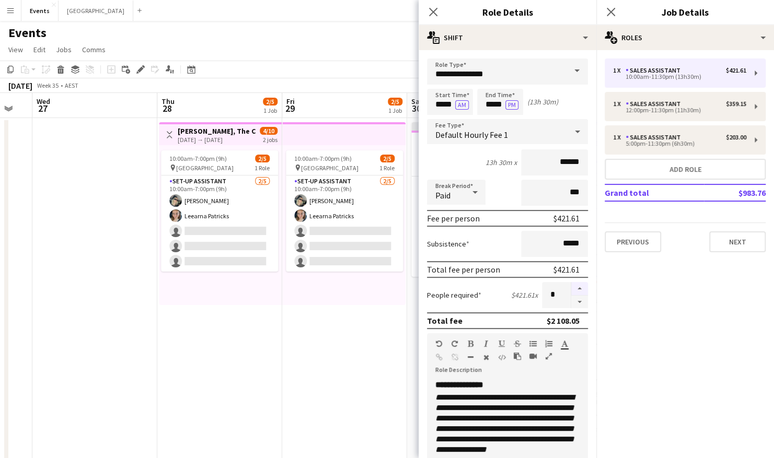
click at [574, 289] on button "button" at bounding box center [579, 289] width 17 height 14
click at [571, 302] on button "button" at bounding box center [579, 302] width 17 height 13
type input "*"
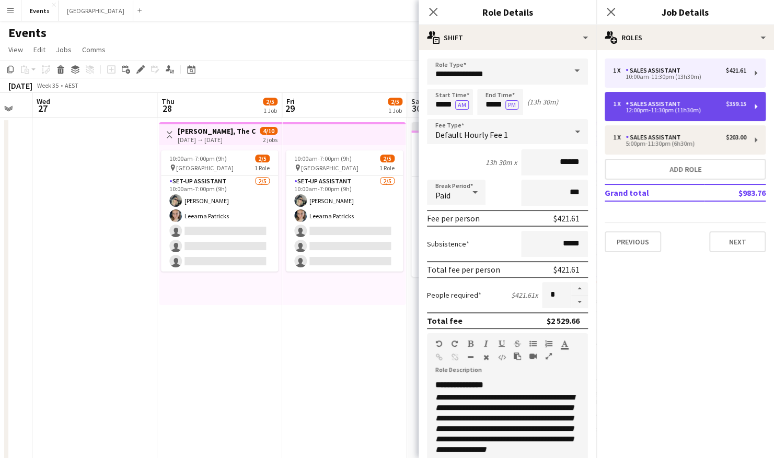
click at [642, 117] on div "1 x Sales Assistant $359.15 12:00pm-11:30pm (11h30m)" at bounding box center [685, 106] width 161 height 29
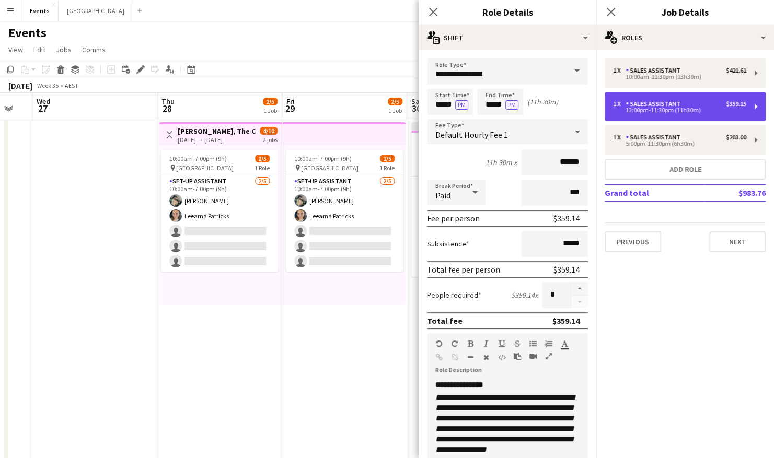
type input "*****"
type input "****"
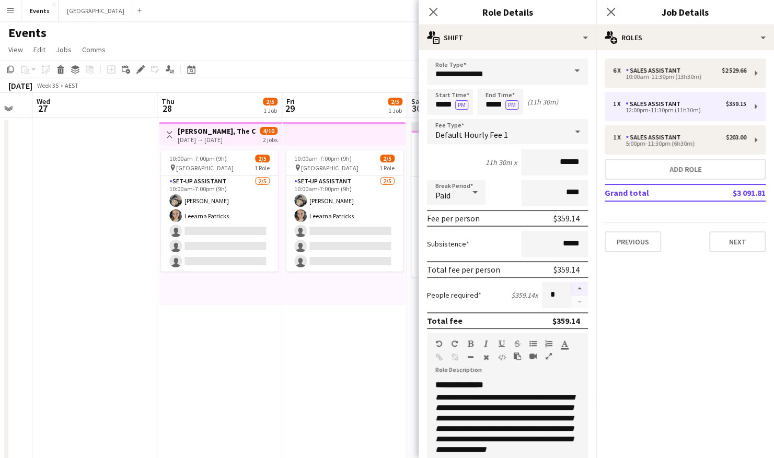
click at [571, 285] on button "button" at bounding box center [579, 289] width 17 height 14
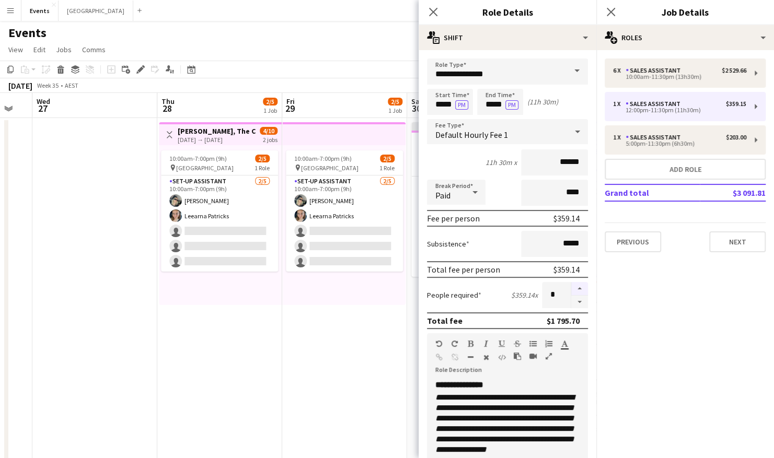
type input "*"
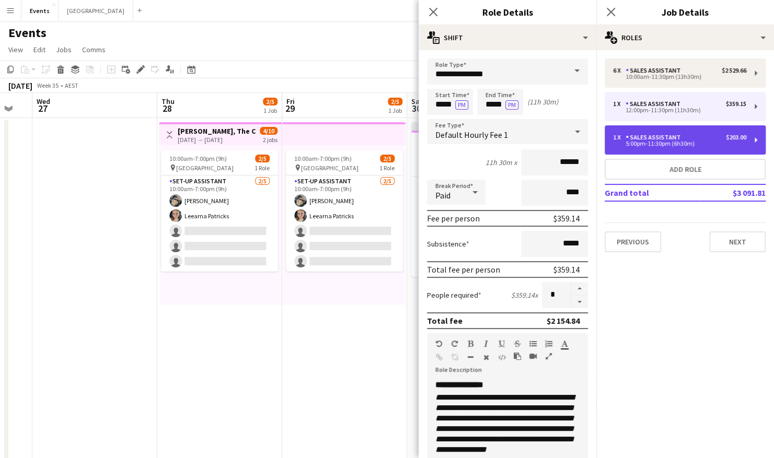
click at [648, 137] on div "Sales Assistant" at bounding box center [655, 137] width 59 height 7
type input "*****"
type input "****"
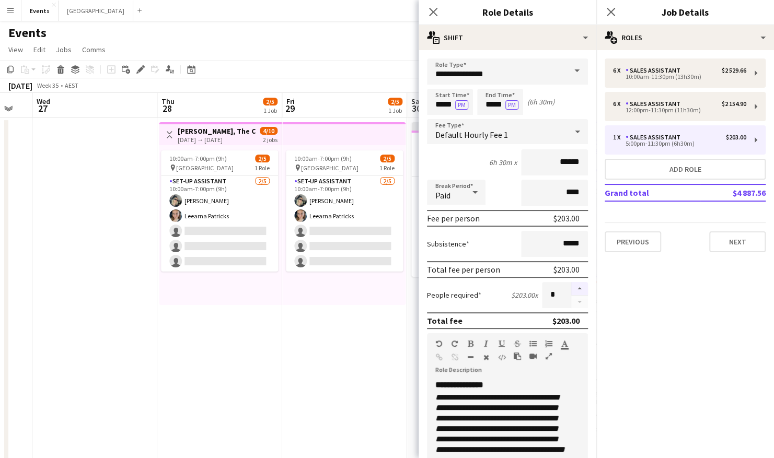
click at [572, 289] on button "button" at bounding box center [579, 289] width 17 height 14
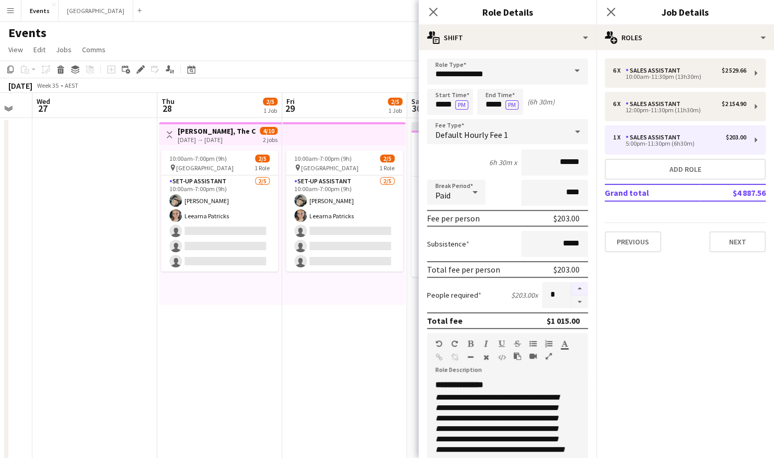
type input "*"
click at [344, 359] on app-date-cell "10:00am-7:00pm (9h) 2/5 pin Brisbane Entertainment Centre 1 Role Set-up Assista…" at bounding box center [344, 341] width 125 height 446
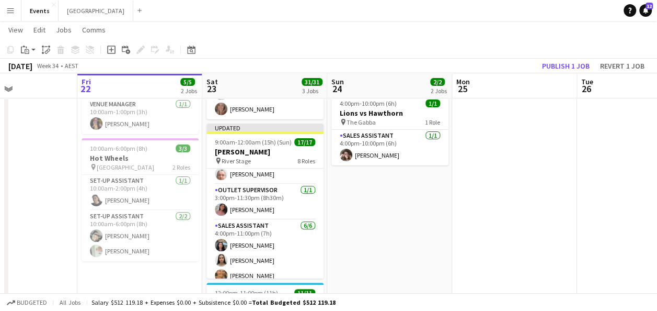
scroll to position [206, 0]
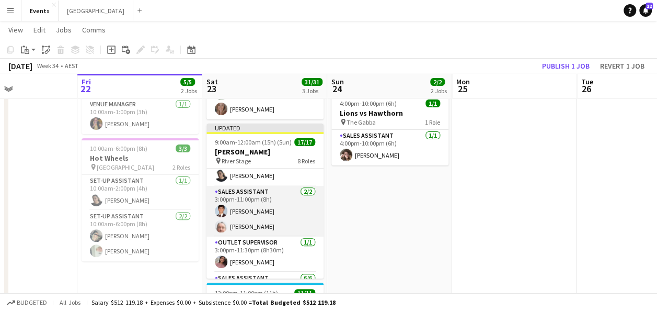
click at [256, 199] on app-card-role "Sales Assistant [DATE] 3:00pm-11:00pm (8h) [PERSON_NAME] [PERSON_NAME]" at bounding box center [265, 211] width 117 height 51
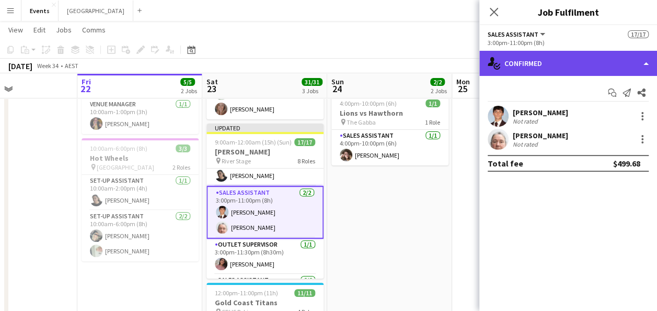
click at [516, 64] on div "single-neutral-actions-check-2 Confirmed" at bounding box center [568, 63] width 178 height 25
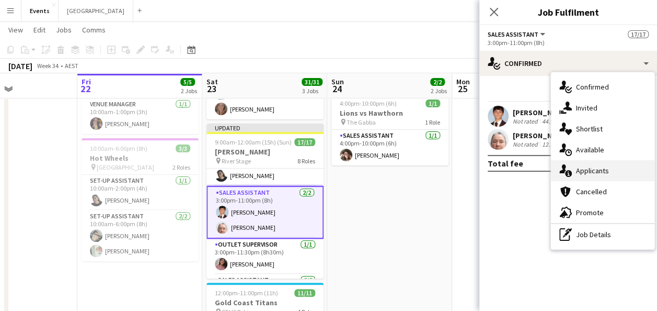
click at [579, 170] on div "single-neutral-actions-information Applicants" at bounding box center [603, 170] width 104 height 21
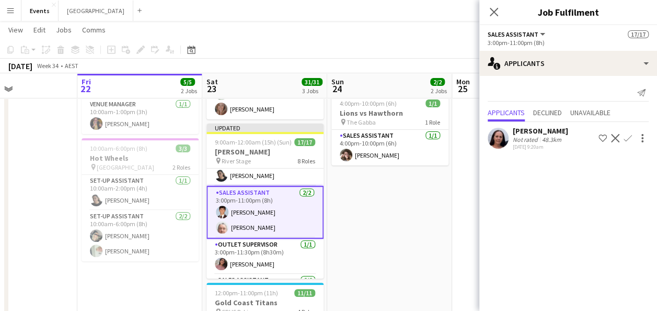
click at [247, 209] on app-card-role "Sales Assistant [DATE] 3:00pm-11:00pm (8h) [PERSON_NAME] [PERSON_NAME]" at bounding box center [265, 212] width 117 height 53
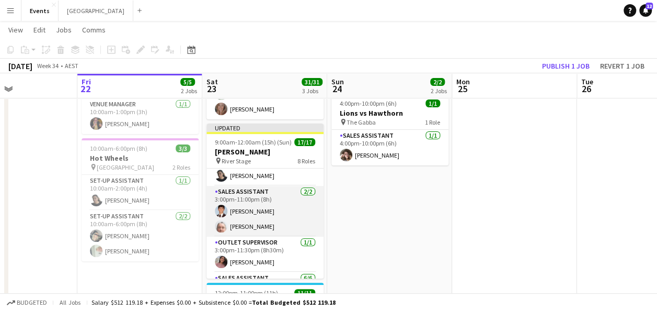
click at [255, 221] on app-card-role "Sales Assistant [DATE] 3:00pm-11:00pm (8h) [PERSON_NAME] [PERSON_NAME]" at bounding box center [265, 211] width 117 height 51
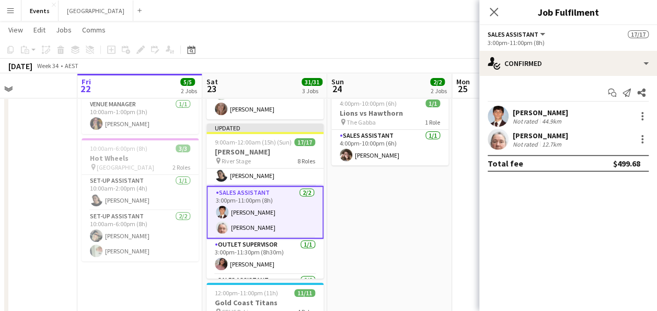
click at [507, 134] on app-user-avatar at bounding box center [498, 139] width 21 height 21
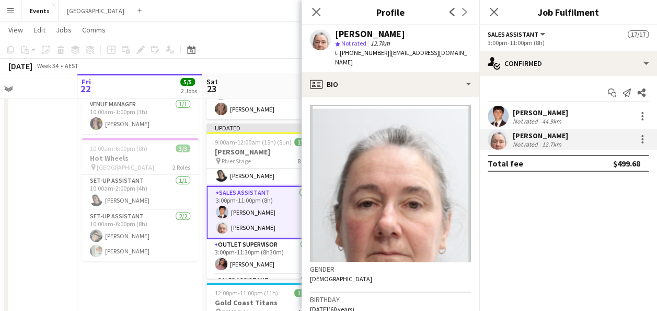
click at [179, 268] on app-date-cell "9:00am-2:00pm (5h) 2/2 Warriors Captain Run pin [PERSON_NAME][GEOGRAPHIC_DATA] …" at bounding box center [139, 236] width 125 height 446
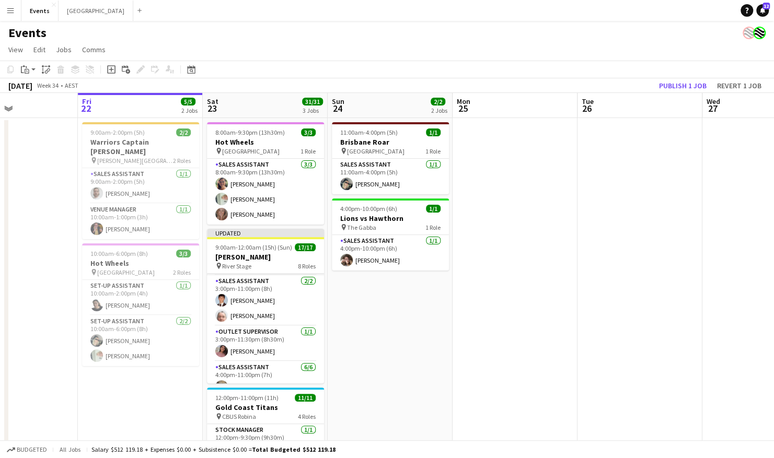
scroll to position [199, 0]
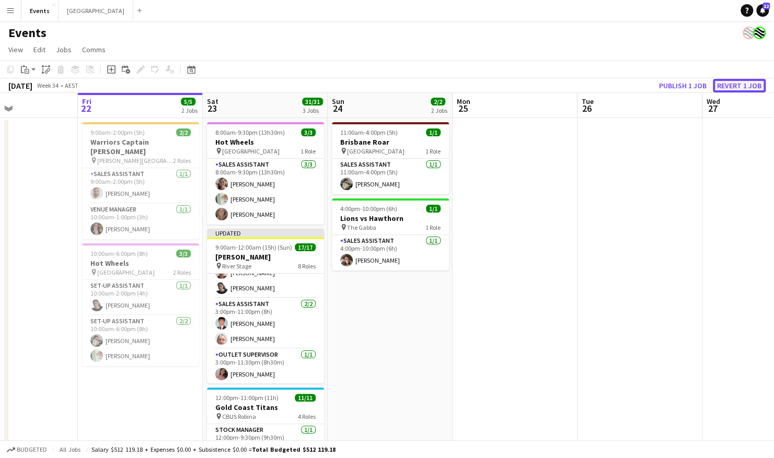
click at [657, 84] on button "Revert 1 job" at bounding box center [739, 86] width 53 height 14
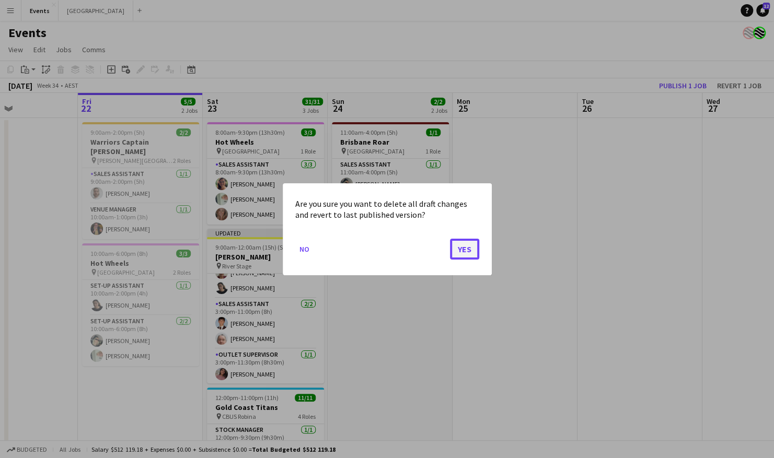
click at [467, 245] on button "Yes" at bounding box center [464, 248] width 29 height 21
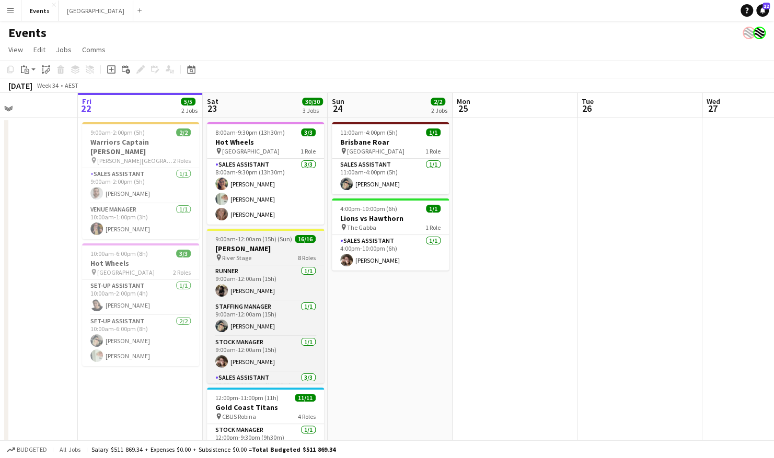
click at [284, 242] on span "9:00am-12:00am (15h) (Sun)" at bounding box center [253, 239] width 77 height 8
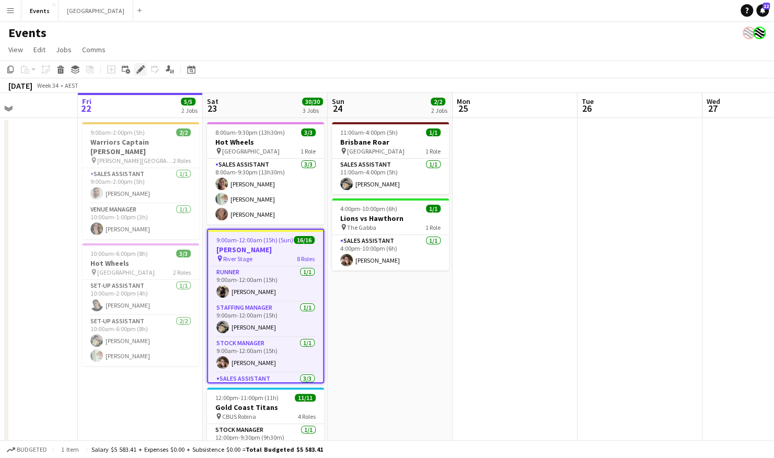
click at [143, 72] on icon "Edit" at bounding box center [140, 69] width 8 height 8
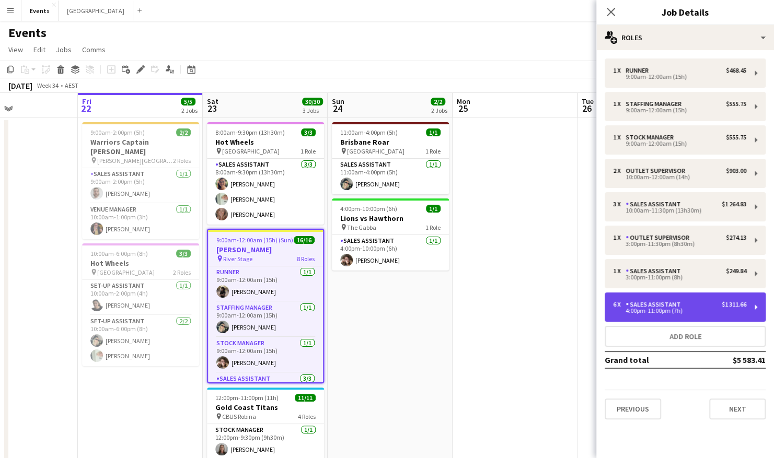
click at [657, 310] on div "4:00pm-11:00pm (7h)" at bounding box center [679, 310] width 133 height 5
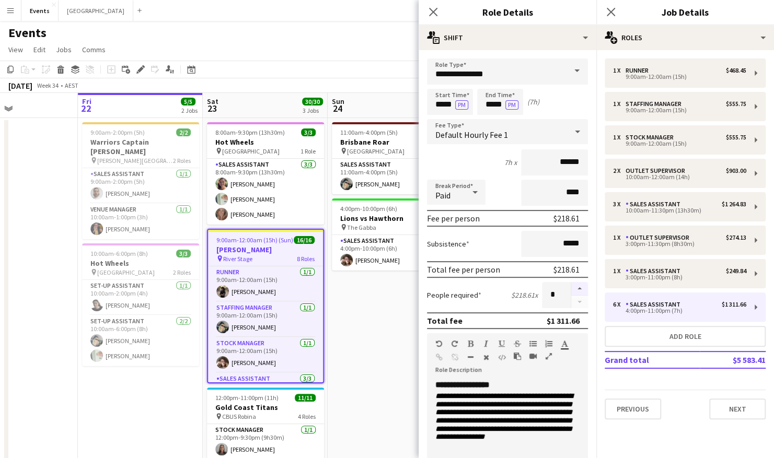
click at [572, 290] on button "button" at bounding box center [579, 289] width 17 height 14
type input "*"
click at [409, 310] on app-date-cell "11:00am-4:00pm (5h) 1/1 Brisbane Roar pin [GEOGRAPHIC_DATA] 1 Role Sales Assist…" at bounding box center [390, 341] width 125 height 446
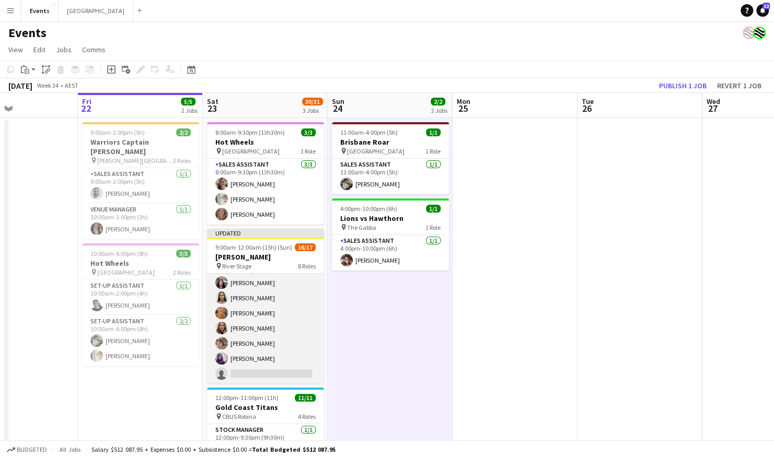
click at [269, 310] on app-card-role "Sales Assistant 3A 6/7 4:00pm-11:00pm (7h) Jesse Meade Jazlyn Pedrina Esther AC…" at bounding box center [265, 321] width 117 height 127
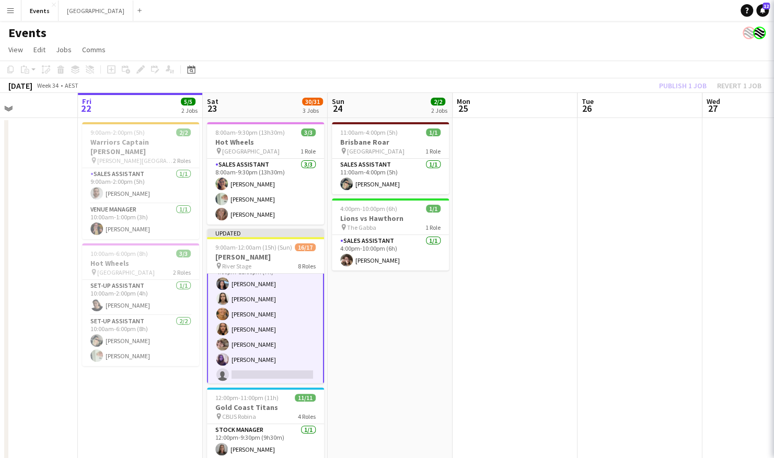
scroll to position [312, 0]
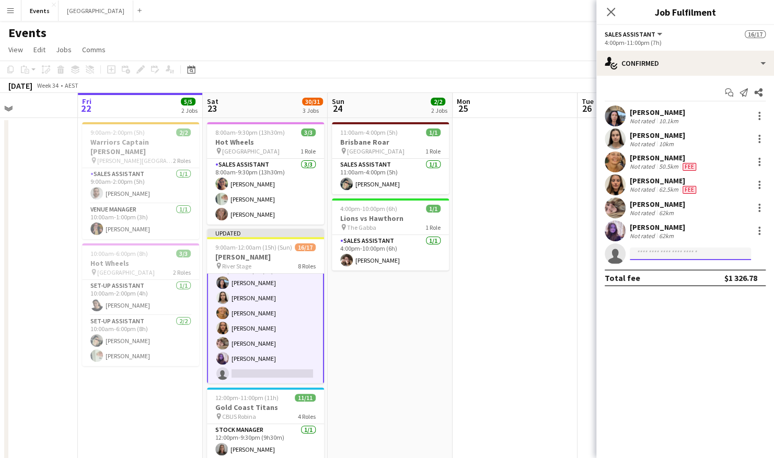
click at [647, 253] on input at bounding box center [690, 254] width 121 height 13
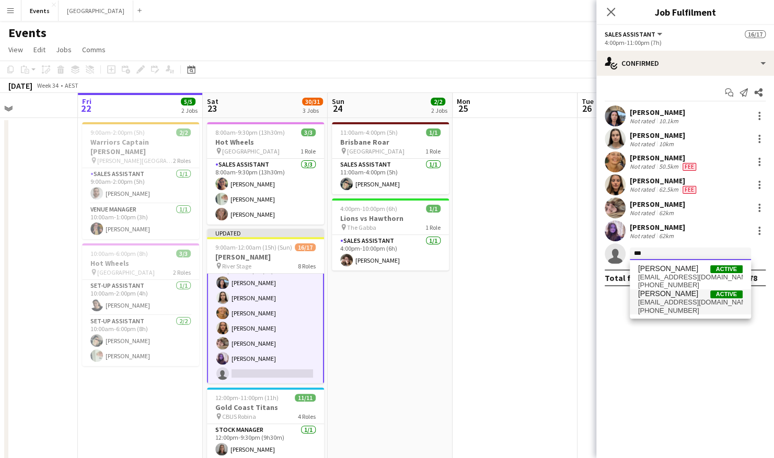
type input "***"
click at [657, 307] on span "+610413963612" at bounding box center [690, 311] width 105 height 8
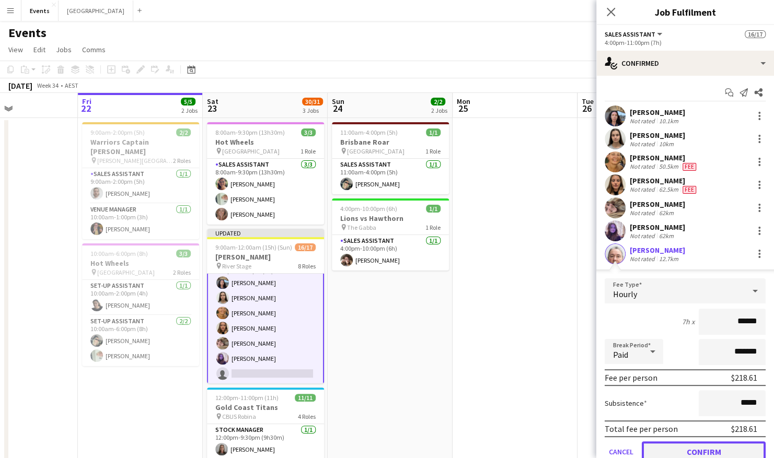
click at [657, 310] on button "Confirm" at bounding box center [704, 452] width 124 height 21
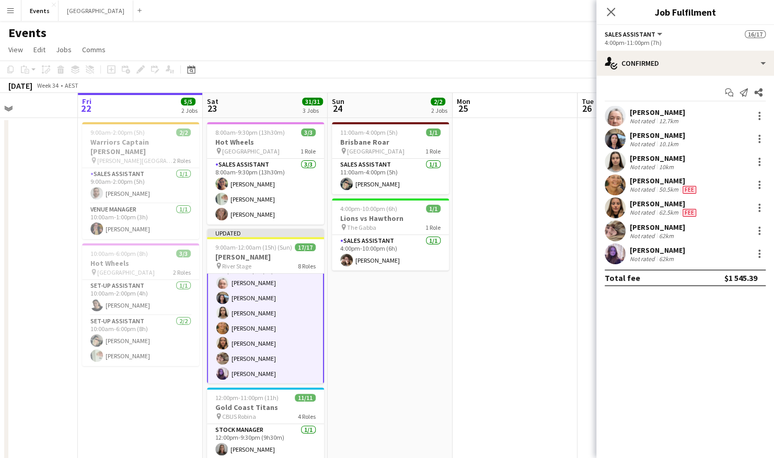
click at [504, 286] on app-date-cell at bounding box center [515, 341] width 125 height 446
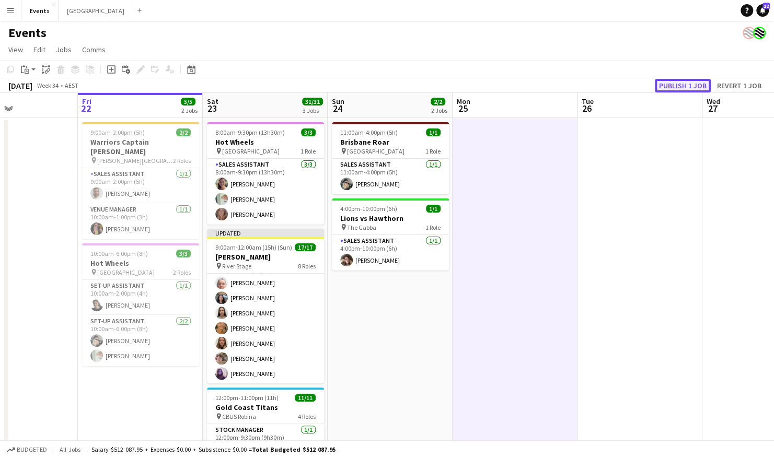
click at [657, 85] on button "Publish 1 job" at bounding box center [683, 86] width 56 height 14
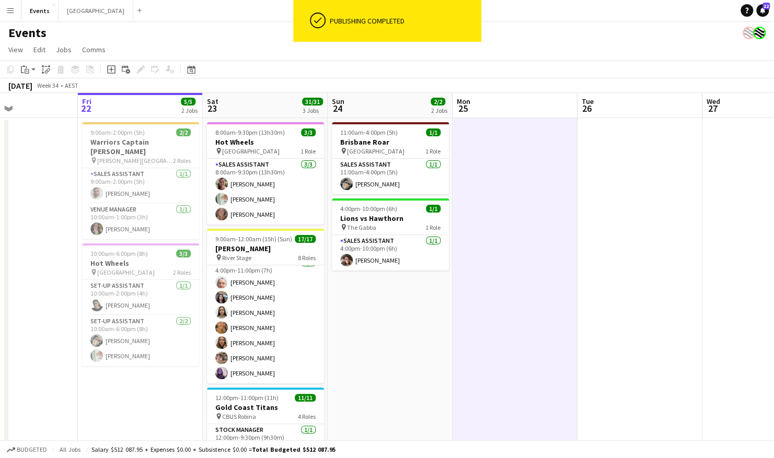
scroll to position [302, 0]
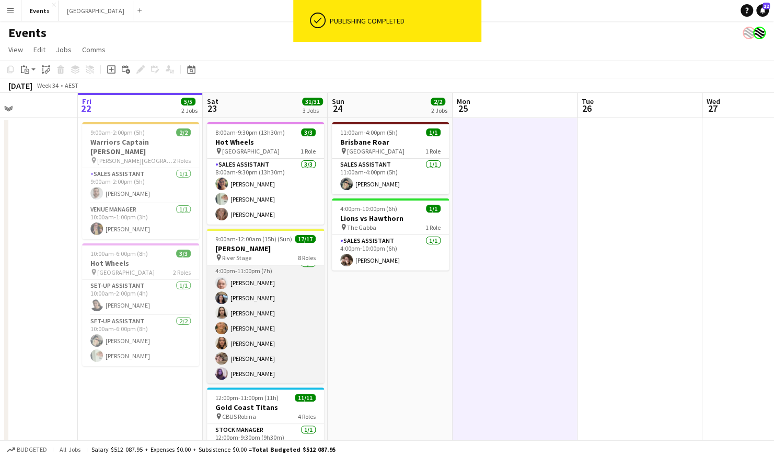
click at [254, 310] on app-card-role "Sales Assistant 7/7 4:00pm-11:00pm (7h) Sandra Whitehead Jesse Meade Jazlyn Ped…" at bounding box center [265, 321] width 117 height 127
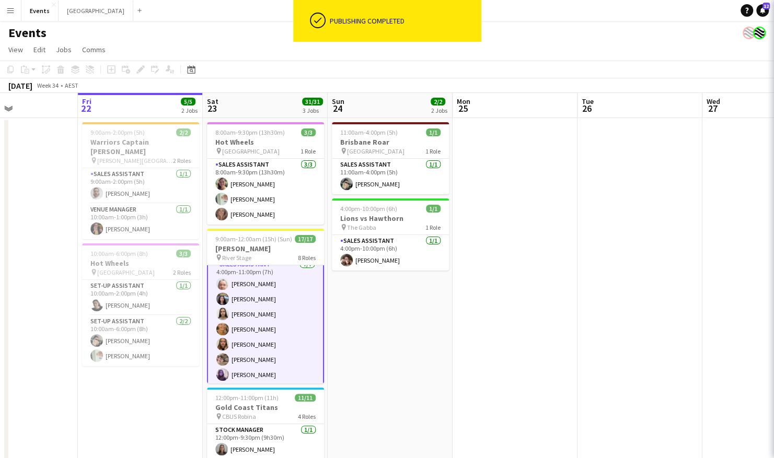
scroll to position [303, 0]
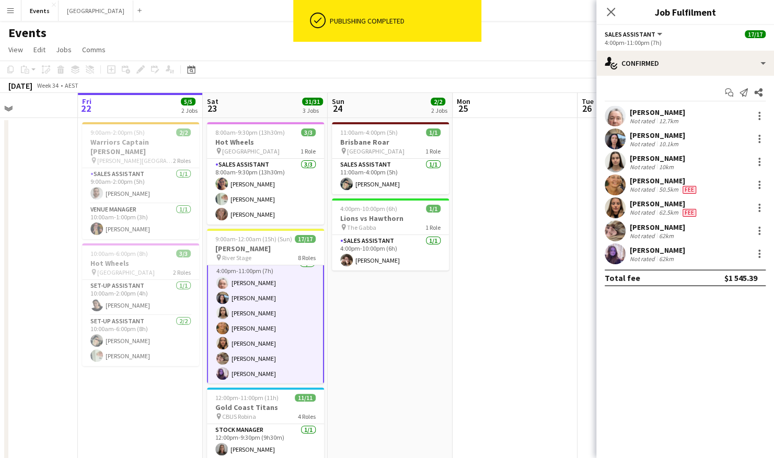
click at [657, 118] on div "Sandra Whitehead Not rated 12.7km" at bounding box center [686, 116] width 178 height 21
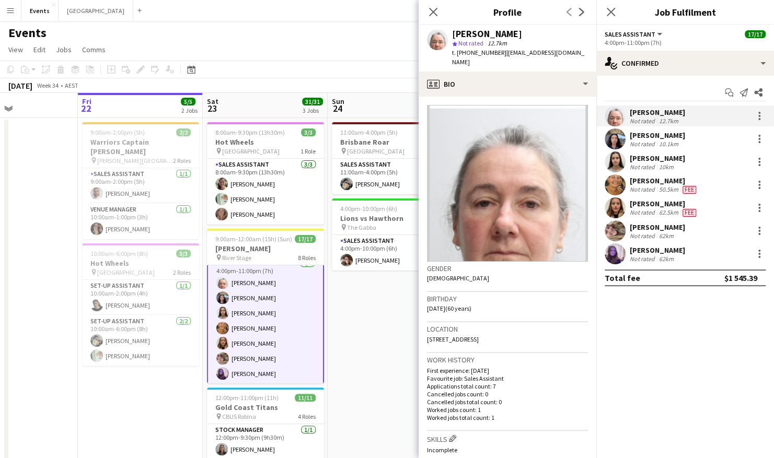
drag, startPoint x: 502, startPoint y: 54, endPoint x: 566, endPoint y: 64, distance: 64.6
click at [566, 64] on div "t. +610413963612 | sandrawhitehead1964@gmail.com" at bounding box center [520, 57] width 136 height 19
copy span "sandrawhitehead1964@gmail.com"
click at [365, 310] on app-date-cell "11:00am-4:00pm (5h) 1/1 Brisbane Roar pin [GEOGRAPHIC_DATA] 1 Role Sales Assist…" at bounding box center [390, 341] width 125 height 446
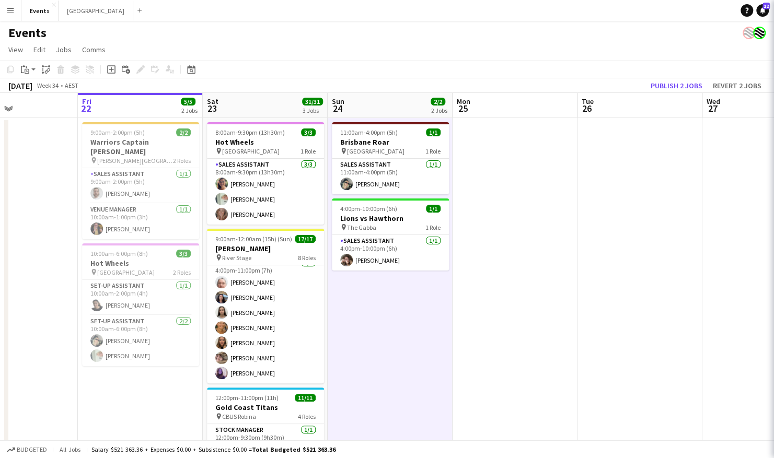
scroll to position [302, 0]
click at [191, 69] on icon at bounding box center [192, 71] width 4 height 4
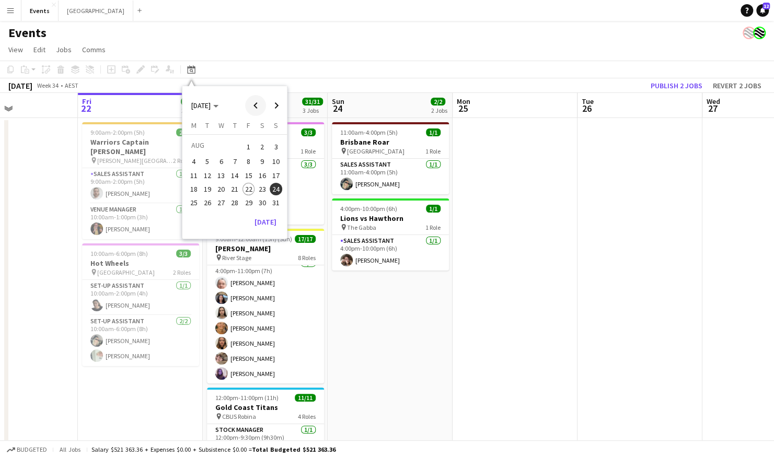
click at [253, 107] on span "Previous month" at bounding box center [255, 105] width 21 height 21
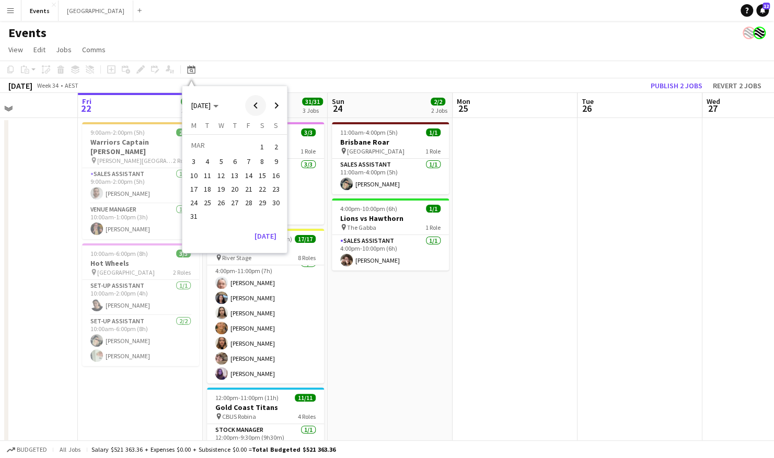
click at [253, 107] on span "Previous month" at bounding box center [255, 105] width 21 height 21
click at [261, 148] on span "1" at bounding box center [262, 147] width 13 height 15
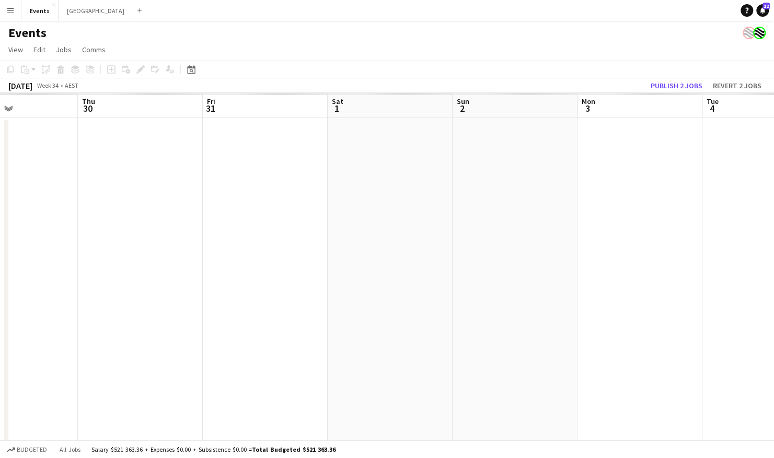
scroll to position [0, 360]
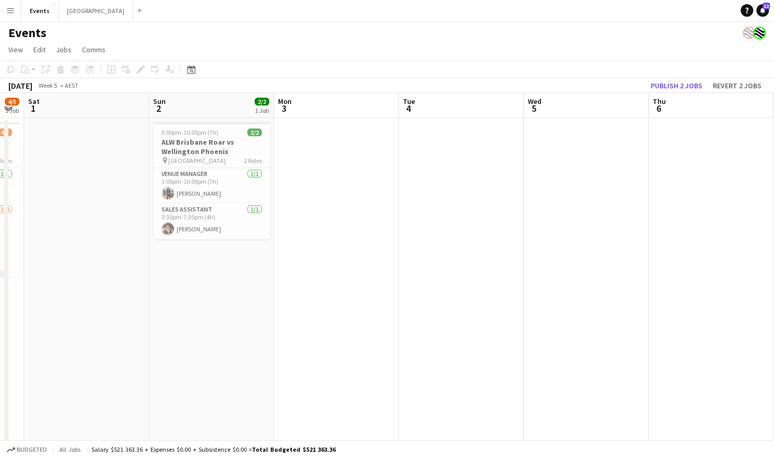
drag, startPoint x: 439, startPoint y: 313, endPoint x: 200, endPoint y: 328, distance: 239.9
click at [200, 310] on app-calendar-viewport "Wed 29 Thu 30 Fri 31 4/5 1 Job Sat 1 Sun 2 2/2 1 Job Mon 3 Tue 4 Wed 5 Thu 6 Fr…" at bounding box center [387, 329] width 774 height 472
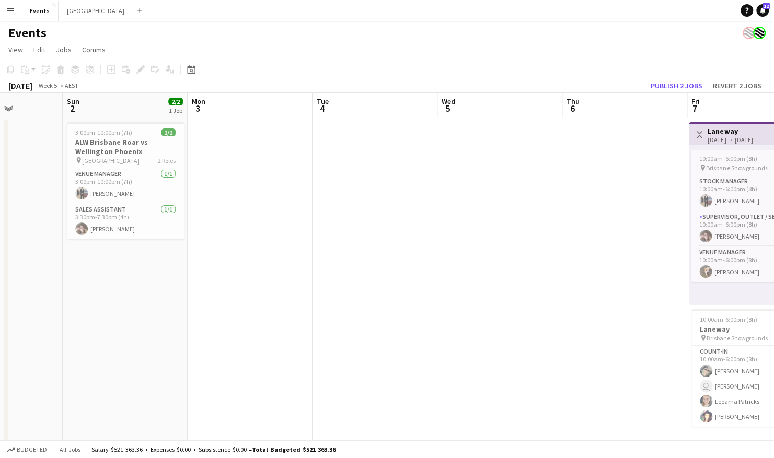
scroll to position [0, 274]
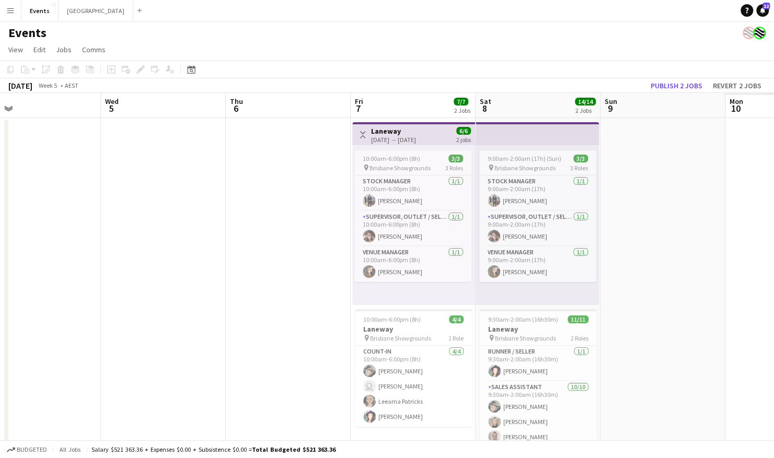
drag, startPoint x: 525, startPoint y: 313, endPoint x: 100, endPoint y: 382, distance: 430.1
click at [100, 310] on app-calendar-viewport "Sun 2 2/2 1 Job Mon 3 Tue 4 Wed 5 Thu 6 Fri 7 7/7 2 Jobs Sat 8 14/14 2 Jobs Sun…" at bounding box center [387, 329] width 774 height 472
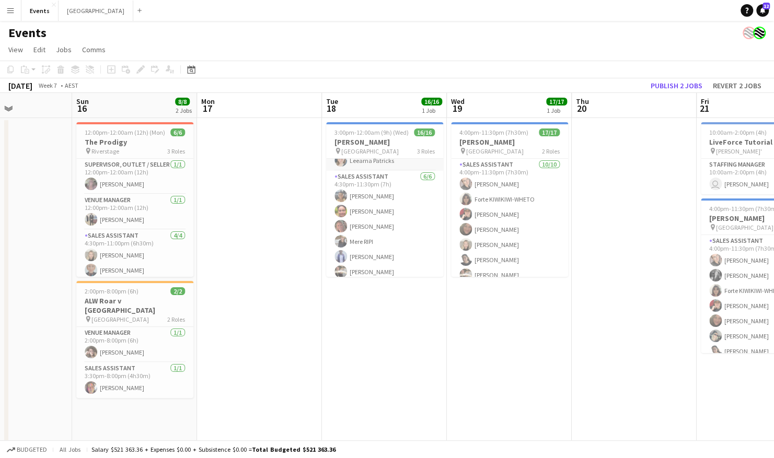
scroll to position [185, 0]
click at [383, 143] on h3 "Billie Eilish" at bounding box center [384, 141] width 117 height 9
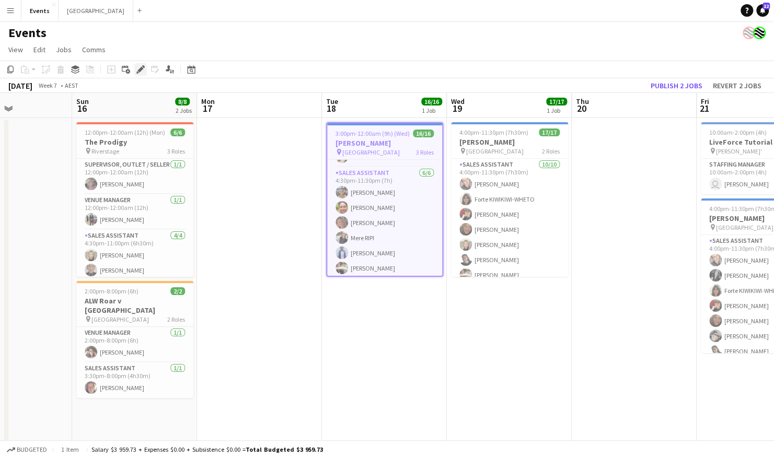
click at [143, 71] on icon "Edit" at bounding box center [140, 69] width 8 height 8
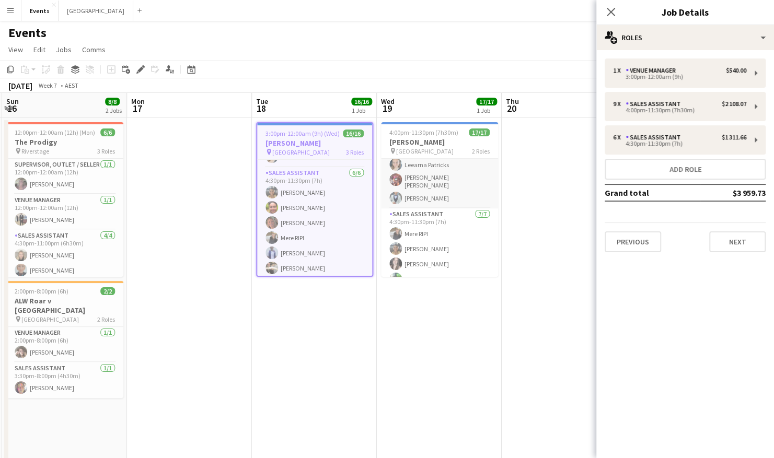
scroll to position [0, 0]
click at [443, 138] on h3 "Billie Eilish" at bounding box center [439, 141] width 117 height 9
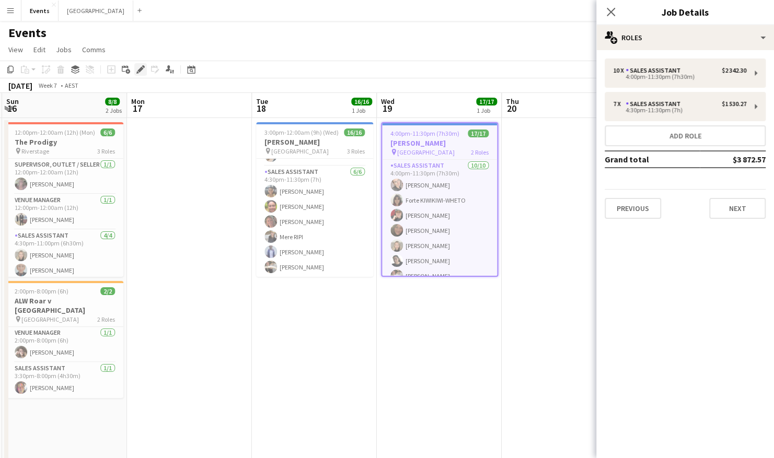
click at [141, 71] on icon "Edit" at bounding box center [140, 69] width 8 height 8
click at [542, 257] on app-date-cell at bounding box center [564, 341] width 125 height 446
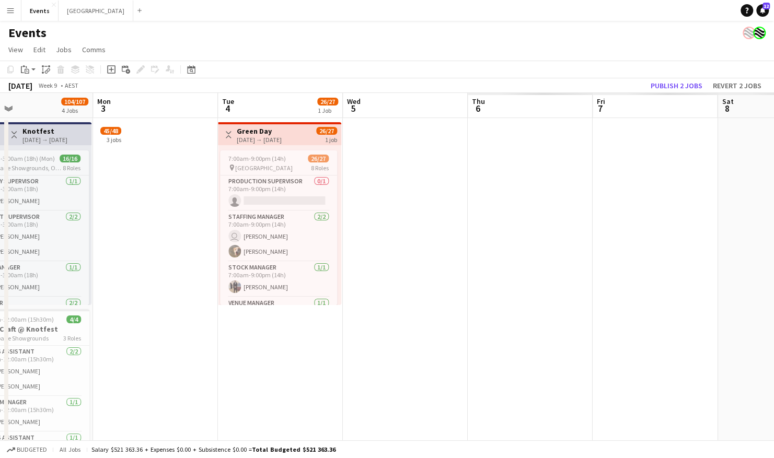
scroll to position [0, 417]
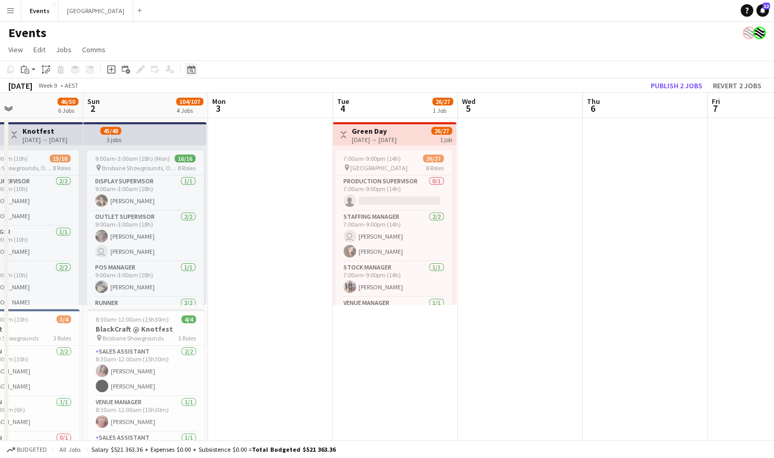
click at [191, 71] on icon "Date picker" at bounding box center [191, 69] width 8 height 8
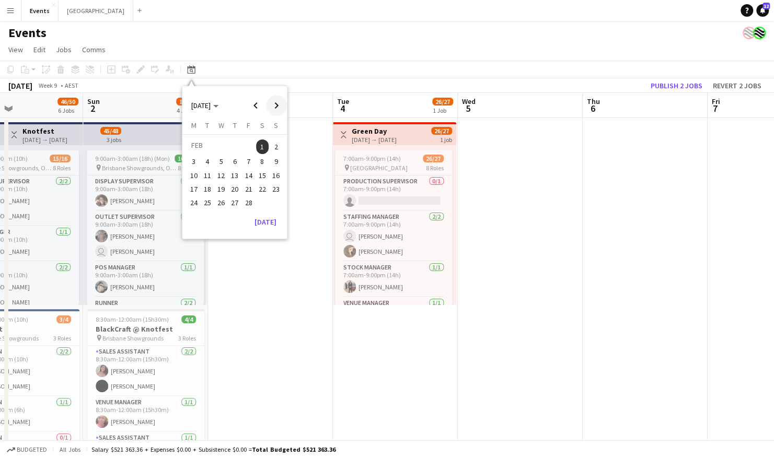
click at [274, 108] on span "Next month" at bounding box center [276, 105] width 21 height 21
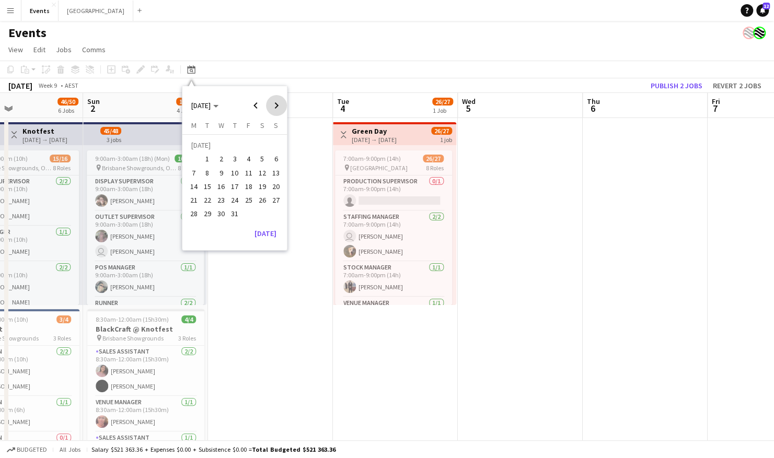
click at [274, 108] on span "Next month" at bounding box center [276, 105] width 21 height 21
click at [275, 108] on span "Next month" at bounding box center [276, 105] width 21 height 21
click at [251, 109] on span "Previous month" at bounding box center [255, 105] width 21 height 21
click at [263, 203] on span "30" at bounding box center [262, 203] width 13 height 13
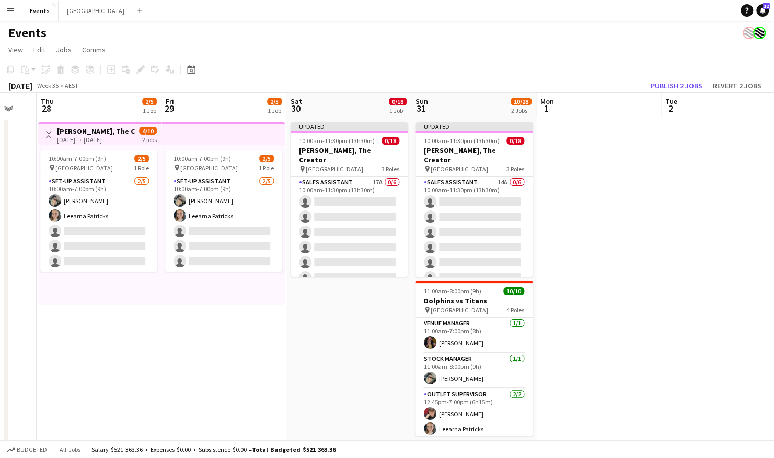
scroll to position [0, 304]
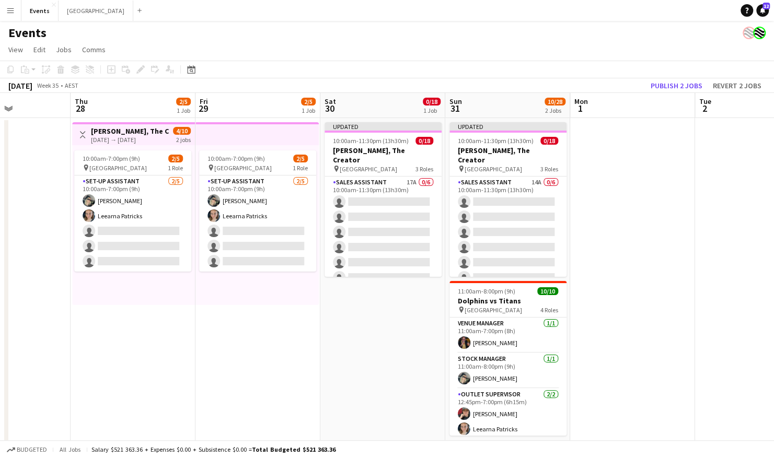
drag, startPoint x: 230, startPoint y: 359, endPoint x: 285, endPoint y: 347, distance: 56.7
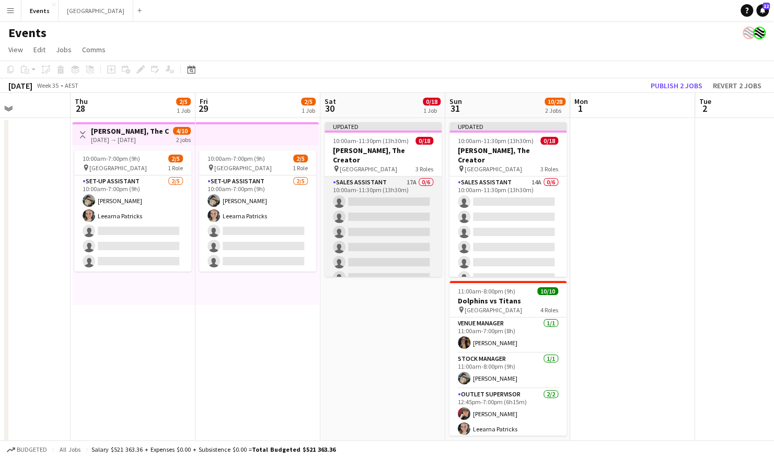
click at [370, 177] on app-card-role "Sales Assistant 17A 0/6 10:00am-11:30pm (13h30m) single-neutral-actions single-…" at bounding box center [383, 232] width 117 height 111
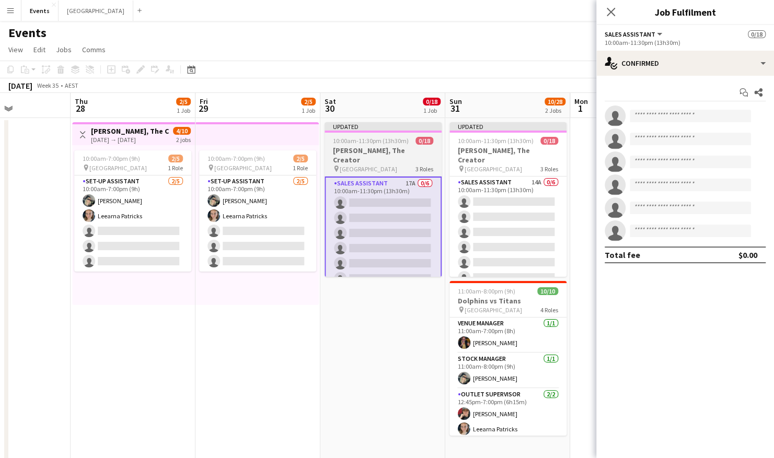
click at [379, 135] on app-job-card "Updated 10:00am-11:30pm (13h30m) 0/18 Tyler, The Creator pin Brisbane Entertain…" at bounding box center [383, 199] width 117 height 155
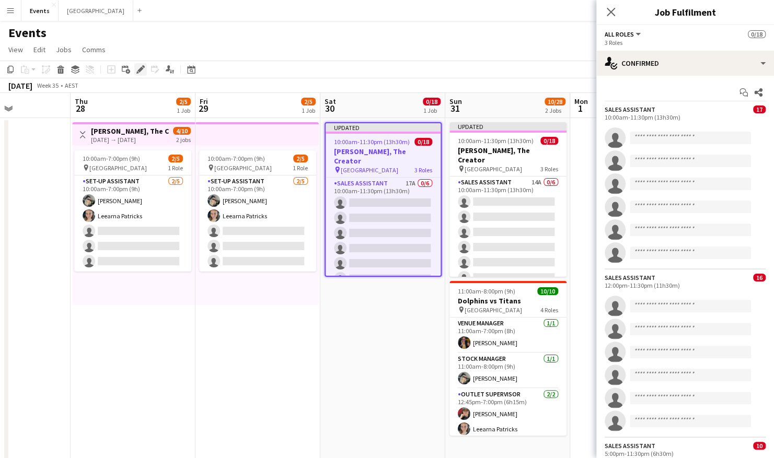
click at [141, 72] on icon "Edit" at bounding box center [140, 69] width 8 height 8
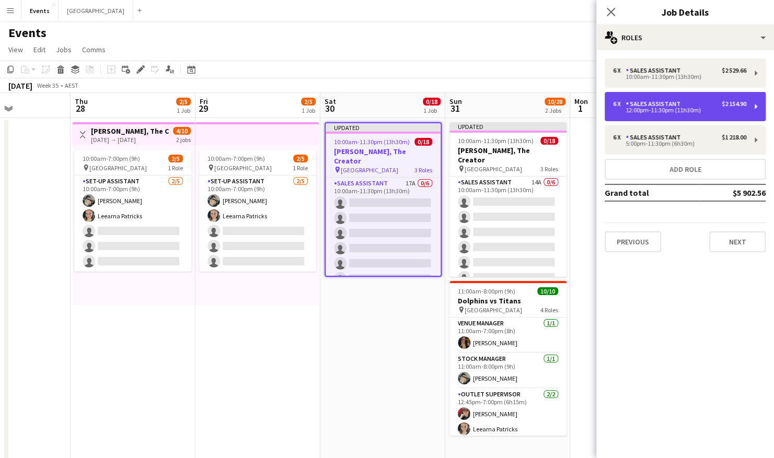
click at [656, 105] on div "Sales Assistant" at bounding box center [655, 103] width 59 height 7
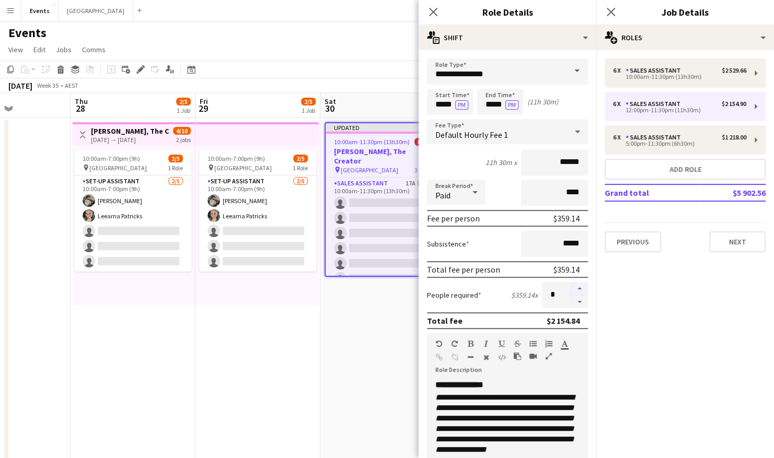
click at [573, 288] on button "button" at bounding box center [579, 289] width 17 height 14
click at [572, 303] on button "button" at bounding box center [579, 302] width 17 height 13
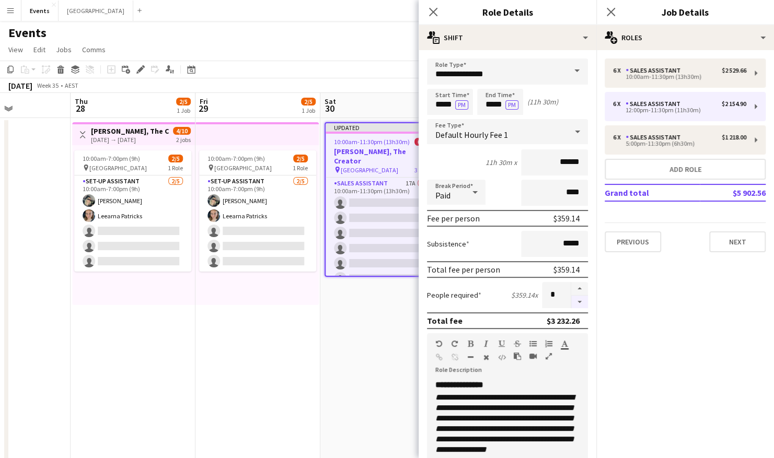
click at [572, 303] on button "button" at bounding box center [579, 302] width 17 height 13
type input "*"
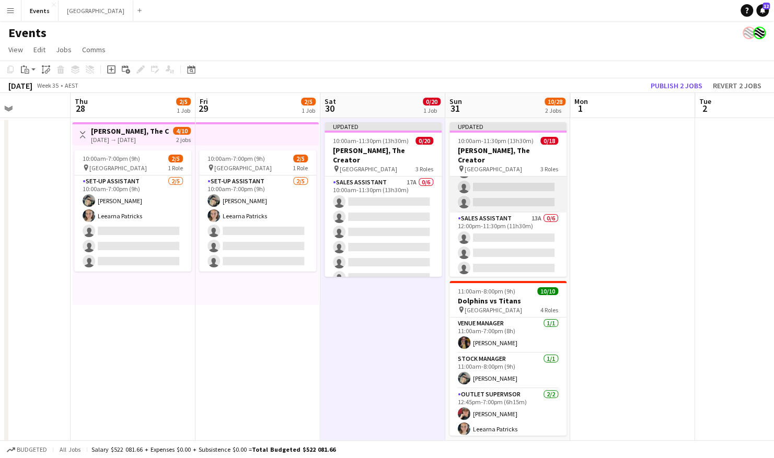
scroll to position [99, 0]
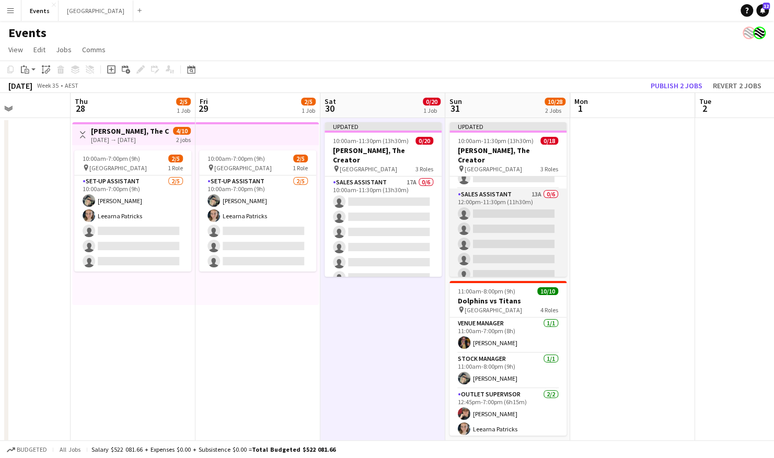
click at [492, 197] on app-card-role "Sales Assistant 13A 0/6 12:00pm-11:30pm (11h30m) single-neutral-actions single-…" at bounding box center [508, 244] width 117 height 111
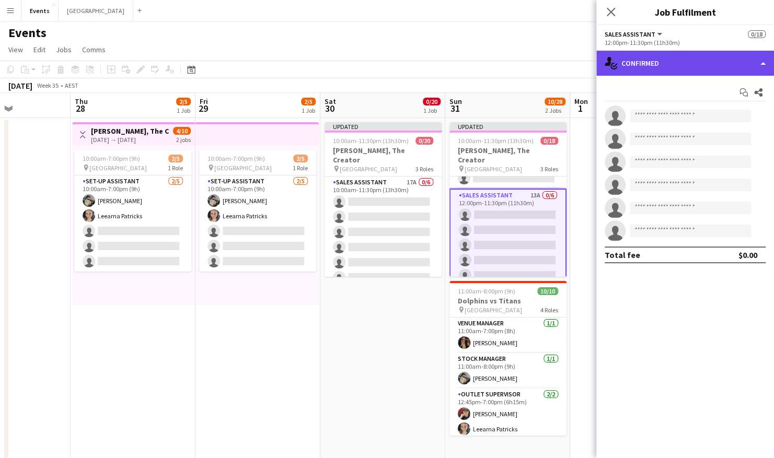
click at [657, 53] on div "single-neutral-actions-check-2 Confirmed" at bounding box center [686, 63] width 178 height 25
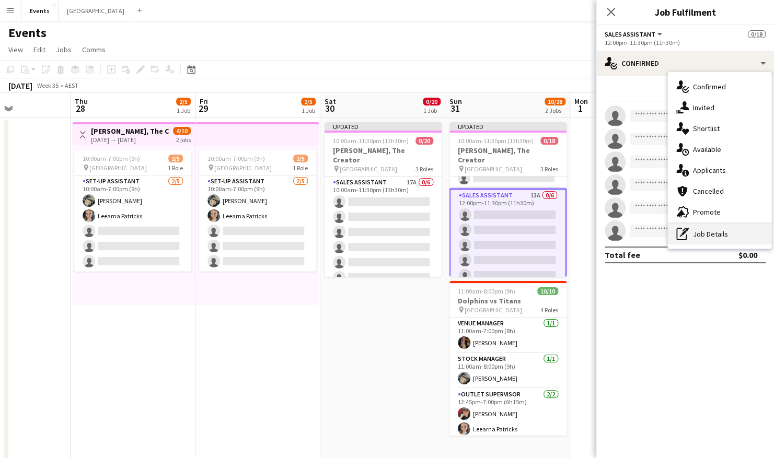
click at [657, 230] on div "pen-write Job Details" at bounding box center [720, 234] width 104 height 21
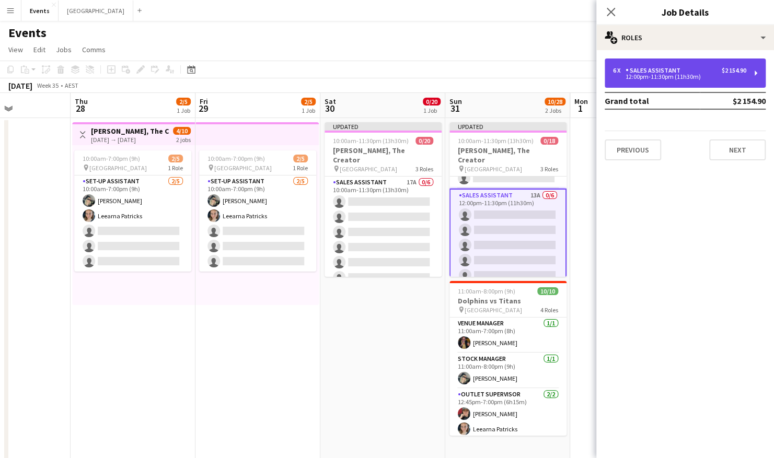
click at [657, 72] on div "6 x Sales Assistant $2 154.90" at bounding box center [679, 70] width 133 height 7
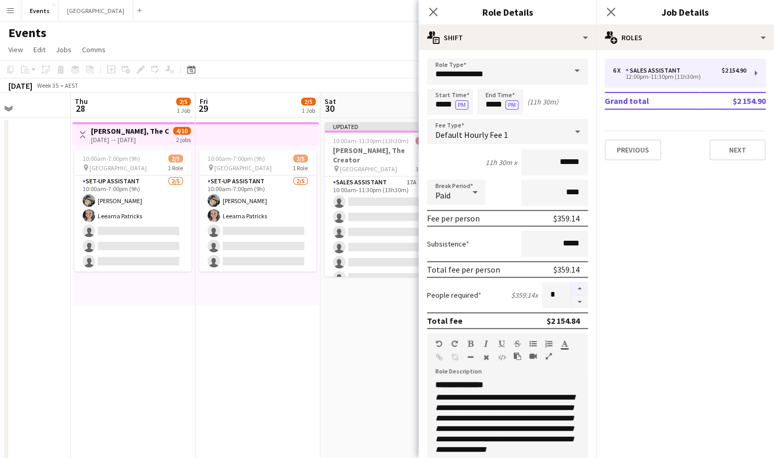
click at [572, 284] on button "button" at bounding box center [579, 289] width 17 height 14
type input "*"
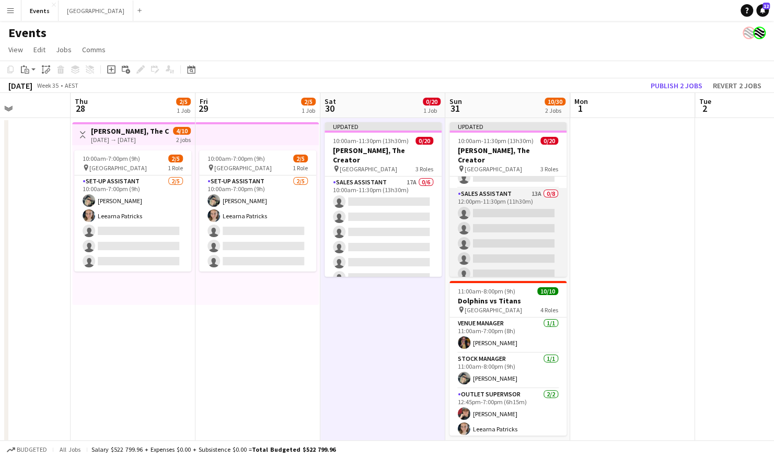
scroll to position [100, 0]
click at [504, 192] on app-card-role "Sales Assistant 13A 0/8 12:00pm-11:30pm (11h30m) single-neutral-actions single-…" at bounding box center [508, 259] width 117 height 142
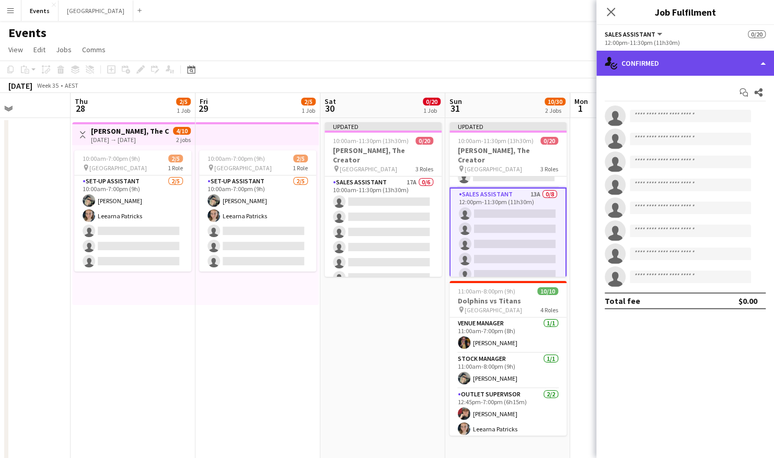
click at [657, 53] on div "single-neutral-actions-check-2 Confirmed" at bounding box center [686, 63] width 178 height 25
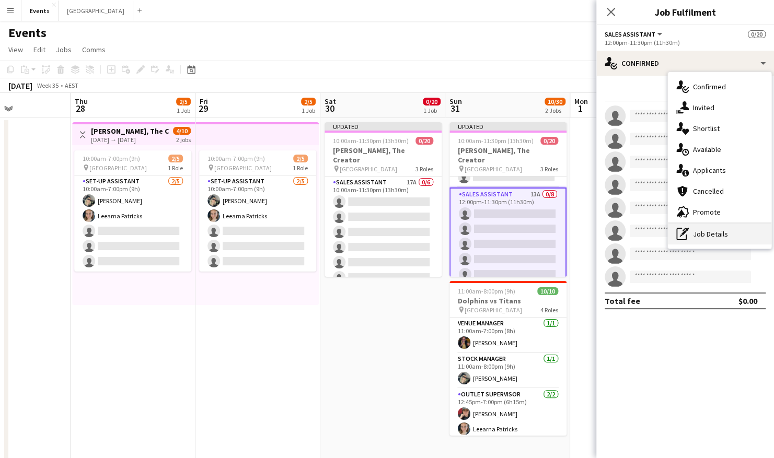
click at [657, 238] on div "pen-write Job Details" at bounding box center [720, 234] width 104 height 21
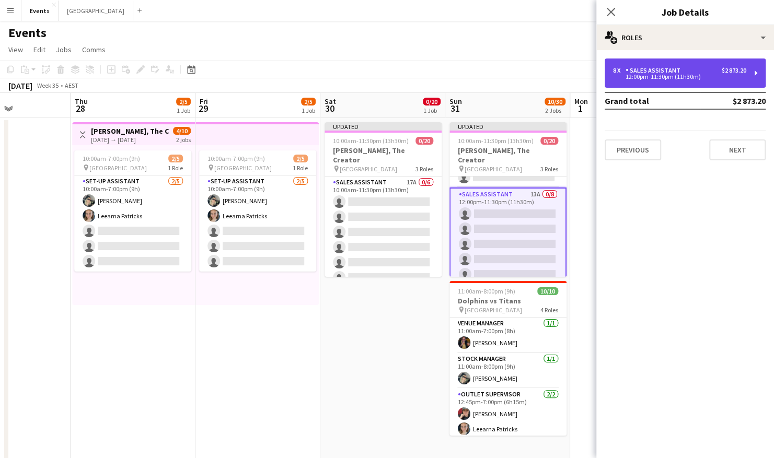
click at [647, 75] on div "12:00pm-11:30pm (11h30m)" at bounding box center [679, 76] width 133 height 5
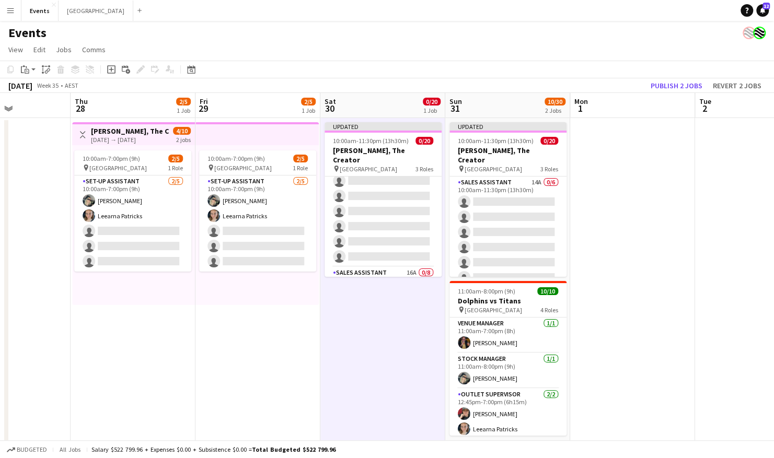
scroll to position [0, 0]
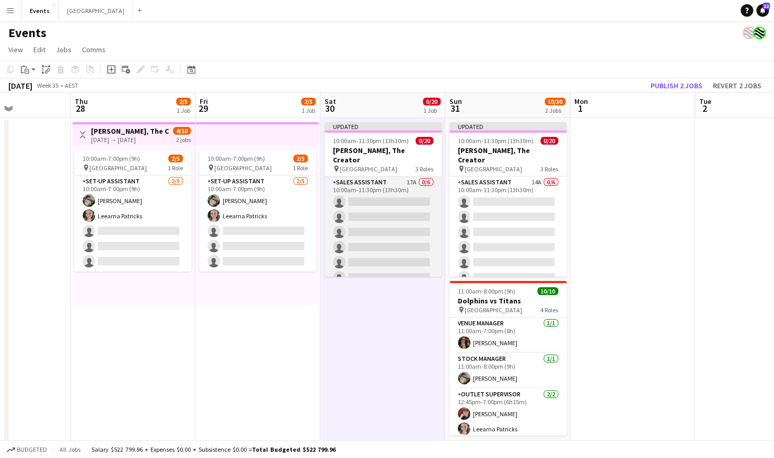
click at [385, 185] on app-card-role "Sales Assistant 17A 0/6 10:00am-11:30pm (13h30m) single-neutral-actions single-…" at bounding box center [383, 232] width 117 height 111
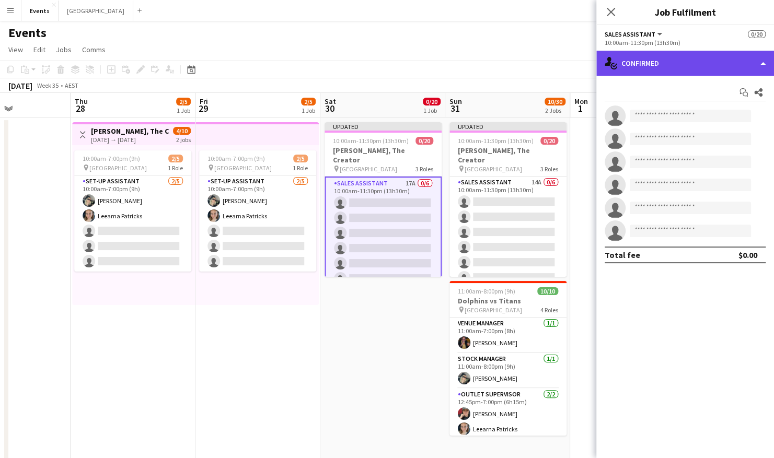
click at [657, 63] on div "single-neutral-actions-check-2 Confirmed" at bounding box center [686, 63] width 178 height 25
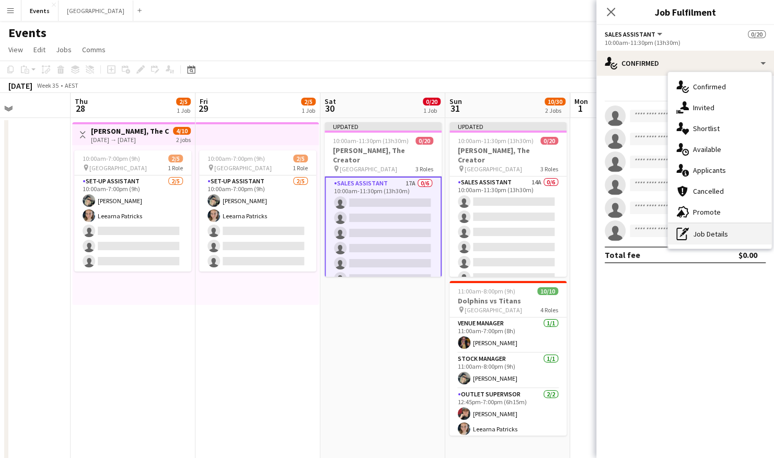
click at [657, 236] on div "pen-write Job Details" at bounding box center [720, 234] width 104 height 21
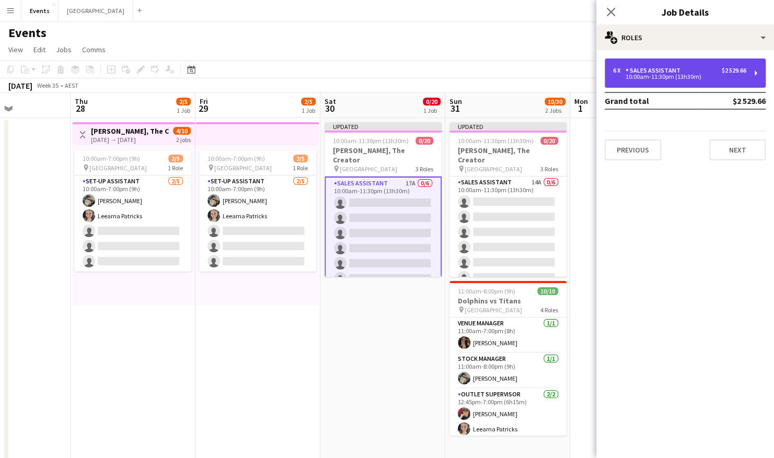
click at [657, 83] on div "6 x Sales Assistant $2 529.66 10:00am-11:30pm (13h30m)" at bounding box center [685, 73] width 161 height 29
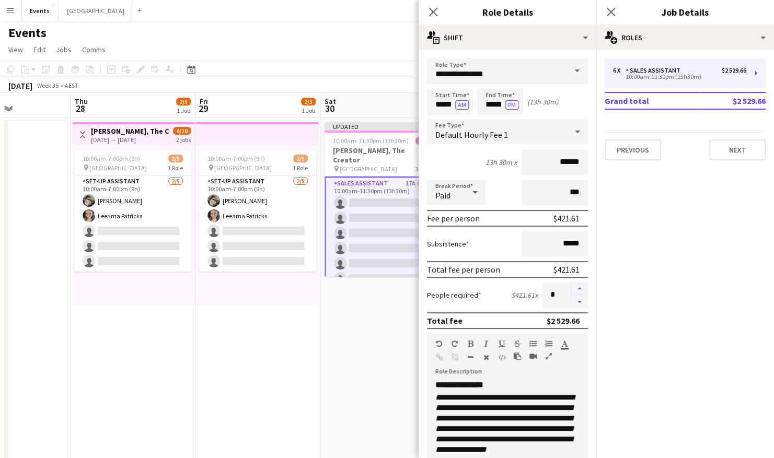
click at [572, 288] on button "button" at bounding box center [579, 289] width 17 height 14
type input "*"
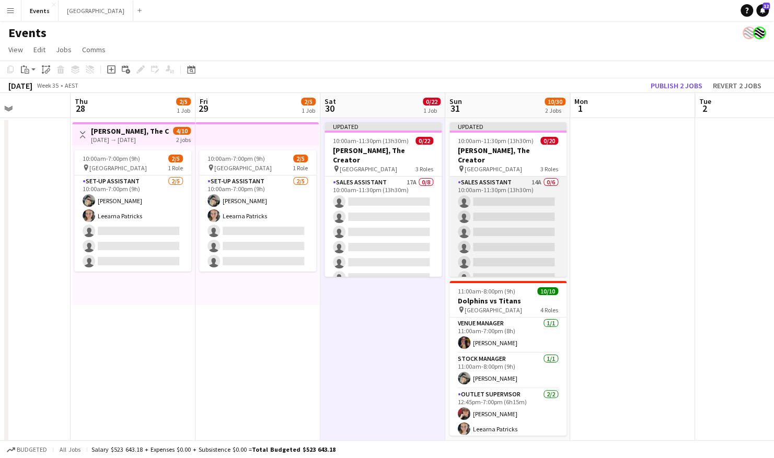
click at [514, 183] on app-card-role "Sales Assistant 14A 0/6 10:00am-11:30pm (13h30m) single-neutral-actions single-…" at bounding box center [508, 232] width 117 height 111
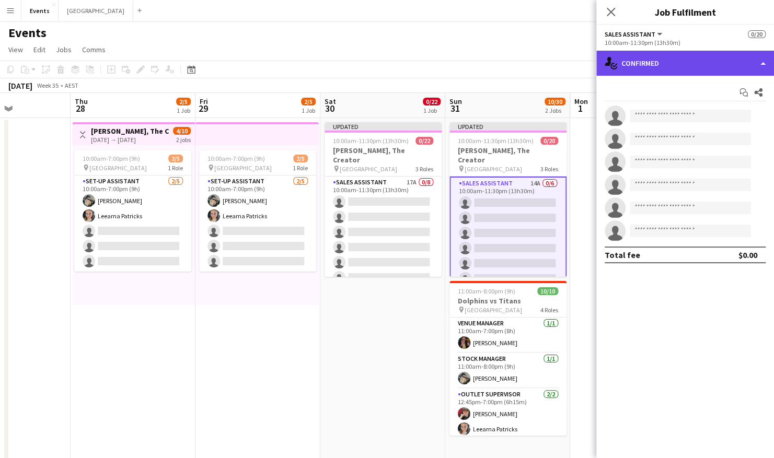
click at [654, 70] on div "single-neutral-actions-check-2 Confirmed" at bounding box center [686, 63] width 178 height 25
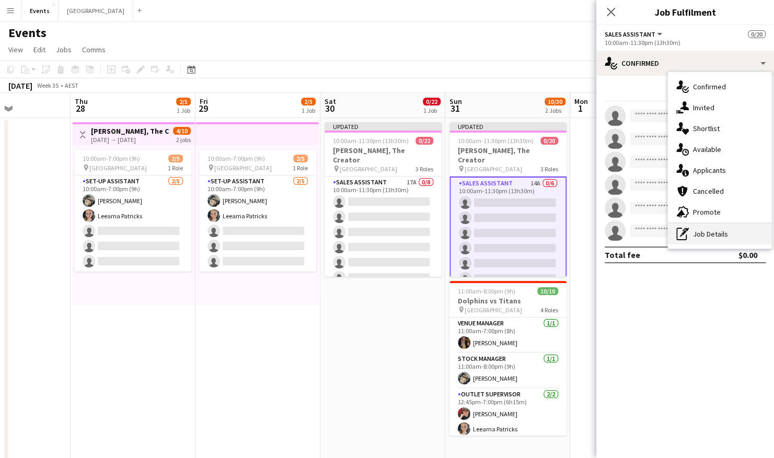
click at [657, 225] on div "pen-write Job Details" at bounding box center [720, 234] width 104 height 21
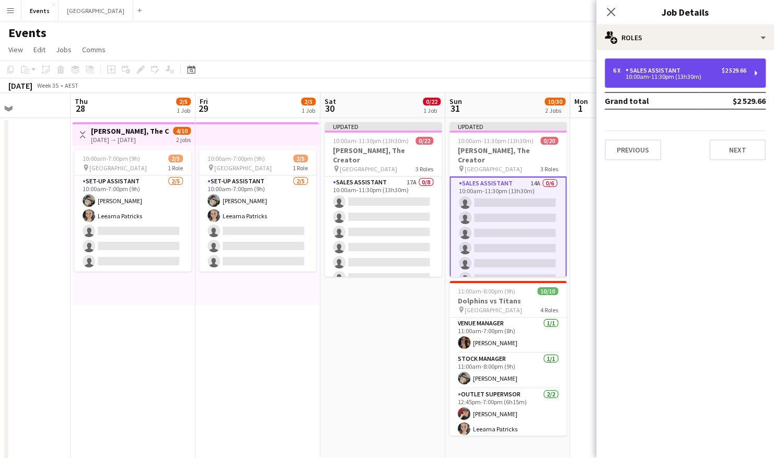
click at [657, 78] on div "10:00am-11:30pm (13h30m)" at bounding box center [679, 76] width 133 height 5
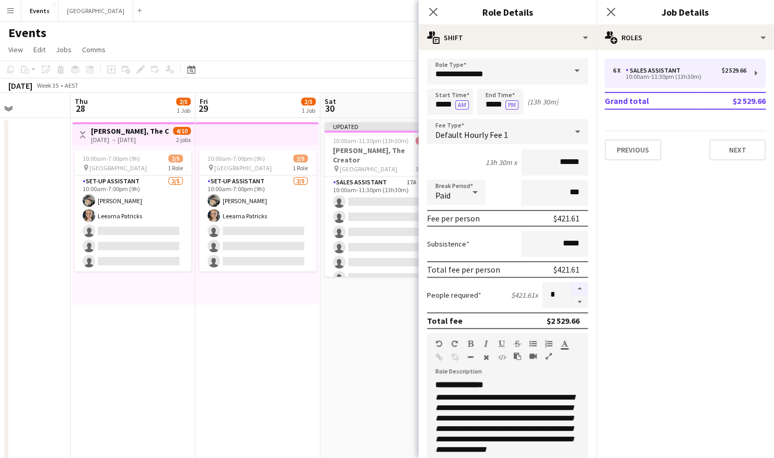
click at [575, 287] on button "button" at bounding box center [579, 289] width 17 height 14
type input "*"
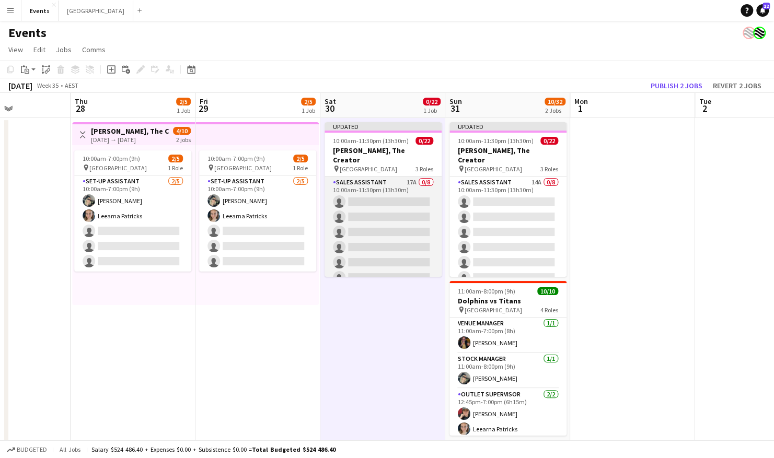
click at [377, 197] on app-card-role "Sales Assistant 17A 0/8 10:00am-11:30pm (13h30m) single-neutral-actions single-…" at bounding box center [383, 248] width 117 height 142
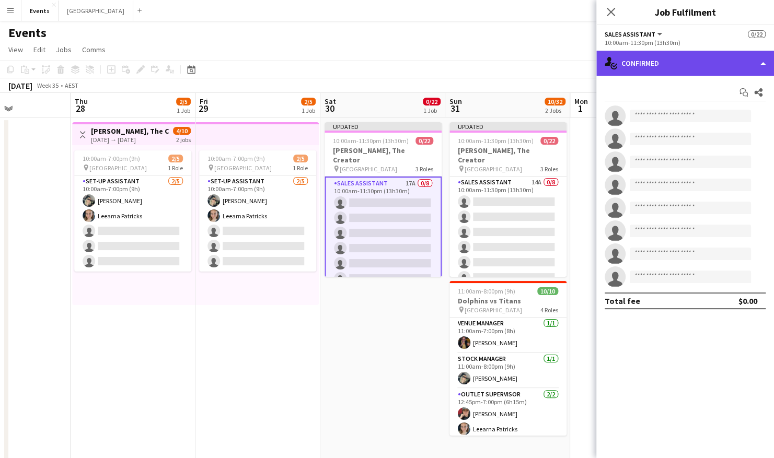
click at [646, 68] on div "single-neutral-actions-check-2 Confirmed" at bounding box center [686, 63] width 178 height 25
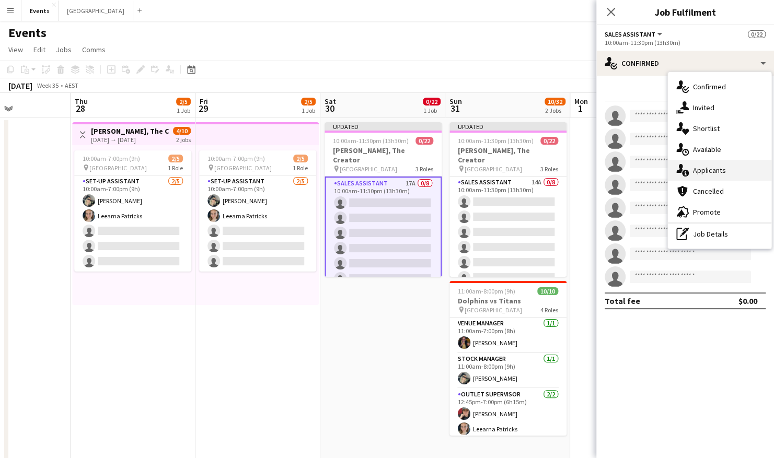
click at [657, 169] on div "single-neutral-actions-information Applicants" at bounding box center [720, 170] width 104 height 21
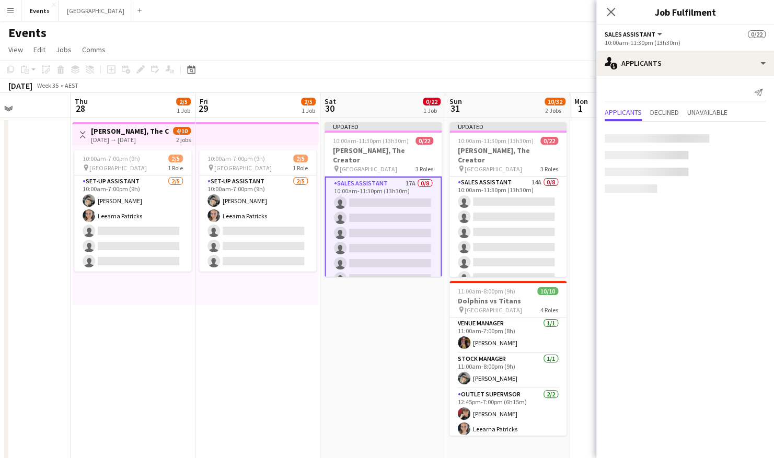
click at [657, 169] on app-content-placeholder at bounding box center [685, 172] width 161 height 8
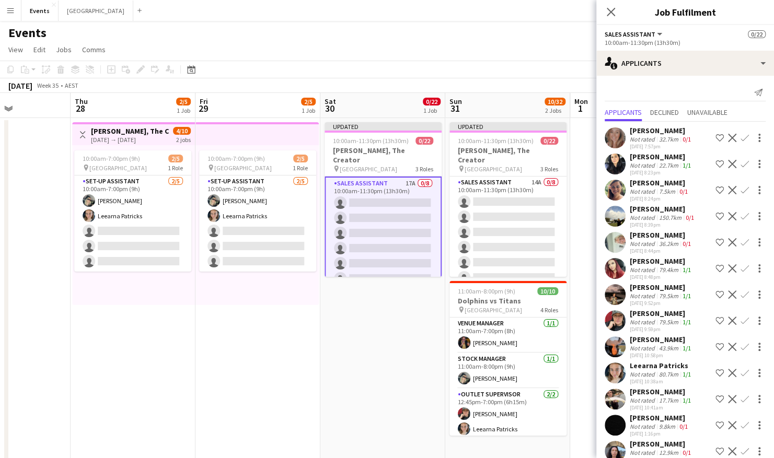
click at [657, 165] on app-icon "Confirm" at bounding box center [745, 164] width 8 height 8
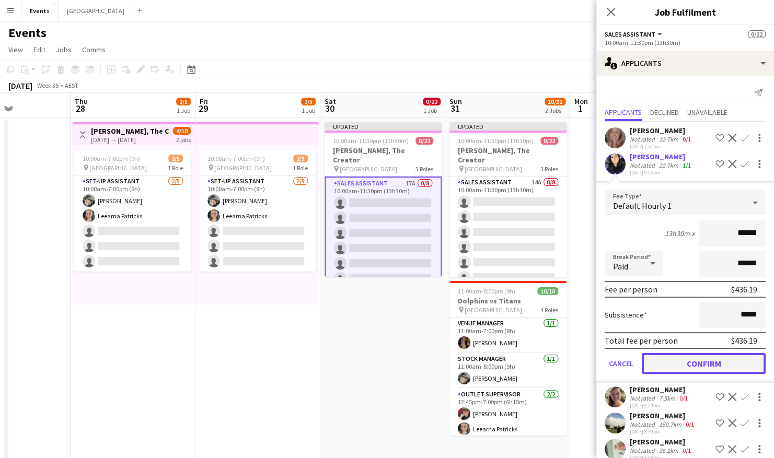
click at [657, 310] on button "Confirm" at bounding box center [704, 363] width 124 height 21
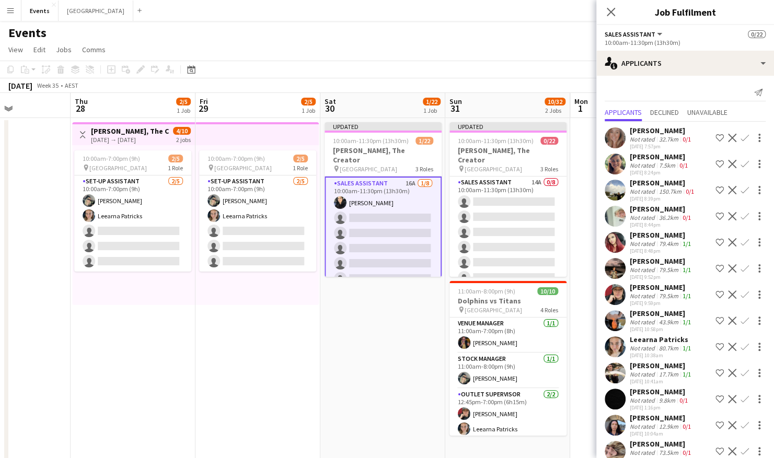
click at [657, 267] on app-icon "Confirm" at bounding box center [745, 269] width 8 height 8
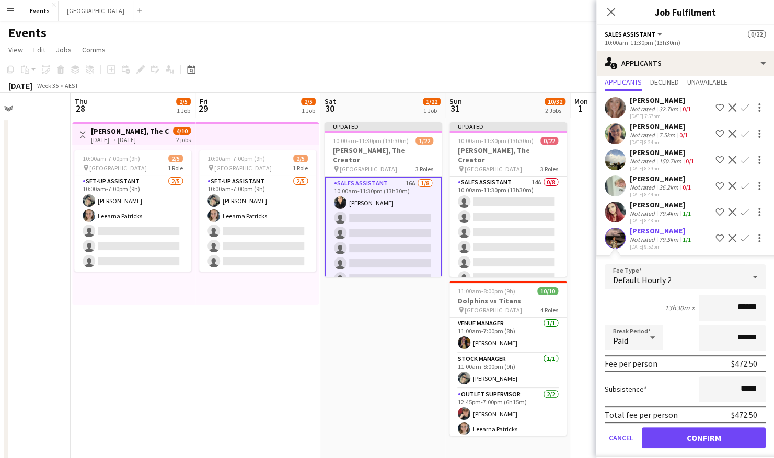
scroll to position [31, 0]
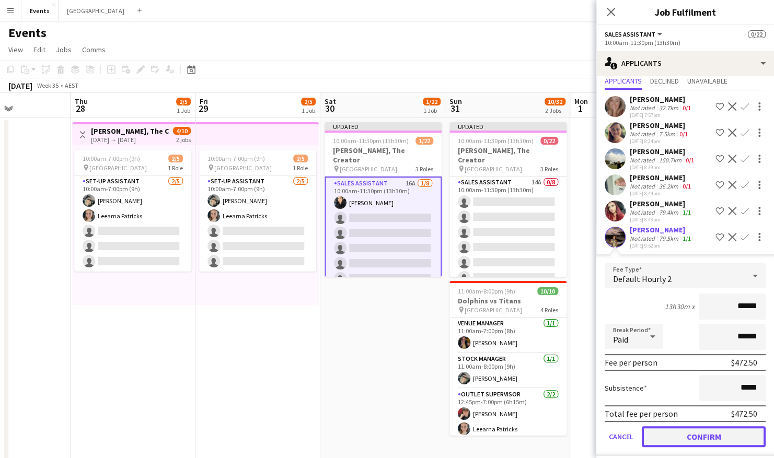
click at [657, 310] on button "Confirm" at bounding box center [704, 437] width 124 height 21
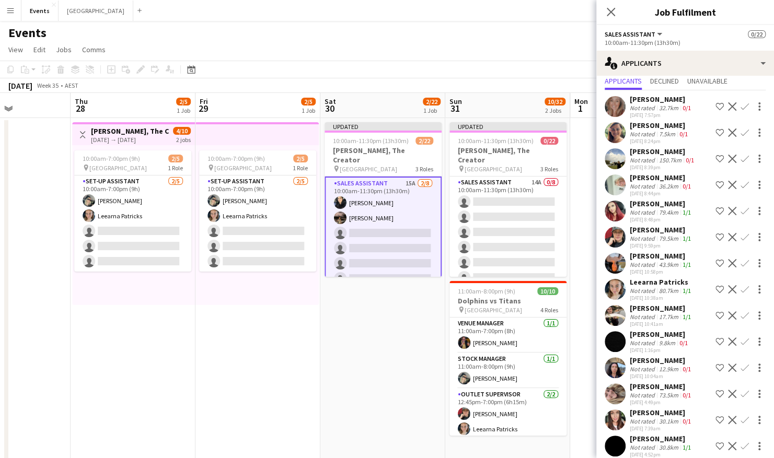
click at [657, 215] on app-icon "Confirm" at bounding box center [745, 211] width 8 height 8
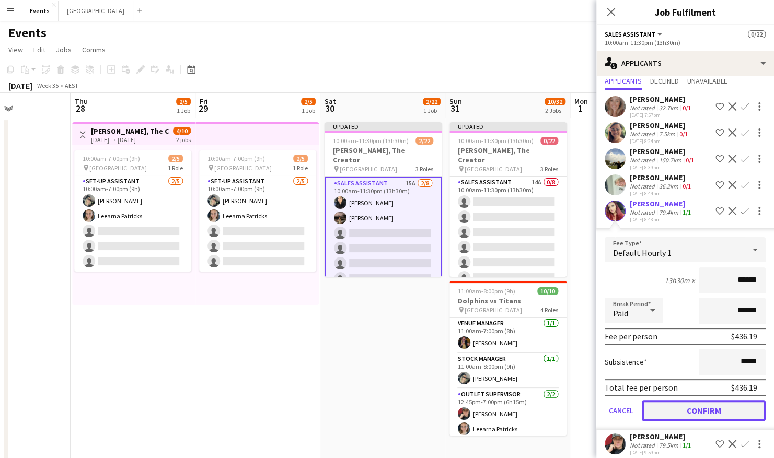
click at [657, 310] on button "Confirm" at bounding box center [704, 410] width 124 height 21
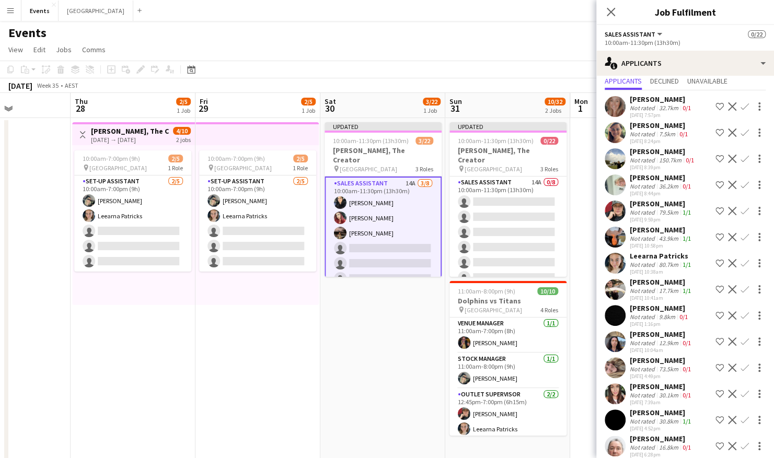
scroll to position [41, 0]
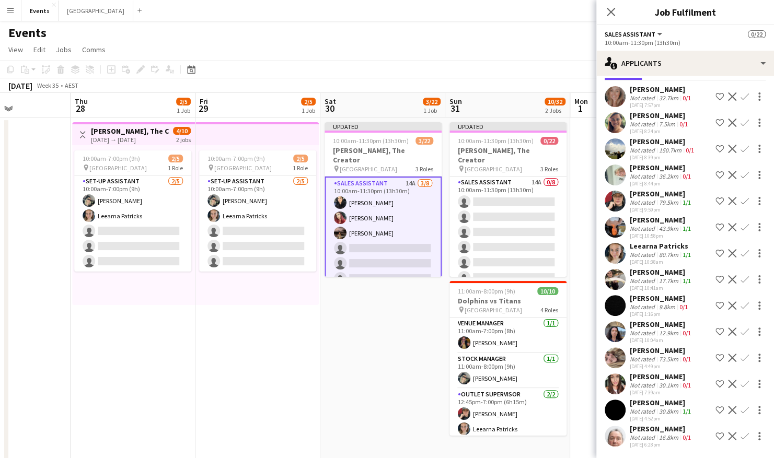
click at [657, 200] on app-icon "Confirm" at bounding box center [745, 201] width 8 height 8
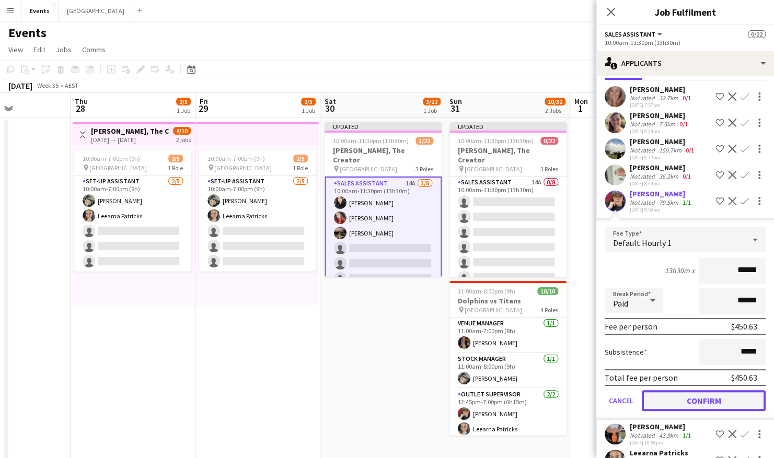
click at [657, 310] on button "Confirm" at bounding box center [704, 401] width 124 height 21
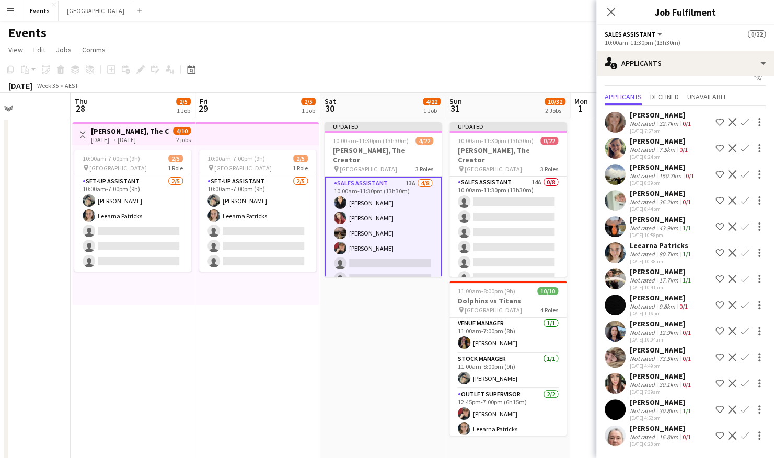
scroll to position [15, 0]
click at [657, 310] on app-icon "Confirm" at bounding box center [745, 410] width 8 height 8
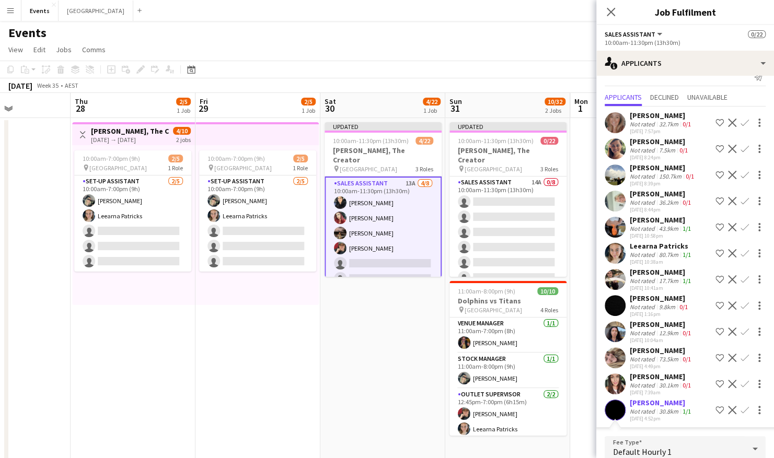
scroll to position [191, 0]
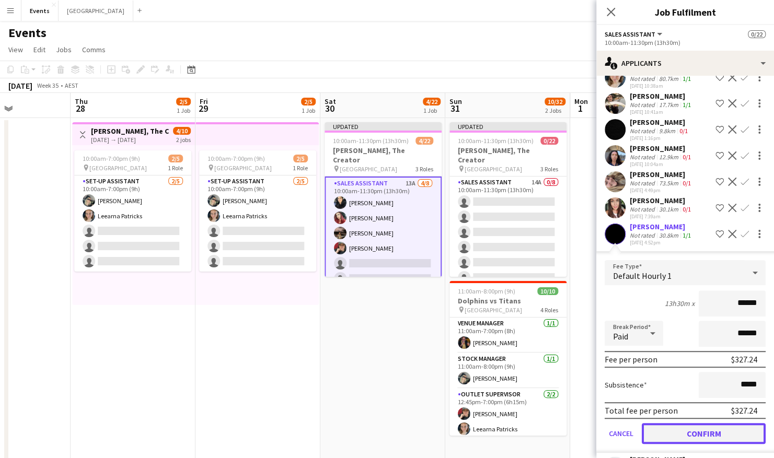
click at [657, 310] on button "Confirm" at bounding box center [704, 433] width 124 height 21
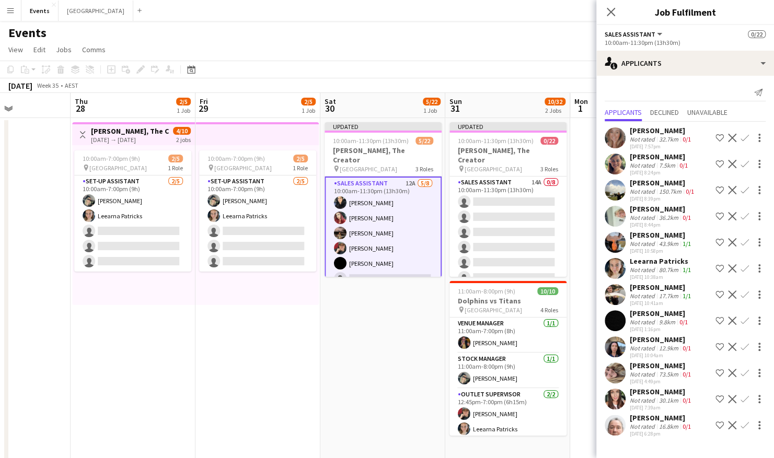
click at [657, 269] on app-icon "Confirm" at bounding box center [745, 269] width 8 height 8
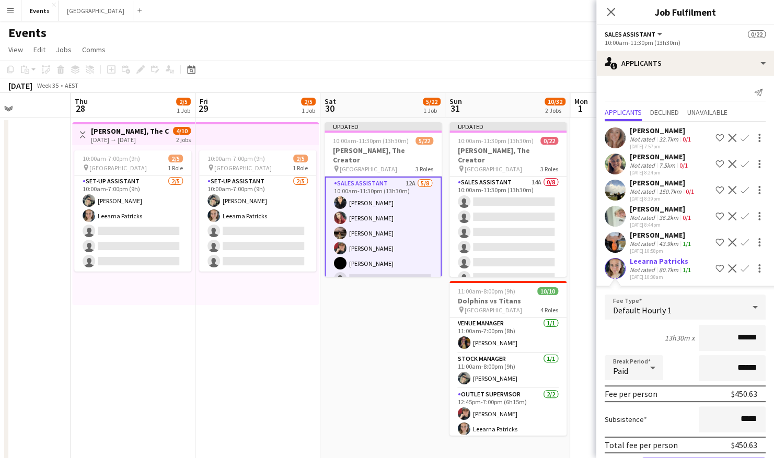
scroll to position [51, 0]
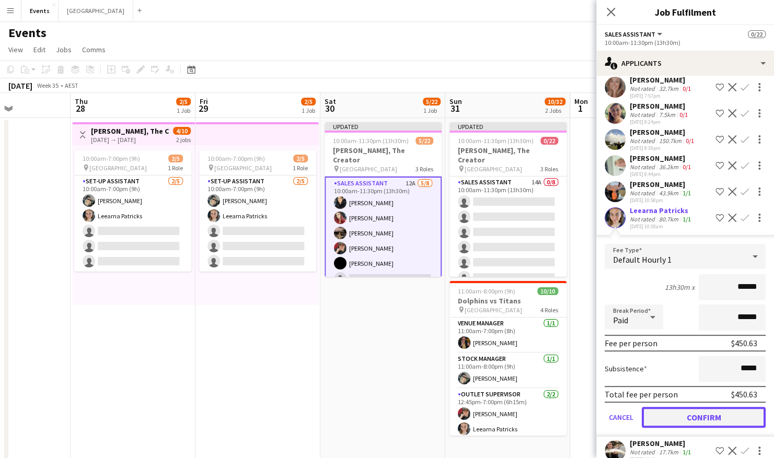
click at [657, 310] on button "Confirm" at bounding box center [704, 417] width 124 height 21
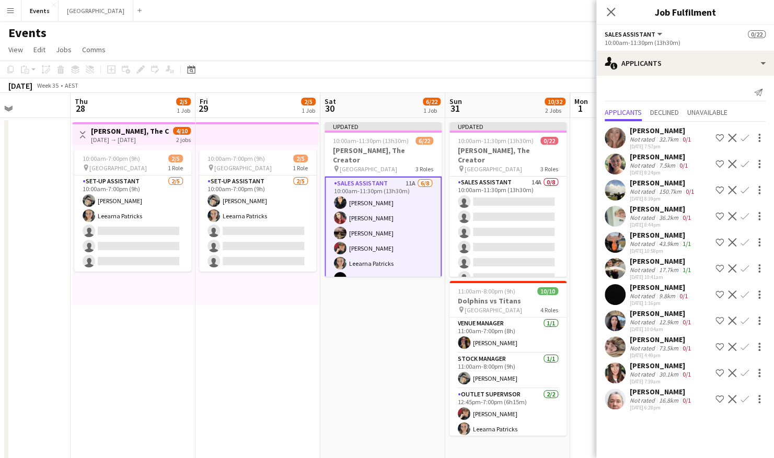
scroll to position [0, 0]
click at [657, 269] on app-icon "Confirm" at bounding box center [745, 269] width 8 height 8
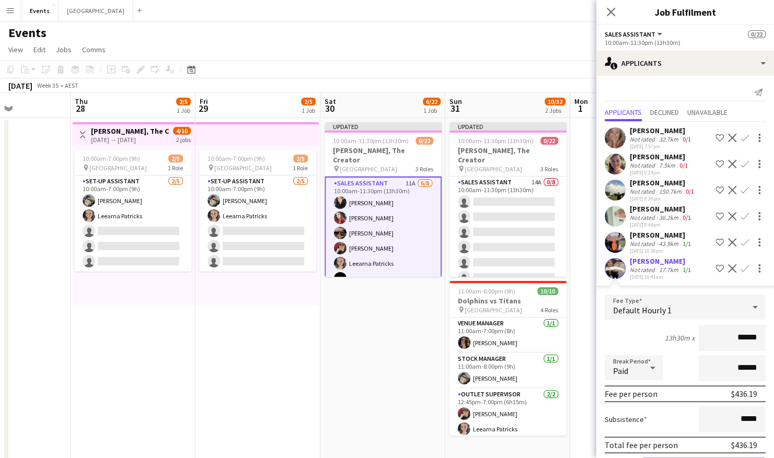
scroll to position [67, 0]
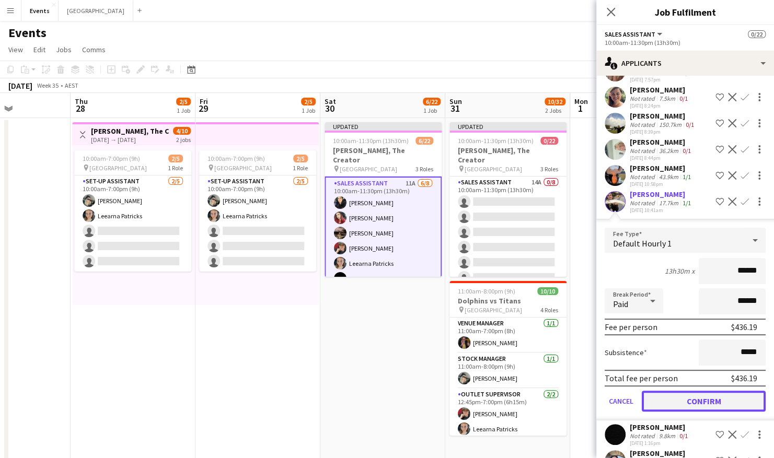
click at [657, 310] on button "Confirm" at bounding box center [704, 401] width 124 height 21
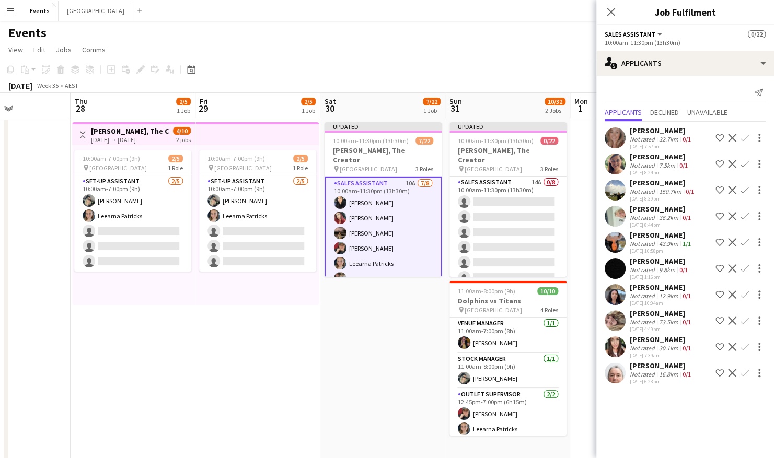
scroll to position [0, 0]
click at [657, 239] on app-icon "Confirm" at bounding box center [745, 242] width 8 height 8
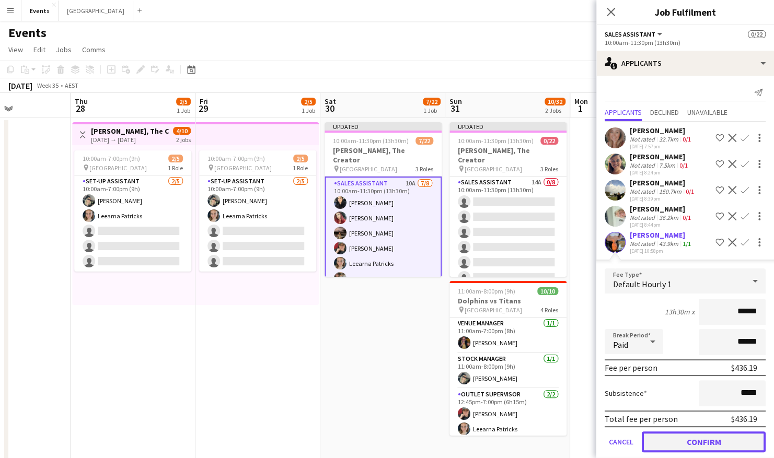
click at [657, 310] on button "Confirm" at bounding box center [704, 442] width 124 height 21
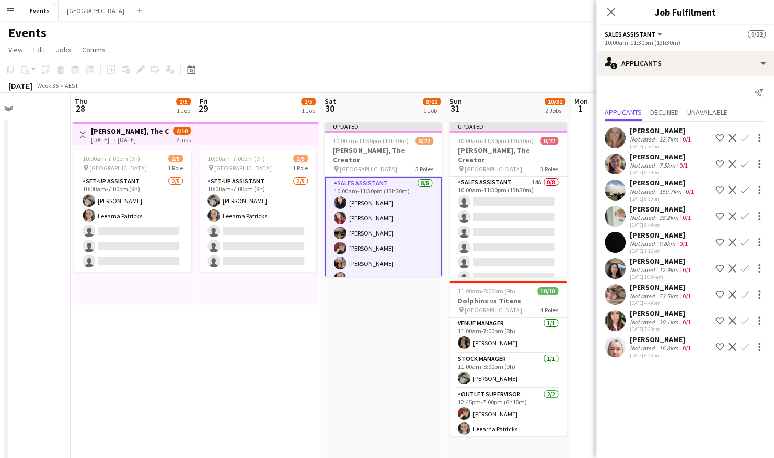
click at [657, 137] on app-icon "Confirm" at bounding box center [745, 138] width 8 height 8
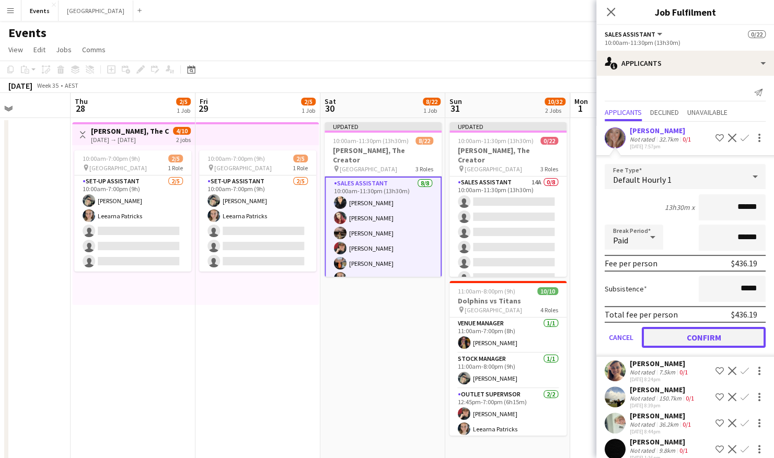
click at [657, 310] on button "Confirm" at bounding box center [704, 337] width 124 height 21
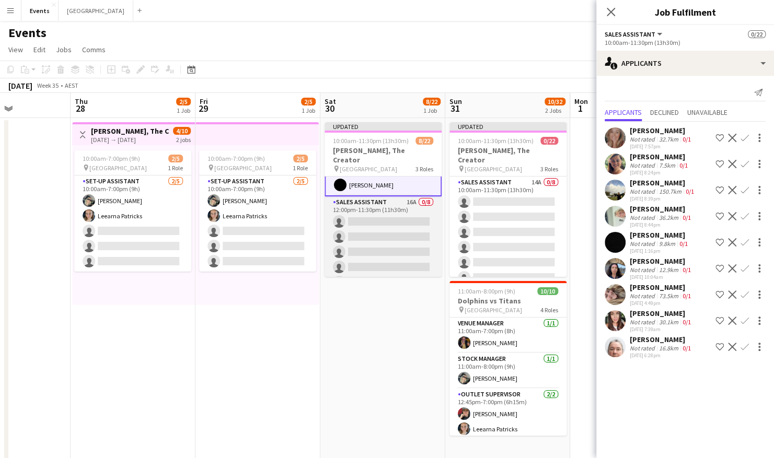
click at [368, 215] on app-card-role "Sales Assistant 16A 0/8 12:00pm-11:30pm (11h30m) single-neutral-actions single-…" at bounding box center [383, 268] width 117 height 142
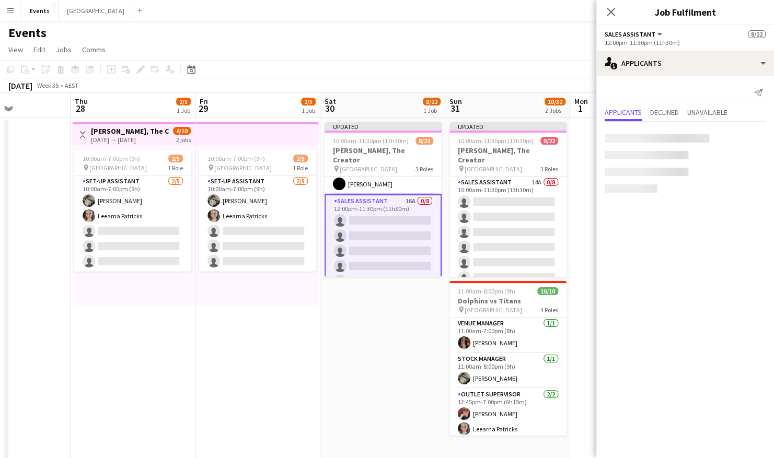
scroll to position [123, 0]
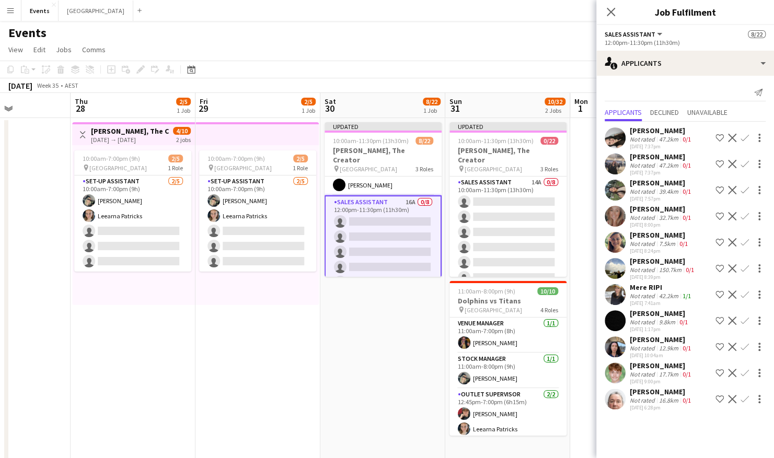
click at [657, 214] on app-icon "Confirm" at bounding box center [745, 216] width 8 height 8
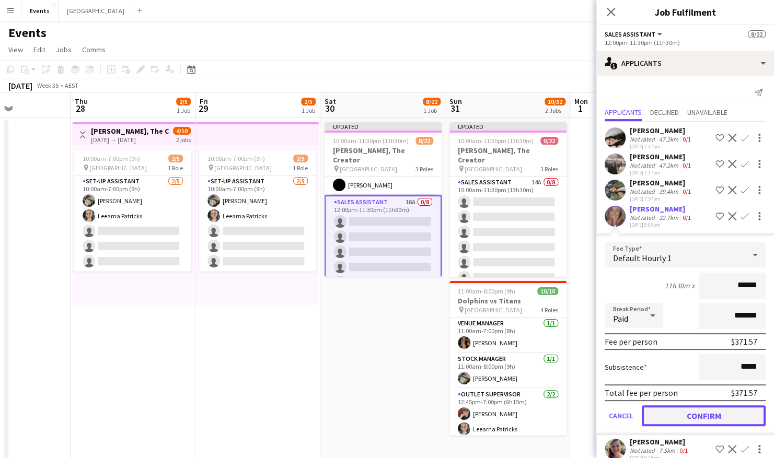
click at [657, 310] on button "Confirm" at bounding box center [704, 416] width 124 height 21
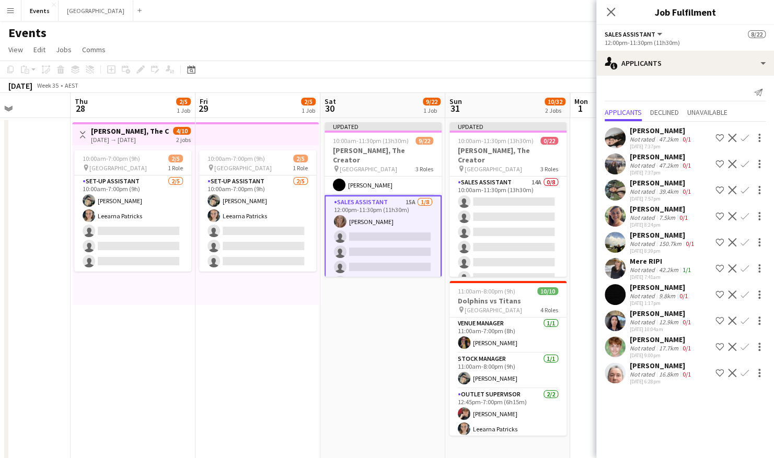
click at [657, 213] on app-icon "Confirm" at bounding box center [745, 216] width 8 height 8
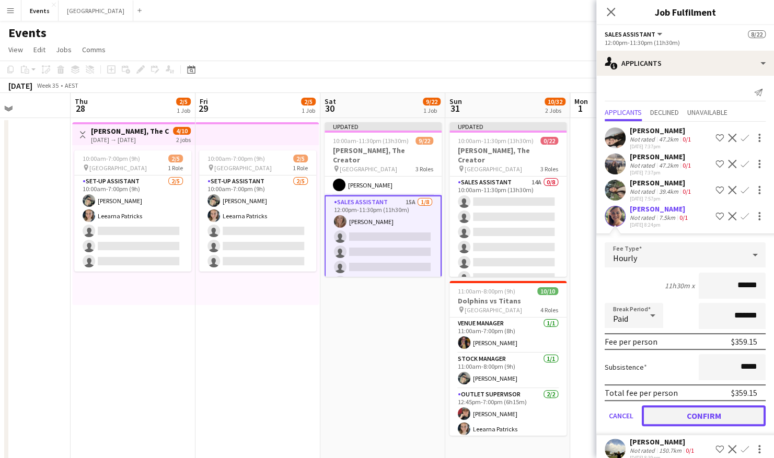
click at [657, 310] on button "Confirm" at bounding box center [704, 416] width 124 height 21
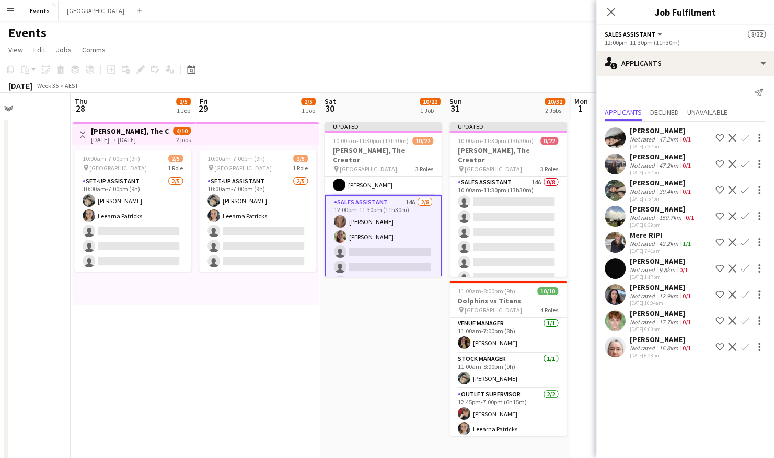
click at [341, 215] on app-user-avatar at bounding box center [340, 221] width 13 height 13
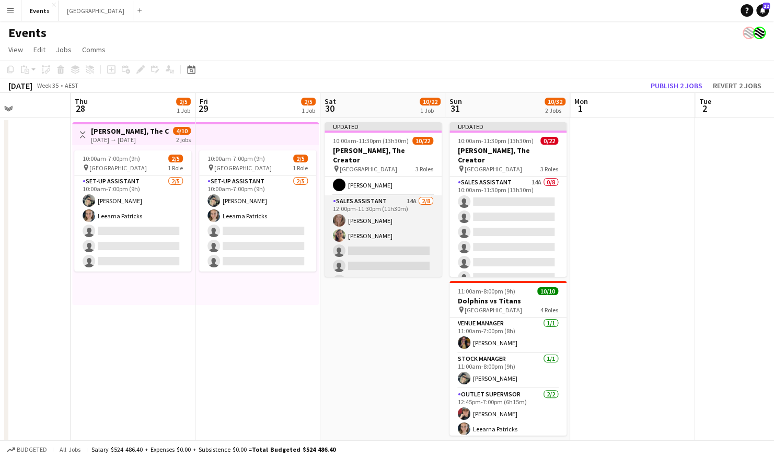
click at [341, 214] on app-user-avatar at bounding box center [339, 220] width 13 height 13
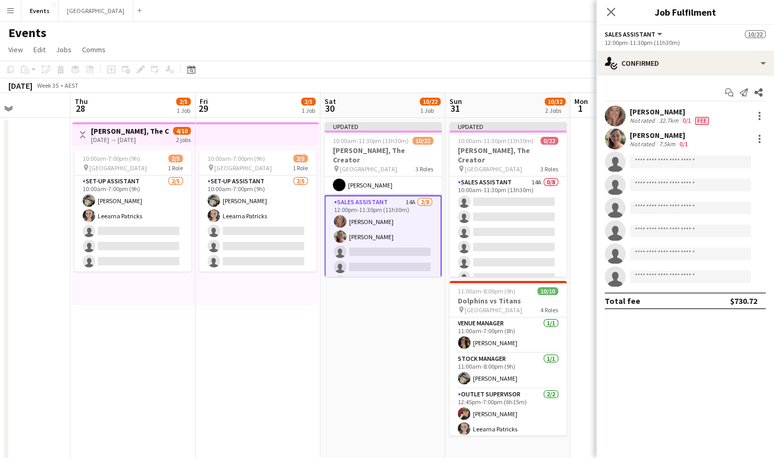
click at [616, 118] on app-user-avatar at bounding box center [615, 116] width 21 height 21
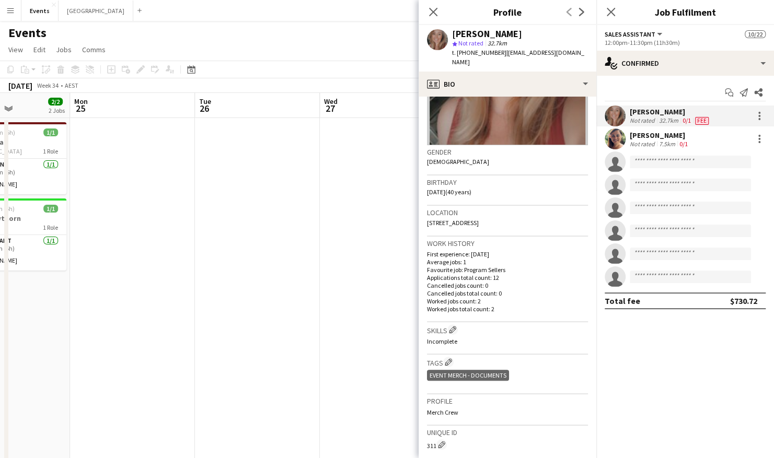
scroll to position [122, 0]
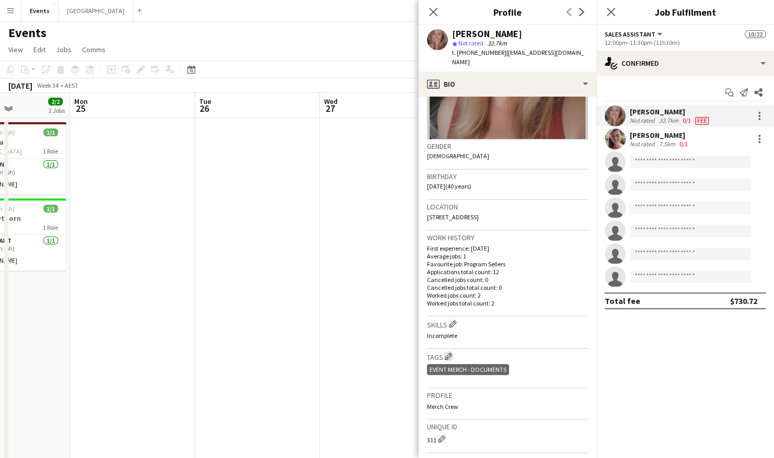
click at [451, 310] on app-icon "Edit crew company tags" at bounding box center [448, 356] width 7 height 7
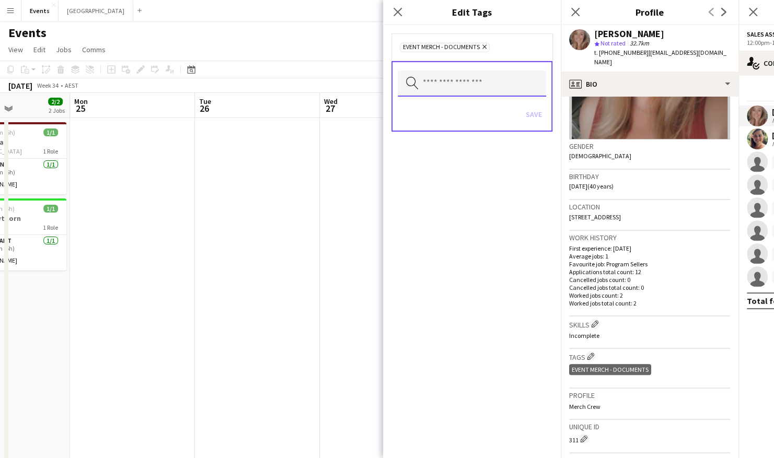
click at [472, 87] on input "text" at bounding box center [472, 84] width 148 height 26
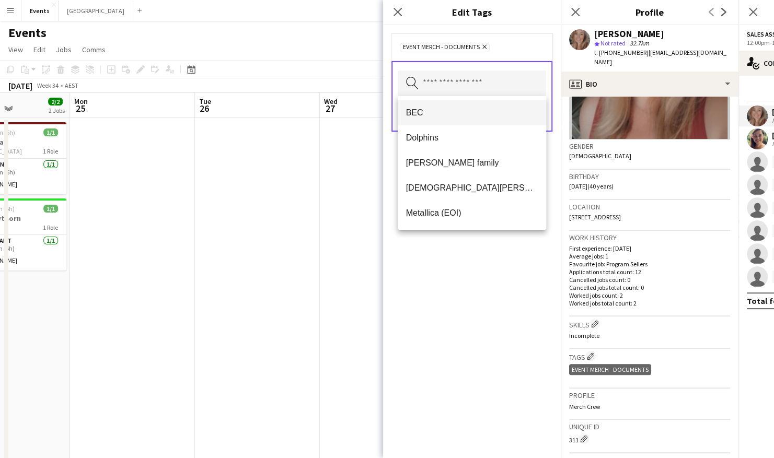
click at [441, 114] on span "BEC" at bounding box center [472, 113] width 132 height 10
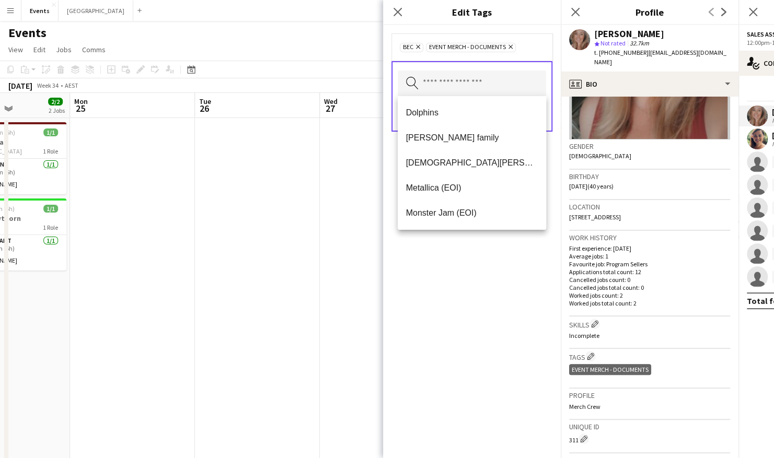
click at [488, 300] on div "BEC Remove Event Merch - Documents Remove Search by tag name Save" at bounding box center [472, 241] width 178 height 433
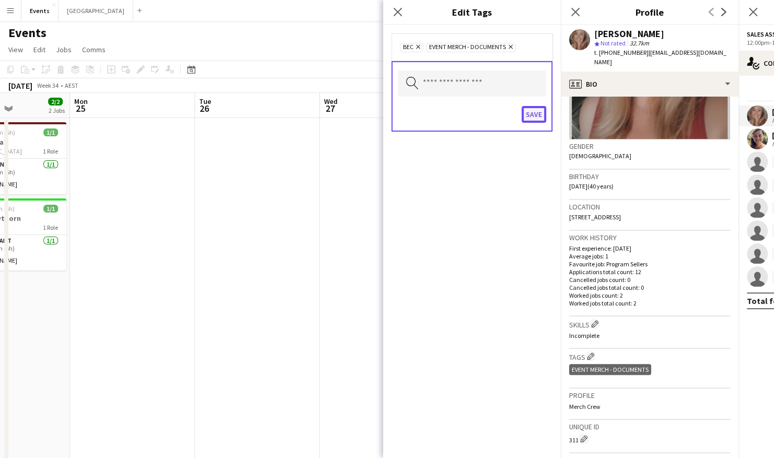
click at [535, 112] on button "Save" at bounding box center [534, 114] width 25 height 17
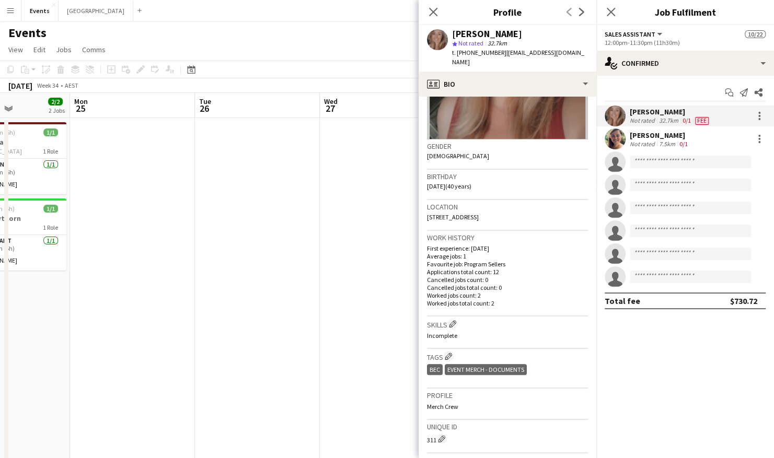
click at [622, 138] on app-user-avatar at bounding box center [615, 139] width 21 height 21
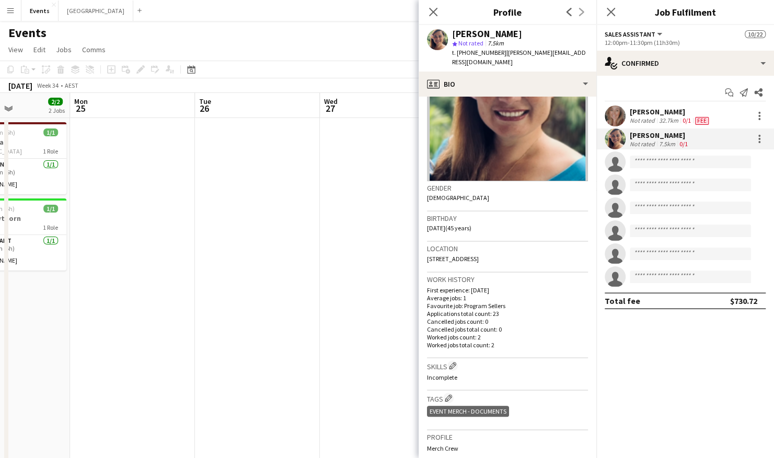
scroll to position [105, 0]
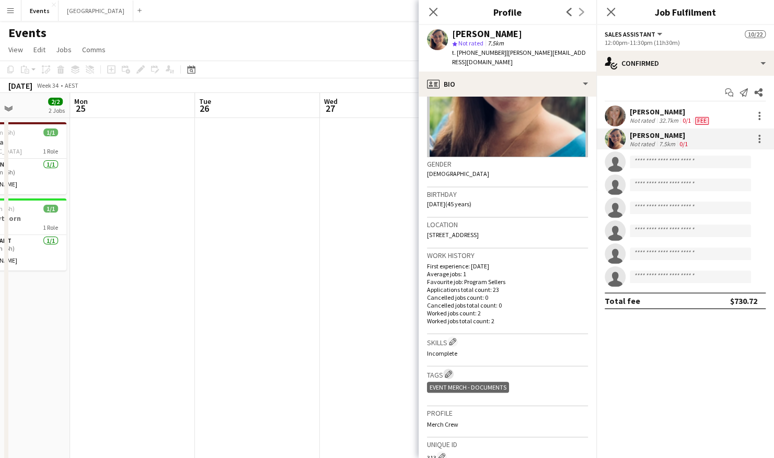
click at [450, 310] on app-icon "Edit crew company tags" at bounding box center [448, 374] width 7 height 7
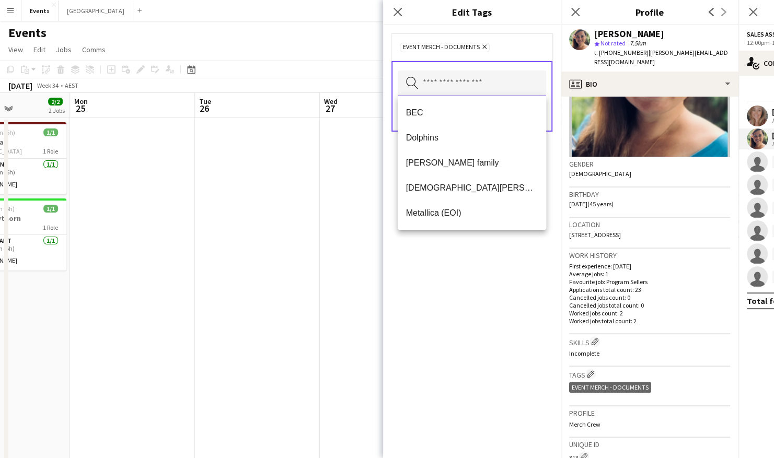
click at [445, 81] on input "text" at bounding box center [472, 84] width 148 height 26
click at [446, 113] on span "BEC" at bounding box center [472, 113] width 132 height 10
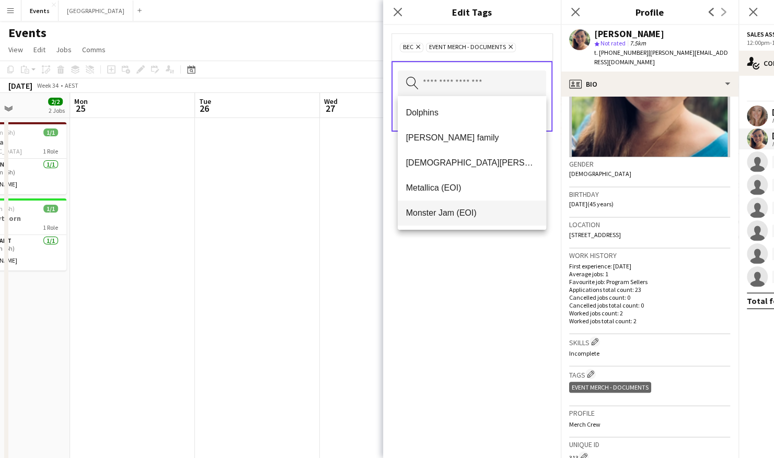
click at [507, 224] on mat-option "Monster Jam (EOI)" at bounding box center [472, 213] width 148 height 25
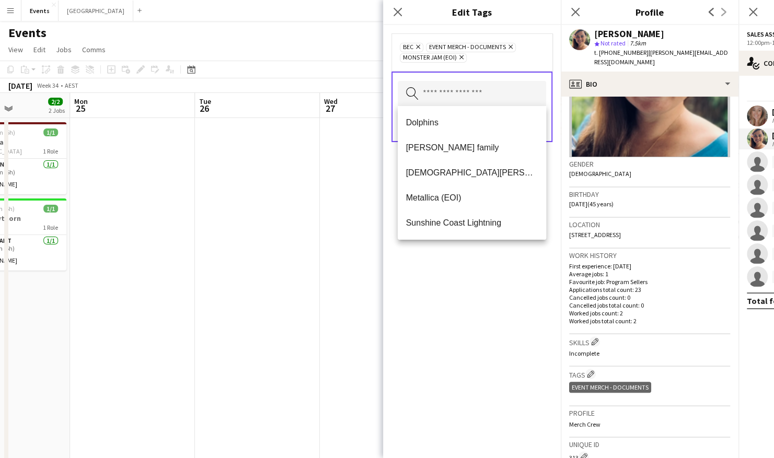
click at [460, 57] on icon "Remove" at bounding box center [460, 57] width 7 height 7
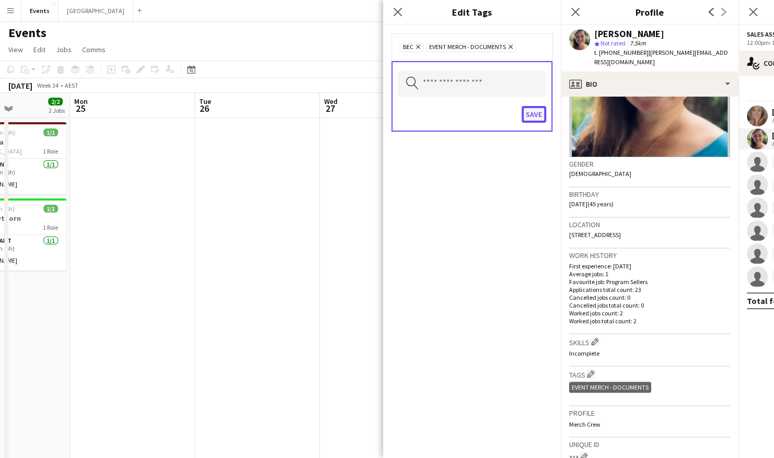
click at [533, 109] on button "Save" at bounding box center [534, 114] width 25 height 17
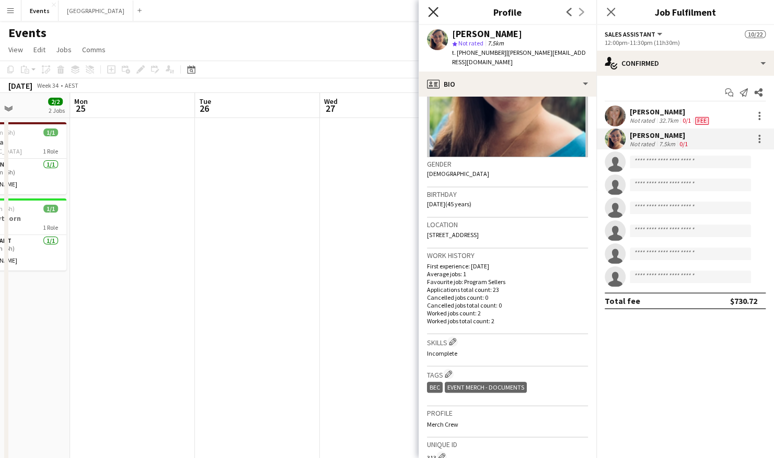
click at [430, 11] on icon "Close pop-in" at bounding box center [433, 12] width 10 height 10
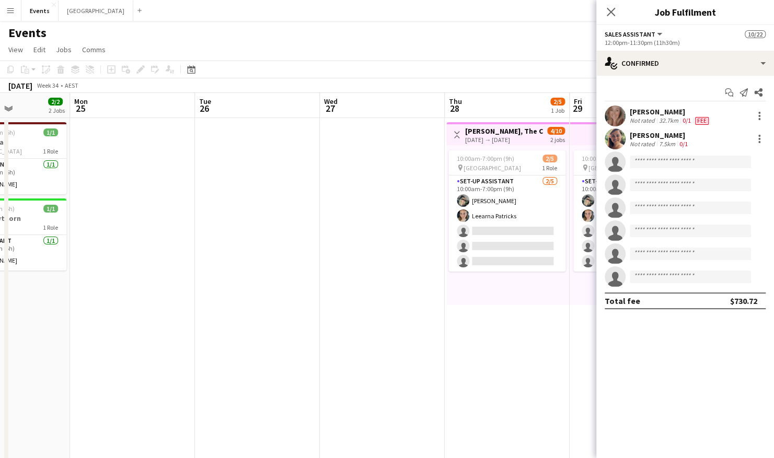
click at [449, 292] on div "10:00am-7:00pm (9h) 2/5 pin Brisbane Entertainment Centre 1 Role Set-up Assista…" at bounding box center [507, 225] width 123 height 160
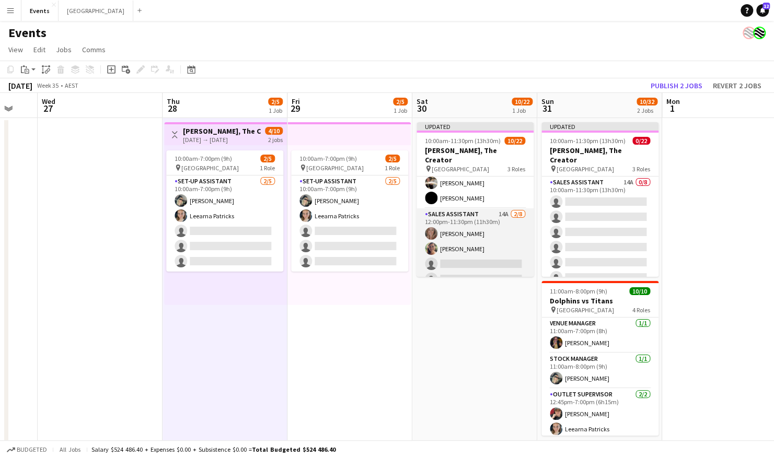
scroll to position [112, 0]
click at [468, 213] on app-card-role "Sales Assistant 14A 2/8 12:00pm-11:30pm (11h30m) Rhiannon Bourke Jacqueline Cre…" at bounding box center [475, 278] width 117 height 142
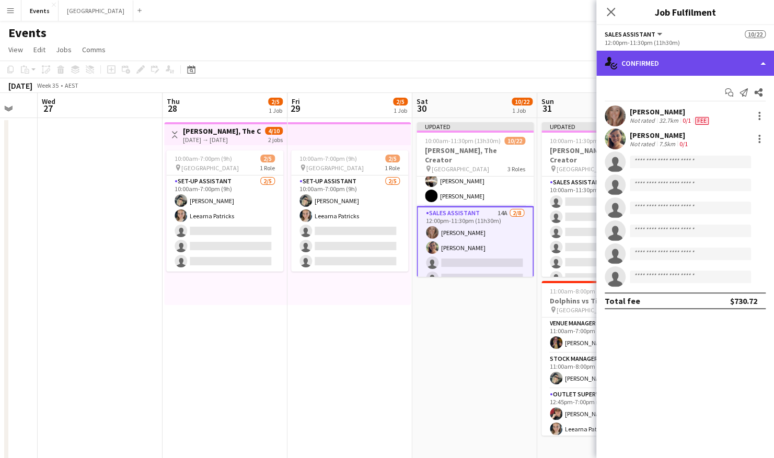
click at [657, 66] on div "single-neutral-actions-check-2 Confirmed" at bounding box center [686, 63] width 178 height 25
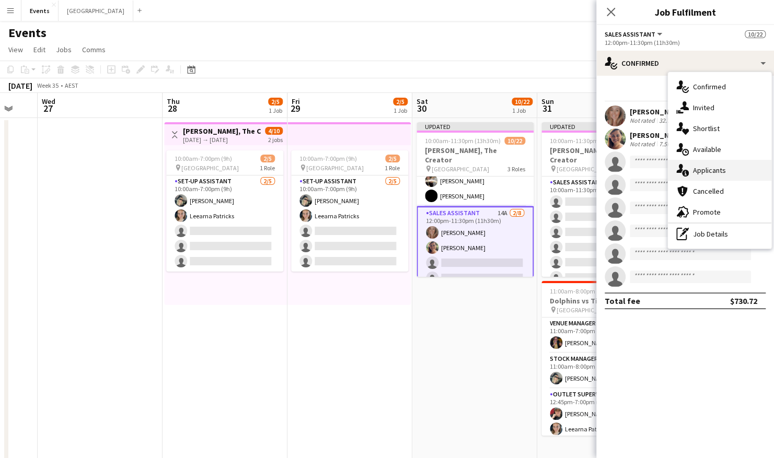
click at [657, 171] on div "single-neutral-actions-information Applicants" at bounding box center [720, 170] width 104 height 21
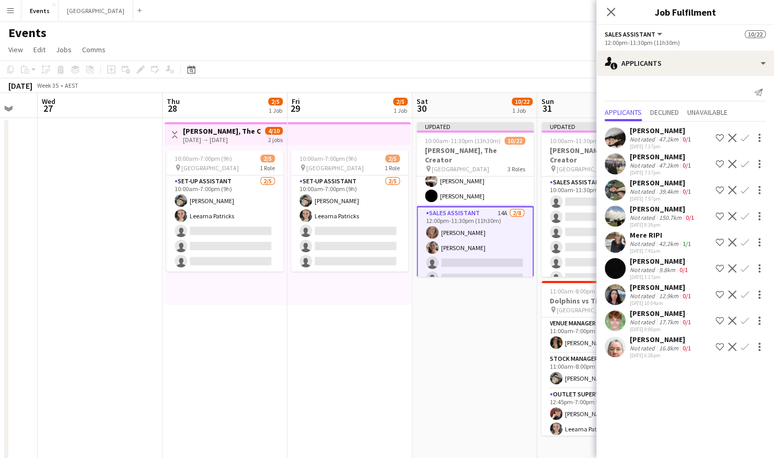
click at [657, 239] on app-icon "Confirm" at bounding box center [745, 242] width 8 height 8
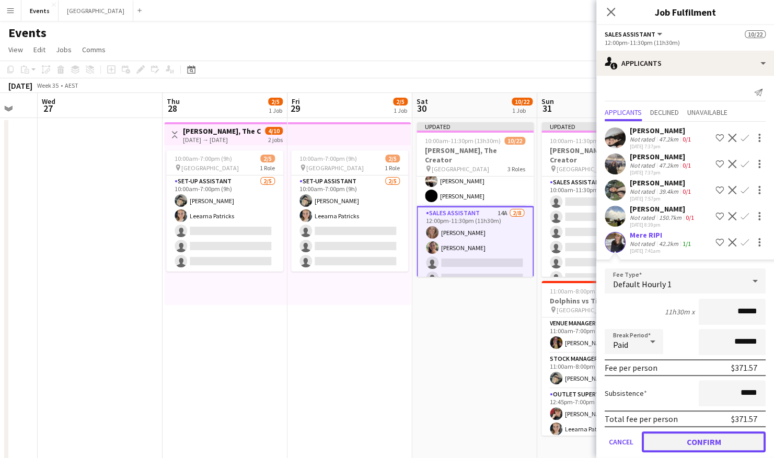
click at [657, 310] on button "Confirm" at bounding box center [704, 442] width 124 height 21
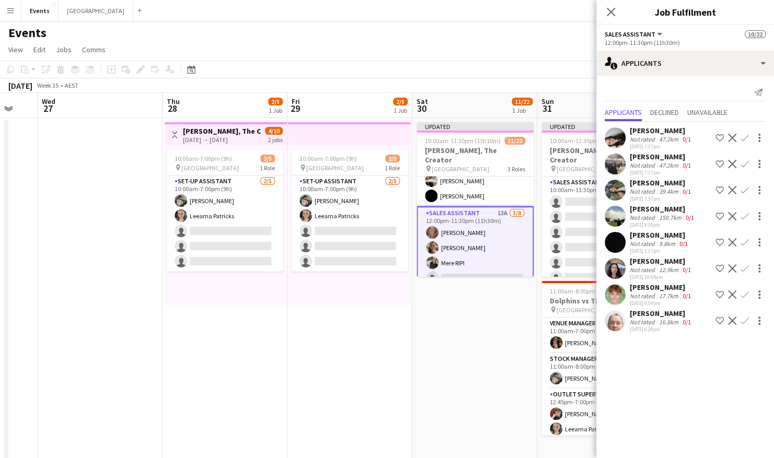
click at [657, 189] on app-icon "Confirm" at bounding box center [745, 190] width 8 height 8
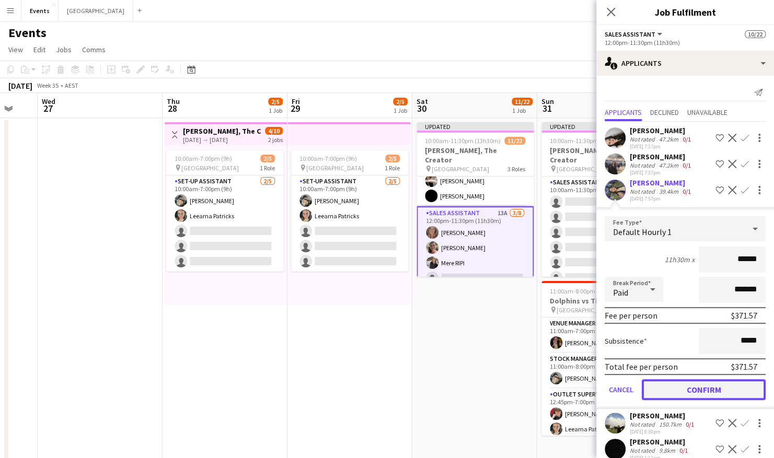
click at [657, 310] on button "Confirm" at bounding box center [704, 390] width 124 height 21
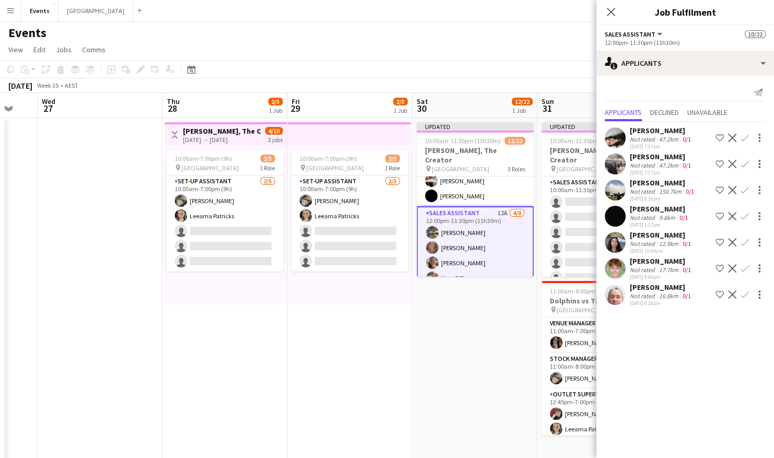
click at [657, 267] on app-icon "Confirm" at bounding box center [745, 269] width 8 height 8
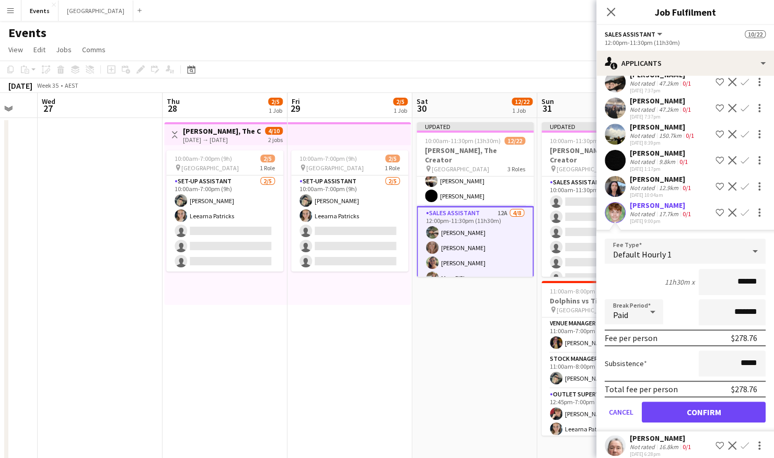
scroll to position [58, 0]
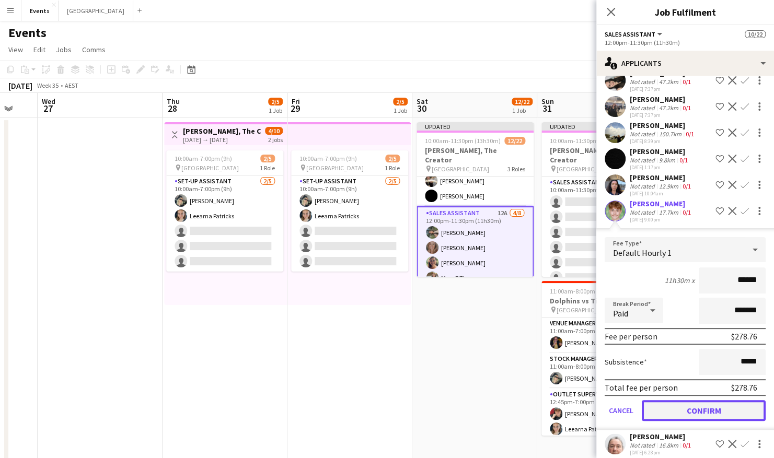
click at [657, 310] on button "Confirm" at bounding box center [704, 410] width 124 height 21
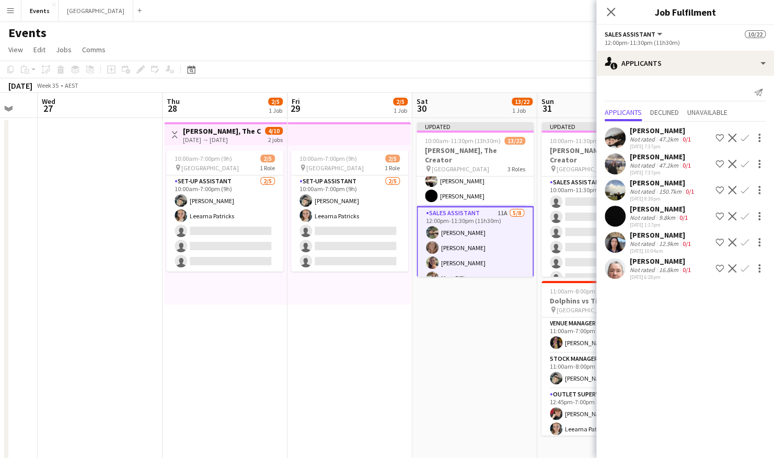
click at [657, 135] on app-icon "Confirm" at bounding box center [745, 138] width 8 height 8
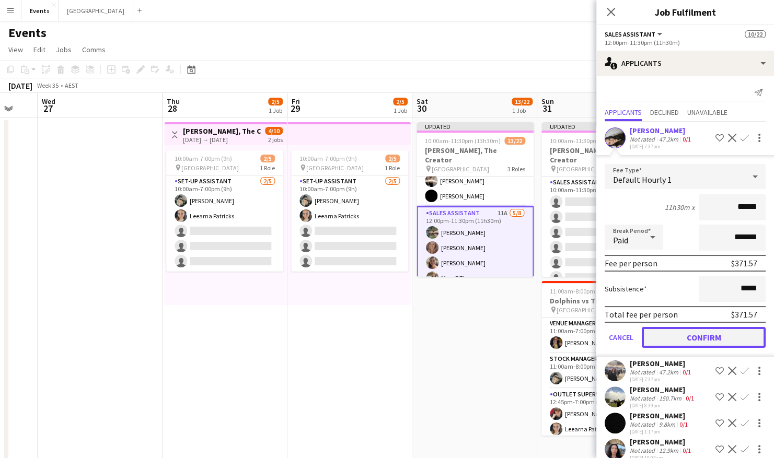
click at [657, 310] on button "Confirm" at bounding box center [704, 337] width 124 height 21
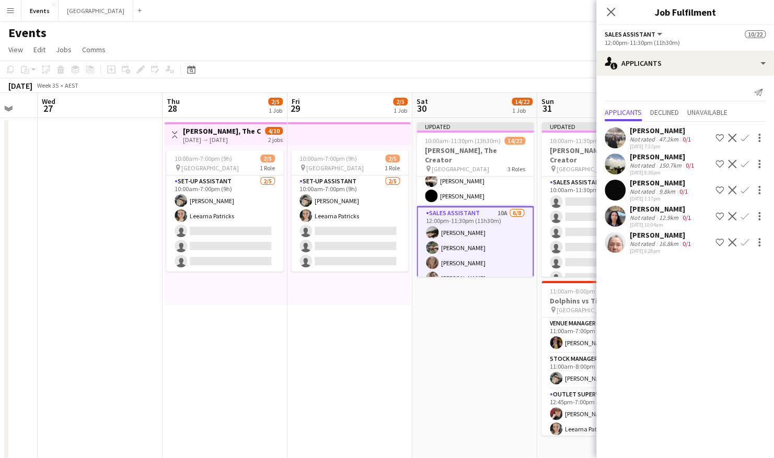
click at [657, 137] on app-icon "Confirm" at bounding box center [745, 138] width 8 height 8
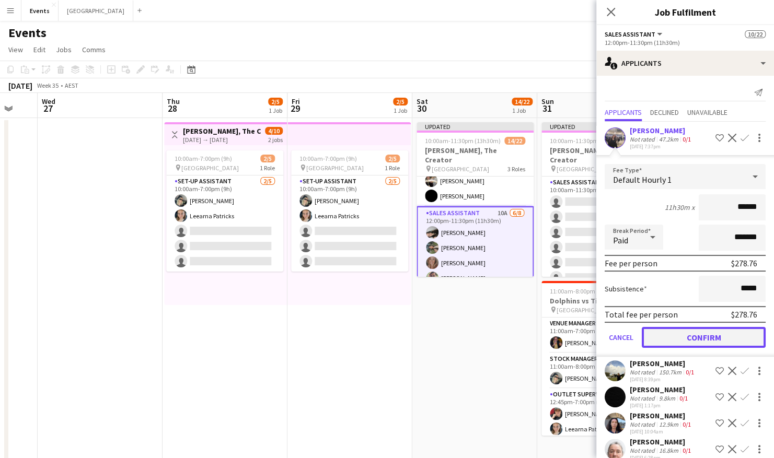
click at [657, 310] on button "Confirm" at bounding box center [704, 337] width 124 height 21
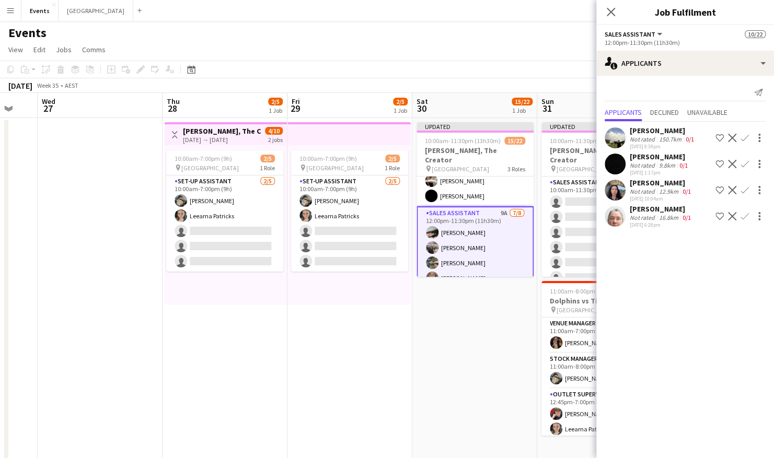
click at [618, 130] on app-user-avatar at bounding box center [615, 138] width 21 height 21
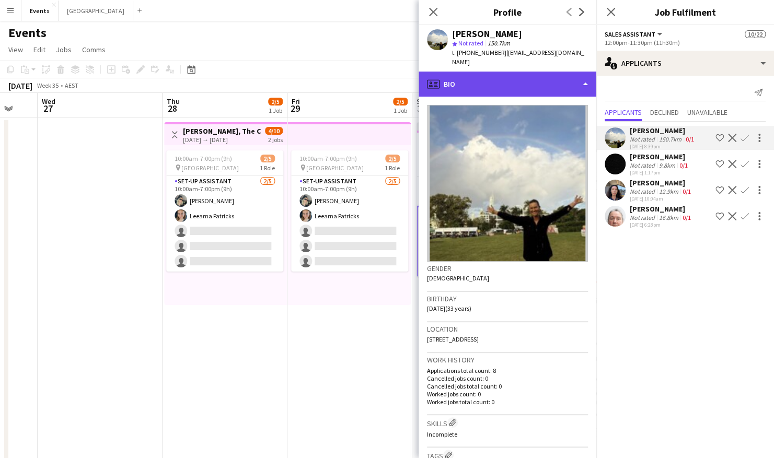
click at [524, 79] on div "profile Bio" at bounding box center [508, 84] width 178 height 25
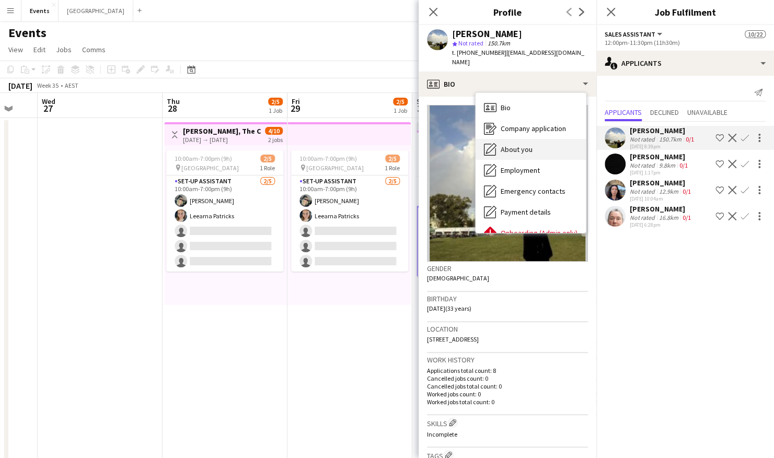
click at [515, 145] on span "About you" at bounding box center [517, 149] width 32 height 9
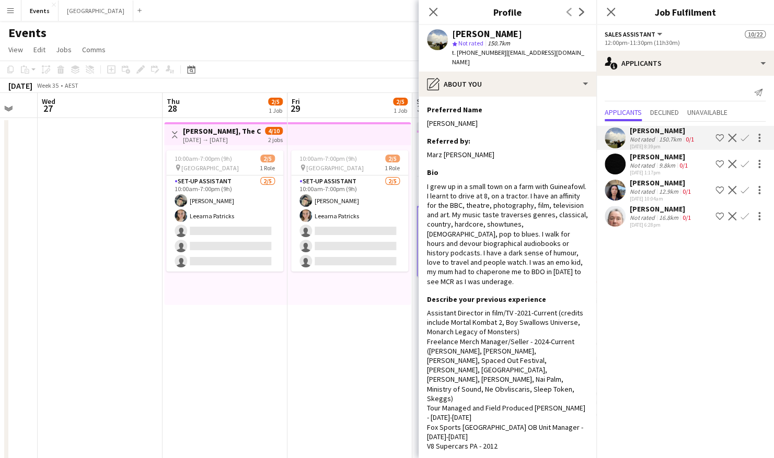
scroll to position [1, 0]
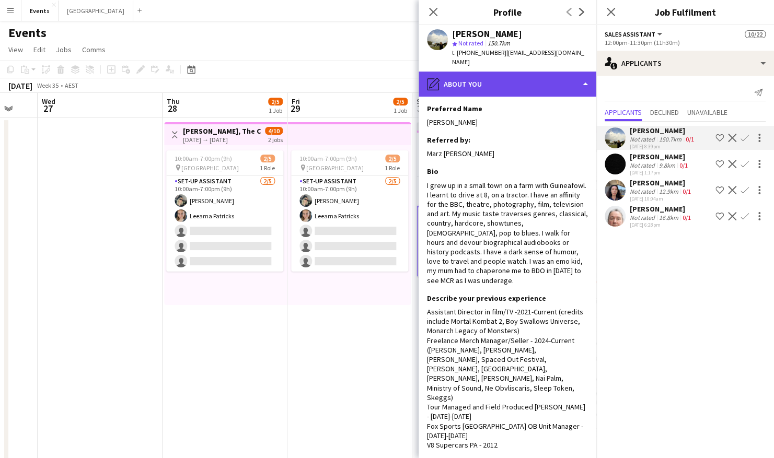
click at [517, 79] on div "pencil4 About you" at bounding box center [508, 84] width 178 height 25
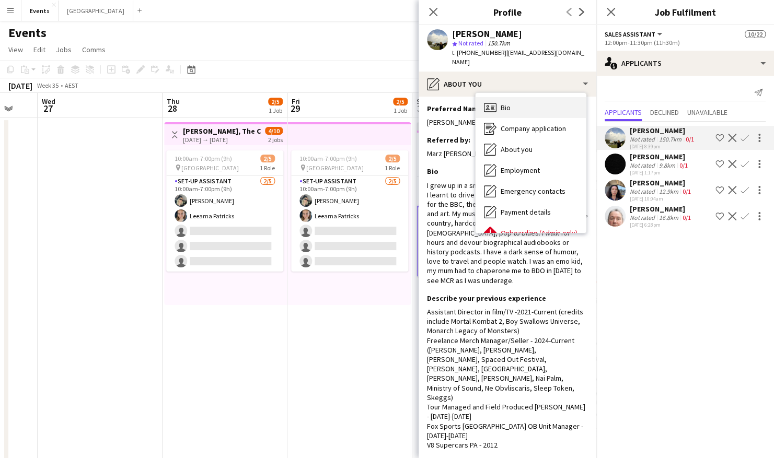
click at [522, 99] on div "Bio Bio" at bounding box center [531, 107] width 110 height 21
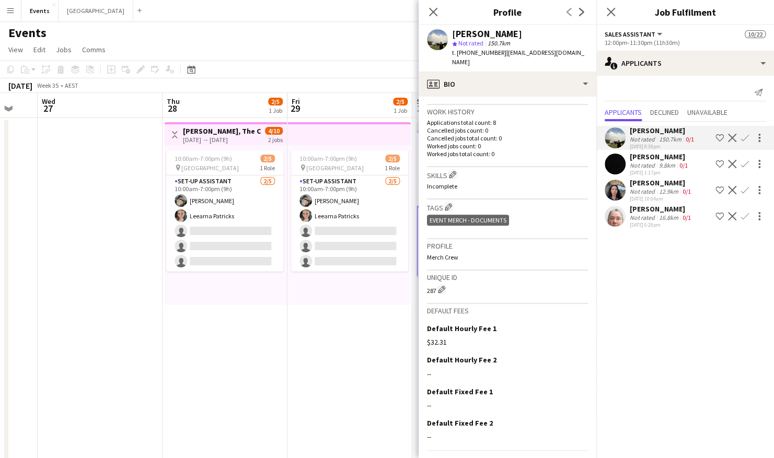
scroll to position [248, 0]
click at [532, 87] on div "Location 68 Lizray Road, Federal, 2480" at bounding box center [507, 90] width 161 height 30
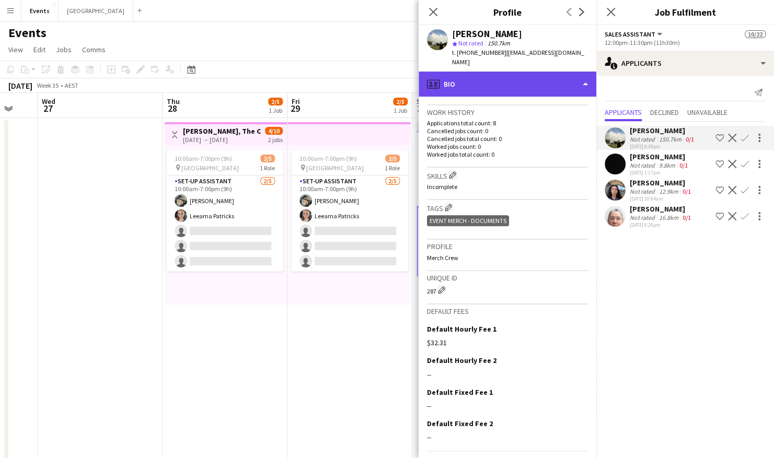
click at [530, 75] on div "profile Bio" at bounding box center [508, 84] width 178 height 25
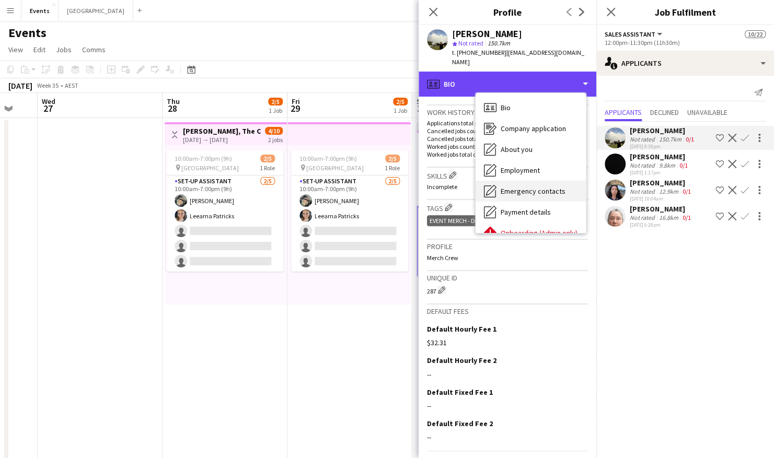
scroll to position [56, 0]
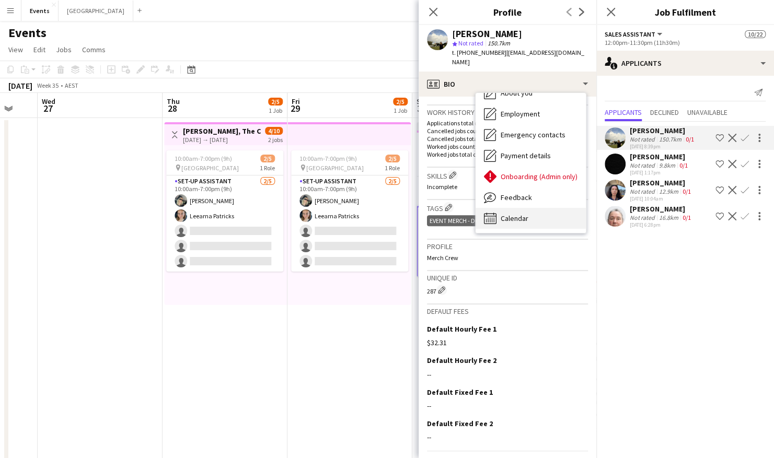
click at [515, 214] on span "Calendar" at bounding box center [515, 218] width 28 height 9
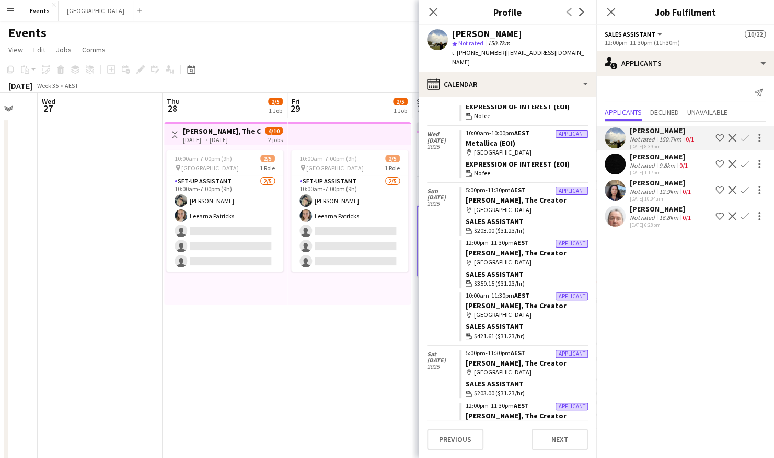
scroll to position [142, 0]
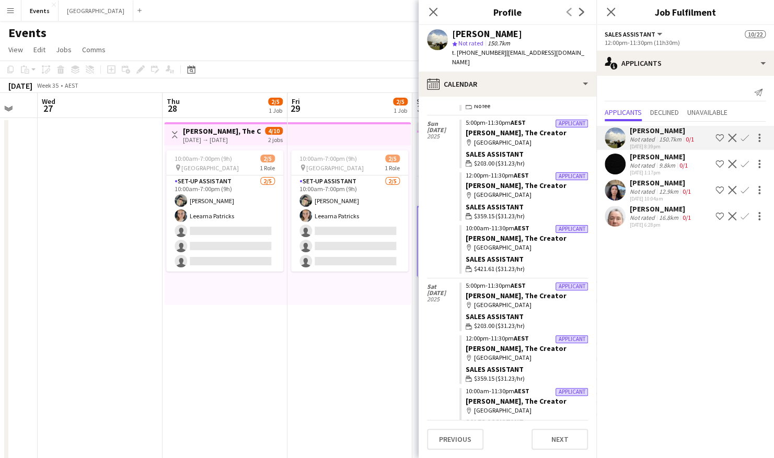
click at [657, 188] on app-icon "Confirm" at bounding box center [745, 190] width 8 height 8
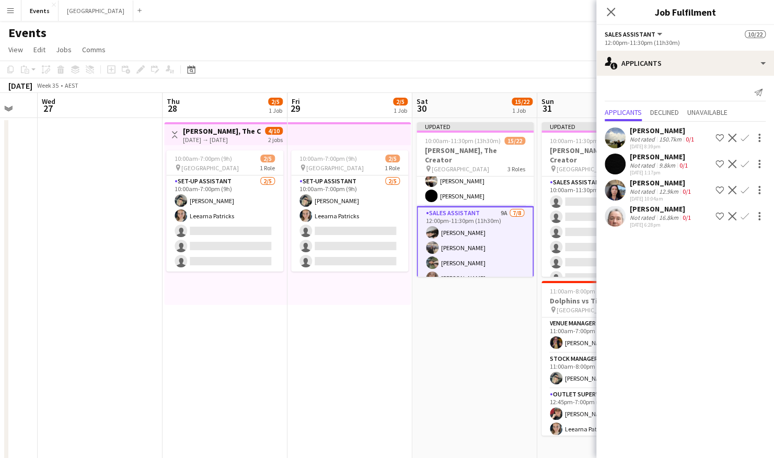
click at [657, 216] on app-icon "Confirm" at bounding box center [745, 216] width 8 height 8
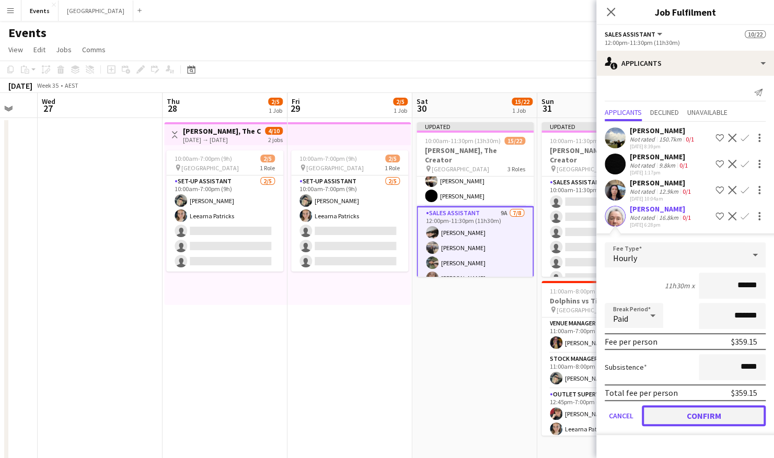
click at [657, 310] on button "Confirm" at bounding box center [704, 416] width 124 height 21
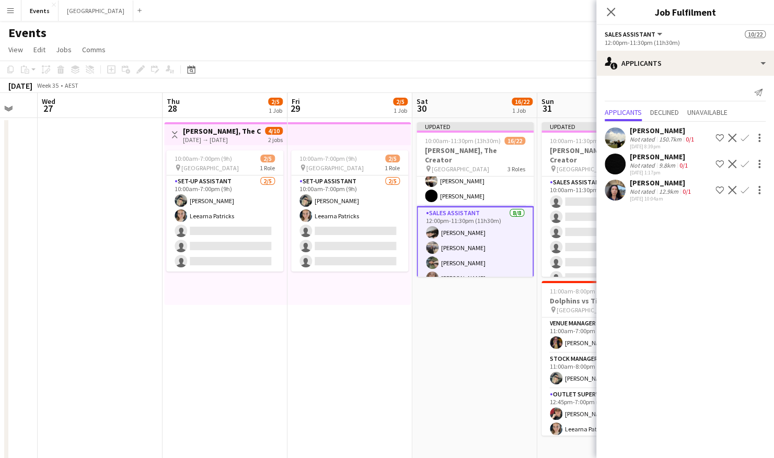
click at [657, 188] on app-icon "Confirm" at bounding box center [745, 190] width 8 height 8
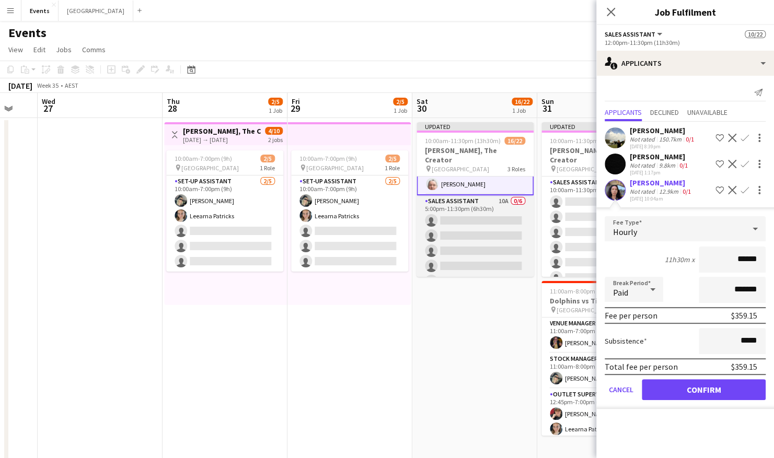
click at [454, 202] on app-card-role "Sales Assistant 10A 0/6 5:00pm-11:30pm (6h30m) single-neutral-actions single-ne…" at bounding box center [475, 251] width 117 height 111
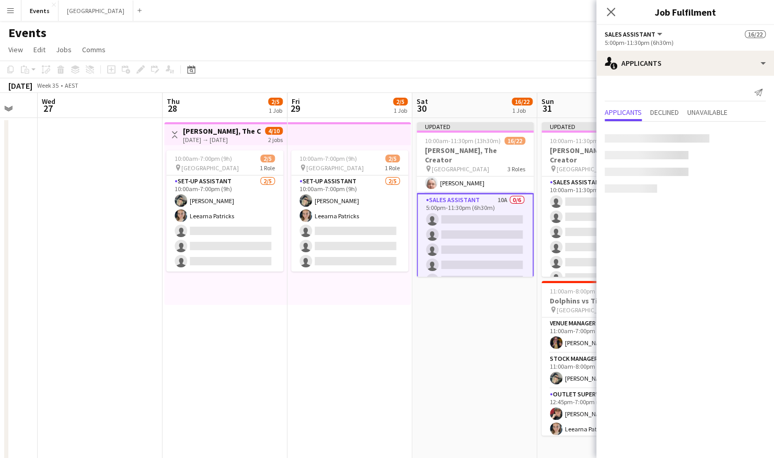
scroll to position [266, 0]
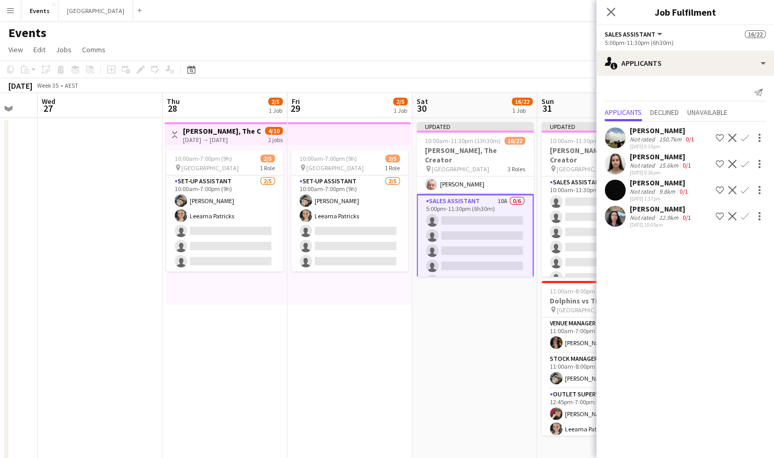
click at [657, 215] on app-icon "Confirm" at bounding box center [745, 216] width 8 height 8
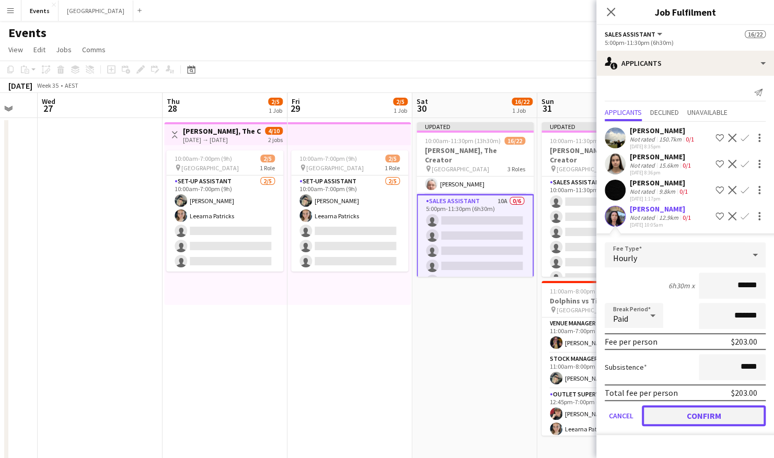
click at [657, 310] on button "Confirm" at bounding box center [704, 416] width 124 height 21
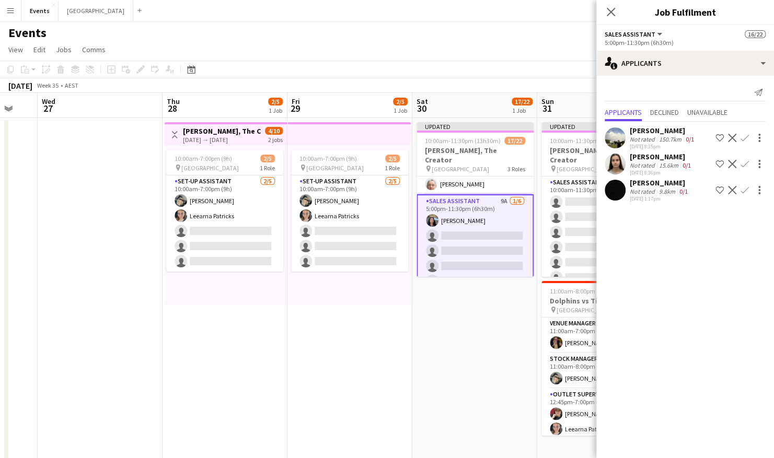
click at [657, 163] on app-icon "Confirm" at bounding box center [745, 164] width 8 height 8
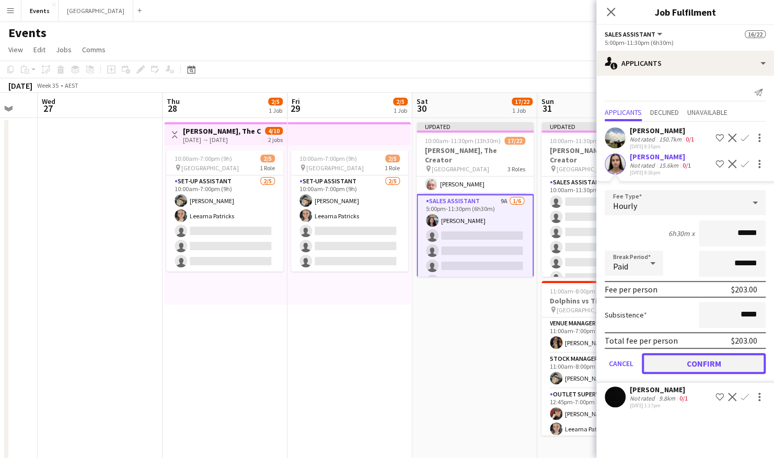
click at [657, 310] on button "Confirm" at bounding box center [704, 363] width 124 height 21
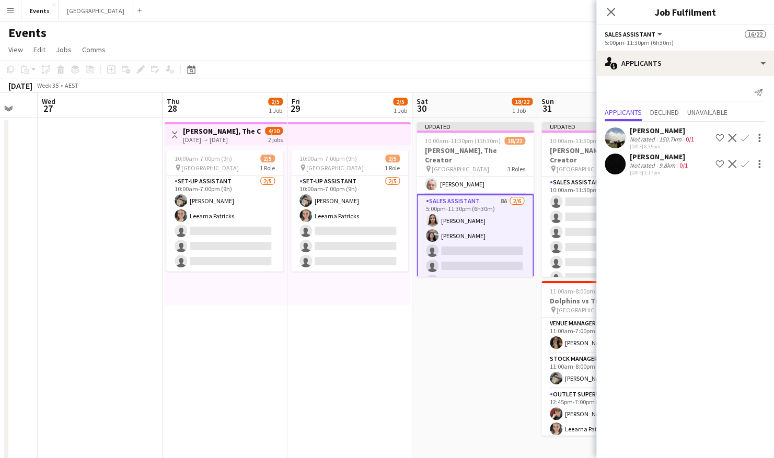
click at [657, 136] on app-icon "Confirm" at bounding box center [745, 138] width 8 height 8
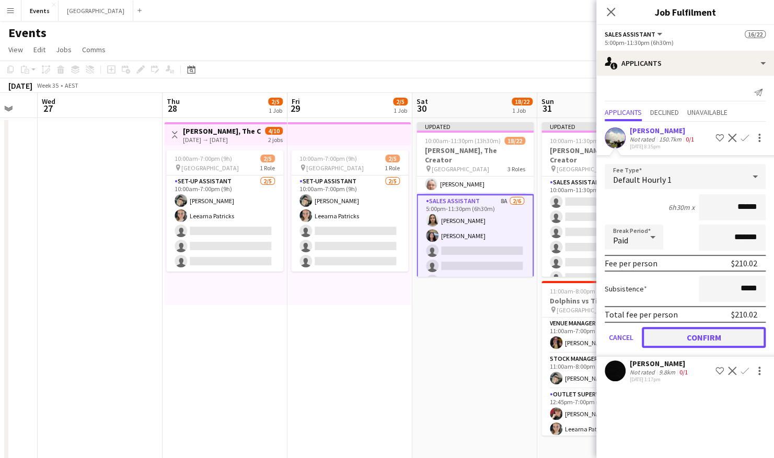
click at [657, 310] on button "Confirm" at bounding box center [704, 337] width 124 height 21
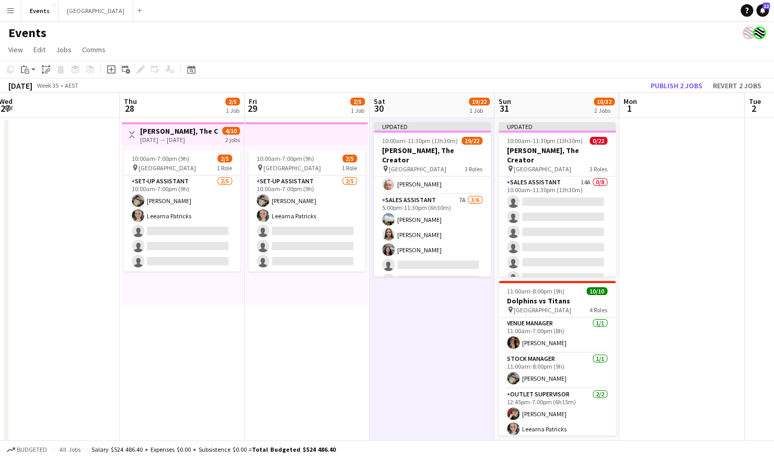
scroll to position [0, 505]
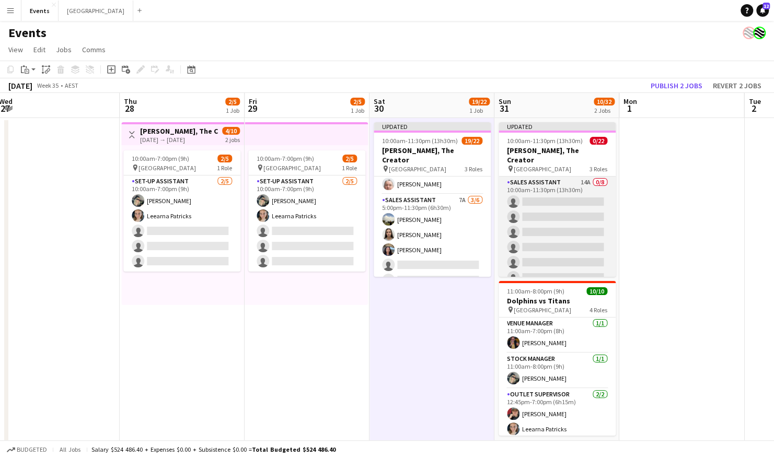
click at [557, 186] on app-card-role "Sales Assistant 14A 0/8 10:00am-11:30pm (13h30m) single-neutral-actions single-…" at bounding box center [557, 248] width 117 height 142
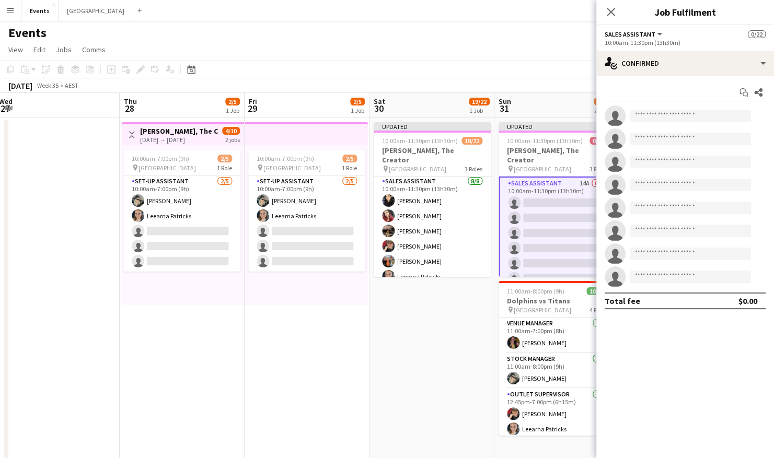
scroll to position [0, 0]
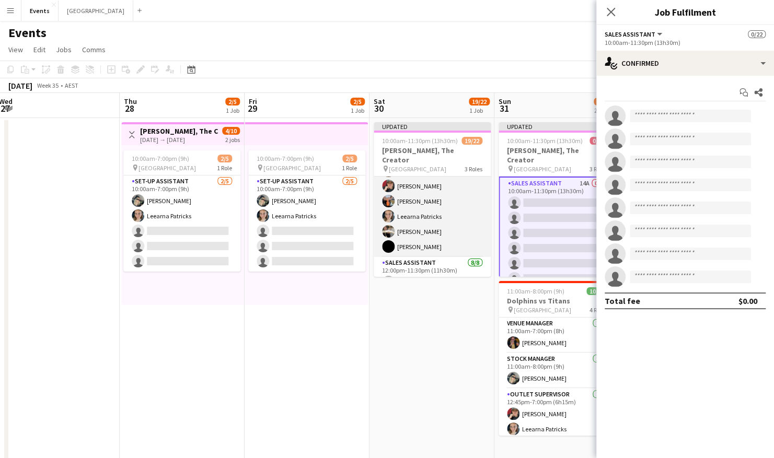
click at [421, 208] on app-card-role "Sales Assistant 8/8 10:00am-11:30pm (13h30m) Maryline HANG CHOO Amber Cowan Nya…" at bounding box center [432, 187] width 117 height 142
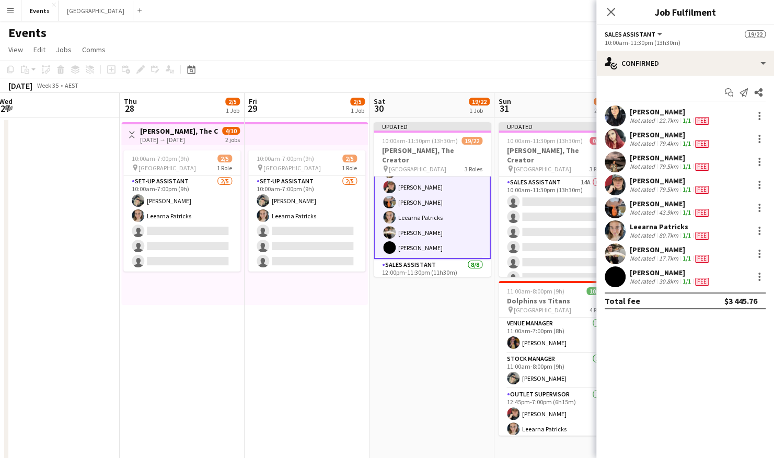
scroll to position [62, 0]
click at [657, 137] on div at bounding box center [759, 139] width 13 height 13
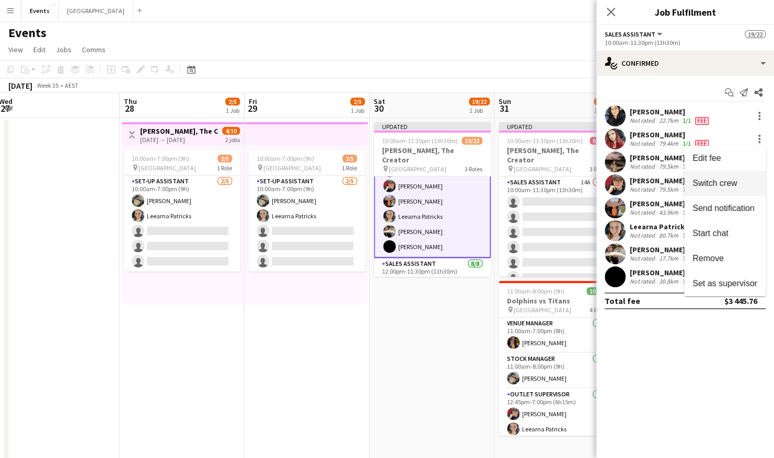
click at [657, 181] on span "Switch crew" at bounding box center [715, 183] width 44 height 9
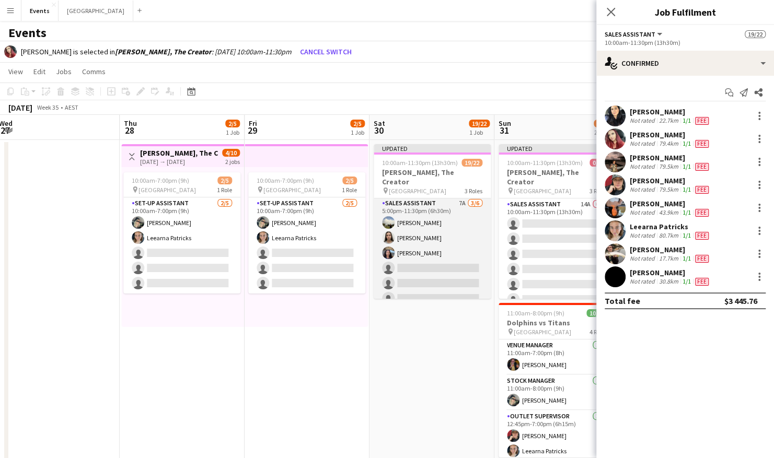
click at [430, 258] on app-card-role "Sales Assistant 7A 3/6 5:00pm-11:30pm (6h30m) Jessica Davis Jazlyn Pedrina Jess…" at bounding box center [432, 253] width 117 height 111
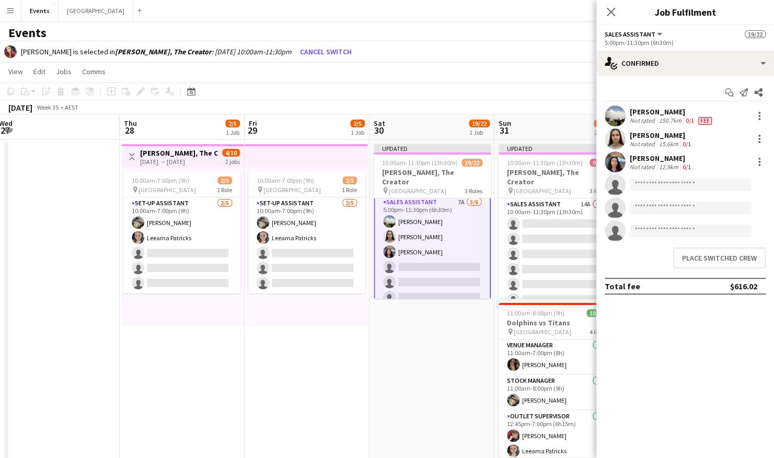
scroll to position [285, 0]
click at [657, 253] on button "Place switched crew" at bounding box center [719, 258] width 93 height 21
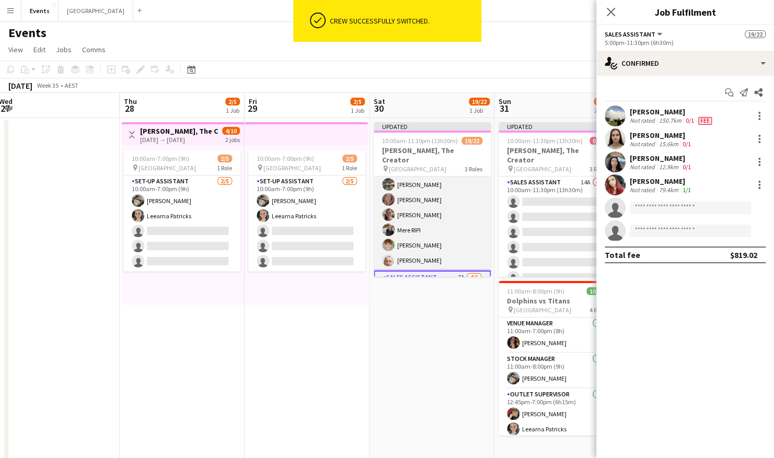
click at [415, 217] on app-card-role "Sales Assistant 8/8 12:00pm-11:30pm (11h30m) Lorna Saunders Merryn Kelly Myah T…" at bounding box center [432, 200] width 117 height 142
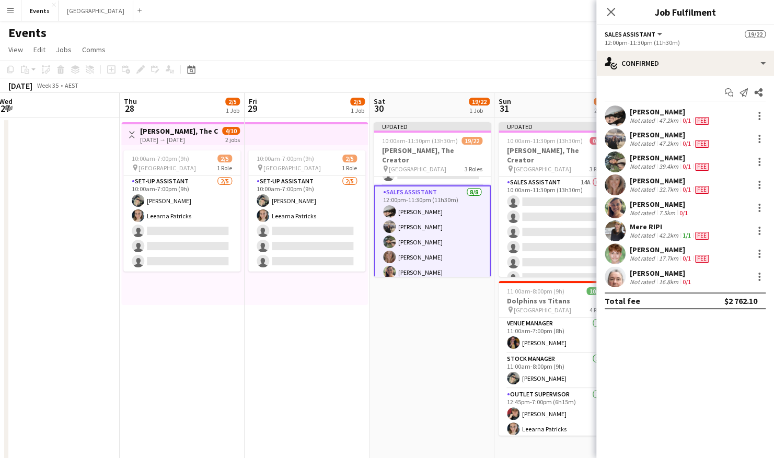
scroll to position [151, 0]
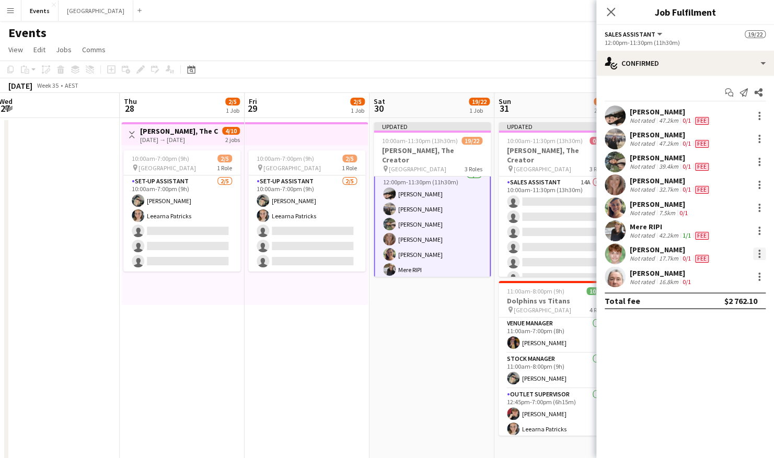
click at [657, 254] on div at bounding box center [759, 254] width 13 height 13
click at [657, 303] on button "Switch crew" at bounding box center [725, 298] width 82 height 25
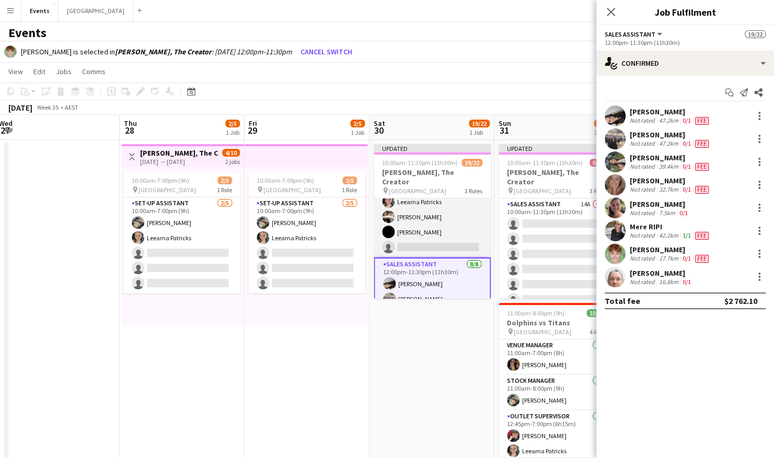
click at [425, 225] on app-card-role "Sales Assistant 9A 7/8 10:00am-11:30pm (13h30m) Maryline HANG CHOO Nyah Morris …" at bounding box center [432, 187] width 117 height 142
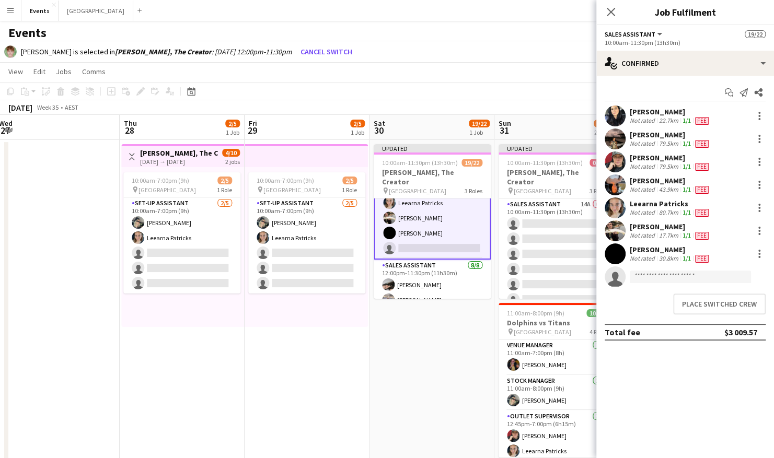
scroll to position [84, 0]
click at [657, 298] on button "Place switched crew" at bounding box center [719, 304] width 93 height 21
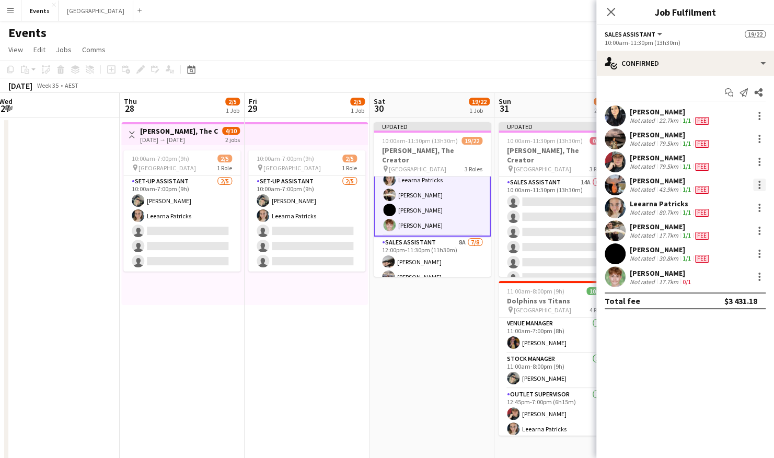
click at [657, 185] on div at bounding box center [759, 185] width 13 height 13
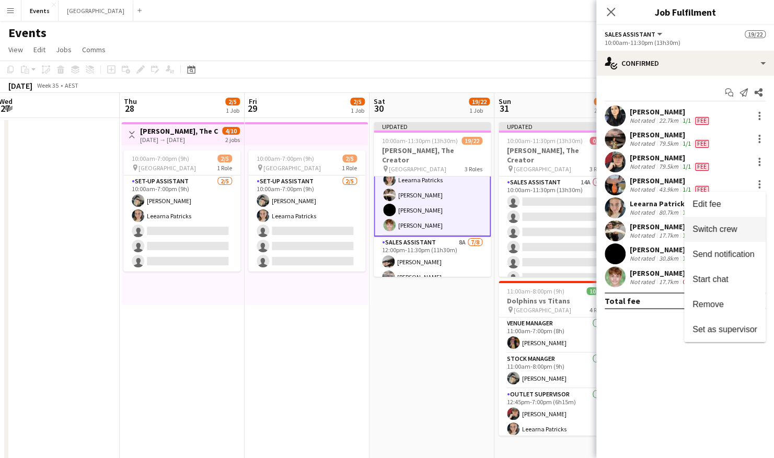
click at [657, 230] on span "Switch crew" at bounding box center [715, 229] width 44 height 9
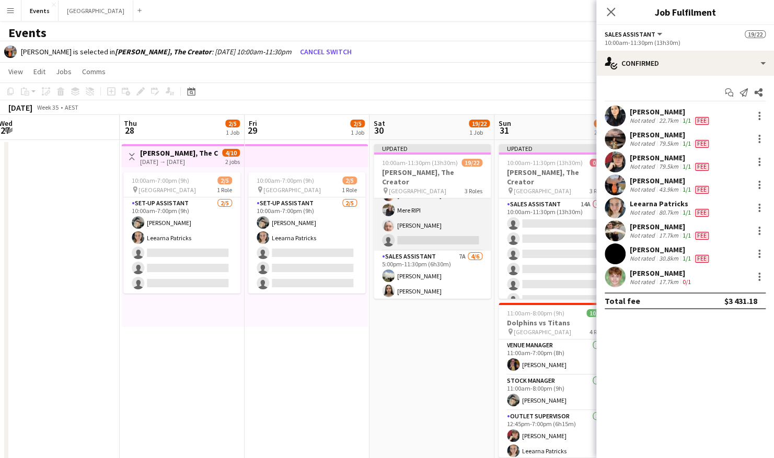
click at [420, 220] on app-card-role "Sales Assistant 8A 7/8 12:00pm-11:30pm (11h30m) Lorna Saunders Merryn Kelly Mya…" at bounding box center [432, 180] width 117 height 142
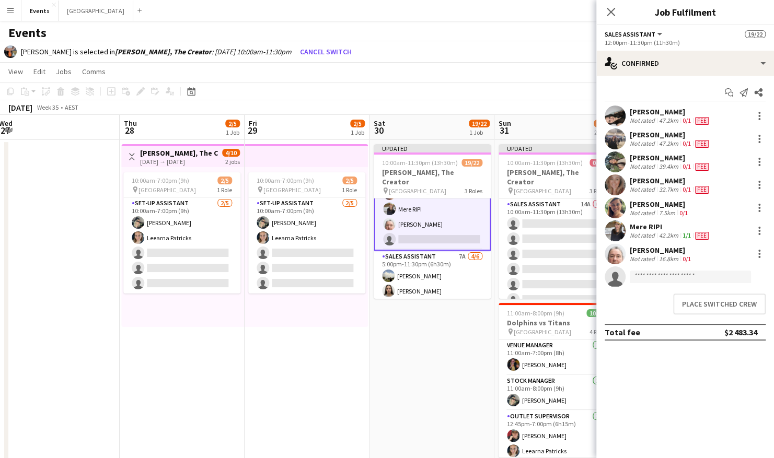
scroll to position [232, 0]
click at [657, 302] on button "Place switched crew" at bounding box center [719, 304] width 93 height 21
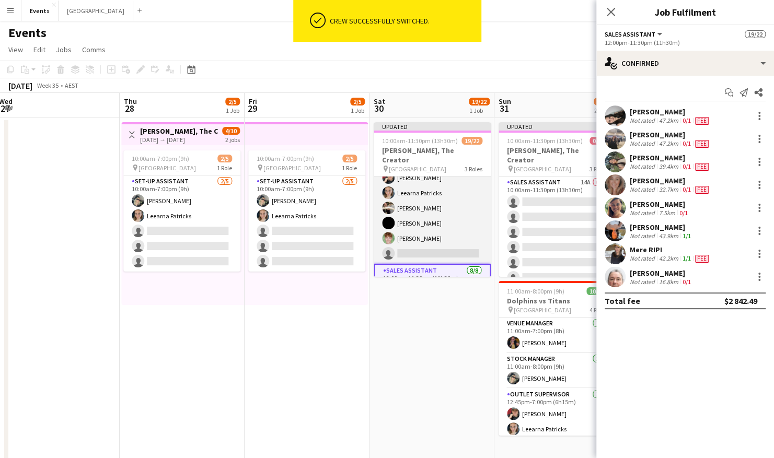
click at [427, 214] on app-card-role "Sales Assistant 9A 7/8 10:00am-11:30pm (13h30m) Maryline HANG CHOO Nyah Morris …" at bounding box center [432, 193] width 117 height 142
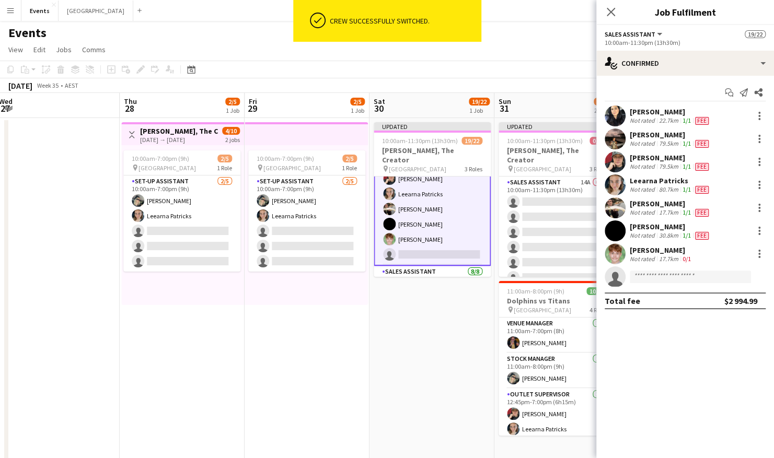
scroll to position [55, 0]
click at [657, 274] on input at bounding box center [690, 277] width 121 height 13
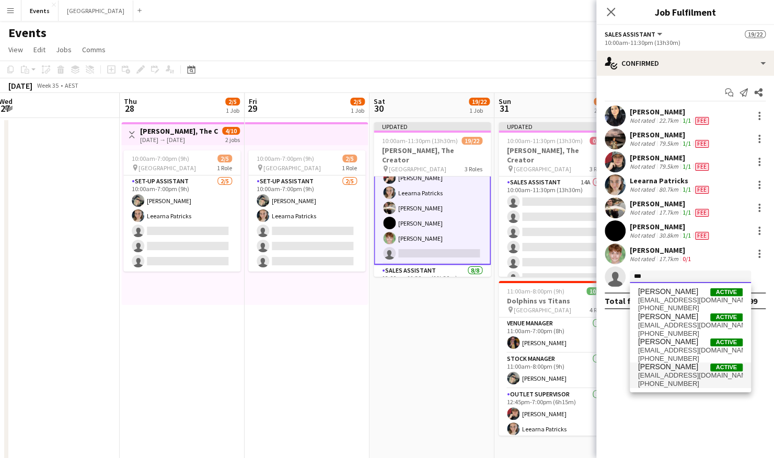
type input "***"
click at [657, 310] on span "[EMAIL_ADDRESS][DOMAIN_NAME]" at bounding box center [690, 376] width 105 height 8
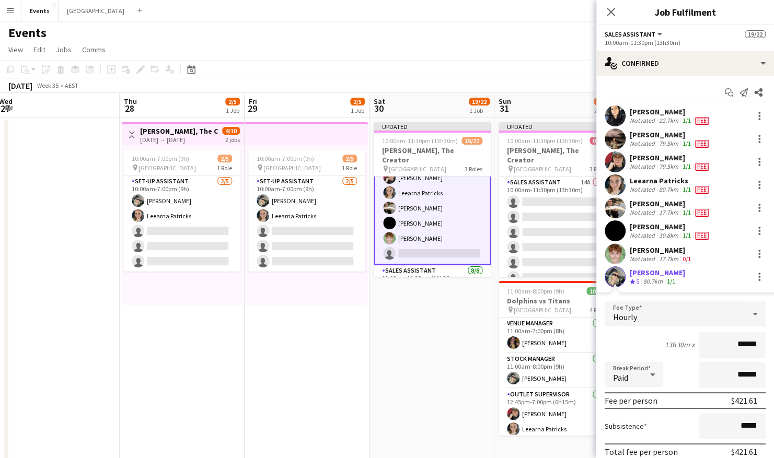
scroll to position [66, 0]
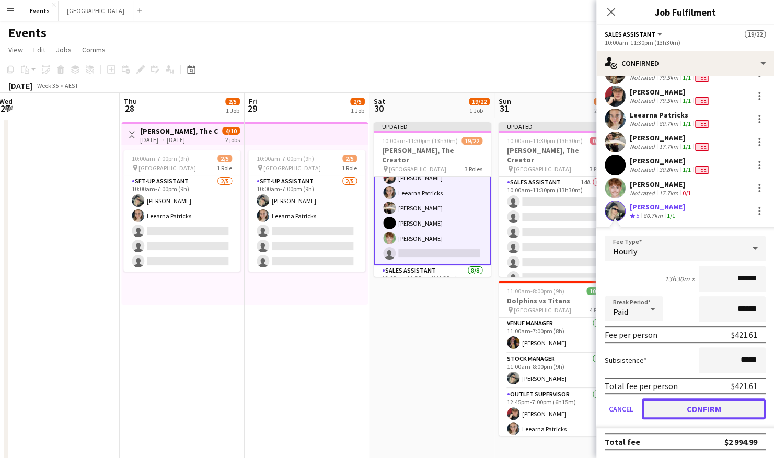
click at [657, 310] on button "Confirm" at bounding box center [704, 409] width 124 height 21
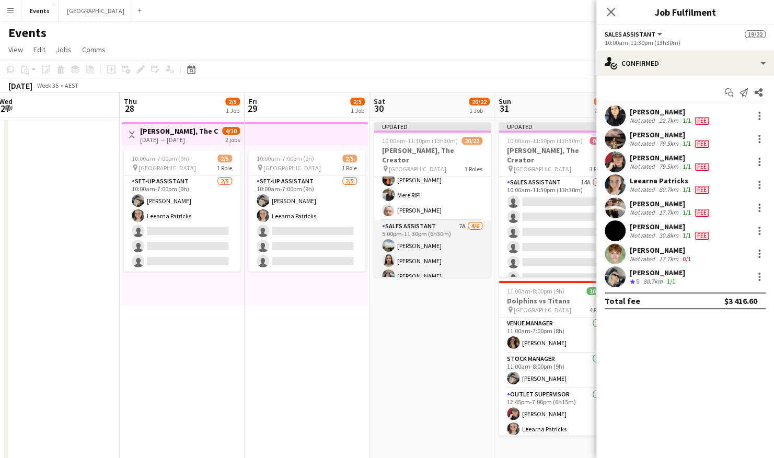
scroll to position [286, 0]
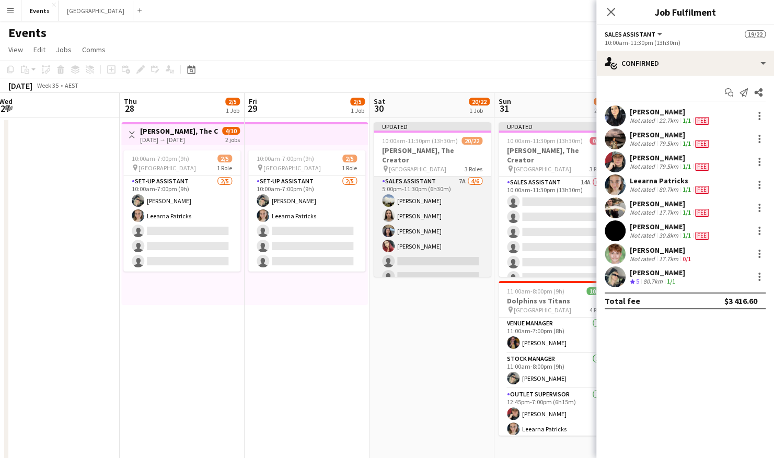
click at [434, 209] on app-card-role "Sales Assistant 7A 4/6 5:00pm-11:30pm (6h30m) Jessica Davis Jazlyn Pedrina Jess…" at bounding box center [432, 231] width 117 height 111
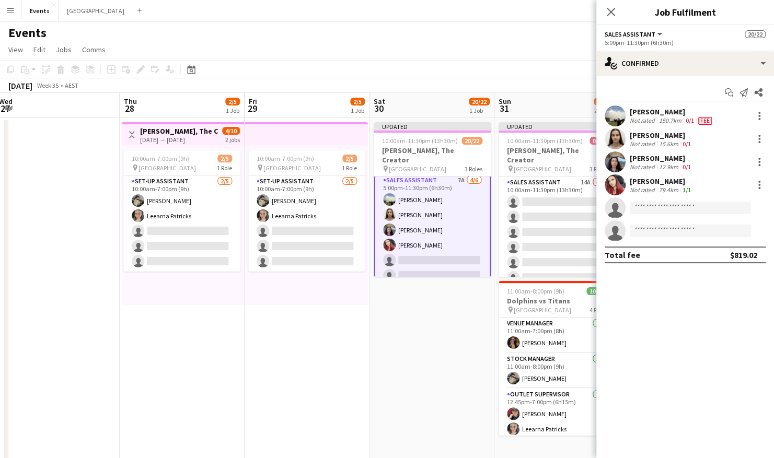
scroll to position [285, 0]
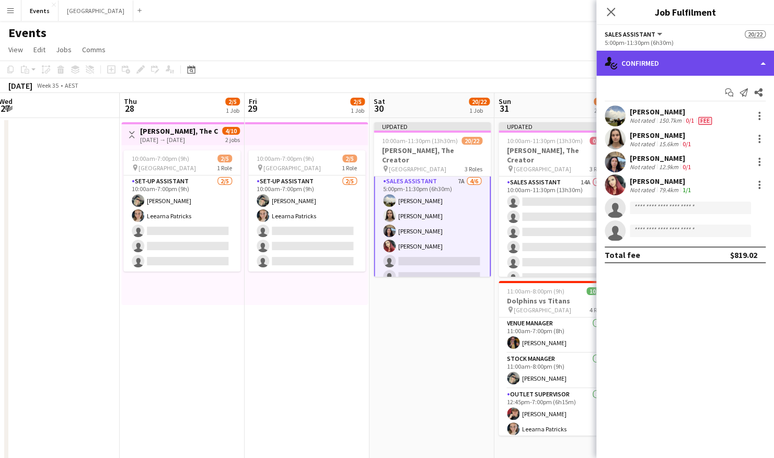
click at [657, 65] on div "single-neutral-actions-check-2 Confirmed" at bounding box center [686, 63] width 178 height 25
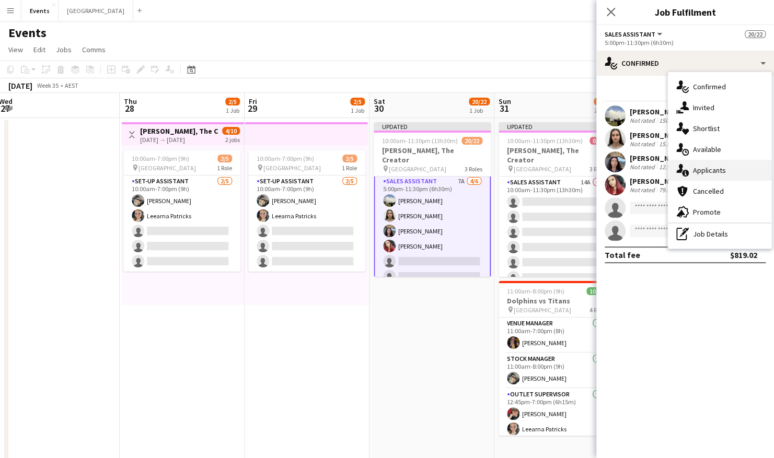
click at [657, 168] on div "single-neutral-actions-information Applicants" at bounding box center [720, 170] width 104 height 21
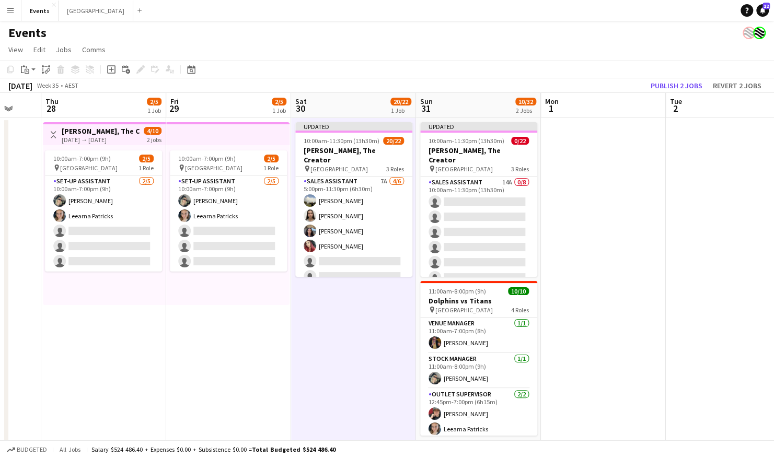
scroll to position [0, 334]
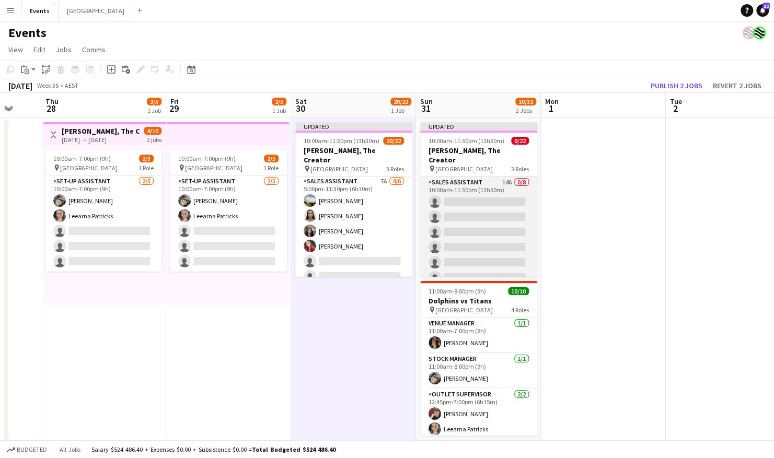
click at [467, 185] on app-card-role "Sales Assistant 14A 0/8 10:00am-11:30pm (13h30m) single-neutral-actions single-…" at bounding box center [478, 248] width 117 height 142
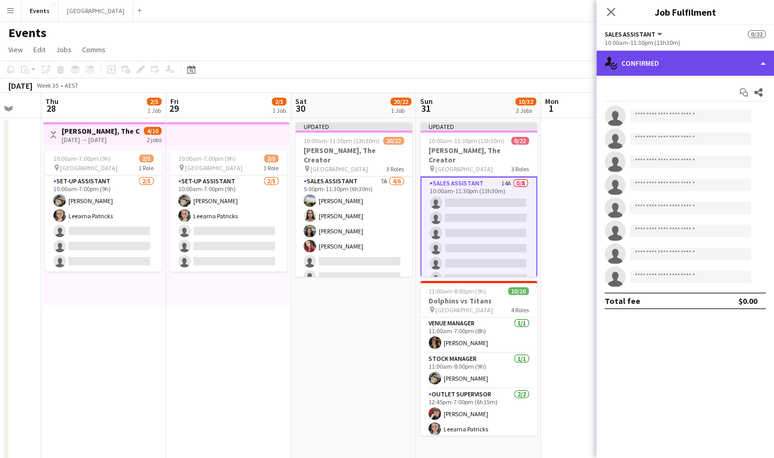
click at [657, 61] on div "single-neutral-actions-check-2 Confirmed" at bounding box center [686, 63] width 178 height 25
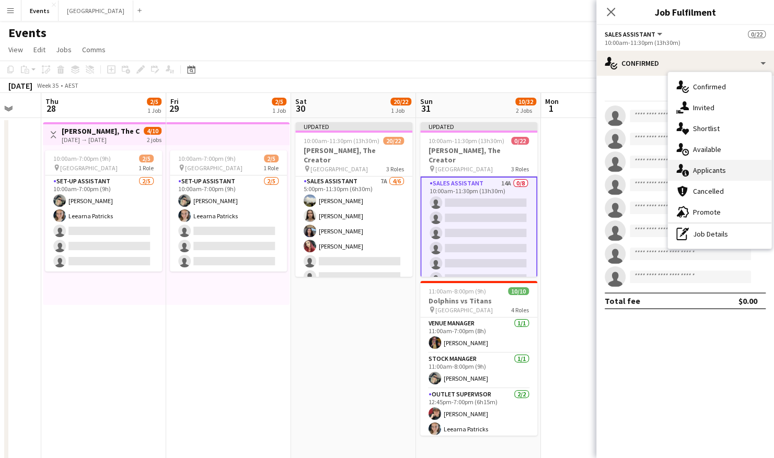
click at [657, 170] on div "single-neutral-actions-information Applicants" at bounding box center [720, 170] width 104 height 21
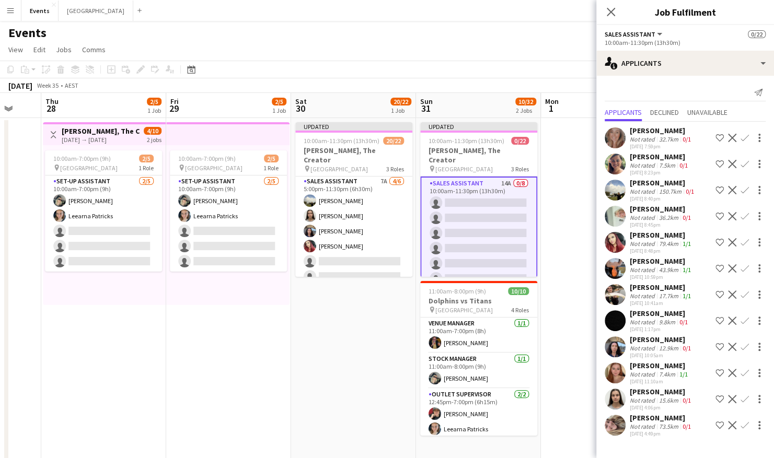
click at [657, 242] on app-icon "Confirm" at bounding box center [745, 242] width 8 height 8
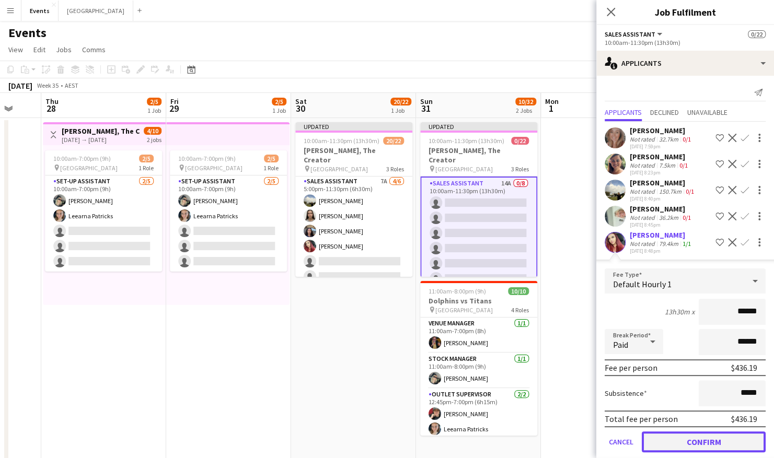
click at [657, 310] on button "Confirm" at bounding box center [704, 442] width 124 height 21
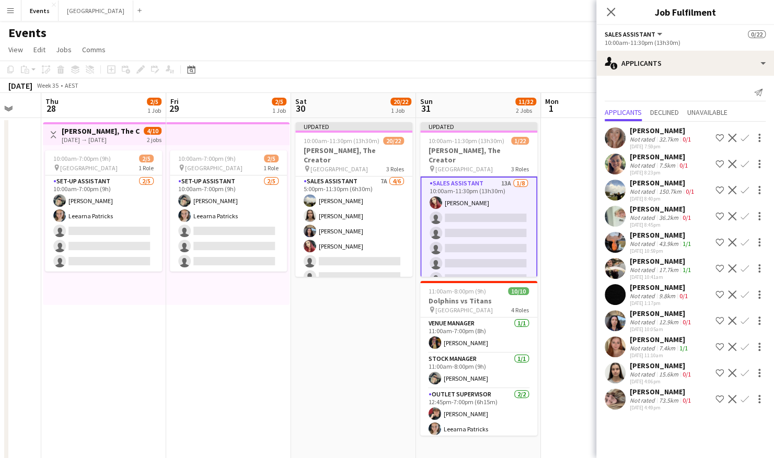
click at [657, 267] on app-icon "Confirm" at bounding box center [745, 269] width 8 height 8
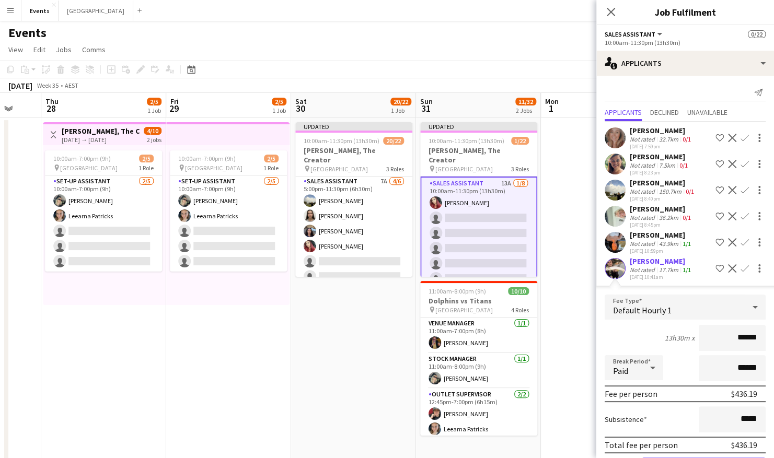
scroll to position [40, 0]
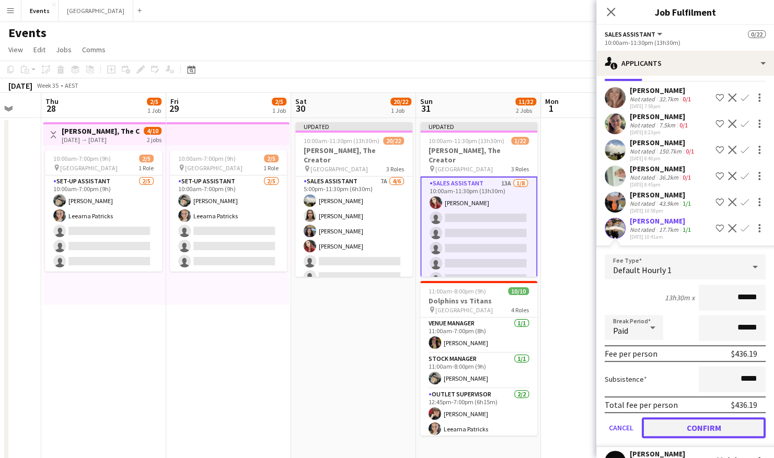
click at [657, 310] on button "Confirm" at bounding box center [704, 428] width 124 height 21
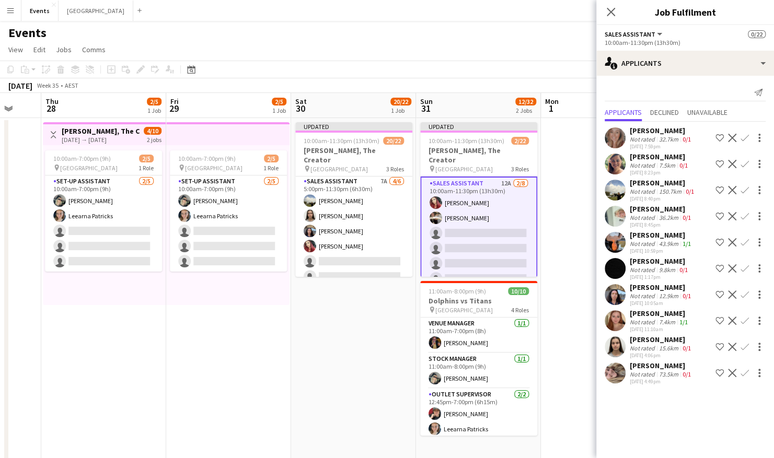
click at [657, 240] on app-icon "Confirm" at bounding box center [745, 242] width 8 height 8
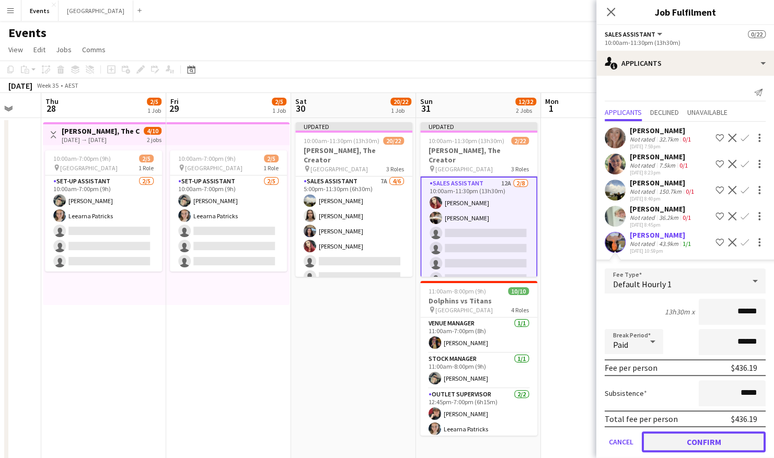
click at [657, 310] on button "Confirm" at bounding box center [704, 442] width 124 height 21
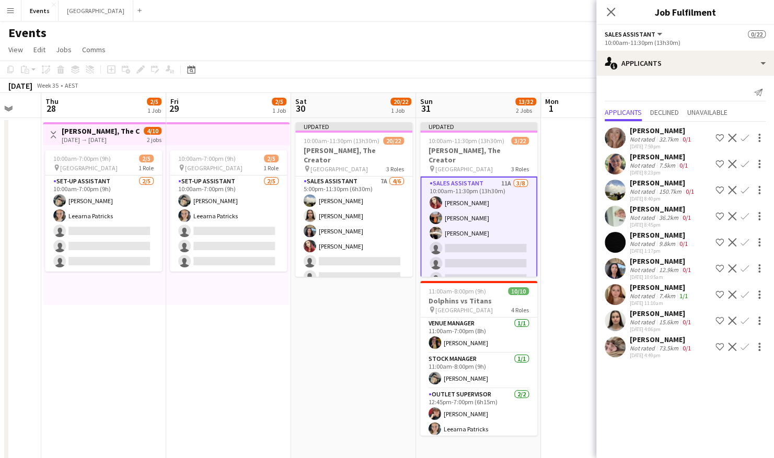
click at [657, 137] on app-icon "Confirm" at bounding box center [745, 138] width 8 height 8
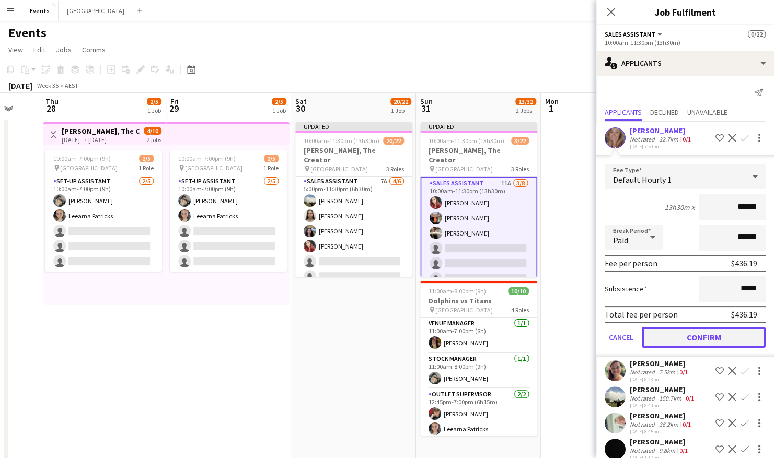
click at [657, 310] on button "Confirm" at bounding box center [704, 337] width 124 height 21
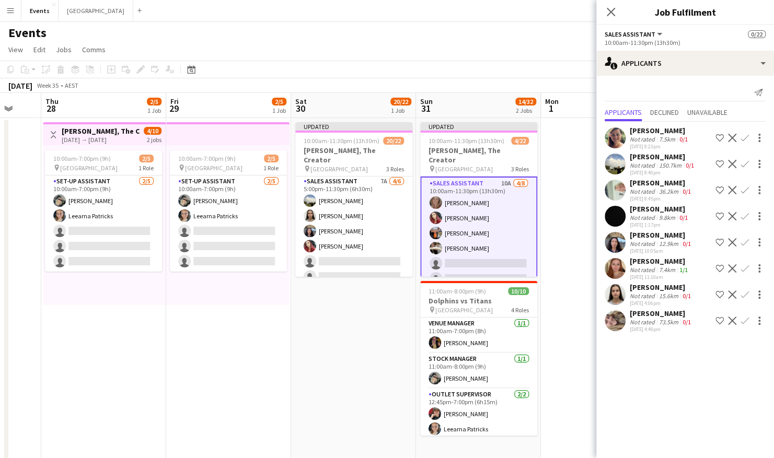
click at [657, 136] on app-icon "Confirm" at bounding box center [745, 138] width 8 height 8
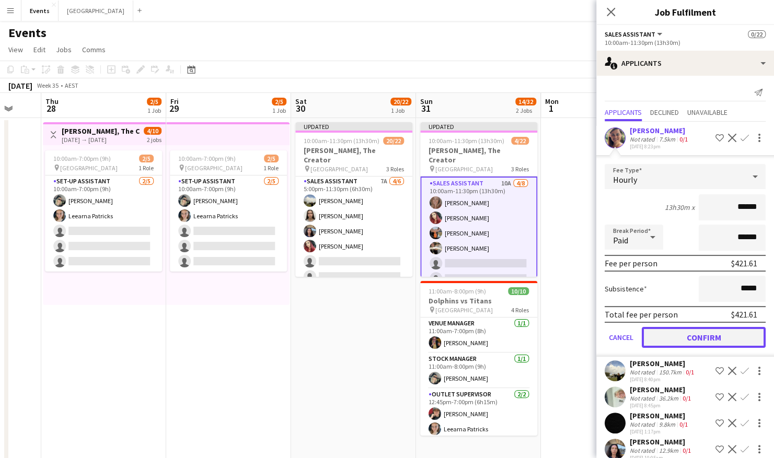
click at [657, 310] on button "Confirm" at bounding box center [704, 337] width 124 height 21
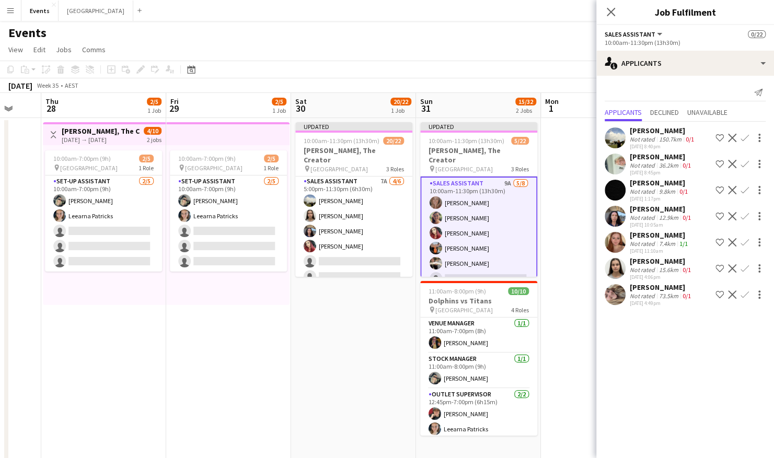
click at [657, 161] on app-icon "Confirm" at bounding box center [745, 164] width 8 height 8
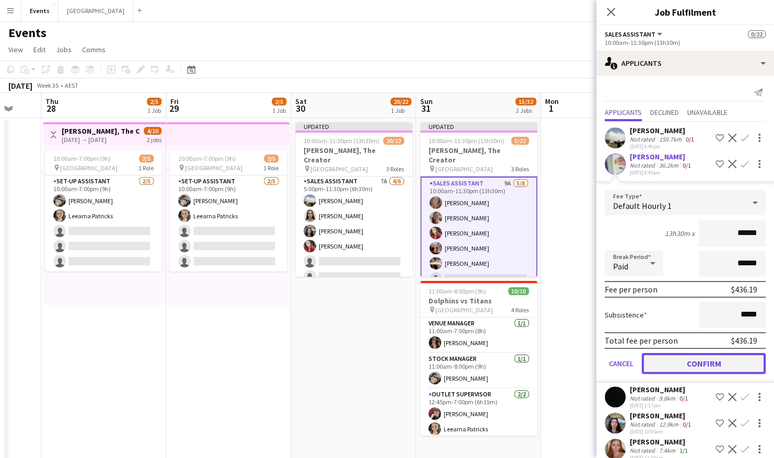
click at [657, 310] on button "Confirm" at bounding box center [704, 363] width 124 height 21
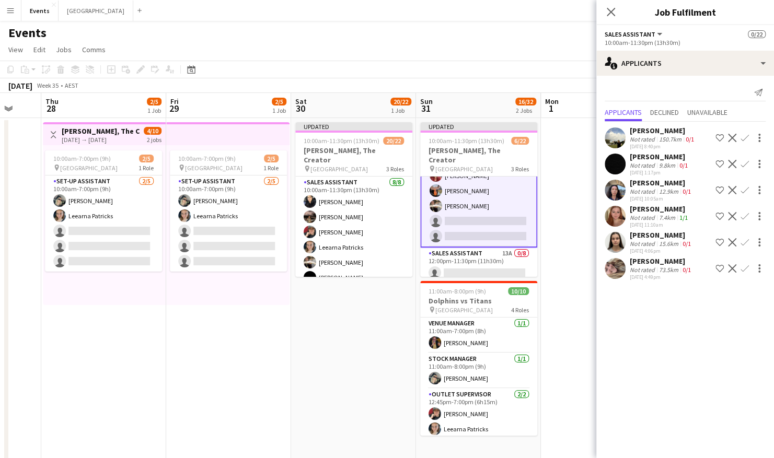
scroll to position [75, 0]
click at [657, 216] on app-icon "Confirm" at bounding box center [745, 216] width 8 height 8
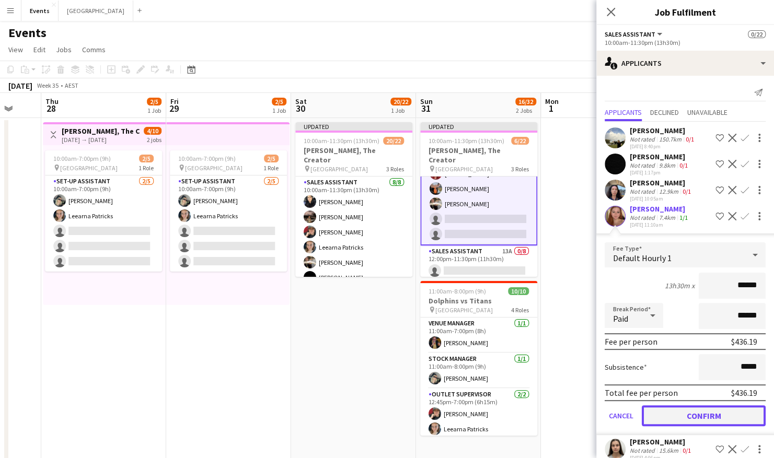
click at [657, 310] on button "Confirm" at bounding box center [704, 416] width 124 height 21
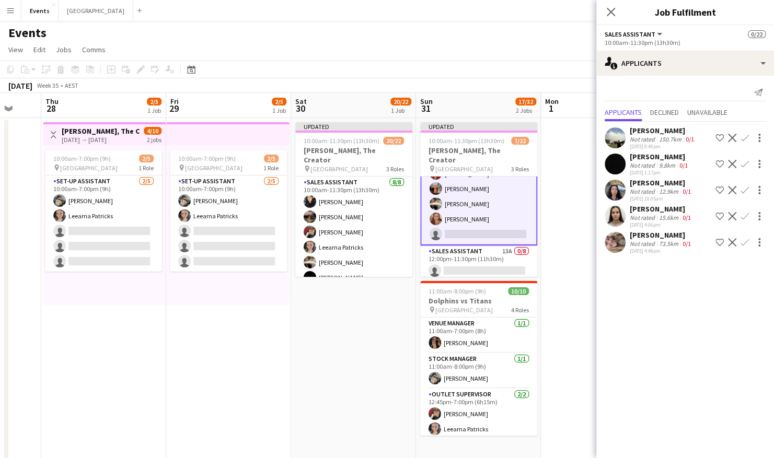
click at [657, 215] on app-icon "Confirm" at bounding box center [745, 216] width 8 height 8
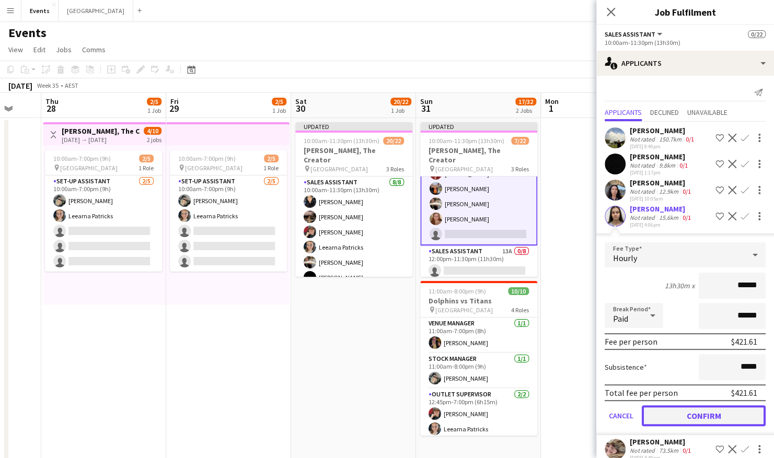
click at [657, 310] on button "Confirm" at bounding box center [704, 416] width 124 height 21
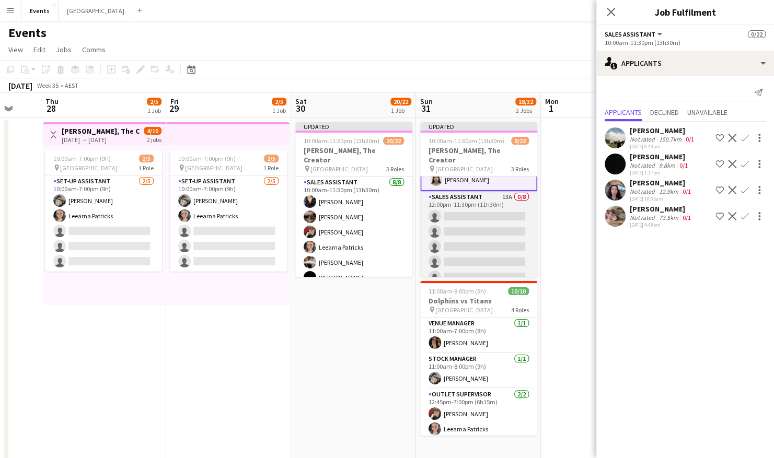
click at [477, 205] on app-card-role "Sales Assistant 13A 0/8 12:00pm-11:30pm (11h30m) single-neutral-actions single-…" at bounding box center [478, 262] width 117 height 142
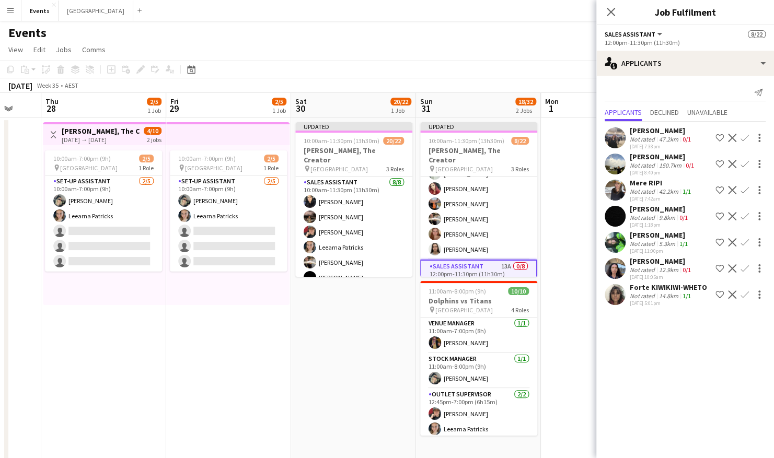
scroll to position [128, 0]
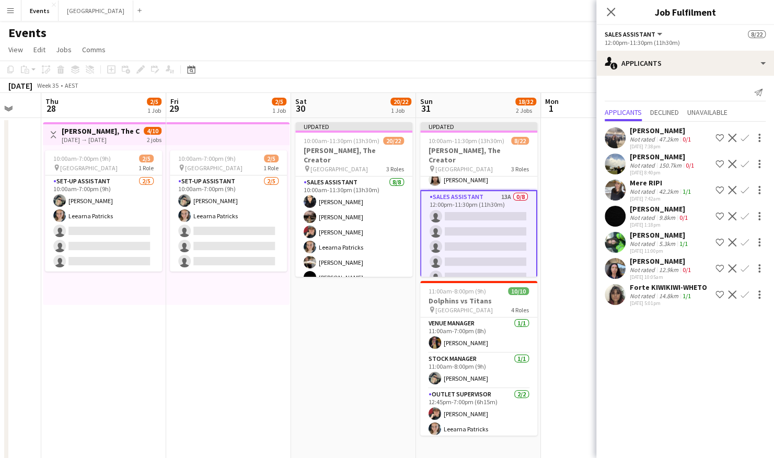
click at [464, 237] on app-card-role "Sales Assistant 13A 0/8 12:00pm-11:30pm (11h30m) single-neutral-actions single-…" at bounding box center [478, 262] width 117 height 144
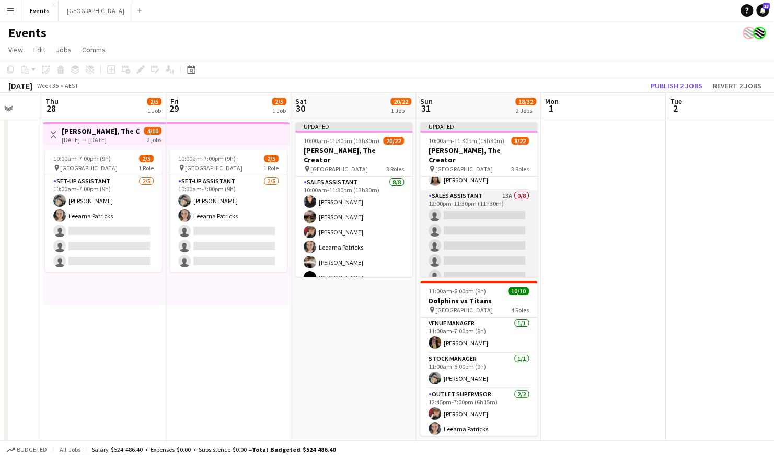
click at [472, 235] on app-card-role "Sales Assistant 13A 0/8 12:00pm-11:30pm (11h30m) single-neutral-actions single-…" at bounding box center [478, 261] width 117 height 142
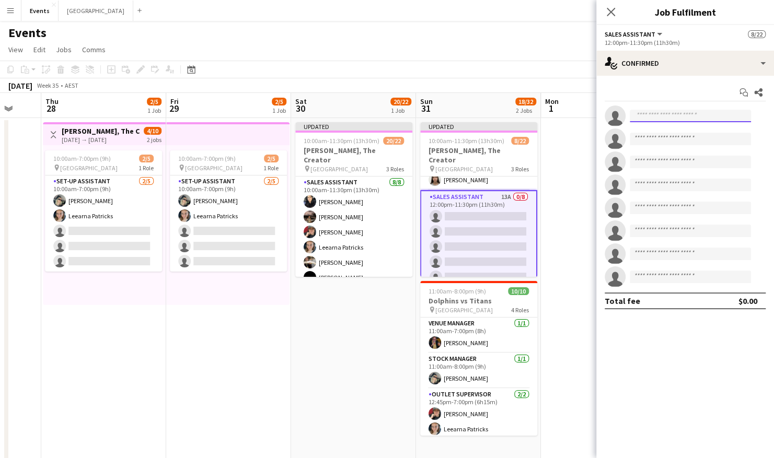
click at [657, 114] on input at bounding box center [690, 116] width 121 height 13
type input "***"
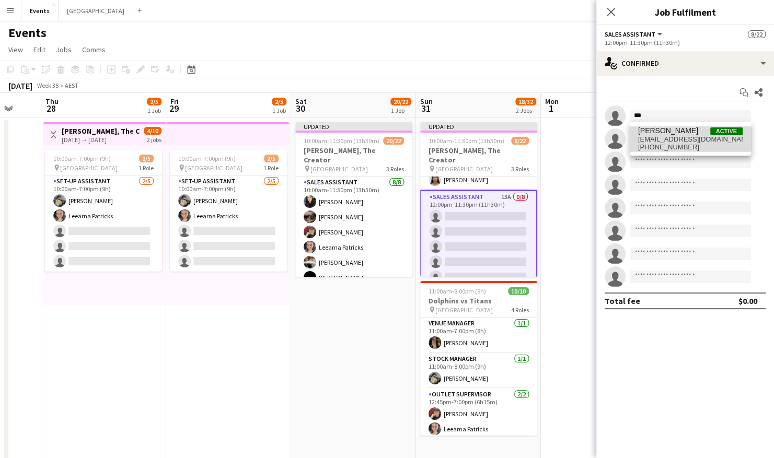
click at [657, 139] on span "[EMAIL_ADDRESS][DOMAIN_NAME]" at bounding box center [690, 139] width 105 height 8
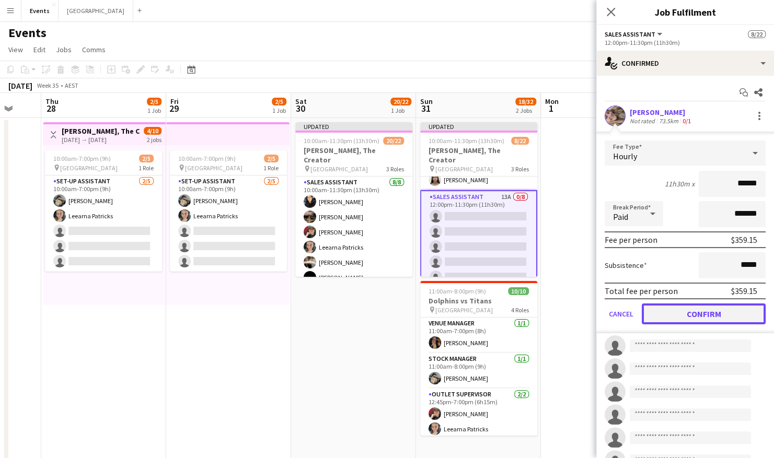
click at [657, 310] on button "Confirm" at bounding box center [704, 314] width 124 height 21
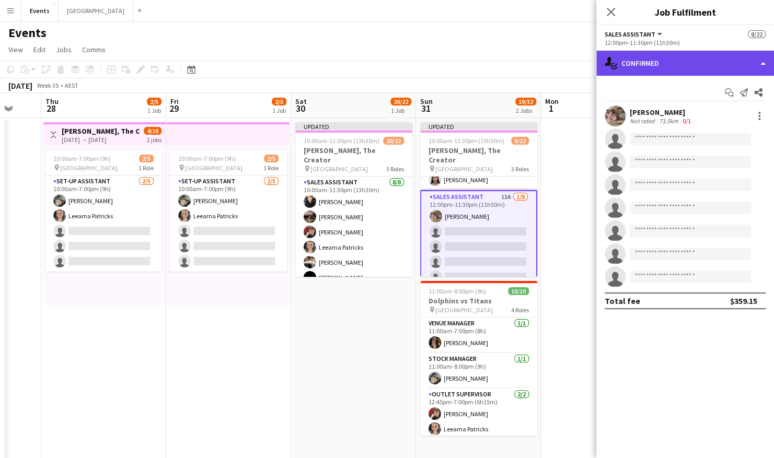
click at [657, 55] on div "single-neutral-actions-check-2 Confirmed" at bounding box center [686, 63] width 178 height 25
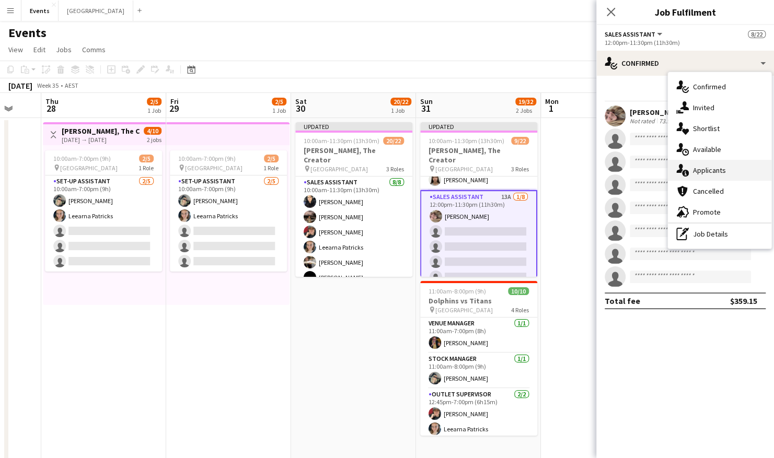
click at [657, 170] on div "single-neutral-actions-information Applicants" at bounding box center [720, 170] width 104 height 21
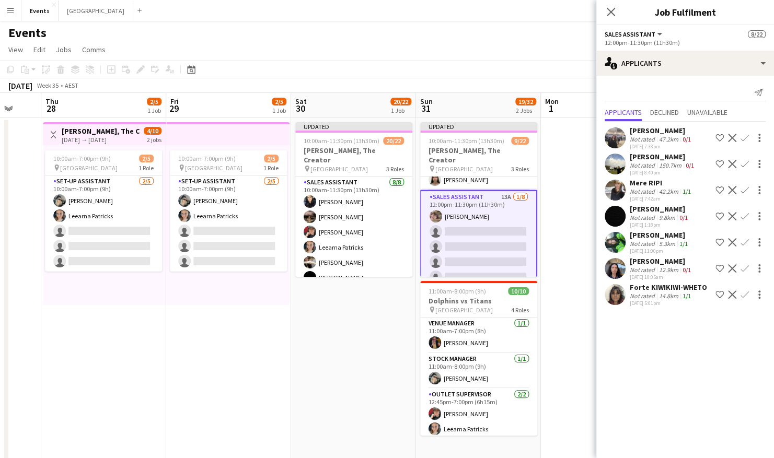
click at [657, 189] on app-icon "Confirm" at bounding box center [745, 190] width 8 height 8
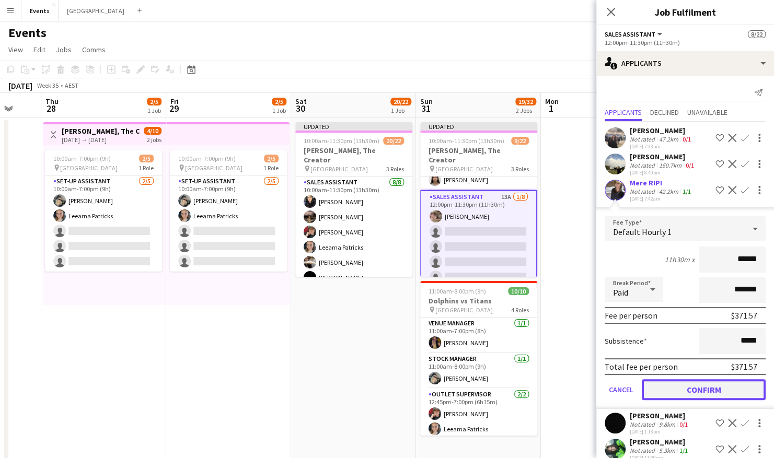
click at [657, 310] on button "Confirm" at bounding box center [704, 390] width 124 height 21
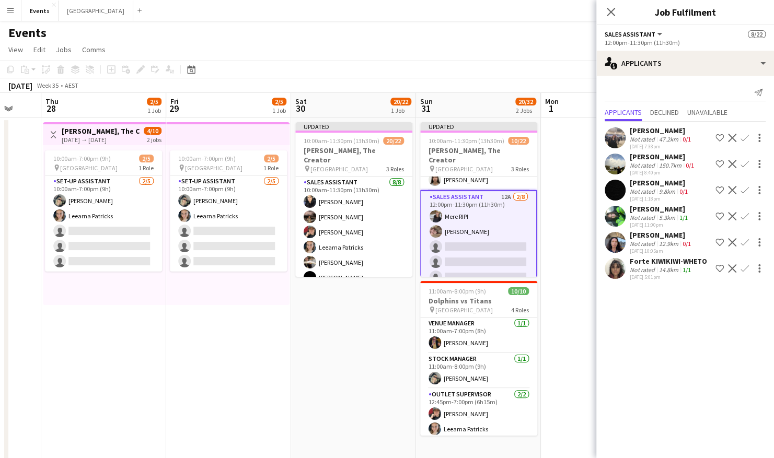
click at [657, 213] on app-icon "Confirm" at bounding box center [745, 216] width 8 height 8
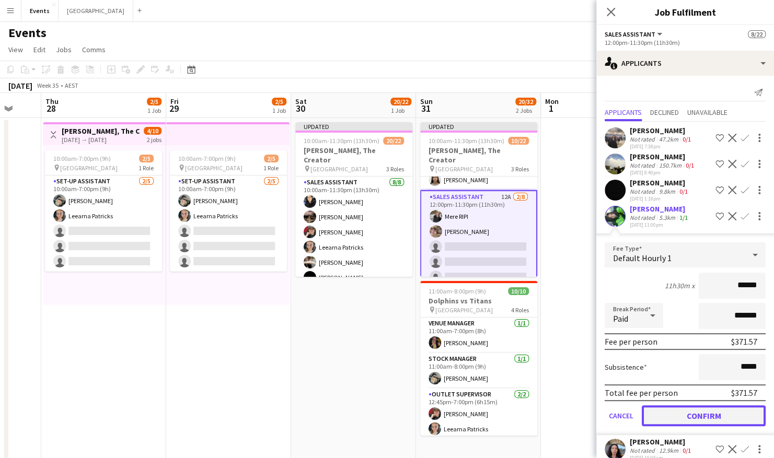
click at [657, 310] on button "Confirm" at bounding box center [704, 416] width 124 height 21
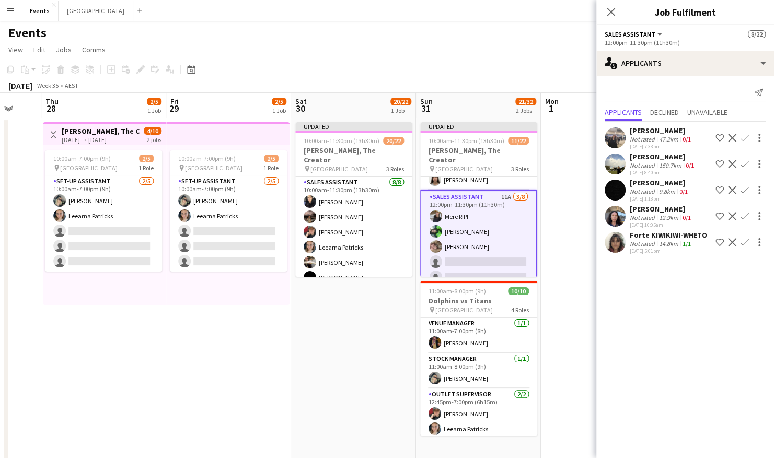
click at [657, 135] on app-icon "Confirm" at bounding box center [745, 138] width 8 height 8
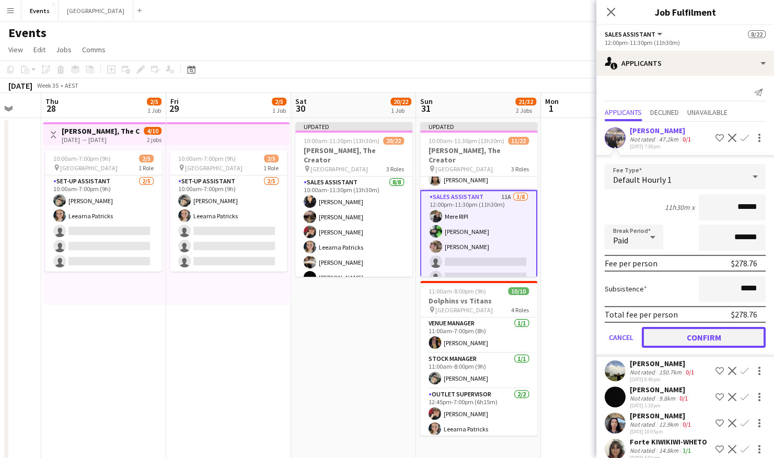
click at [657, 310] on button "Confirm" at bounding box center [704, 337] width 124 height 21
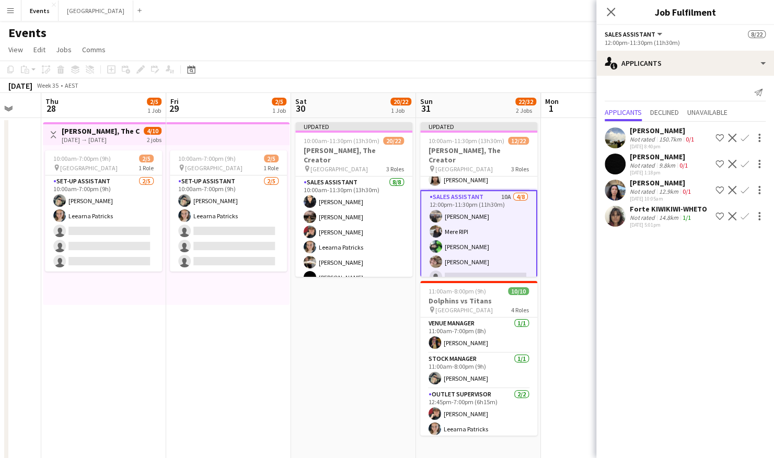
click at [657, 138] on app-icon "Confirm" at bounding box center [745, 138] width 8 height 8
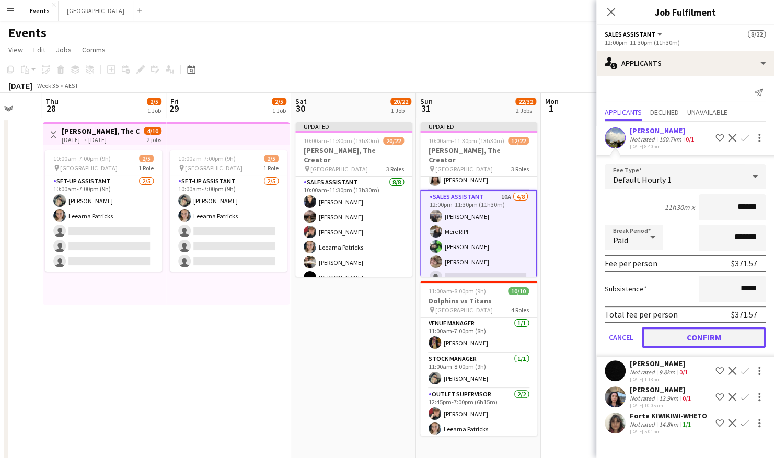
click at [657, 310] on button "Confirm" at bounding box center [704, 337] width 124 height 21
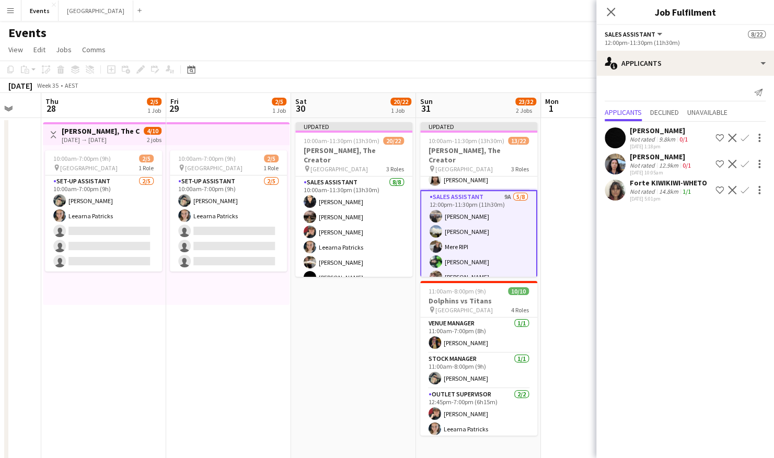
click at [657, 190] on app-icon "Confirm" at bounding box center [745, 190] width 8 height 8
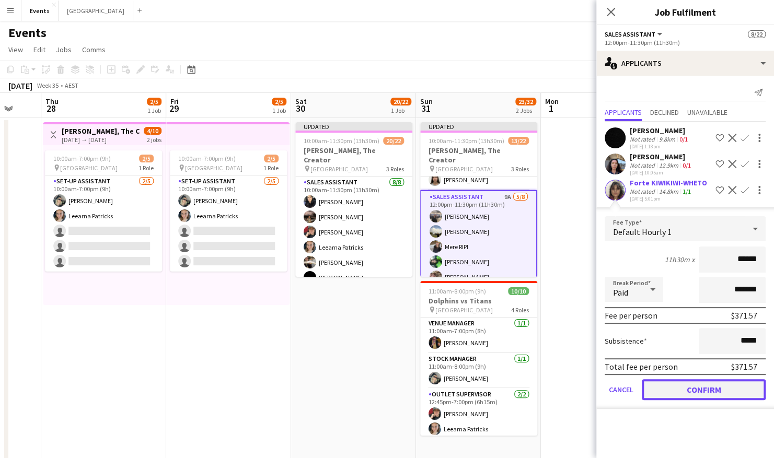
click at [657, 310] on button "Confirm" at bounding box center [704, 390] width 124 height 21
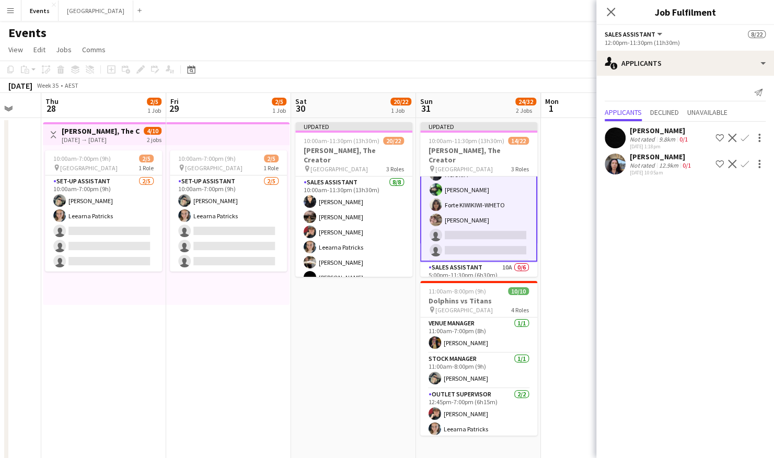
scroll to position [203, 0]
click at [657, 163] on app-icon "Confirm" at bounding box center [745, 164] width 8 height 8
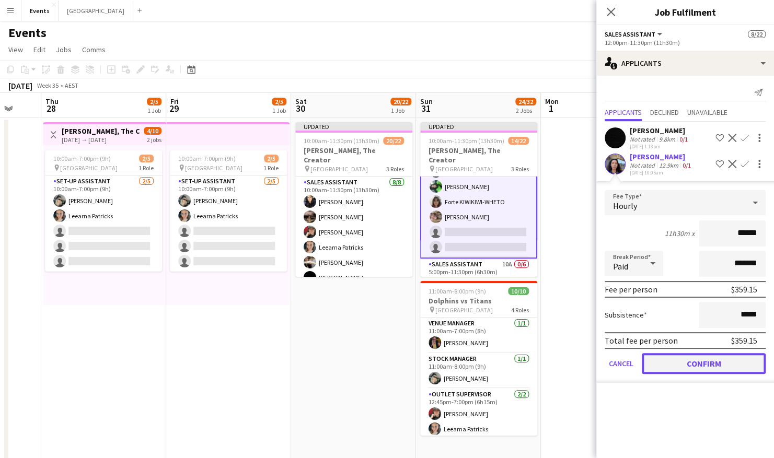
click at [657, 310] on button "Confirm" at bounding box center [704, 363] width 124 height 21
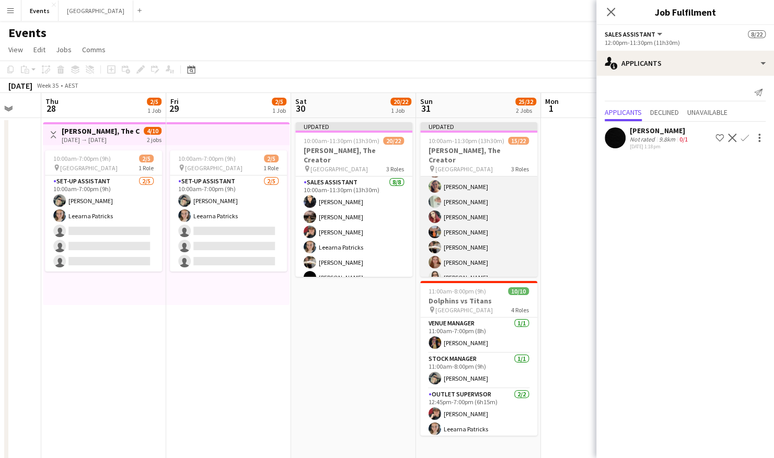
click at [467, 207] on app-card-role "Sales Assistant 8/8 10:00am-11:30pm (13h30m) Rhiannon Bourke Jacqueline Crensha…" at bounding box center [478, 217] width 117 height 142
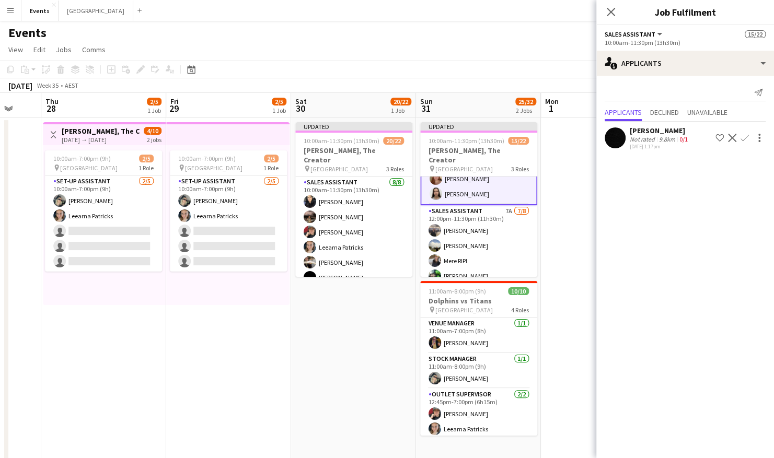
scroll to position [143, 0]
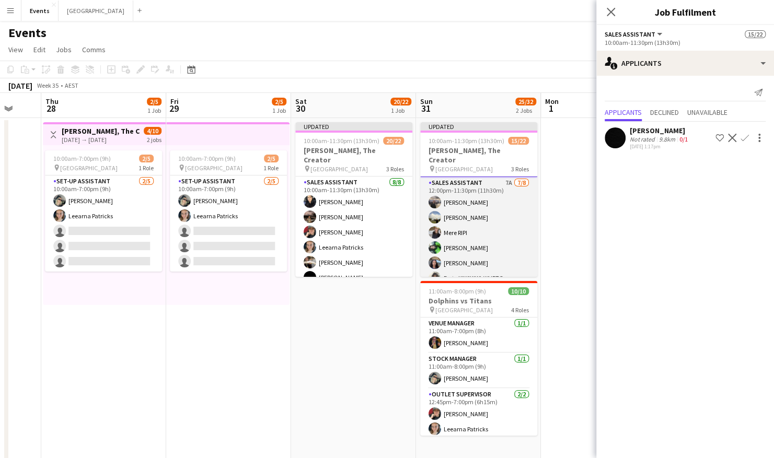
click at [467, 207] on app-card-role "Sales Assistant 7A 7/8 12:00pm-11:30pm (11h30m) Merryn Kelly Jessica Davis Mere…" at bounding box center [478, 248] width 117 height 142
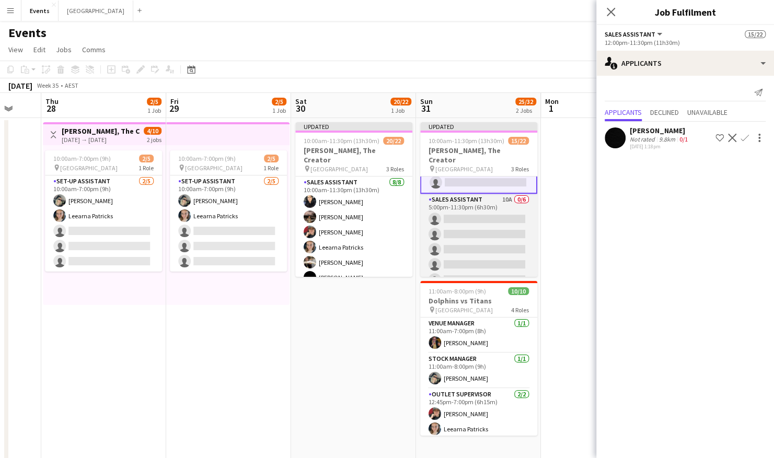
click at [473, 209] on app-card-role "Sales Assistant 10A 0/6 5:00pm-11:30pm (6h30m) single-neutral-actions single-ne…" at bounding box center [478, 249] width 117 height 111
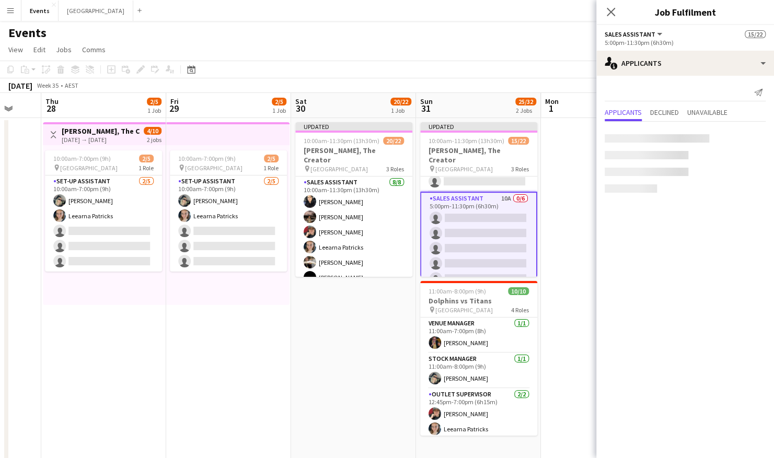
scroll to position [267, 0]
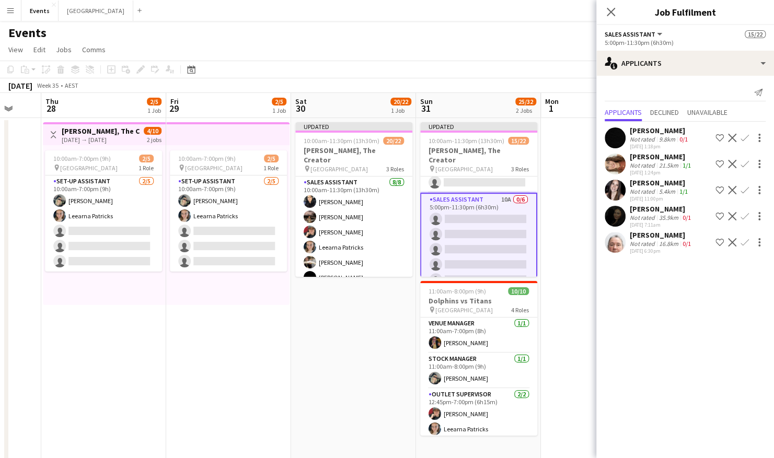
click at [657, 160] on app-icon "Confirm" at bounding box center [745, 164] width 8 height 8
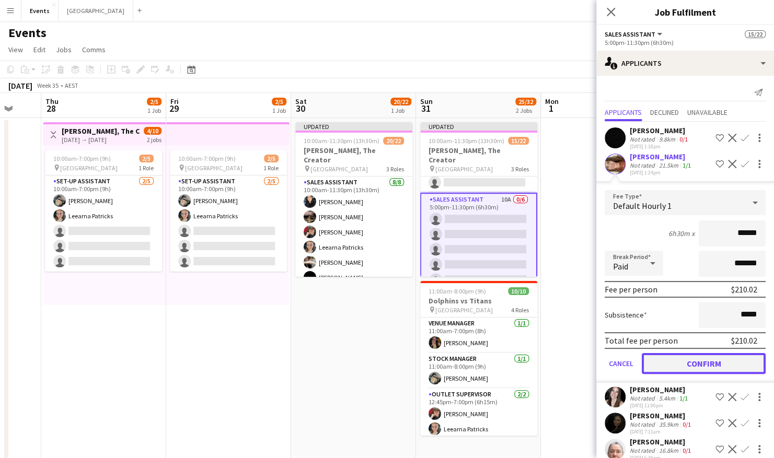
click at [657, 310] on button "Confirm" at bounding box center [704, 363] width 124 height 21
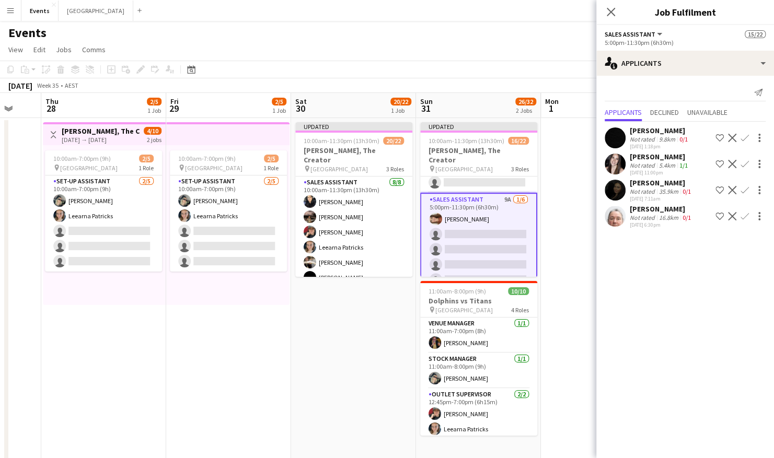
click at [657, 163] on app-icon "Confirm" at bounding box center [745, 164] width 8 height 8
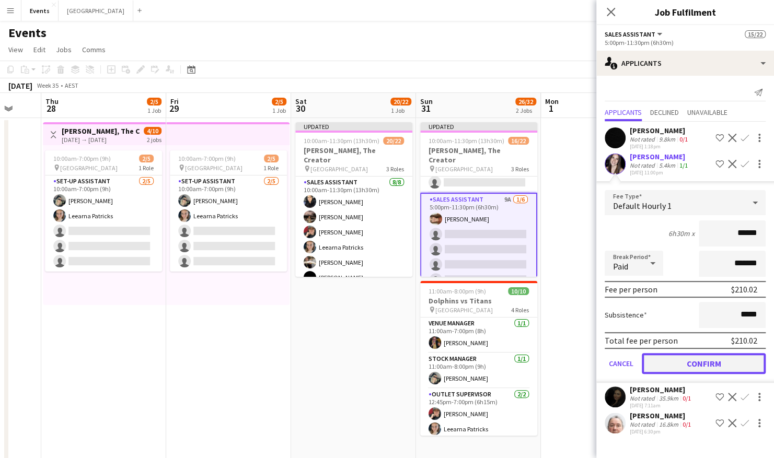
click at [657, 310] on button "Confirm" at bounding box center [704, 363] width 124 height 21
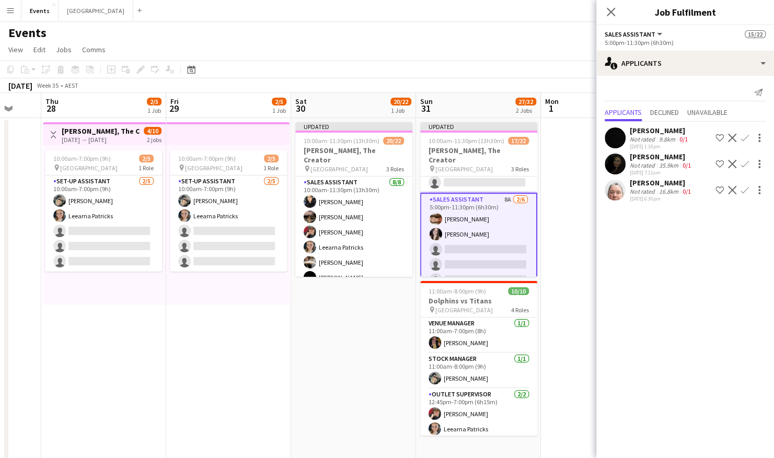
click at [657, 164] on app-icon "Confirm" at bounding box center [745, 164] width 8 height 8
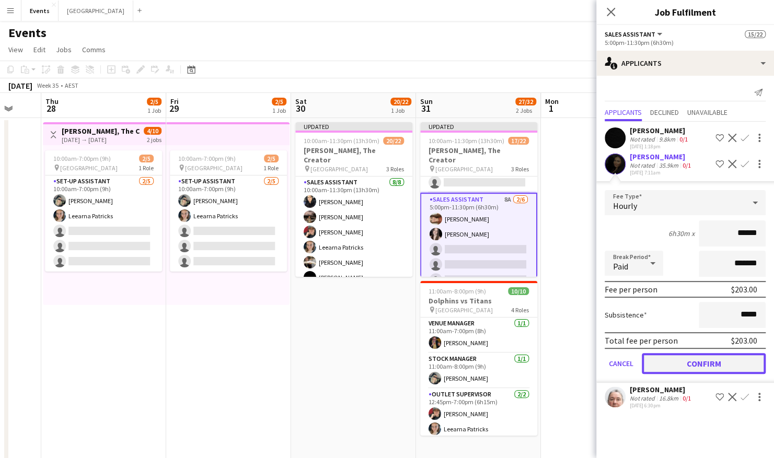
click at [657, 310] on button "Confirm" at bounding box center [704, 363] width 124 height 21
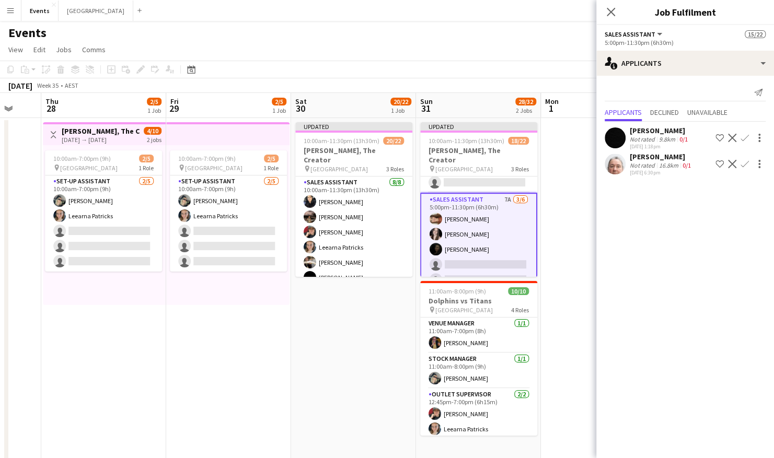
click at [657, 167] on app-icon "Confirm" at bounding box center [745, 164] width 8 height 8
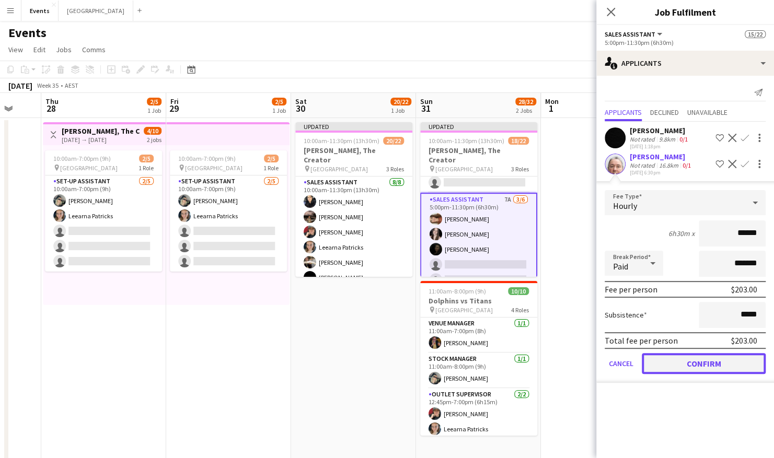
click at [657, 310] on button "Confirm" at bounding box center [704, 363] width 124 height 21
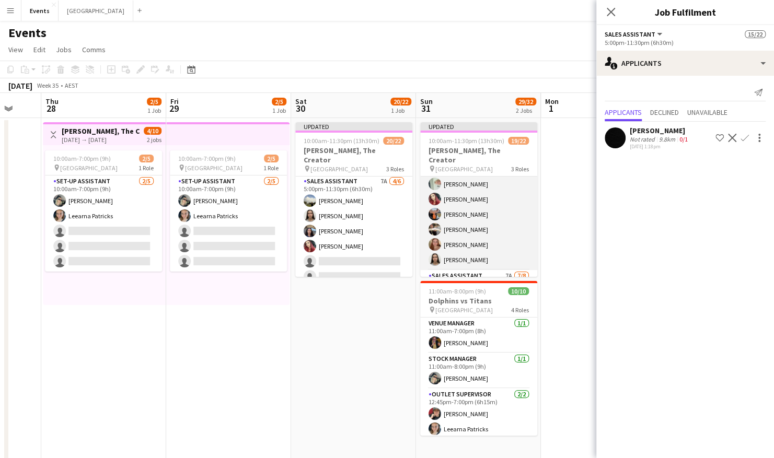
scroll to position [0, 0]
click at [491, 207] on app-card-role "Sales Assistant 7A 7/8 12:00pm-11:30pm (11h30m) Merryn Kelly Jessica Davis Mere…" at bounding box center [478, 200] width 117 height 142
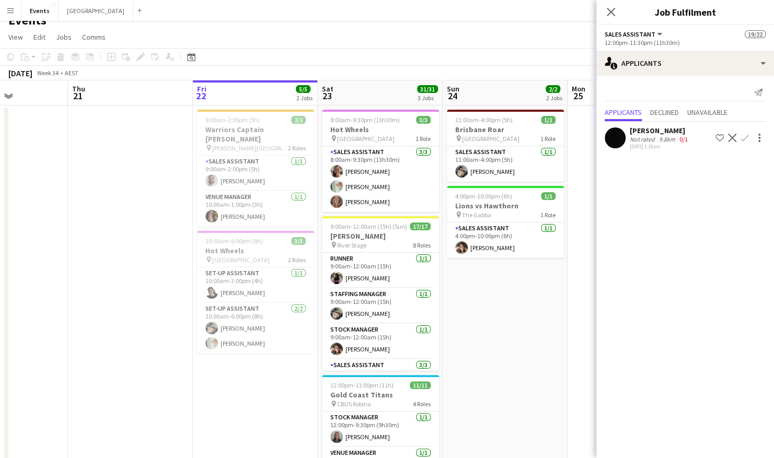
scroll to position [0, 309]
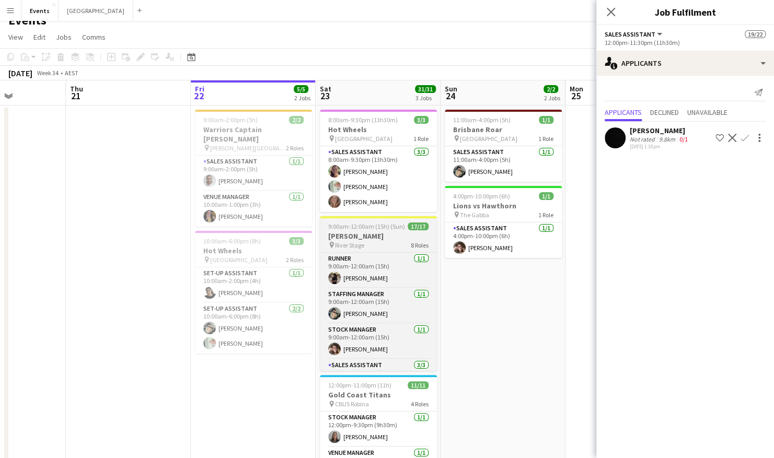
click at [363, 237] on h3 "[PERSON_NAME]" at bounding box center [378, 236] width 117 height 9
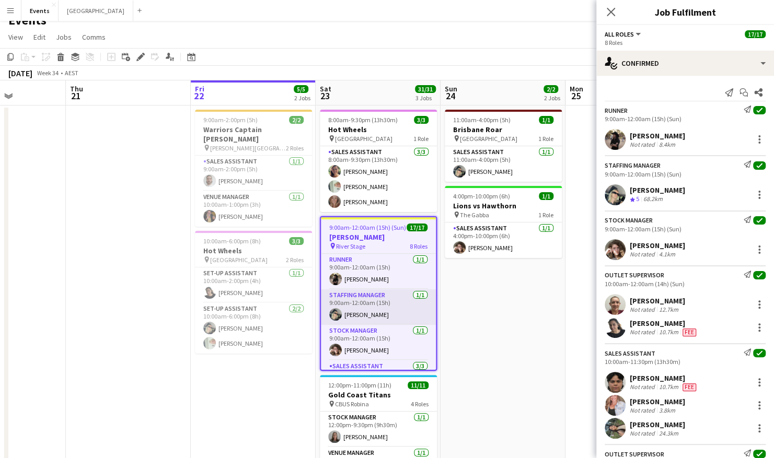
click at [373, 307] on app-card-role "Staffing Manager 1/1 9:00am-12:00am (15h) Natasha Patricks" at bounding box center [378, 308] width 115 height 36
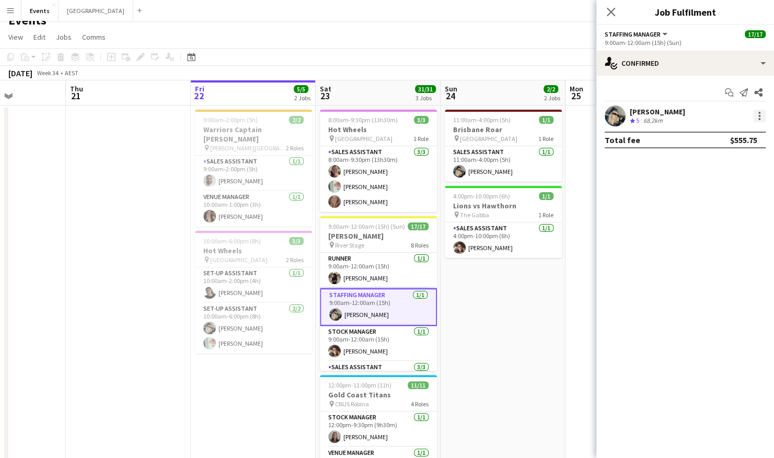
click at [657, 115] on div at bounding box center [760, 116] width 2 height 2
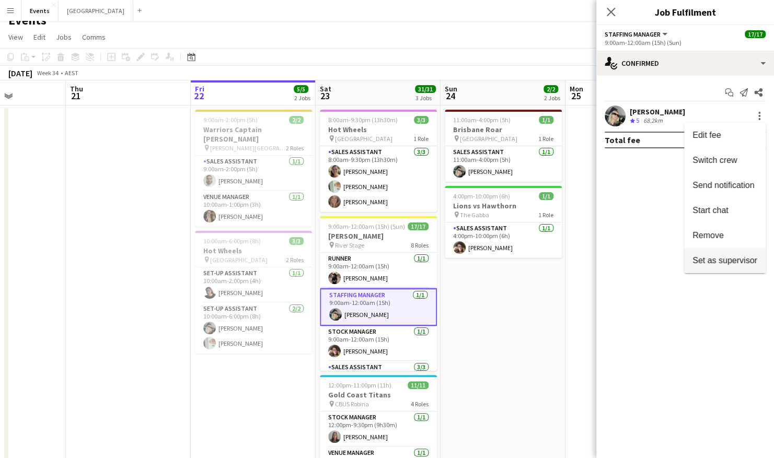
click at [657, 258] on span "Set as supervisor" at bounding box center [725, 260] width 65 height 9
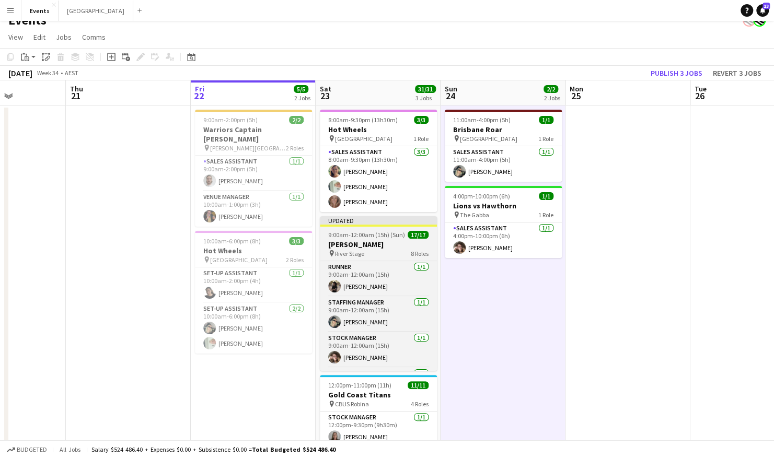
click at [360, 244] on h3 "[PERSON_NAME]" at bounding box center [378, 244] width 117 height 9
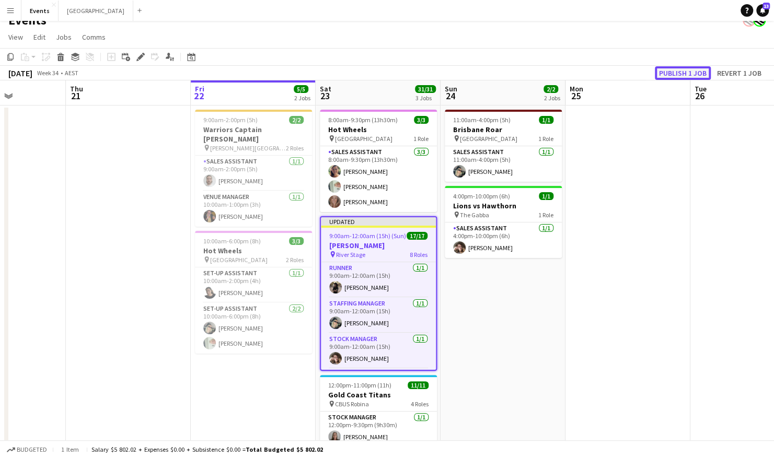
click at [657, 72] on button "Publish 1 job" at bounding box center [683, 73] width 56 height 14
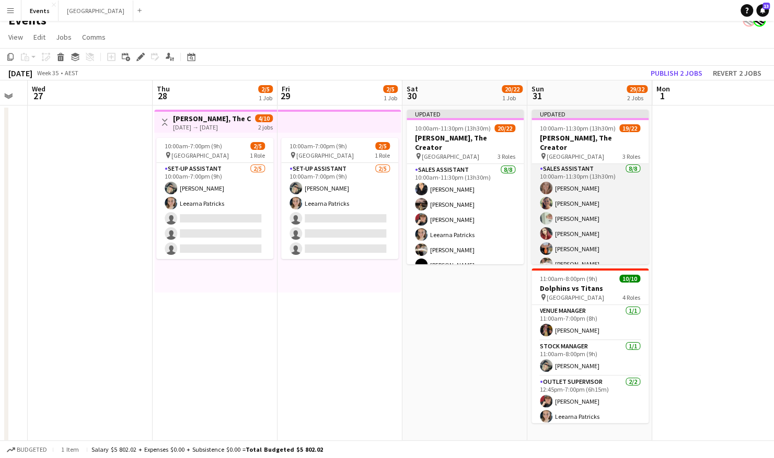
scroll to position [0, 0]
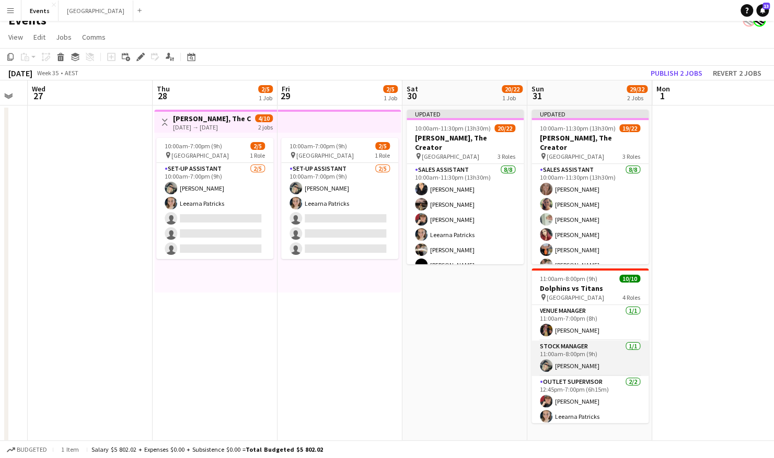
click at [586, 310] on app-card-role "Stock Manager 1/1 11:00am-8:00pm (9h) Natasha Patricks" at bounding box center [590, 359] width 117 height 36
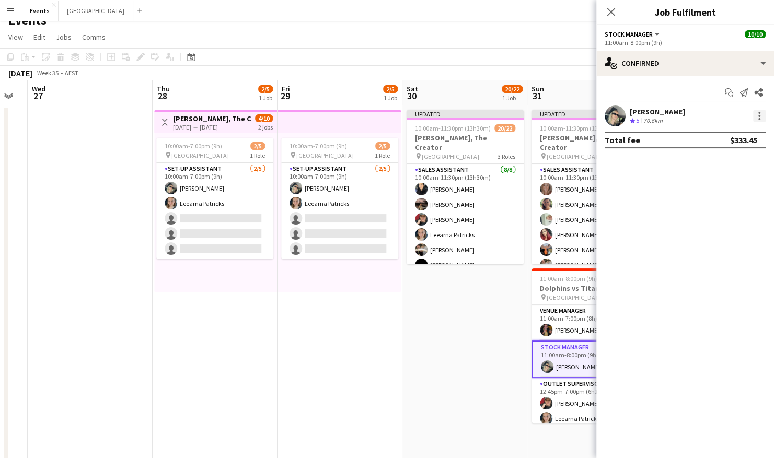
click at [657, 116] on div at bounding box center [760, 116] width 2 height 2
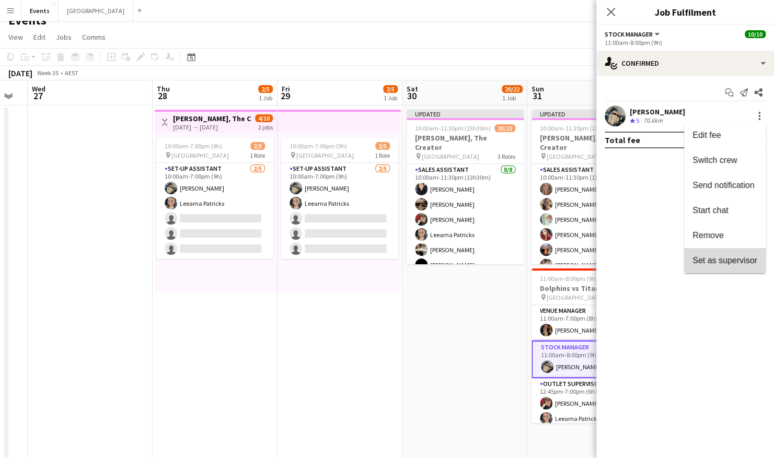
click at [657, 258] on span "Set as supervisor" at bounding box center [725, 260] width 65 height 9
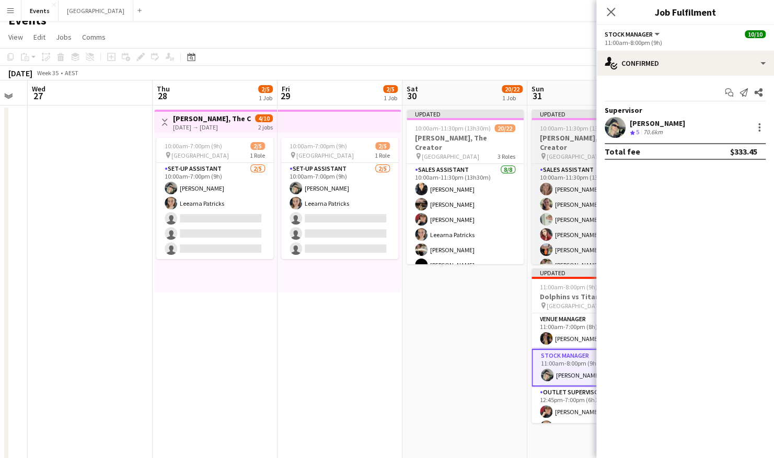
click at [565, 121] on app-job-card "Updated 10:00am-11:30pm (13h30m) 19/22 Tyler, The Creator pin Brisbane Entertai…" at bounding box center [590, 187] width 117 height 155
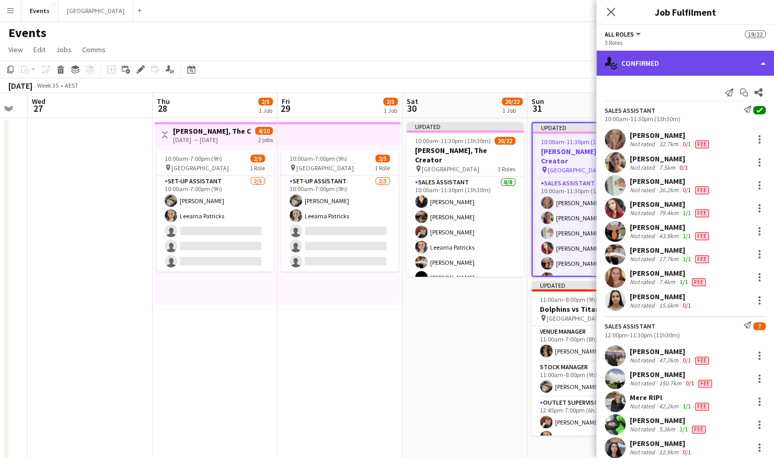
click at [657, 65] on div "single-neutral-actions-check-2 Confirmed" at bounding box center [686, 63] width 178 height 25
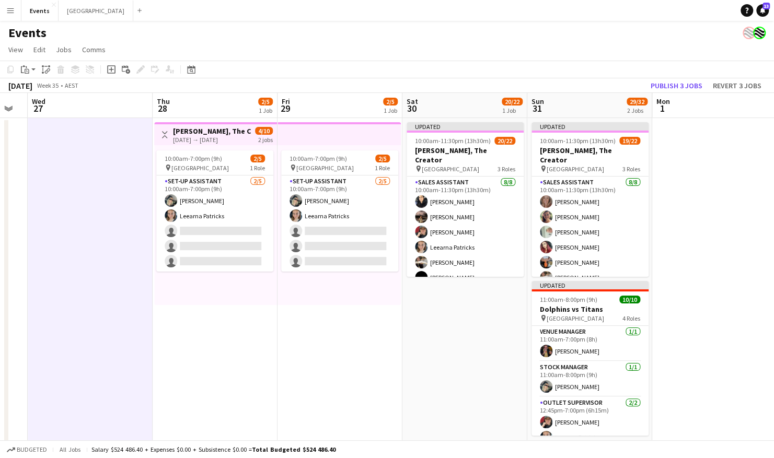
click at [294, 132] on app-top-bar at bounding box center [339, 133] width 123 height 23
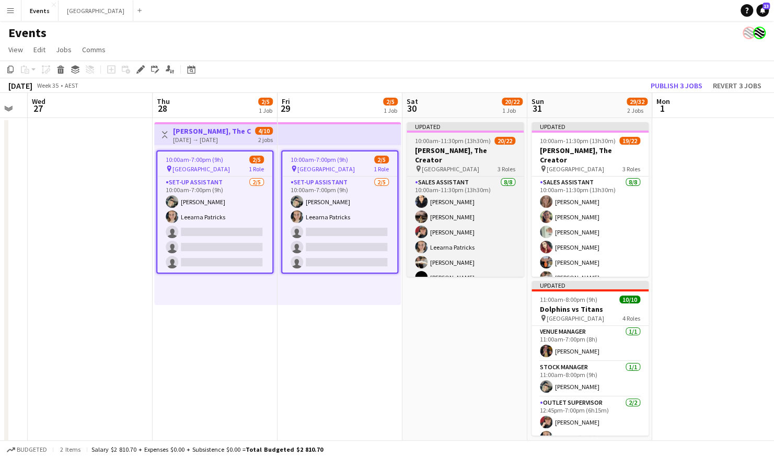
click at [492, 133] on app-job-card "Updated 10:00am-11:30pm (13h30m) 20/22 Tyler, The Creator pin Brisbane Entertai…" at bounding box center [465, 199] width 117 height 155
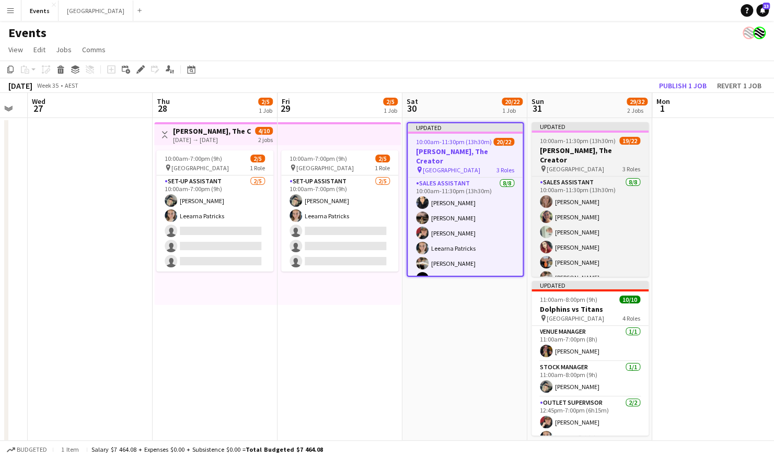
click at [602, 138] on span "10:00am-11:30pm (13h30m)" at bounding box center [578, 141] width 76 height 8
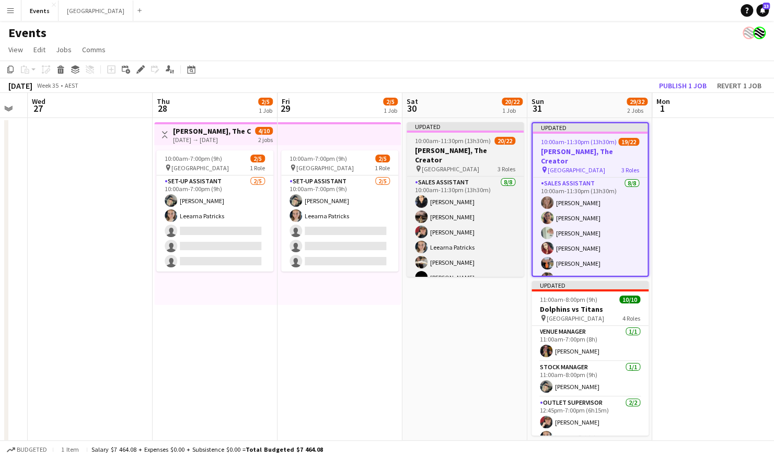
click at [485, 140] on span "10:00am-11:30pm (13h30m)" at bounding box center [453, 141] width 76 height 8
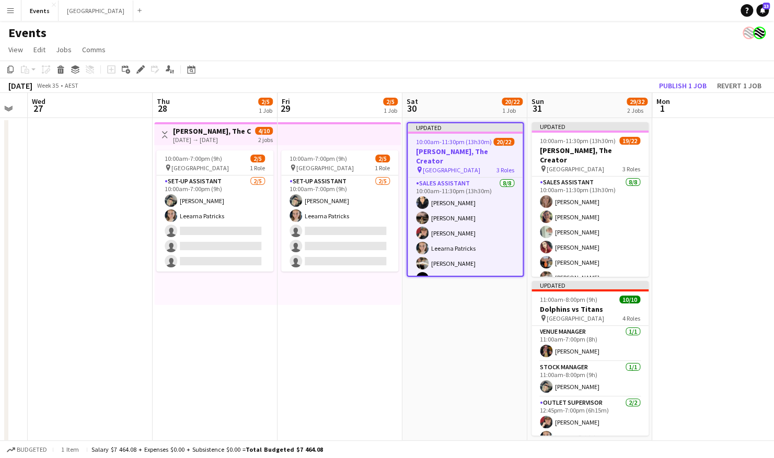
click at [274, 129] on app-top-bar "Toggle View Tyler, The Creator 28-08-2025 → 29-08-2025 4/10 2 jobs" at bounding box center [215, 133] width 123 height 23
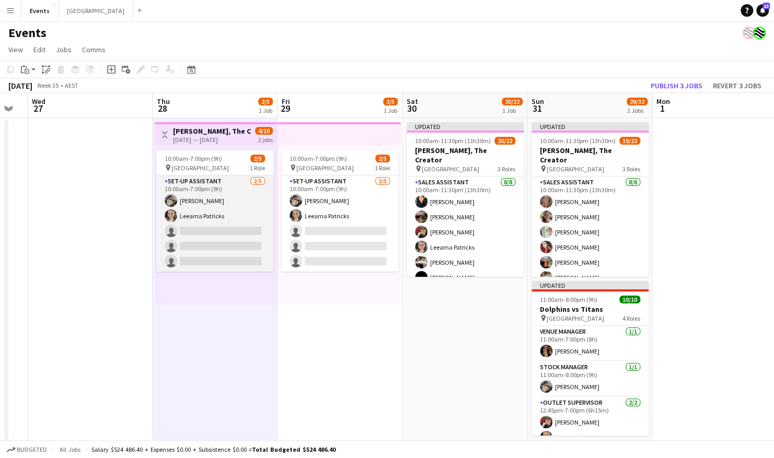
click at [268, 185] on app-card-role "Set-up Assistant 2/5 10:00am-7:00pm (9h) Natasha Patricks Leearna Patricks sing…" at bounding box center [214, 224] width 117 height 96
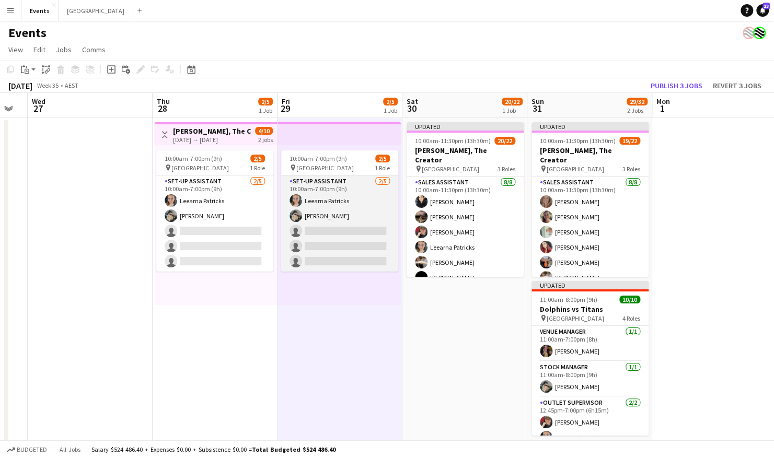
click at [312, 242] on app-card-role "Set-up Assistant 2/5 10:00am-7:00pm (9h) Leearna Patricks Natasha Patricks sing…" at bounding box center [339, 224] width 117 height 96
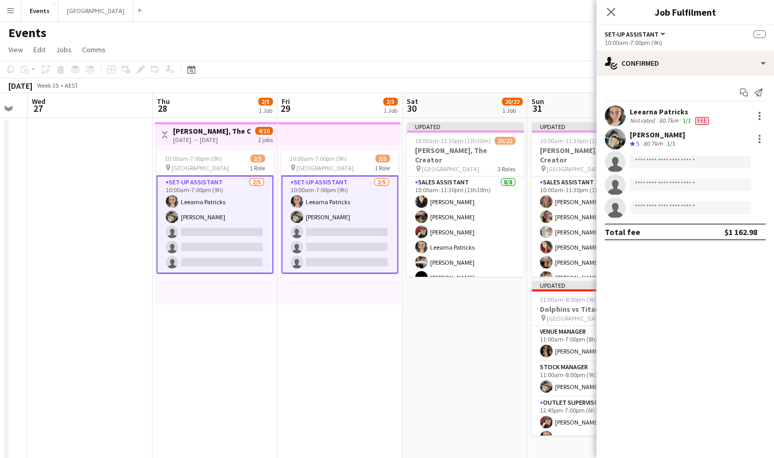
click at [292, 150] on div "10:00am-7:00pm (9h) 2/5 pin Brisbane Entertainment Centre 1 Role Set-up Assista…" at bounding box center [339, 225] width 123 height 160
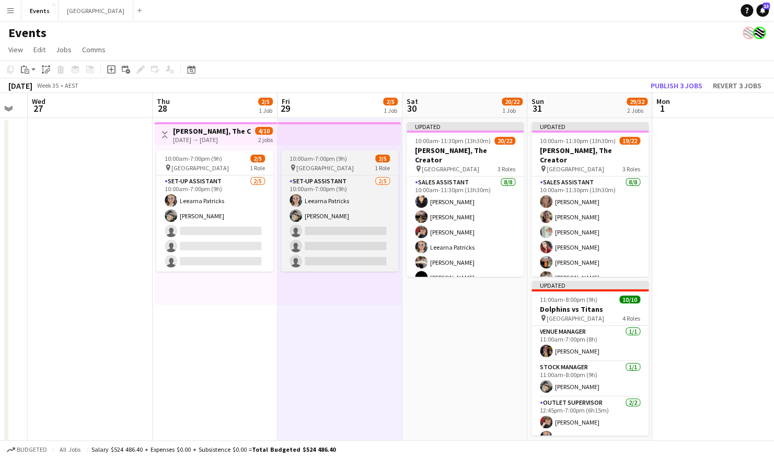
click at [307, 168] on span "[GEOGRAPHIC_DATA]" at bounding box center [325, 168] width 58 height 8
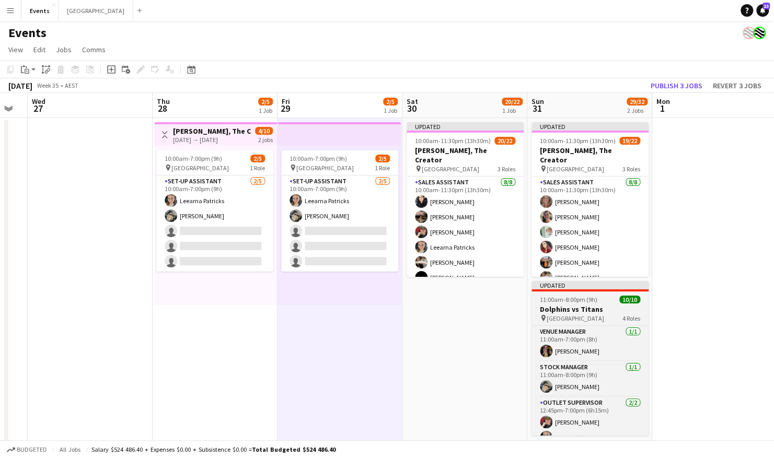
click at [590, 309] on h3 "Dolphins vs Titans" at bounding box center [590, 309] width 117 height 9
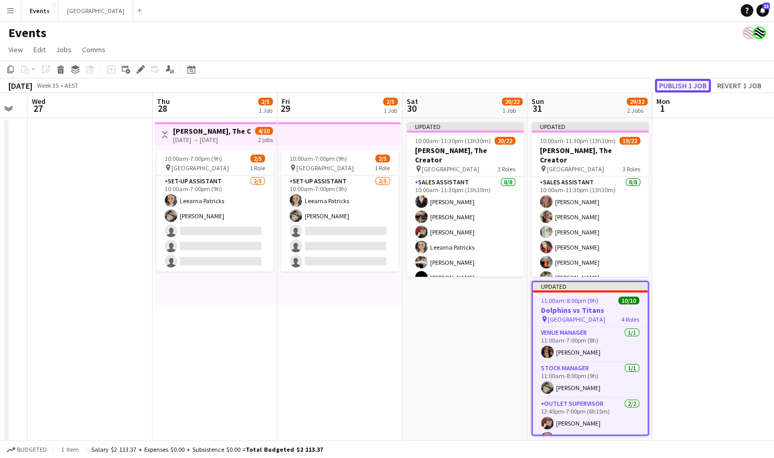
click at [657, 83] on button "Publish 1 job" at bounding box center [683, 86] width 56 height 14
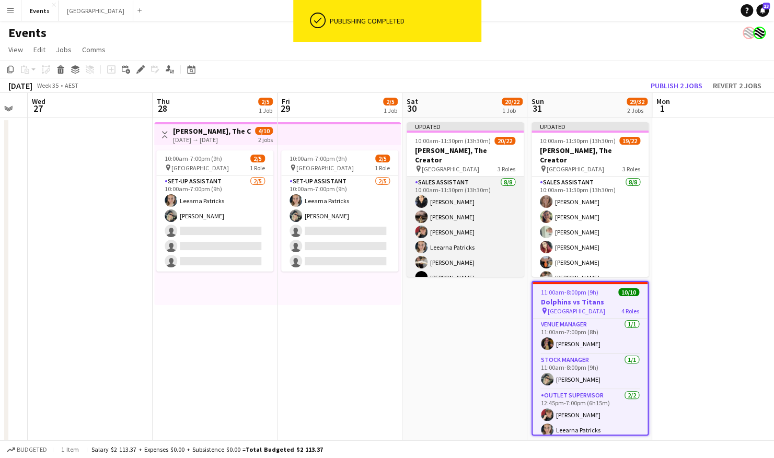
click at [447, 212] on app-card-role "Sales Assistant 8/8 10:00am-11:30pm (13h30m) Maryline HANG CHOO Nyah Morris Reb…" at bounding box center [465, 248] width 117 height 142
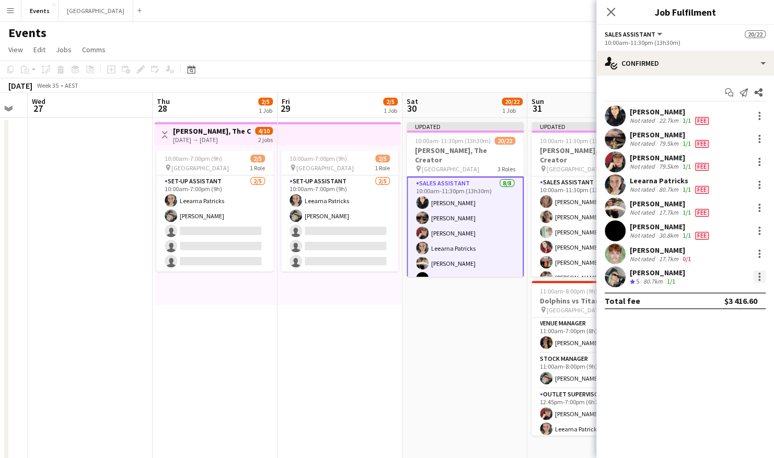
click at [657, 276] on div at bounding box center [760, 277] width 2 height 2
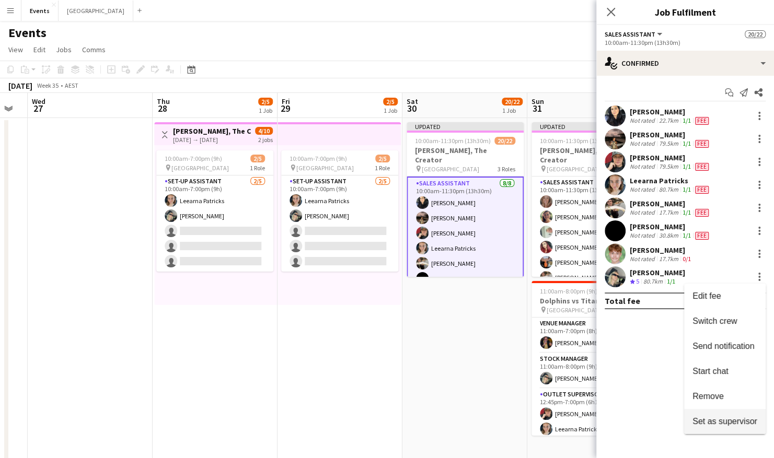
click at [657, 310] on span "Set as supervisor" at bounding box center [725, 421] width 65 height 9
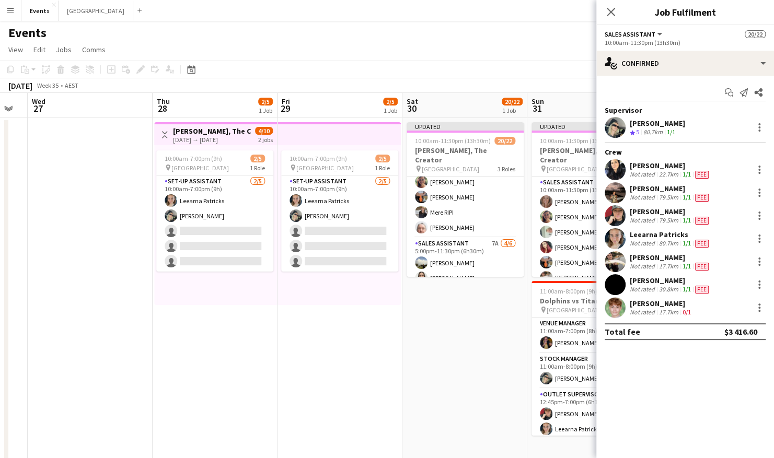
scroll to position [243, 0]
click at [657, 124] on div at bounding box center [760, 124] width 2 height 2
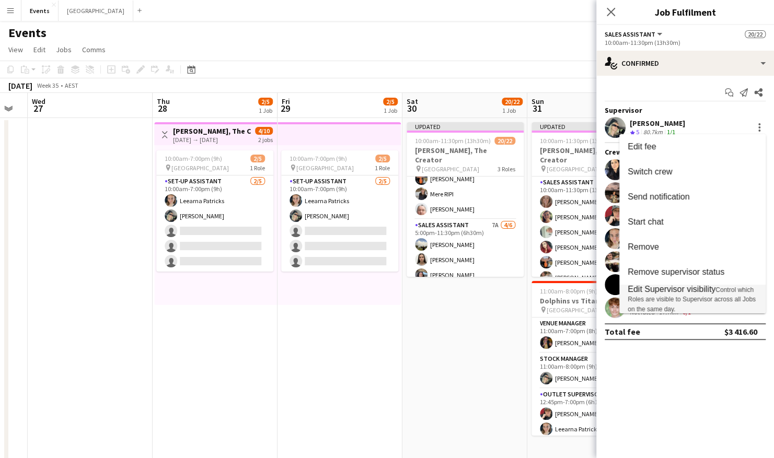
click at [657, 297] on span "Control which Roles are visible to Supervisor across all Jobs on the same day." at bounding box center [692, 299] width 128 height 27
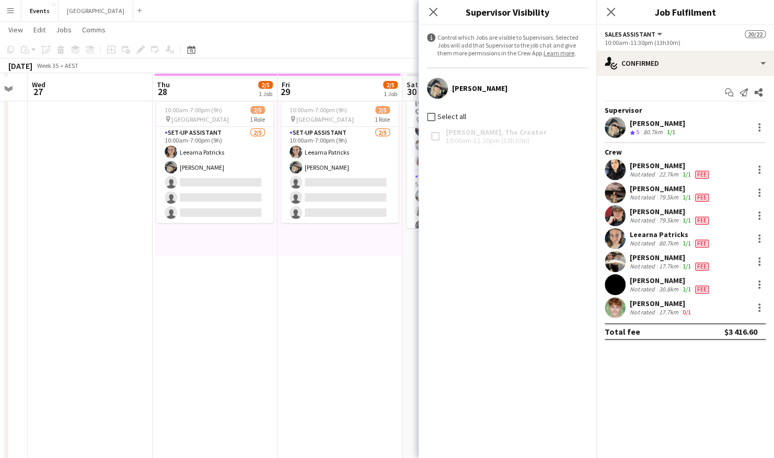
scroll to position [0, 0]
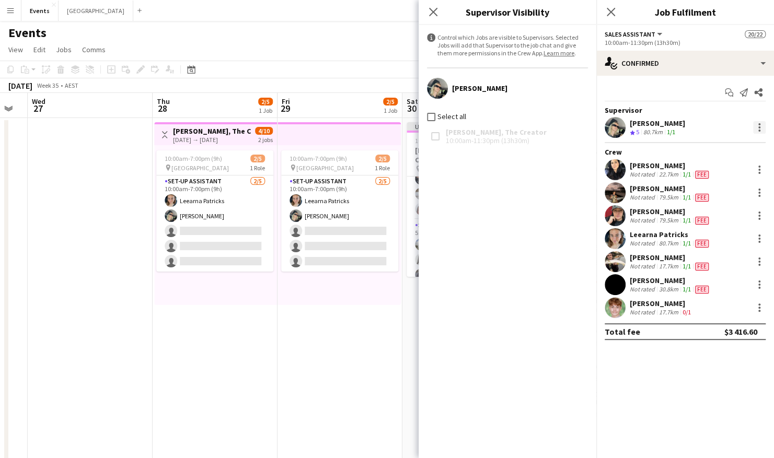
click at [657, 127] on div at bounding box center [759, 127] width 13 height 13
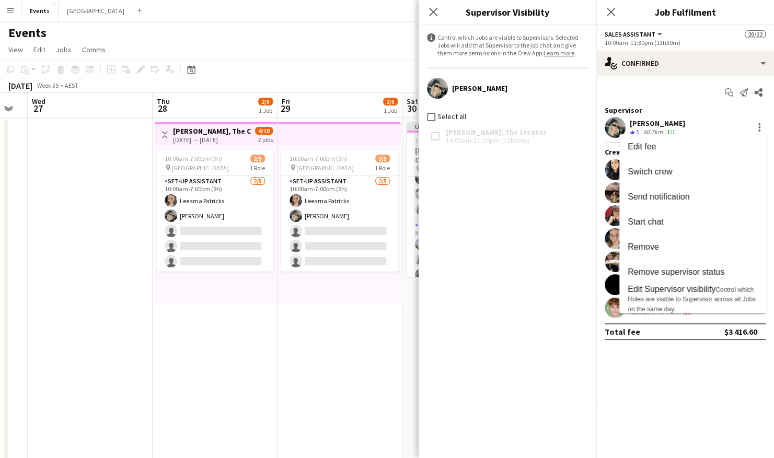
click at [351, 310] on div at bounding box center [387, 229] width 774 height 458
